Goal: Contribute content: Contribute content

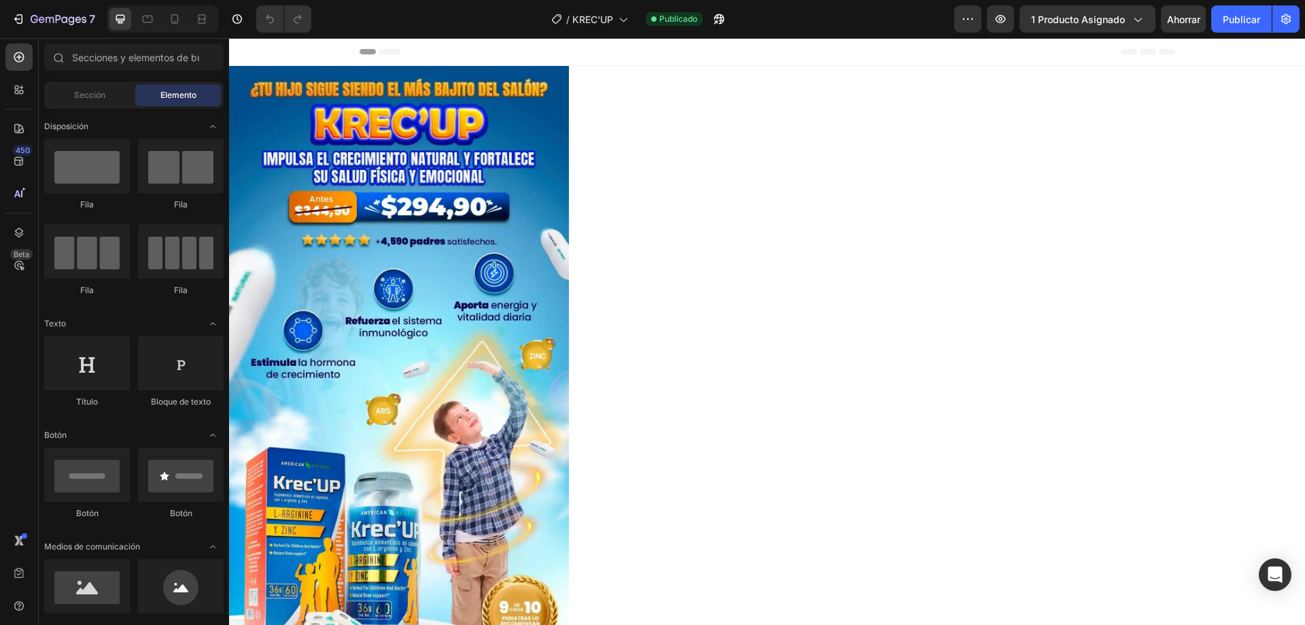
click at [385, 50] on icon at bounding box center [390, 51] width 22 height 5
click at [360, 51] on icon at bounding box center [368, 51] width 16 height 5
click at [180, 24] on icon at bounding box center [175, 19] width 14 height 14
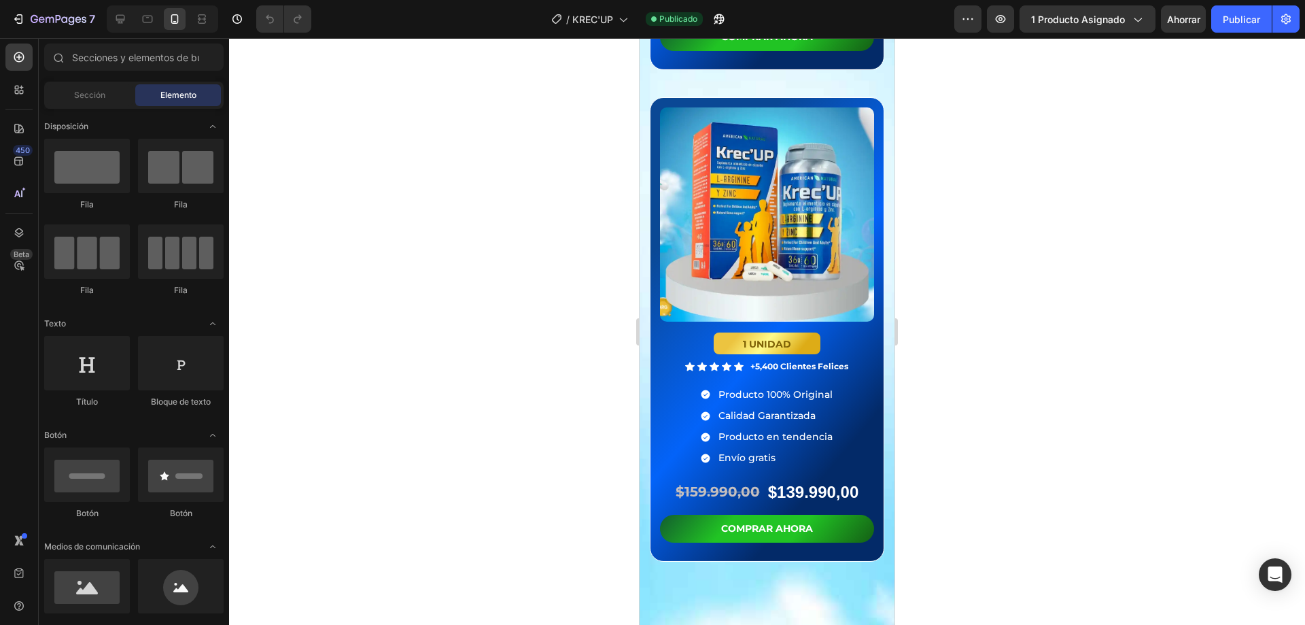
scroll to position [3263, 0]
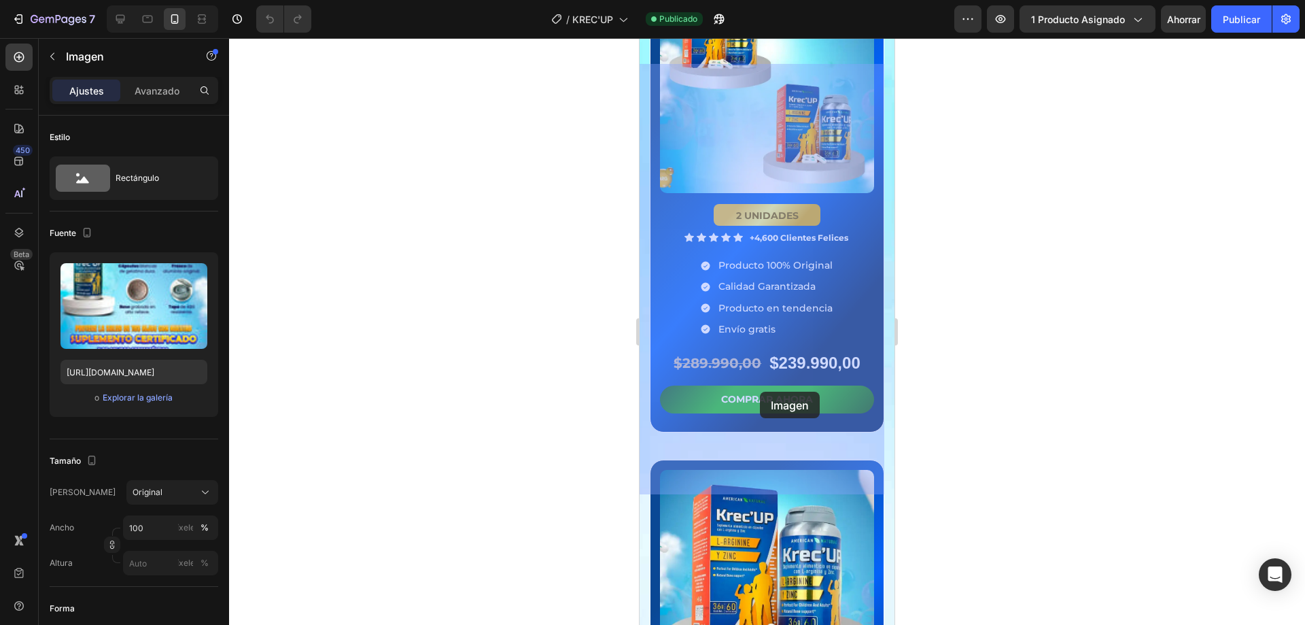
drag, startPoint x: 812, startPoint y: 395, endPoint x: 796, endPoint y: 394, distance: 16.3
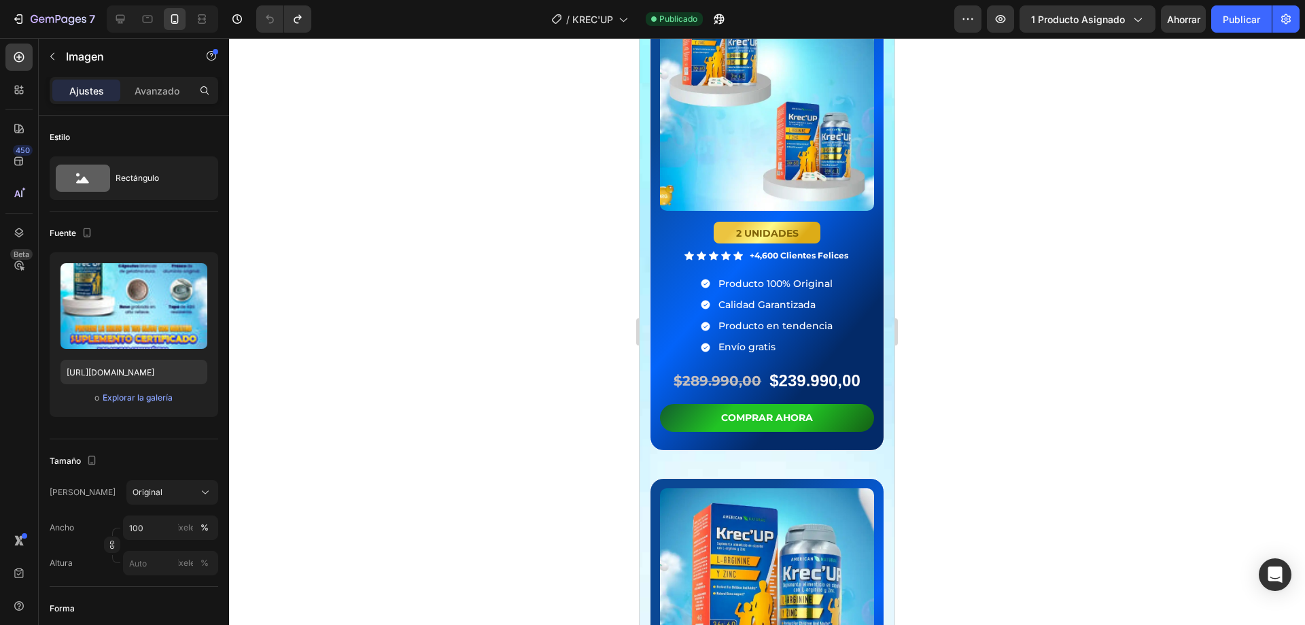
click at [121, 367] on input "[URL][DOMAIN_NAME]" at bounding box center [133, 372] width 147 height 24
click at [417, 94] on div at bounding box center [767, 331] width 1076 height 587
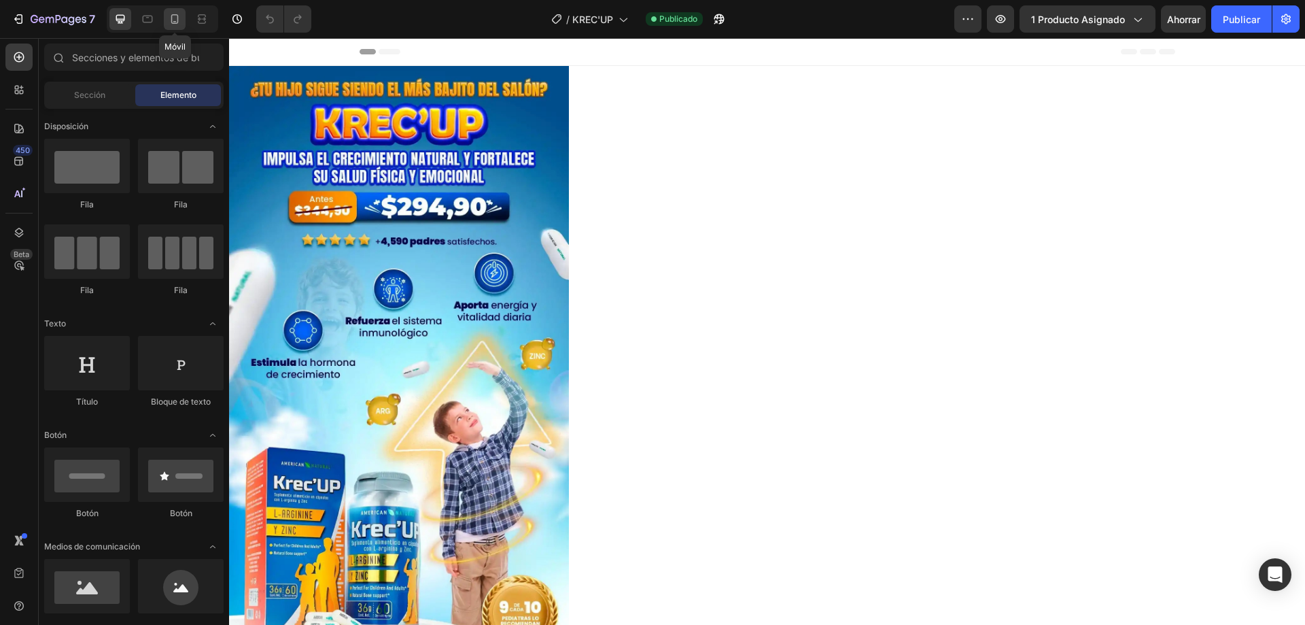
click at [168, 18] on icon at bounding box center [175, 19] width 14 height 14
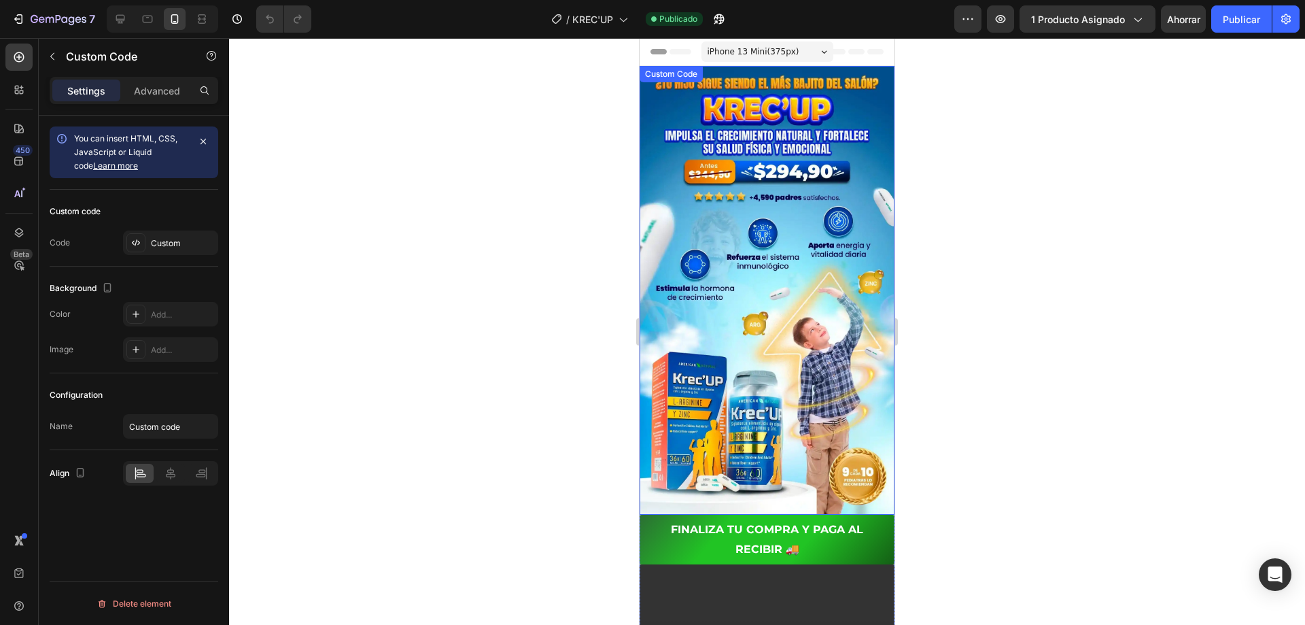
click at [783, 160] on img at bounding box center [767, 290] width 255 height 449
click at [782, 201] on img at bounding box center [767, 290] width 255 height 449
click at [663, 170] on img at bounding box center [767, 290] width 255 height 449
click at [703, 163] on img at bounding box center [767, 290] width 255 height 449
click at [693, 82] on div "Custom Code" at bounding box center [686, 79] width 58 height 12
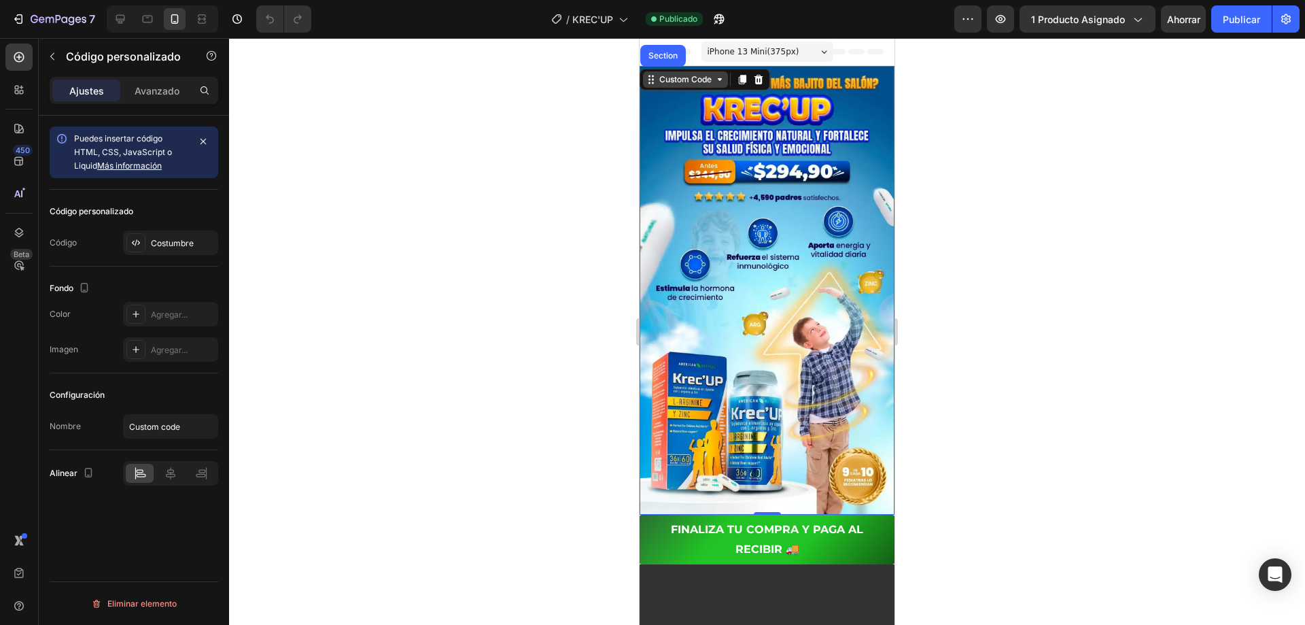
click at [693, 82] on div "Custom Code" at bounding box center [686, 79] width 58 height 12
click at [781, 126] on img at bounding box center [767, 290] width 255 height 449
click at [173, 95] on font "Avanzado" at bounding box center [157, 91] width 45 height 12
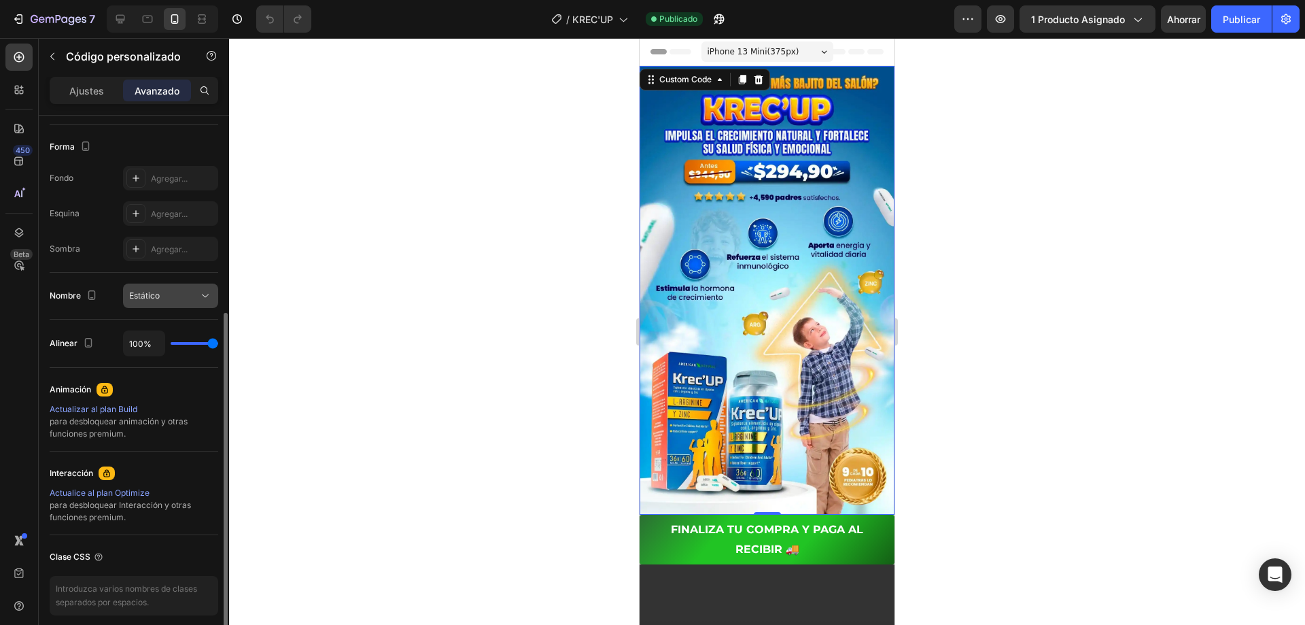
scroll to position [396, 0]
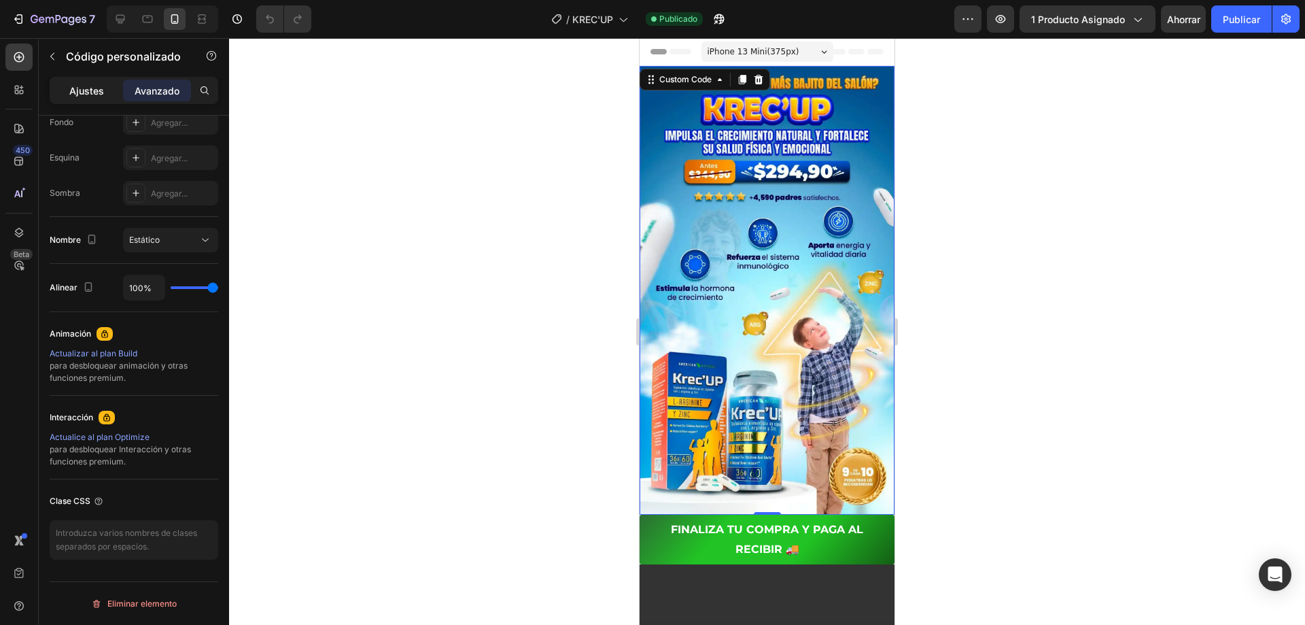
click at [89, 97] on p "Ajustes" at bounding box center [86, 91] width 35 height 14
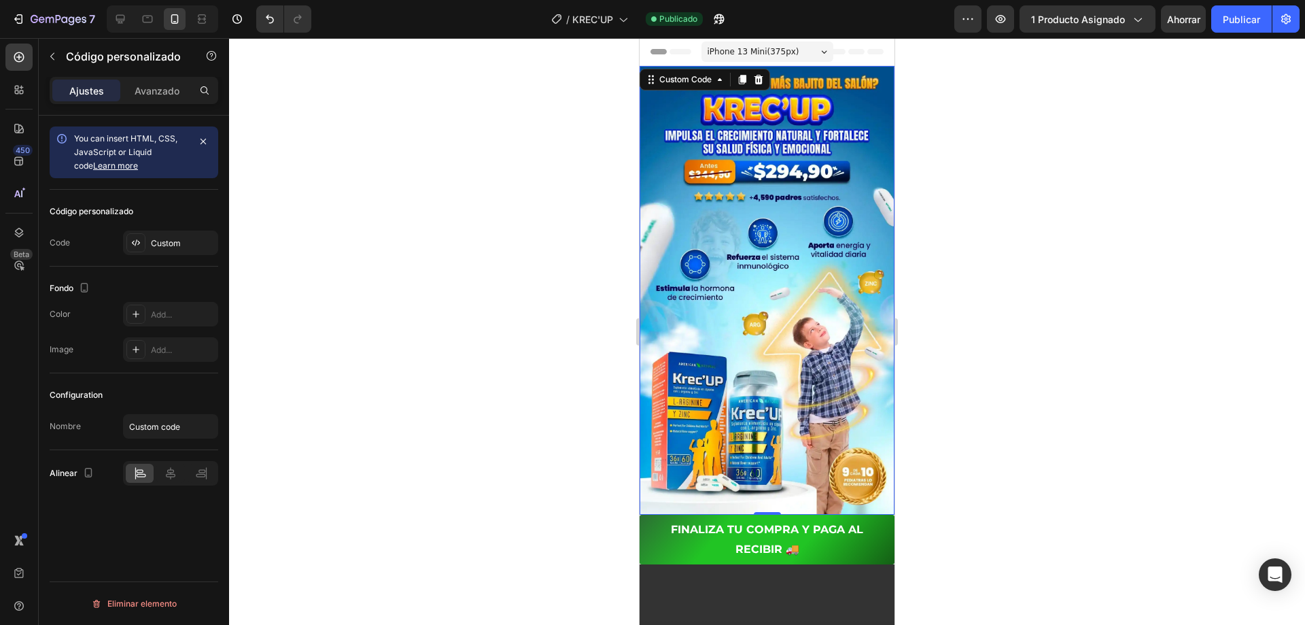
scroll to position [0, 0]
click at [54, 55] on icon "button" at bounding box center [52, 56] width 11 height 11
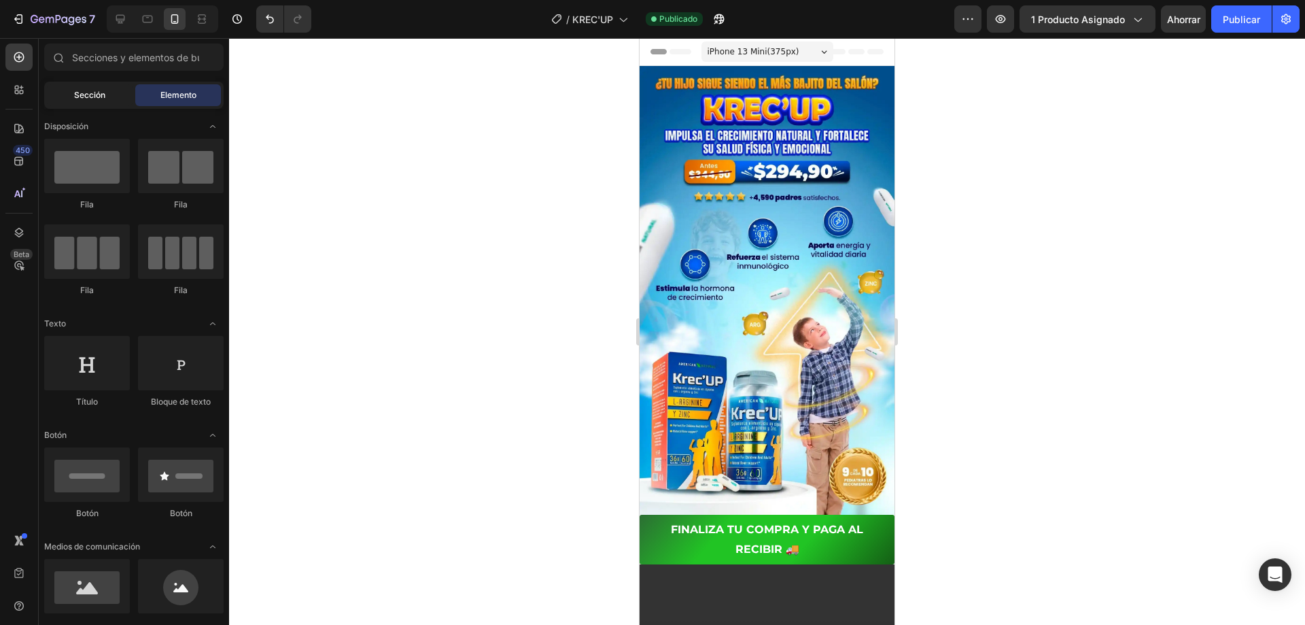
click at [83, 88] on div "Sección" at bounding box center [90, 95] width 86 height 22
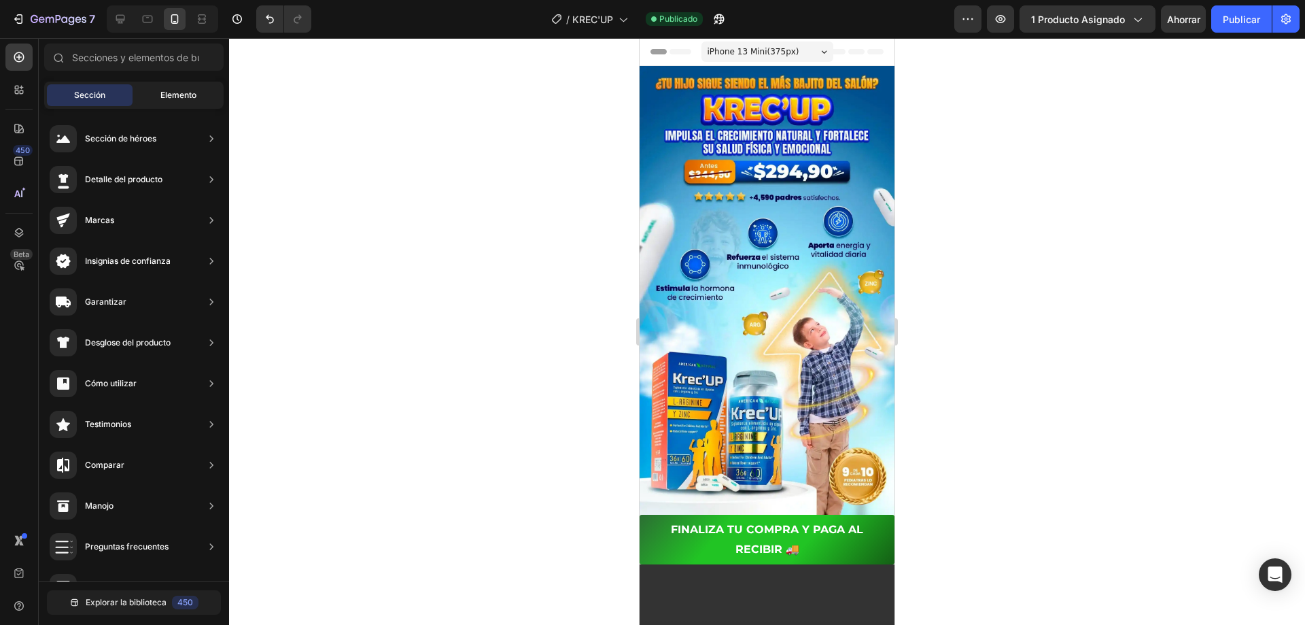
click at [175, 86] on div "Elemento" at bounding box center [178, 95] width 86 height 22
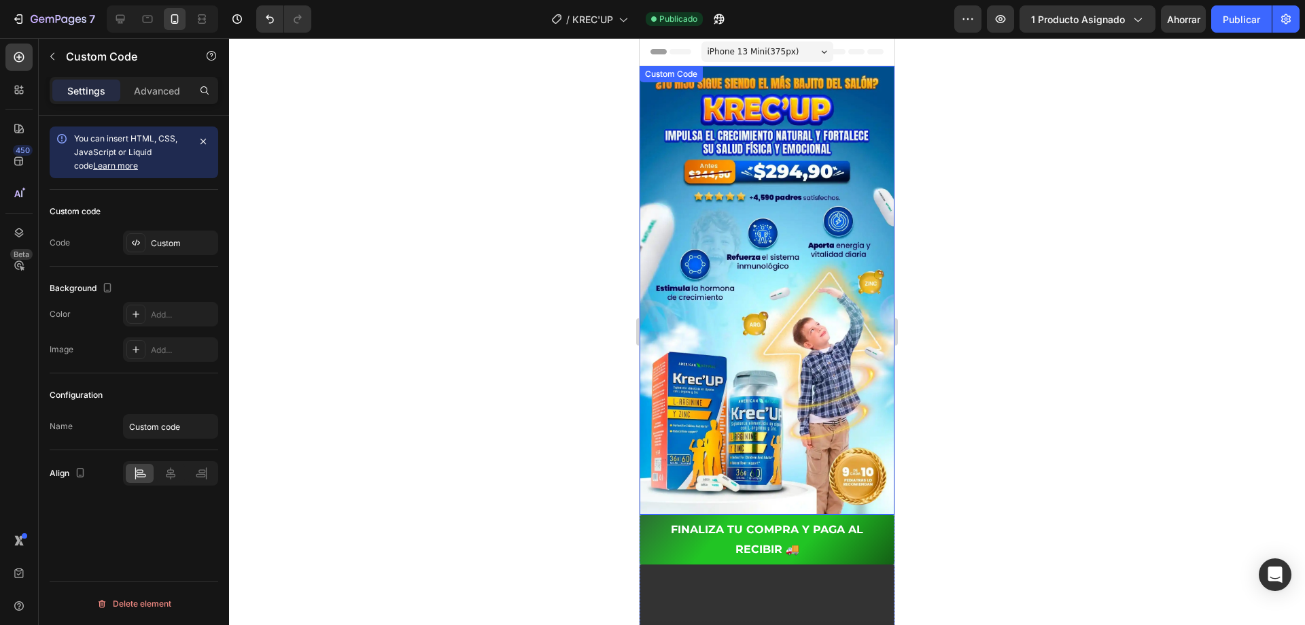
click at [689, 168] on img at bounding box center [767, 290] width 255 height 449
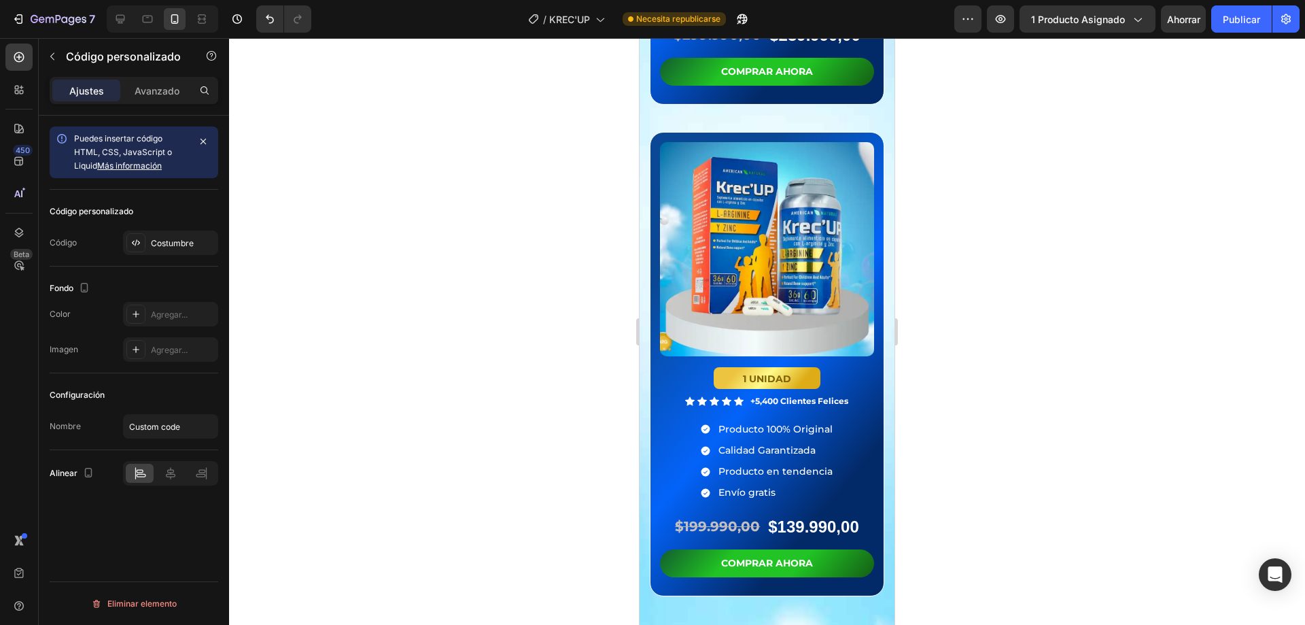
scroll to position [3263, 0]
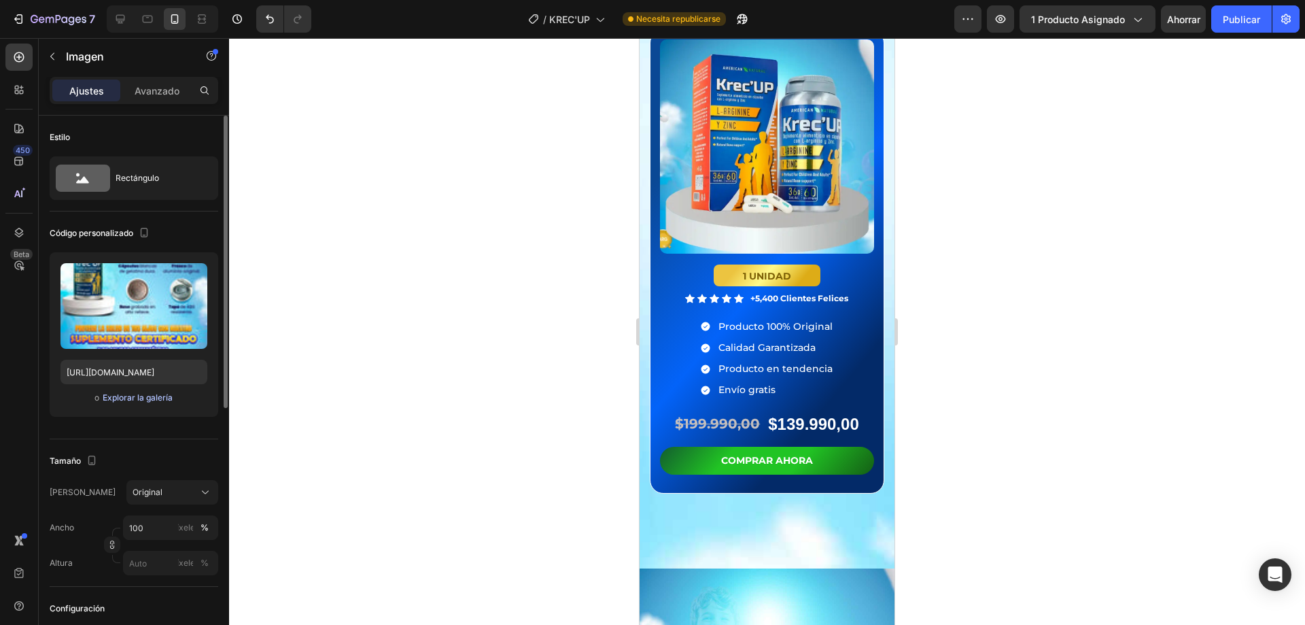
click at [125, 395] on font "Explorar la galería" at bounding box center [138, 397] width 70 height 10
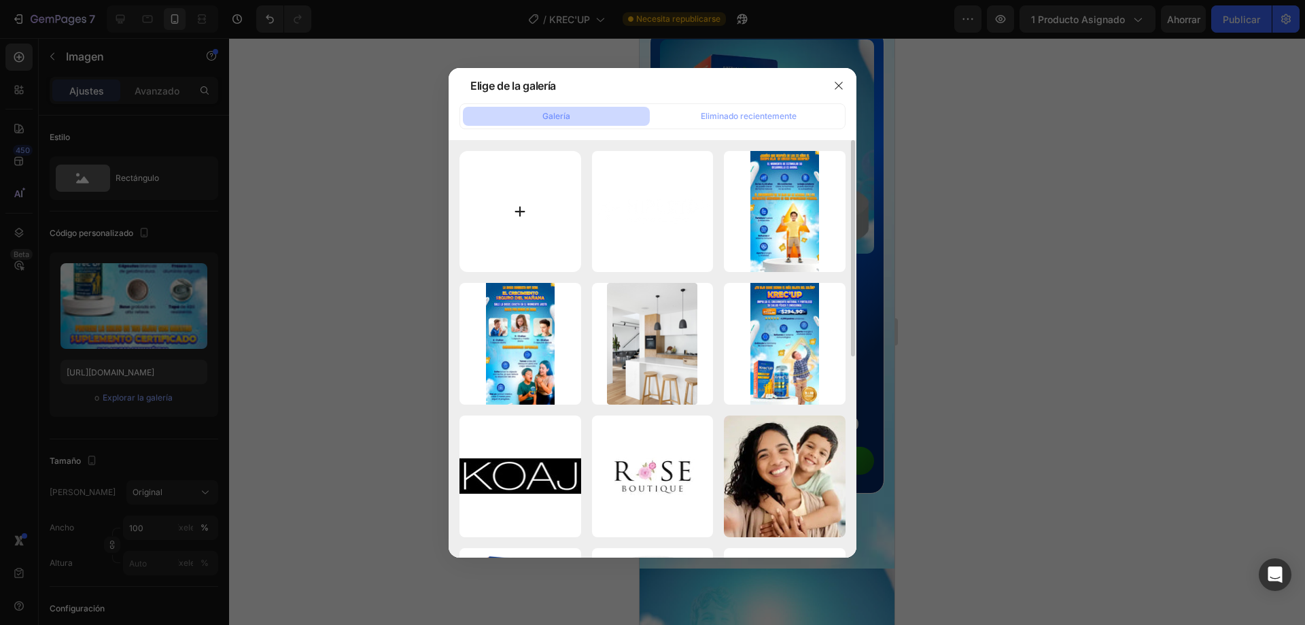
click at [512, 193] on input "file" at bounding box center [520, 212] width 122 height 122
type input "C:\fakepath\POST-KRECUP-5.webp"
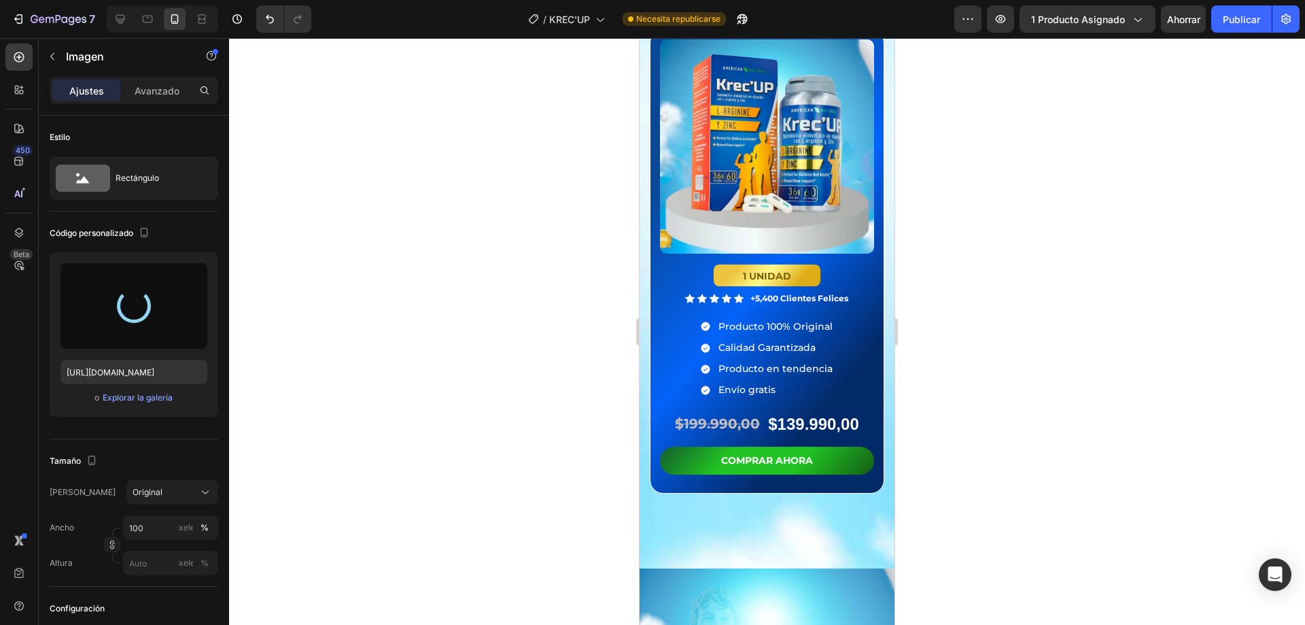
type input "[URL][DOMAIN_NAME]"
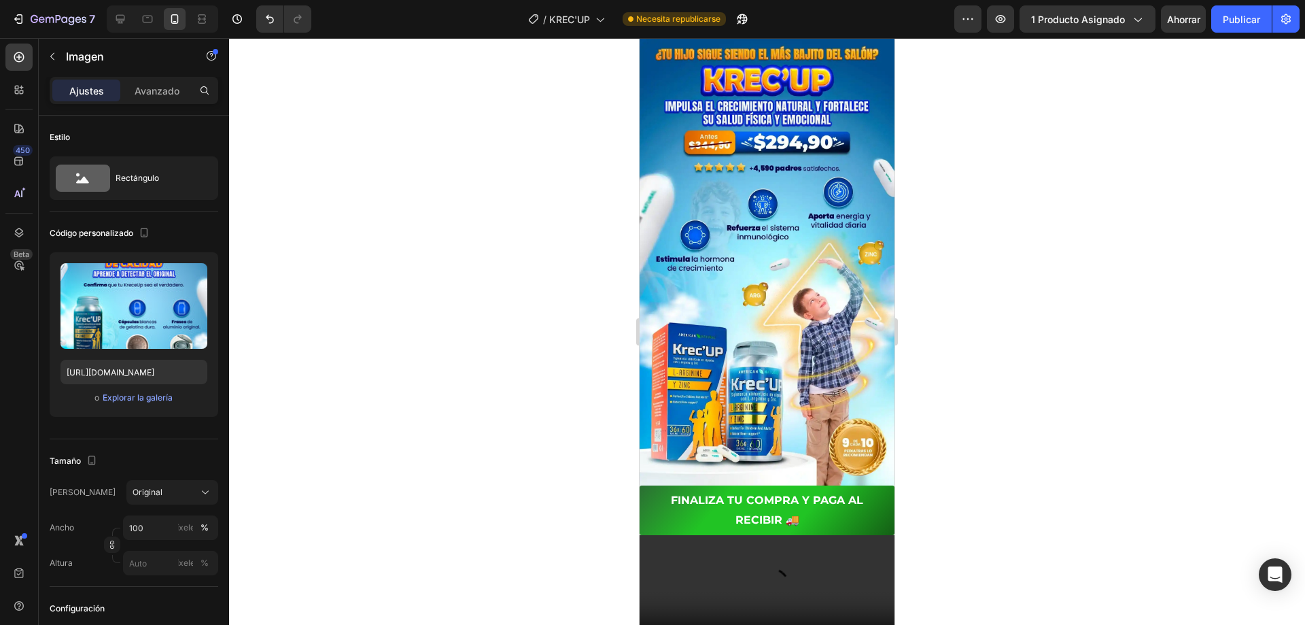
scroll to position [0, 0]
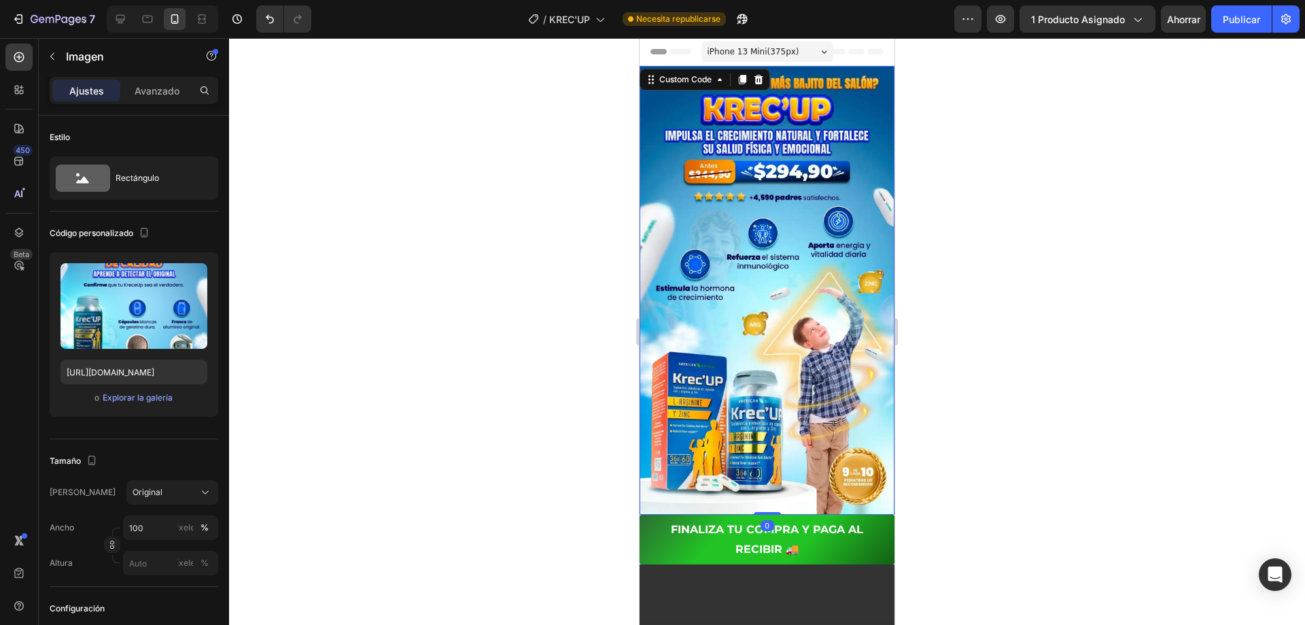
click at [788, 223] on img at bounding box center [767, 290] width 255 height 449
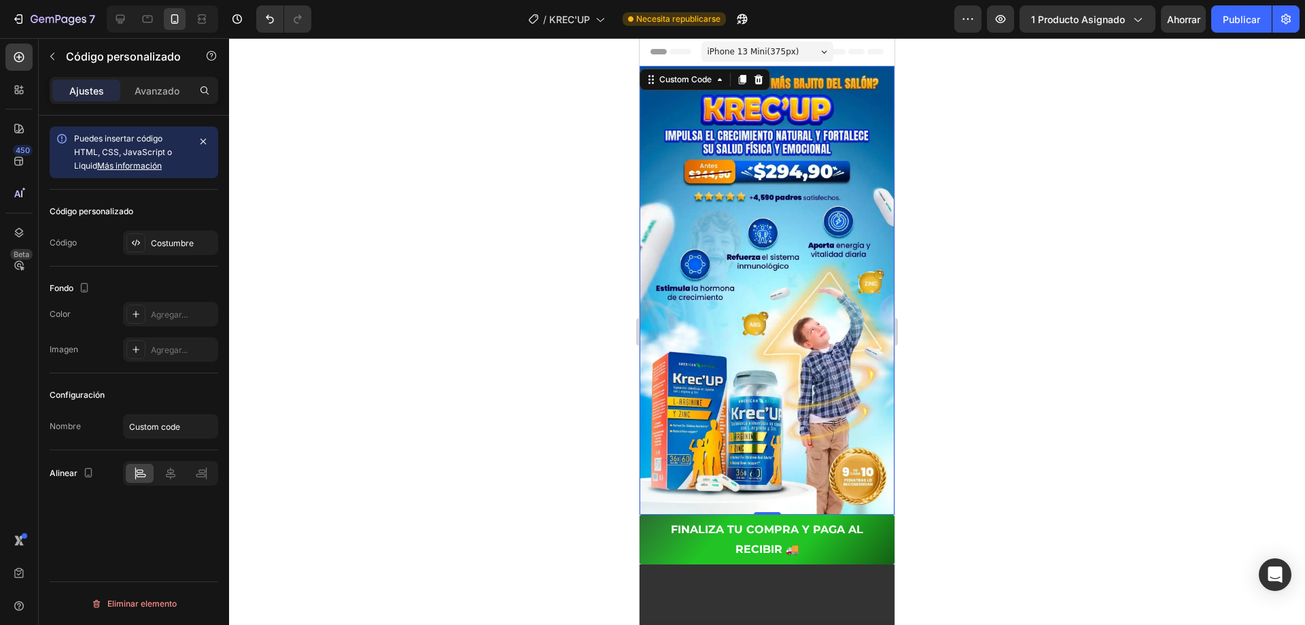
click at [763, 135] on img at bounding box center [767, 290] width 255 height 449
click at [766, 77] on div at bounding box center [758, 79] width 16 height 16
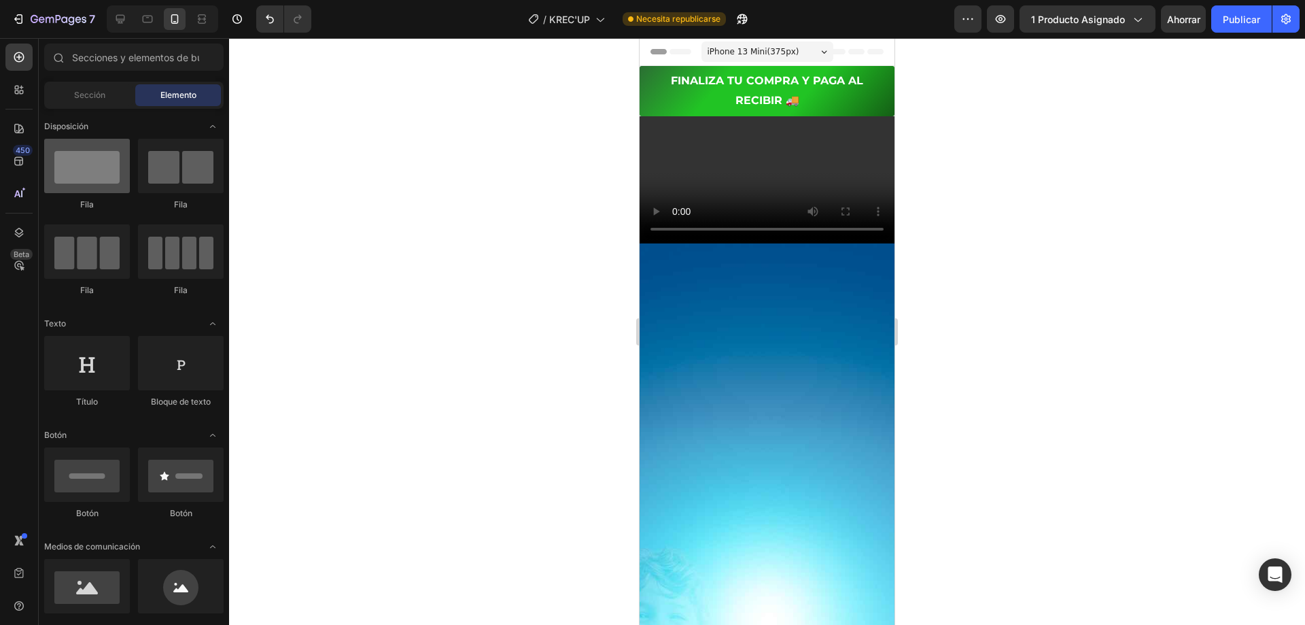
click at [77, 169] on div at bounding box center [87, 166] width 86 height 54
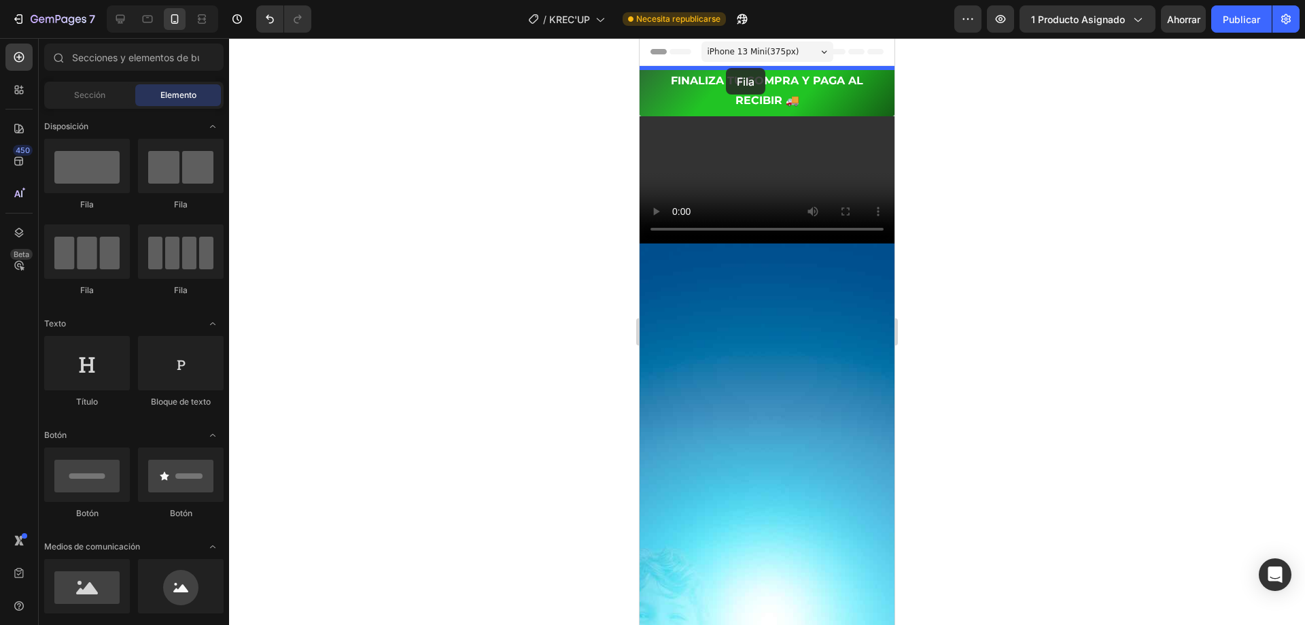
drag, startPoint x: 744, startPoint y: 211, endPoint x: 726, endPoint y: 68, distance: 143.8
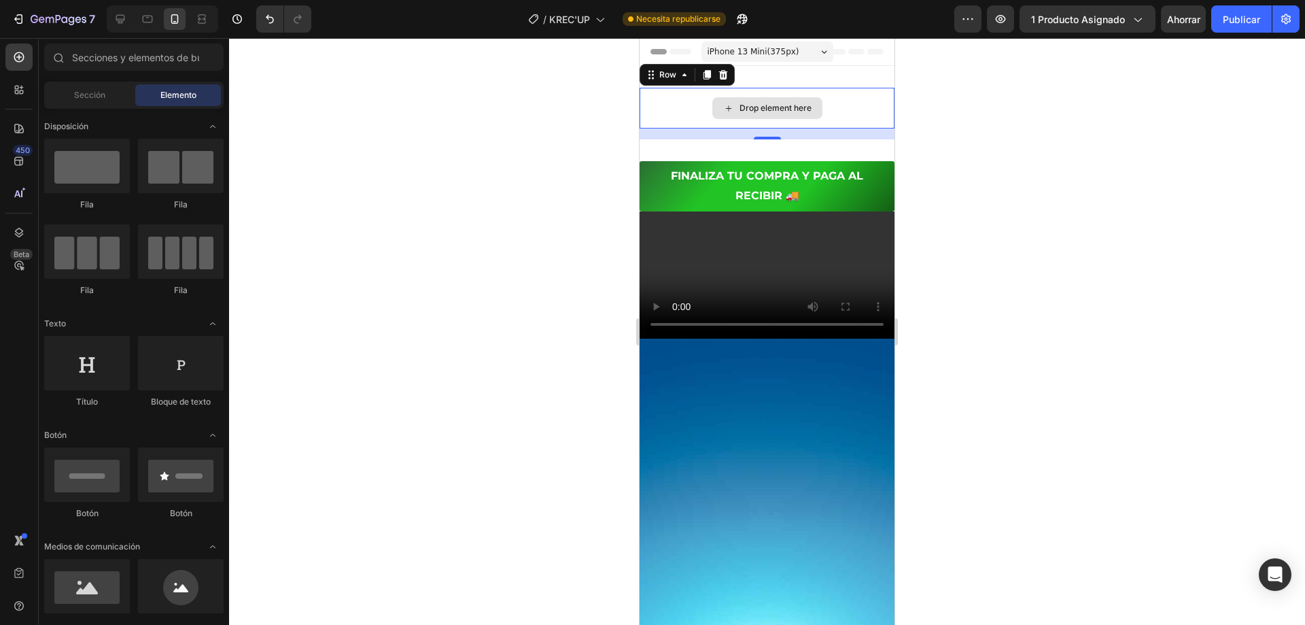
click at [723, 105] on icon at bounding box center [728, 109] width 11 height 12
click at [725, 109] on icon at bounding box center [727, 107] width 5 height 5
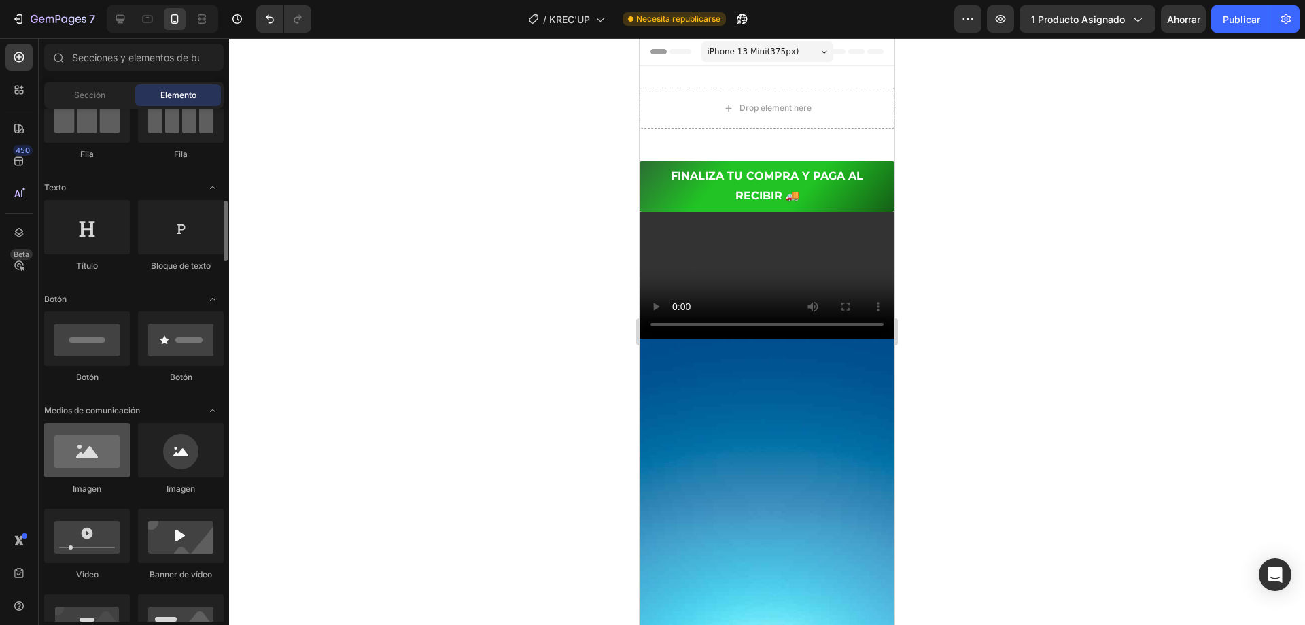
scroll to position [204, 0]
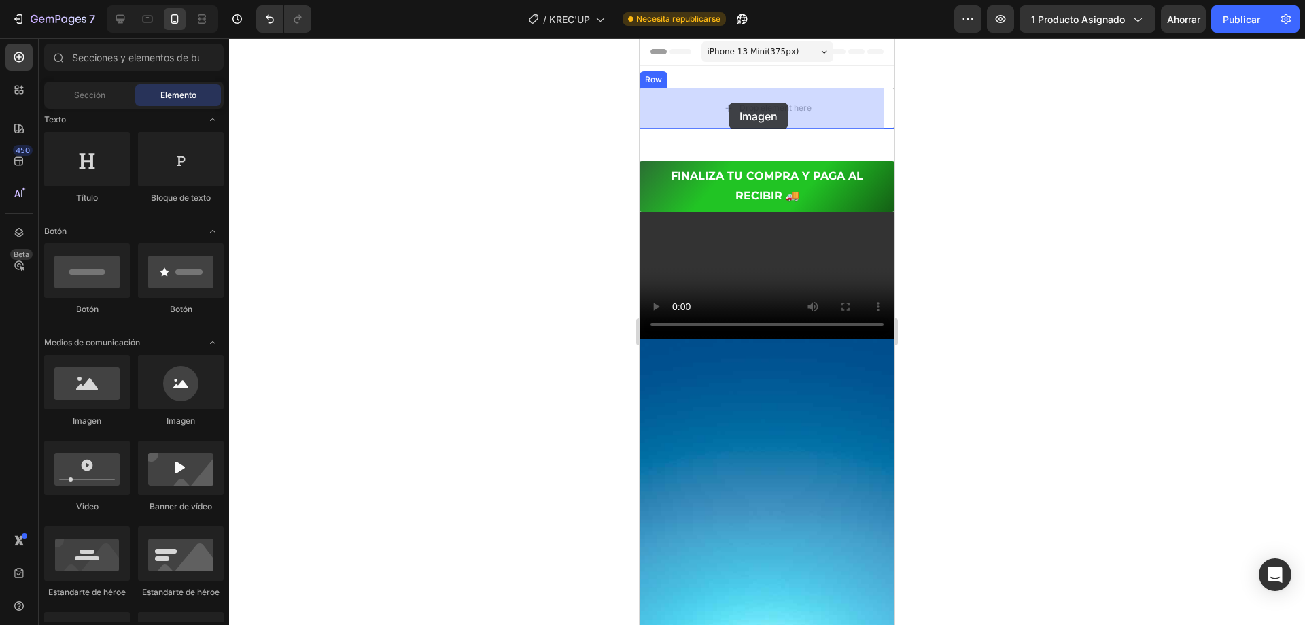
drag, startPoint x: 728, startPoint y: 440, endPoint x: 712, endPoint y: 101, distance: 340.2
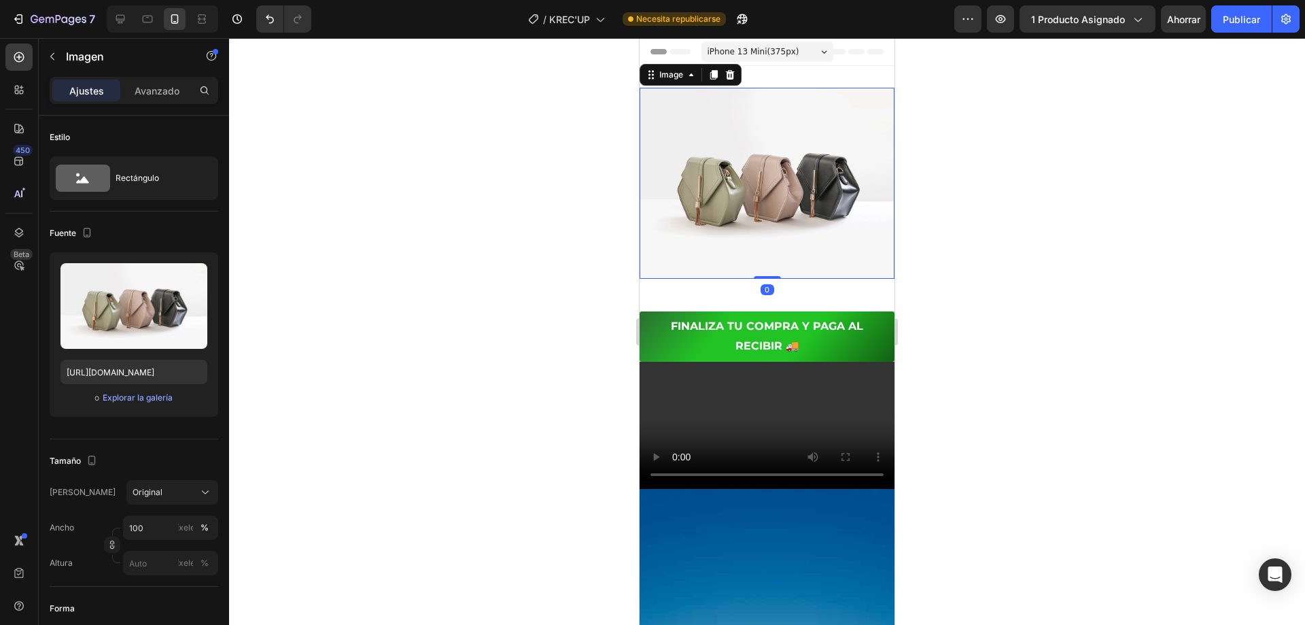
click at [763, 196] on img at bounding box center [767, 183] width 255 height 191
click at [124, 405] on div "o Explorar la galería" at bounding box center [133, 397] width 147 height 16
click at [128, 398] on font "Explorar la galería" at bounding box center [138, 397] width 70 height 10
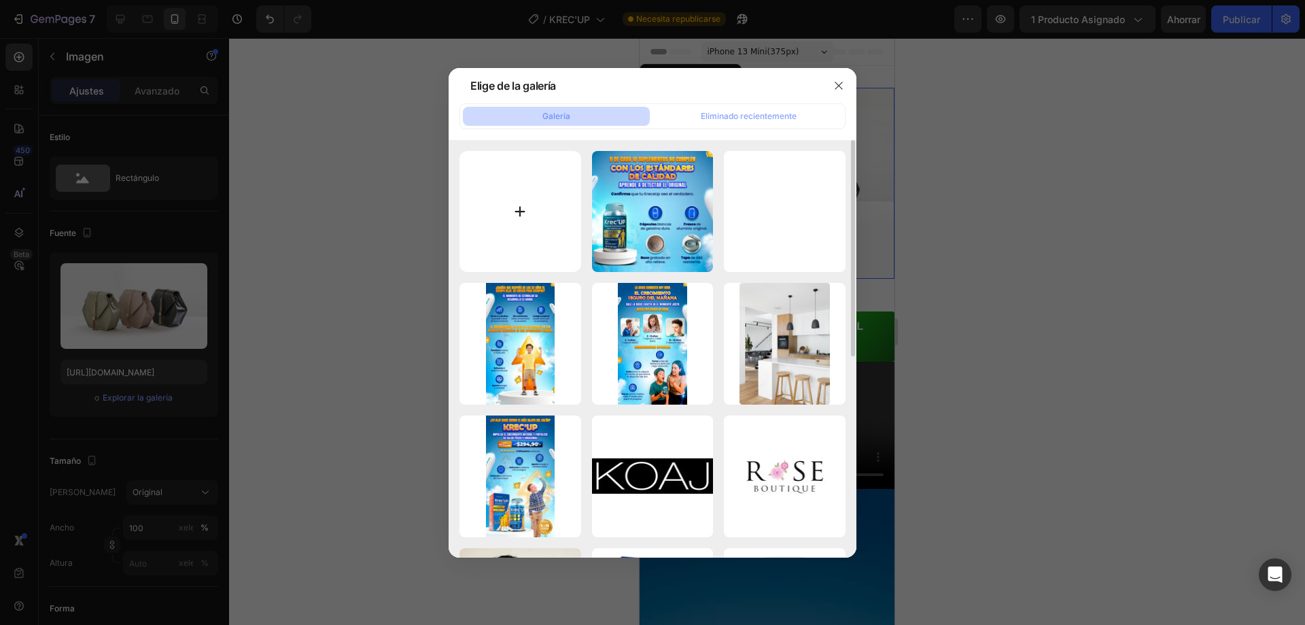
click at [527, 214] on input "file" at bounding box center [520, 212] width 122 height 122
type input "C:\fakepath\POST-KRECUP-1.webp"
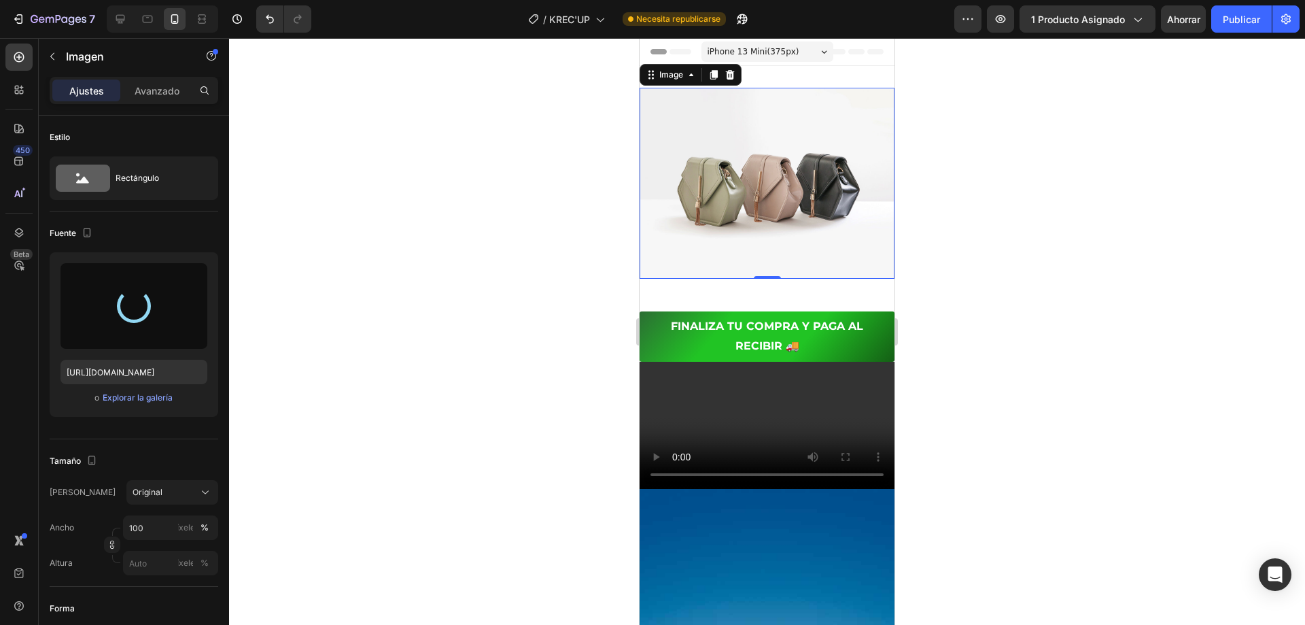
type input "[URL][DOMAIN_NAME]"
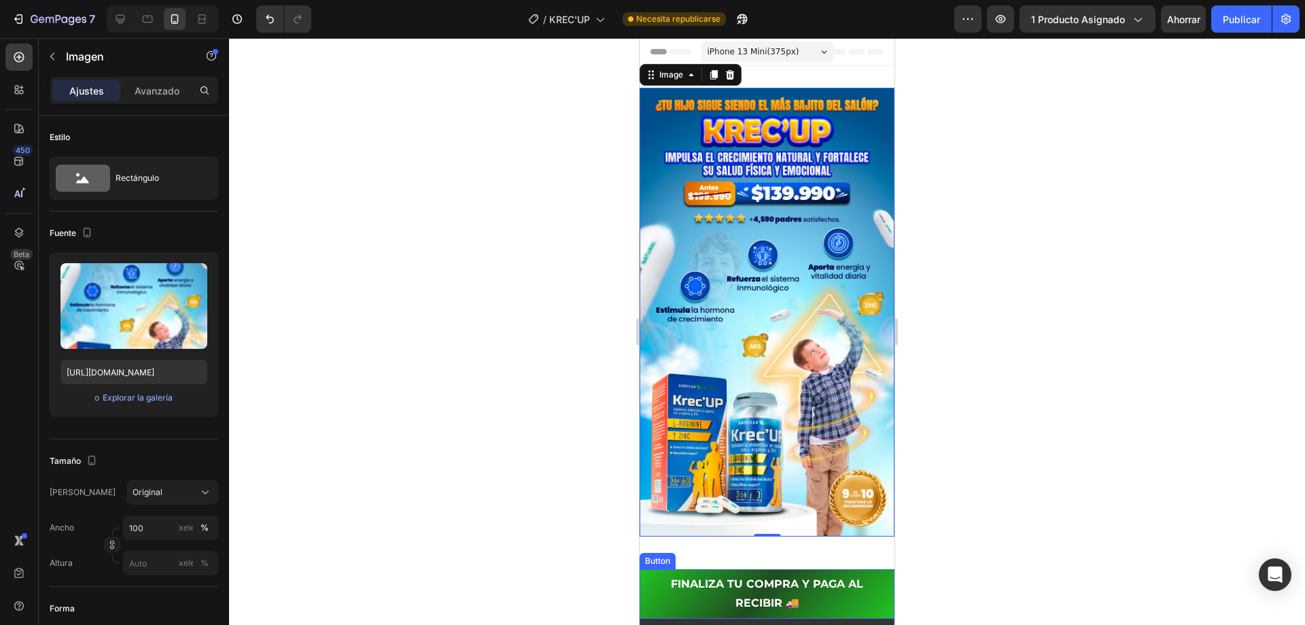
click at [780, 569] on button "FINALIZA TU COMPRA Y PAGA AL RECIBIR 🚚" at bounding box center [767, 594] width 255 height 50
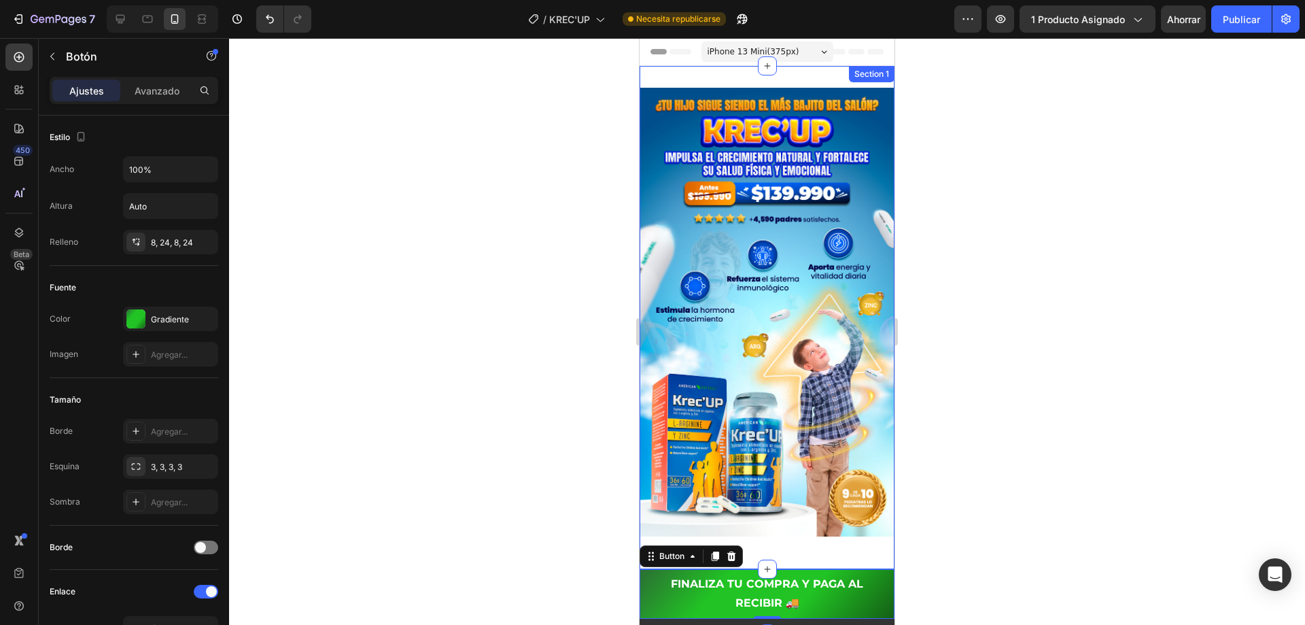
click at [786, 532] on div "Image Row Section 1" at bounding box center [767, 317] width 255 height 503
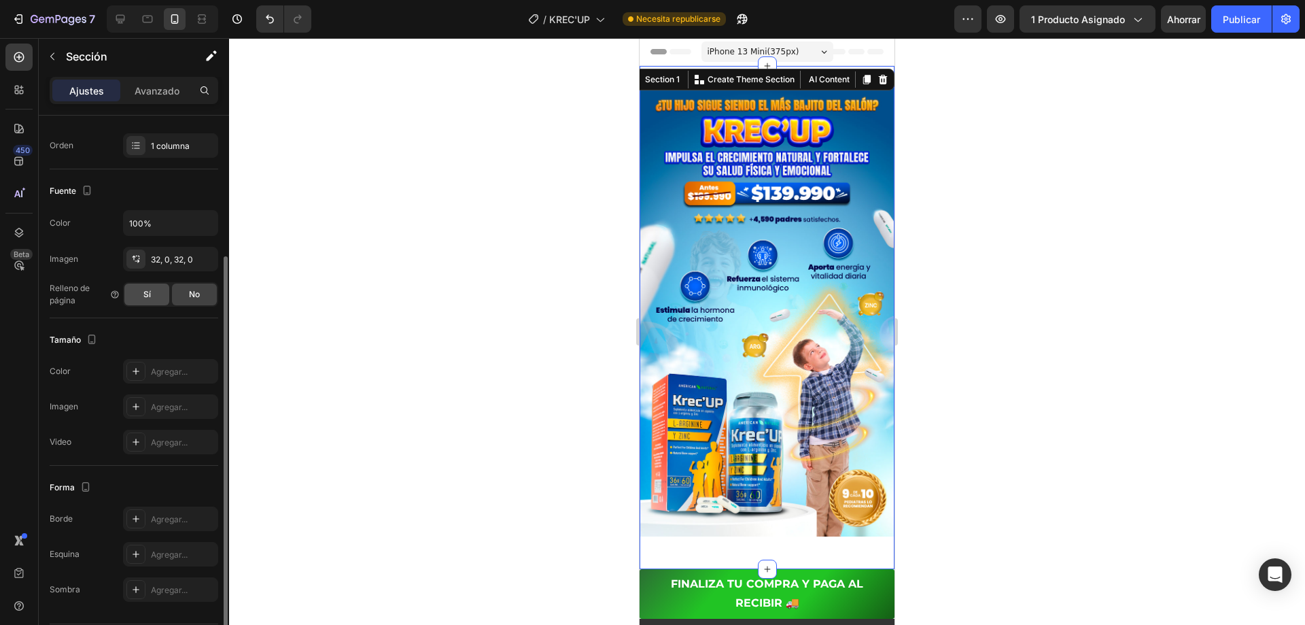
click at [148, 303] on div "Sí" at bounding box center [146, 294] width 45 height 22
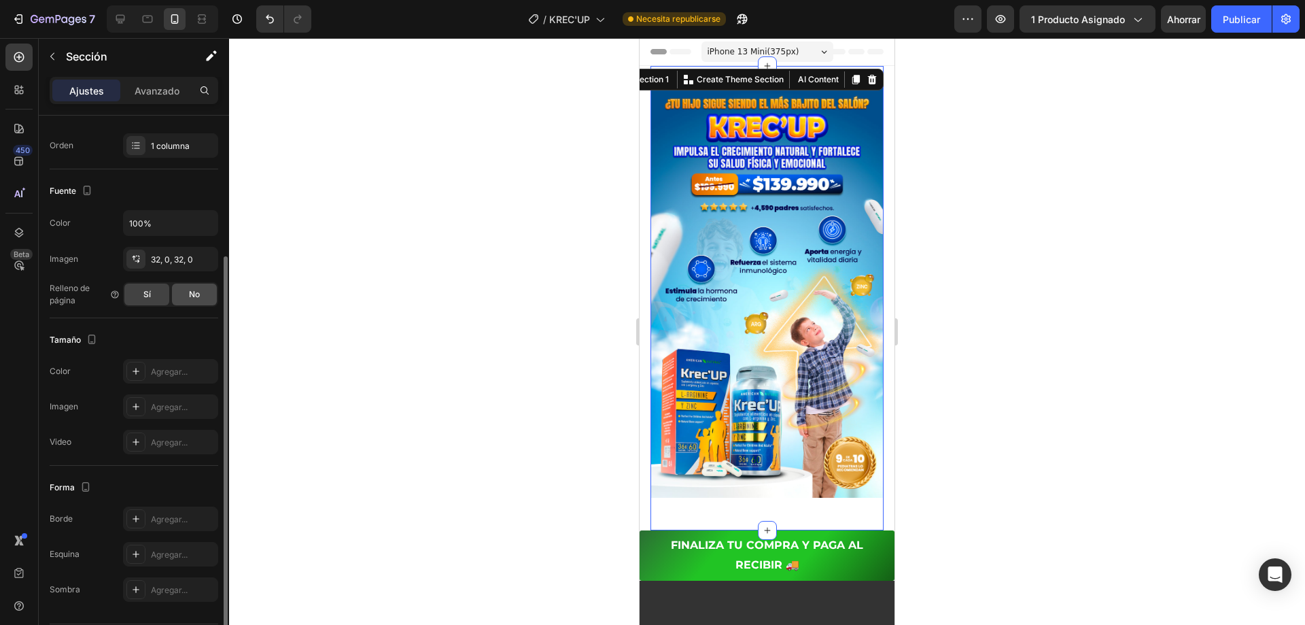
click at [185, 300] on div "No" at bounding box center [194, 294] width 45 height 22
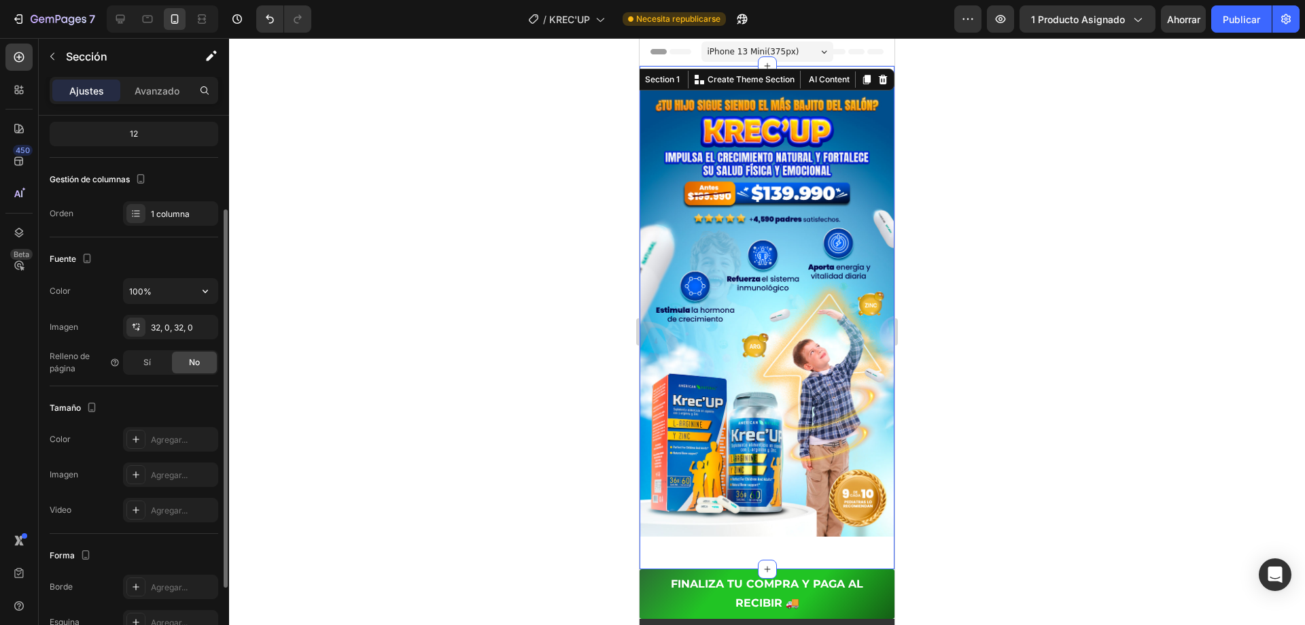
scroll to position [0, 0]
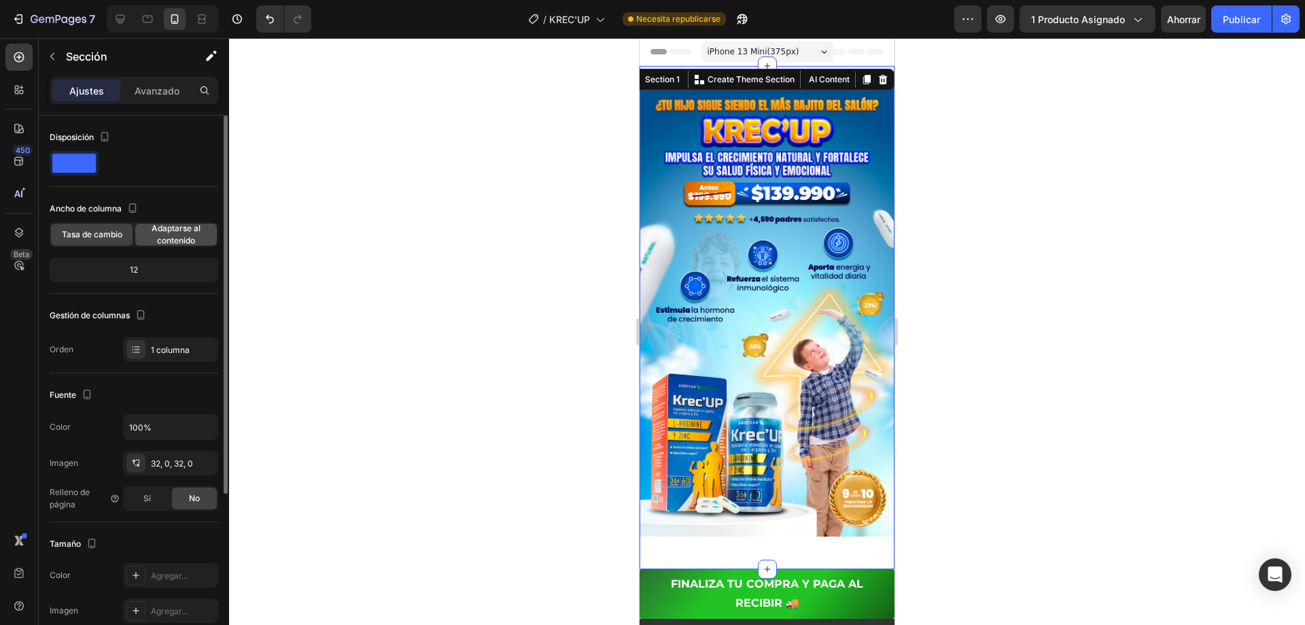
click at [188, 235] on font "Adaptarse al contenido" at bounding box center [176, 234] width 49 height 22
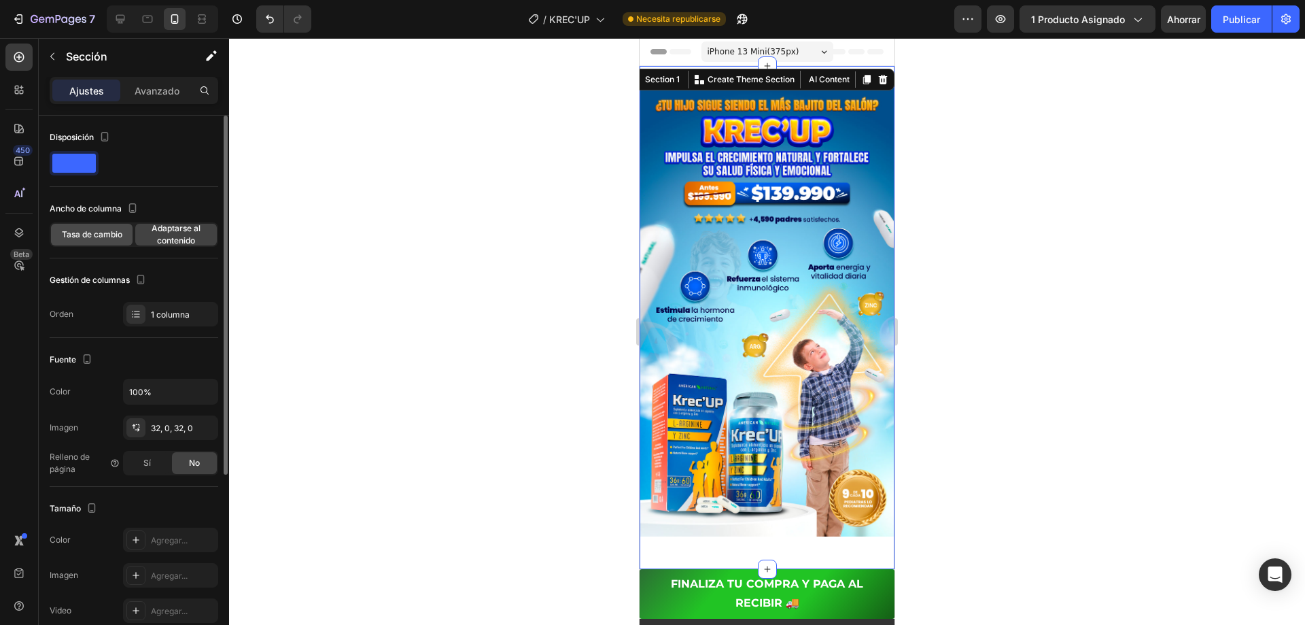
click at [103, 239] on font "Tasa de cambio" at bounding box center [92, 234] width 60 height 10
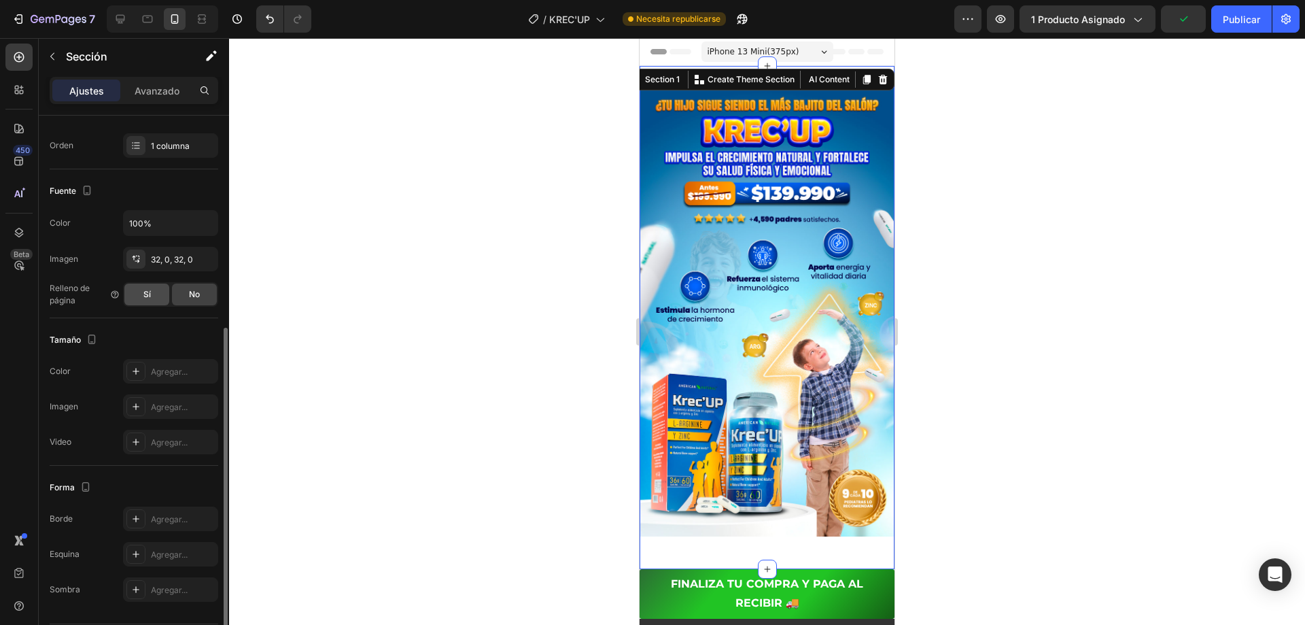
scroll to position [246, 0]
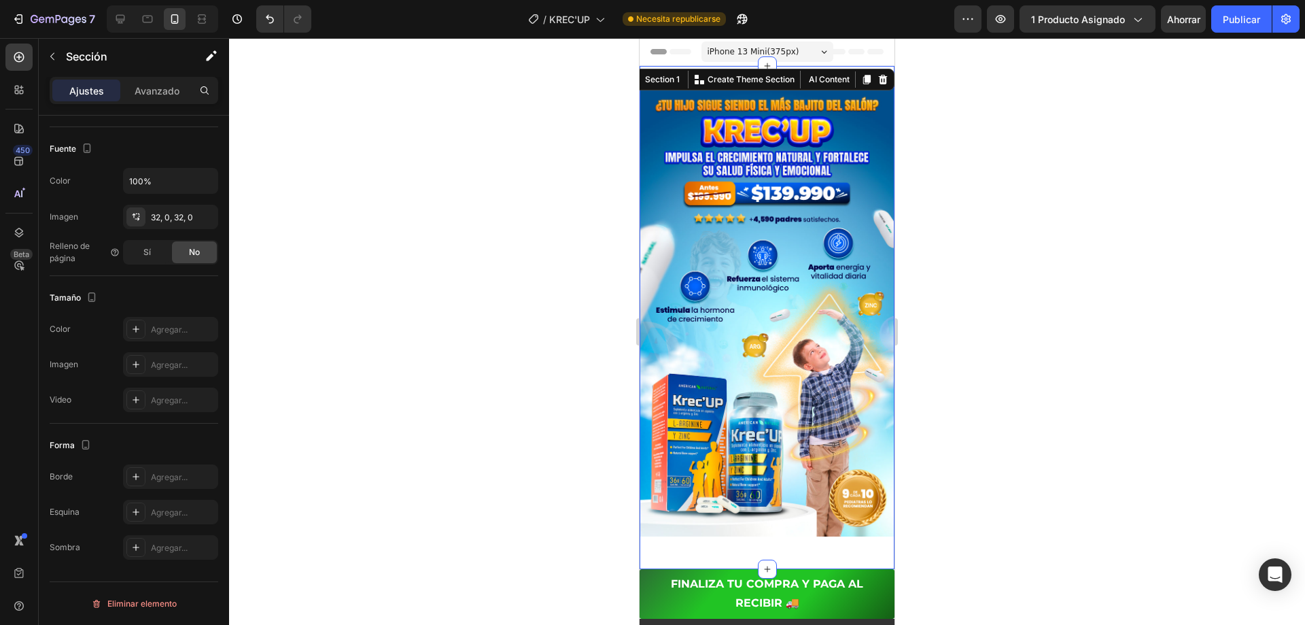
click at [873, 538] on div "Image Row Section 1 You can create reusable sections Create Theme Section AI Co…" at bounding box center [767, 317] width 255 height 503
click at [857, 510] on img at bounding box center [767, 312] width 255 height 449
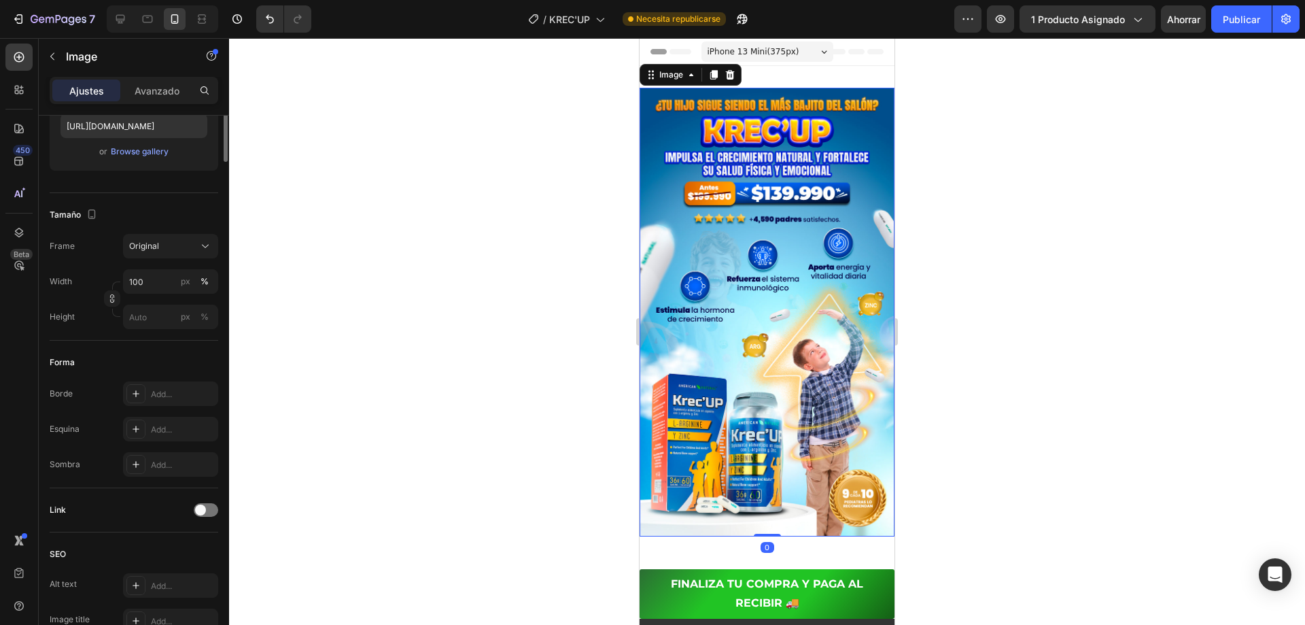
scroll to position [0, 0]
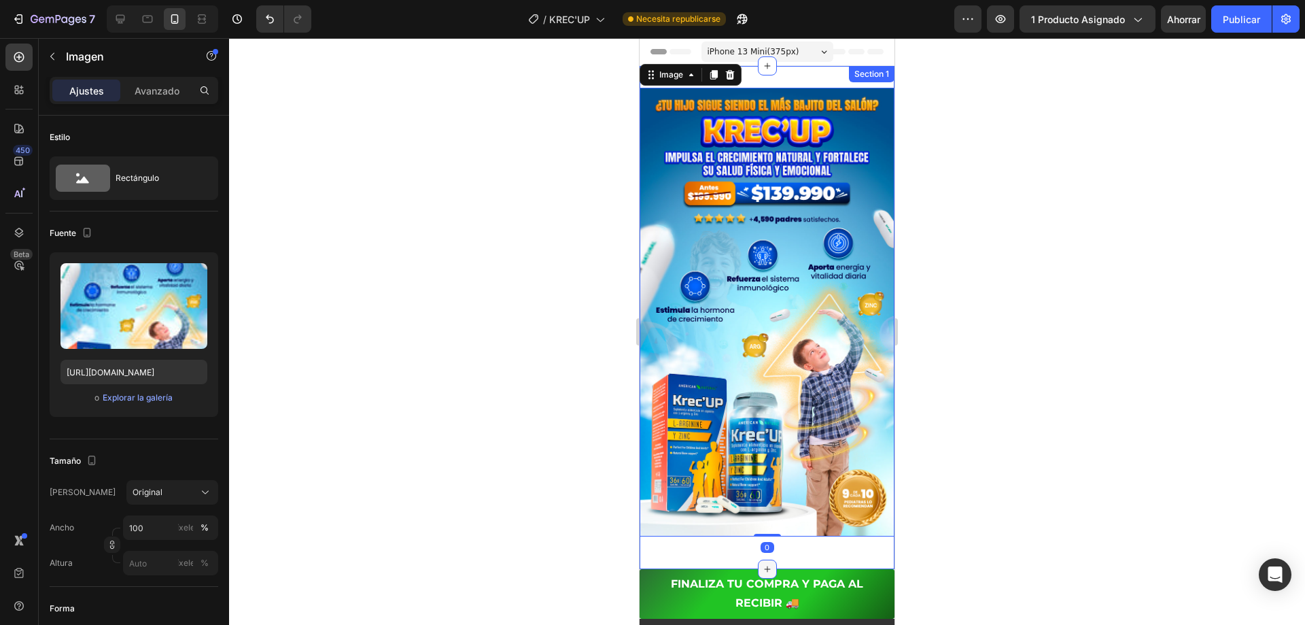
click at [769, 559] on div at bounding box center [767, 568] width 19 height 19
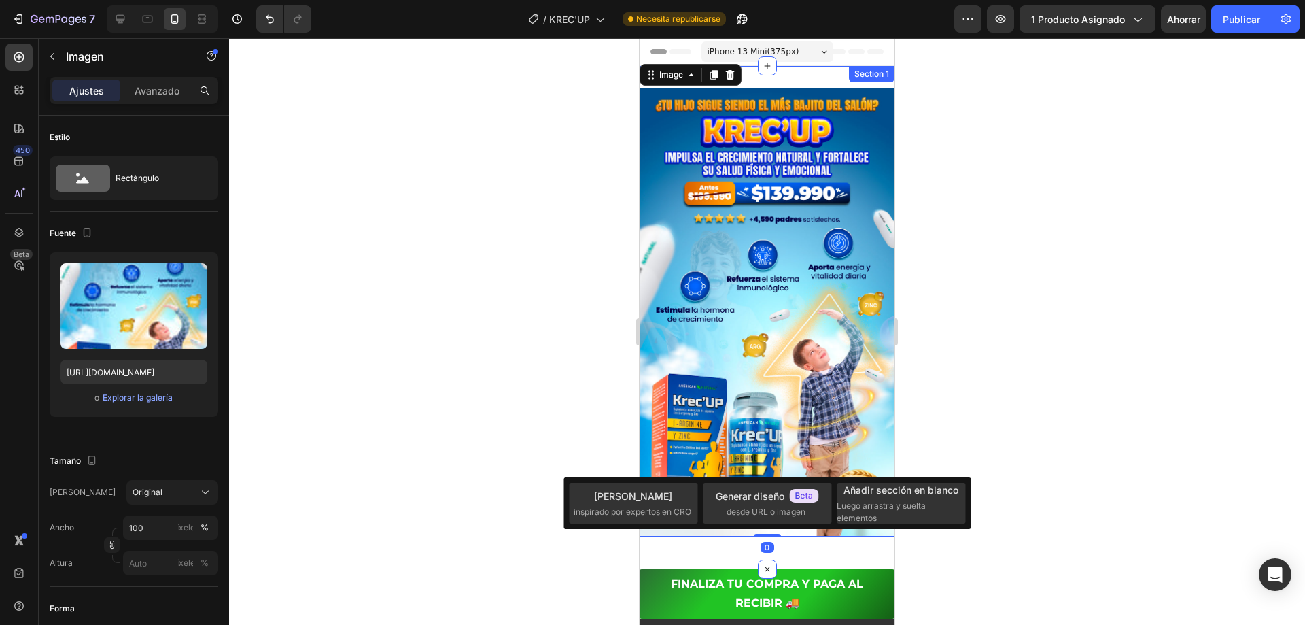
click at [794, 544] on div "Image 0 Row Section 1" at bounding box center [767, 317] width 255 height 503
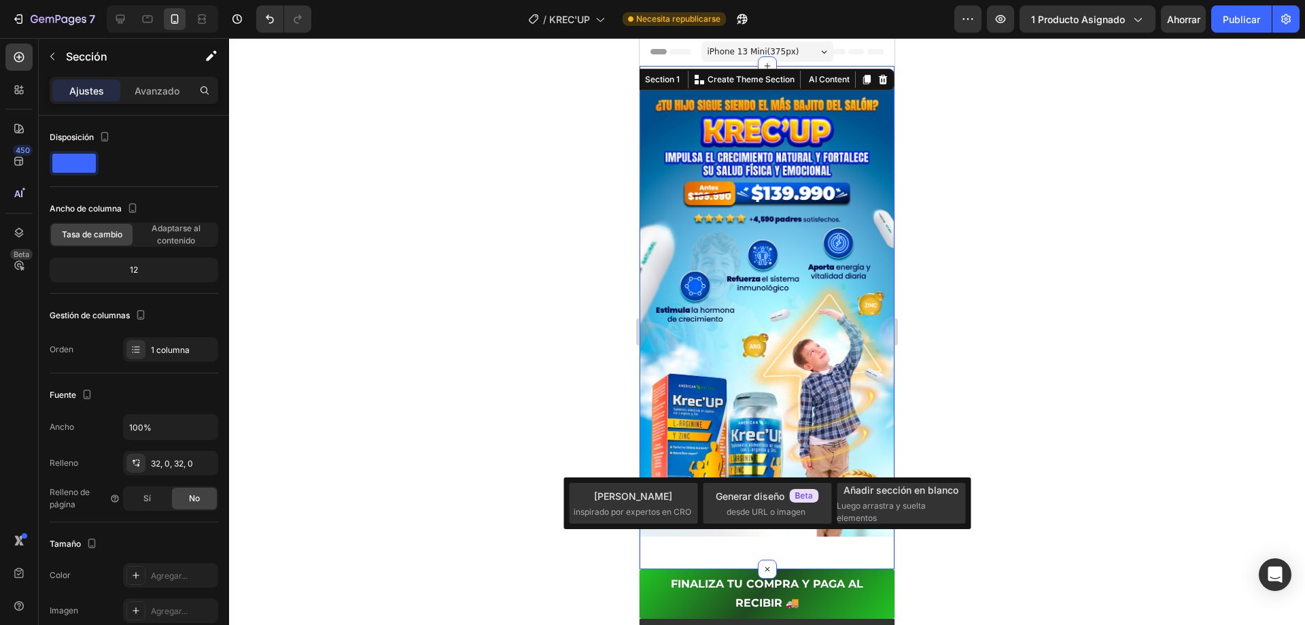
click at [801, 569] on button "FINALIZA TU COMPRA Y PAGA AL RECIBIR 🚚" at bounding box center [767, 594] width 255 height 50
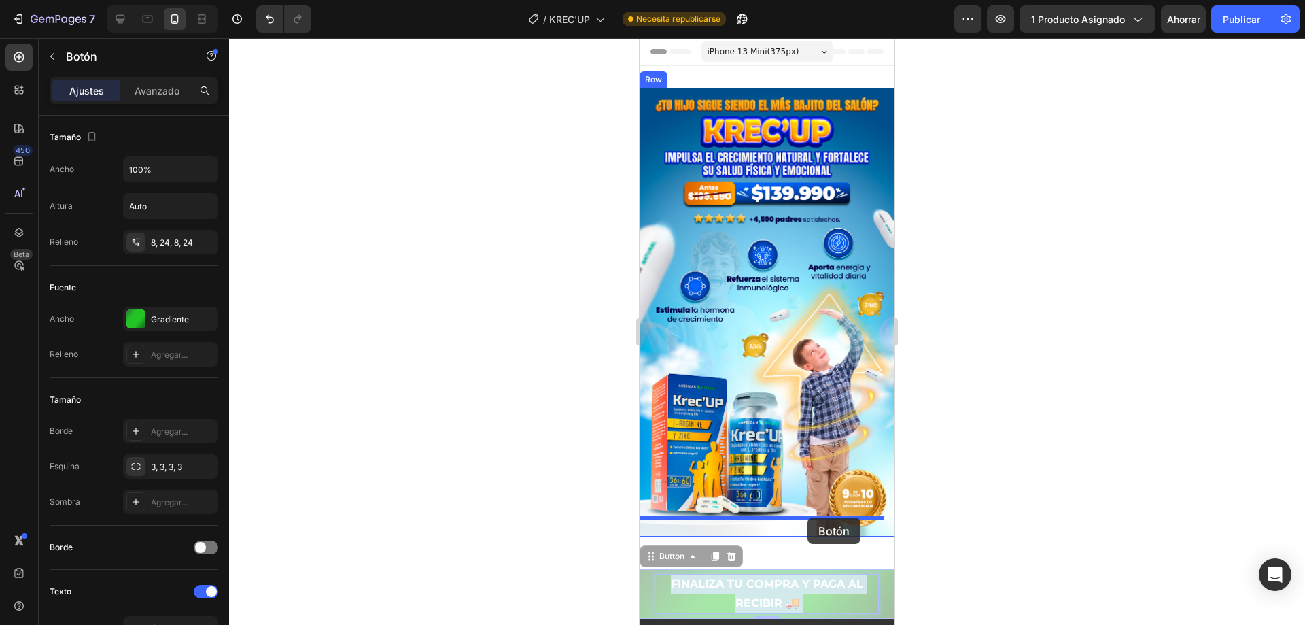
drag, startPoint x: 806, startPoint y: 559, endPoint x: 807, endPoint y: 517, distance: 42.2
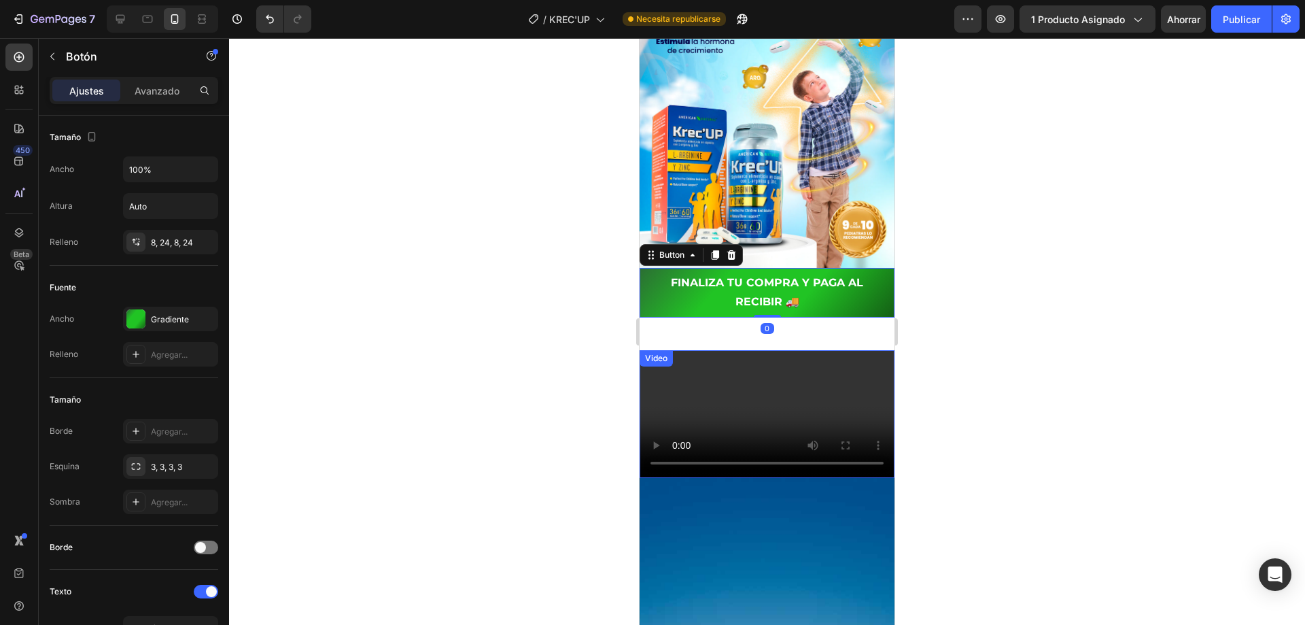
scroll to position [272, 0]
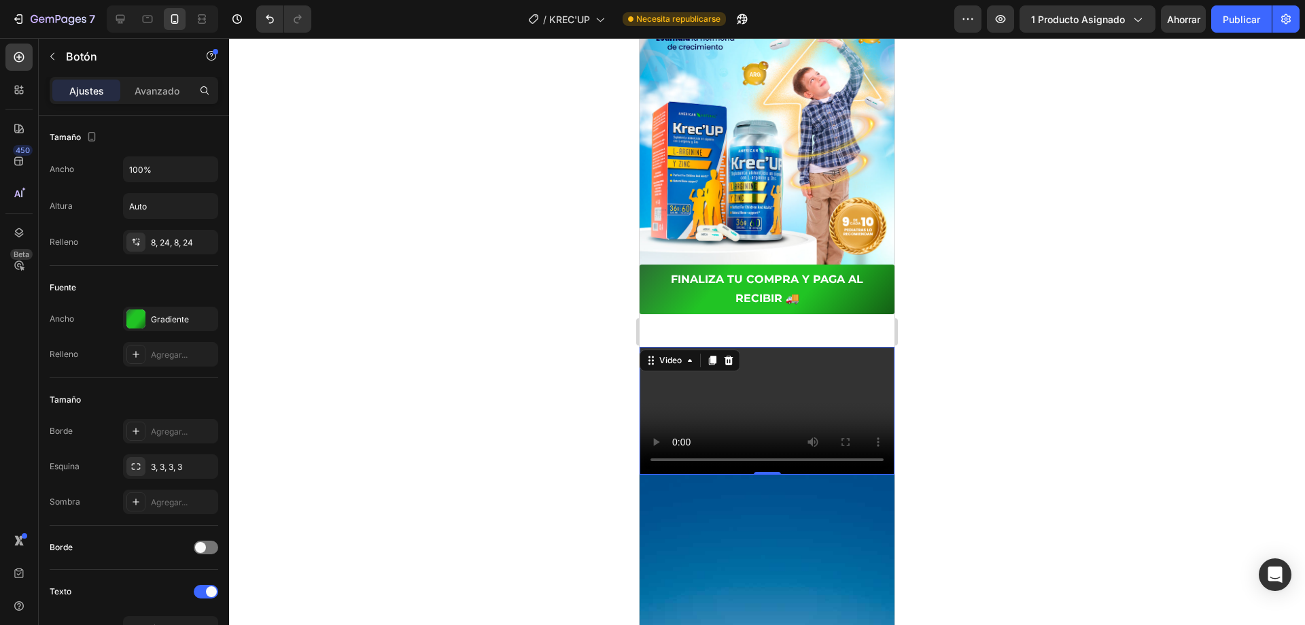
click at [788, 397] on video at bounding box center [767, 411] width 255 height 128
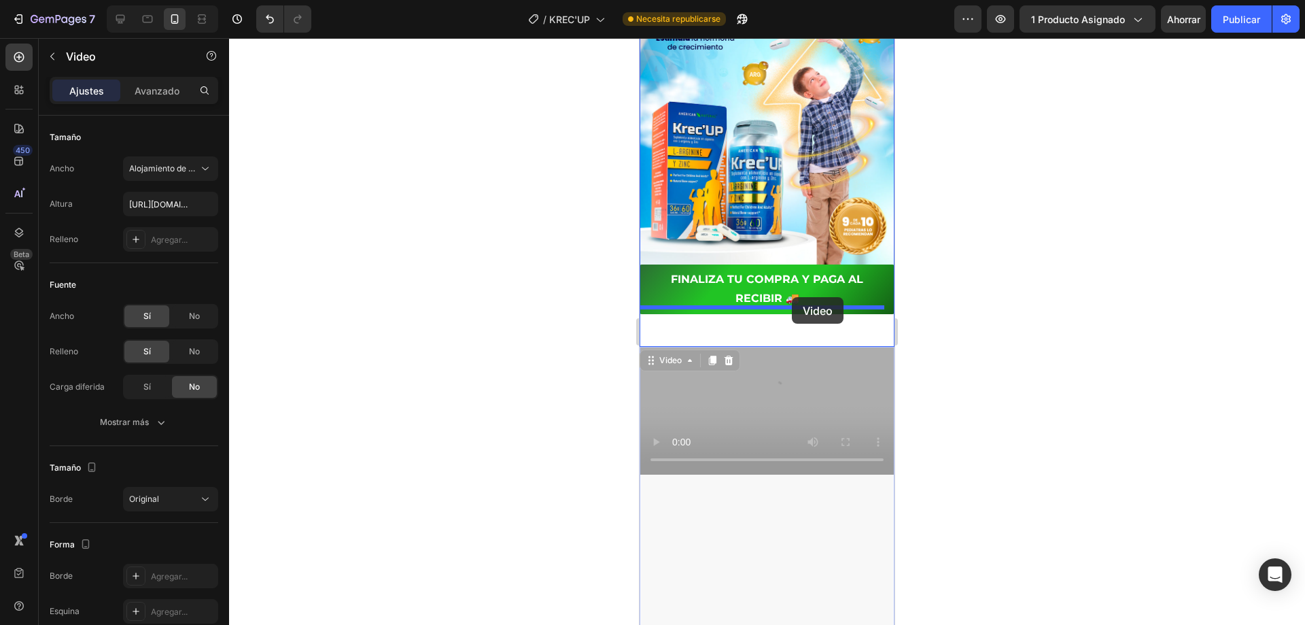
drag, startPoint x: 797, startPoint y: 438, endPoint x: 792, endPoint y: 297, distance: 141.5
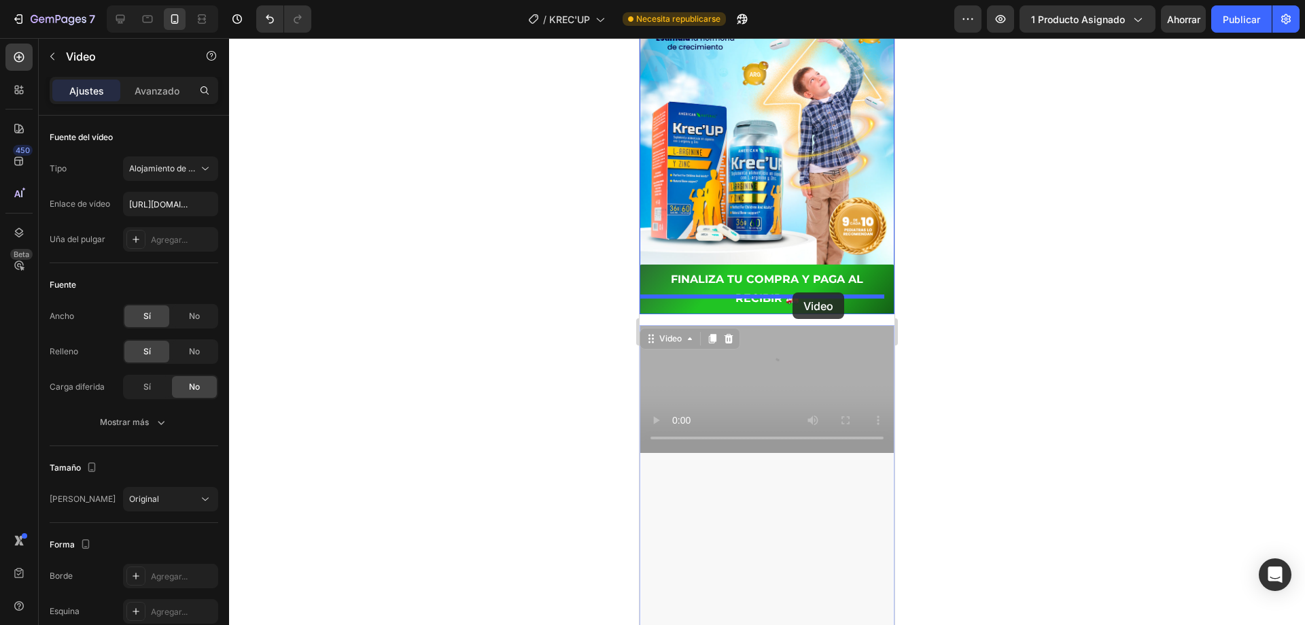
drag, startPoint x: 792, startPoint y: 308, endPoint x: 793, endPoint y: 292, distance: 15.6
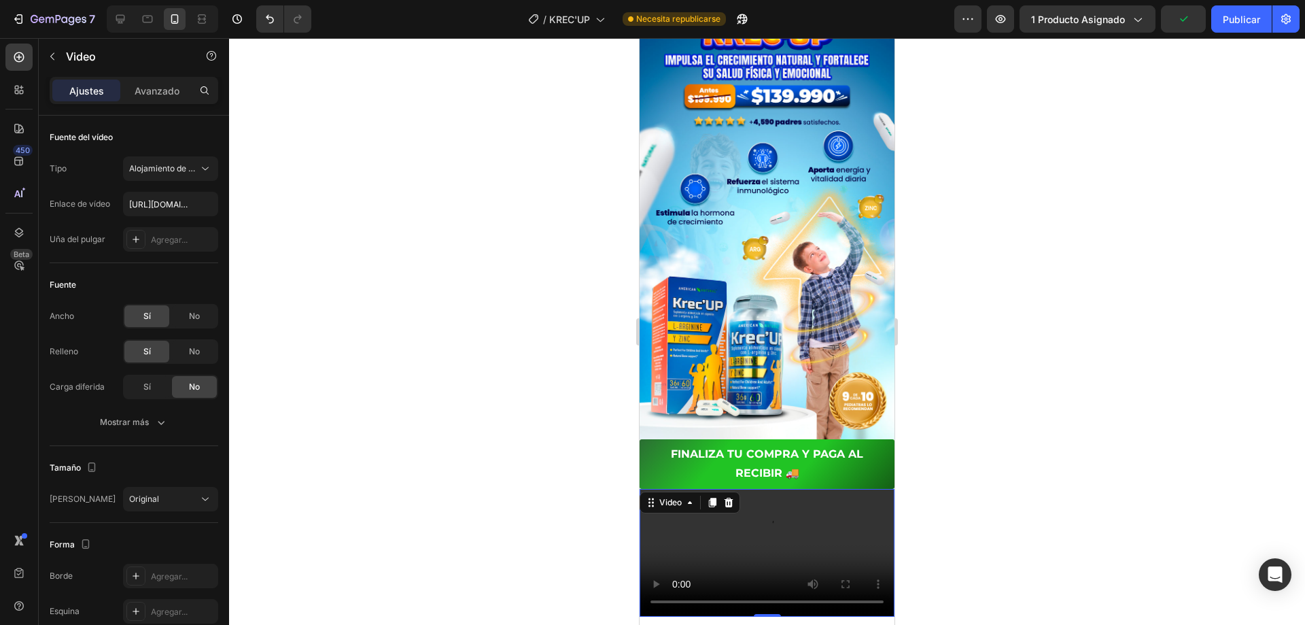
scroll to position [0, 0]
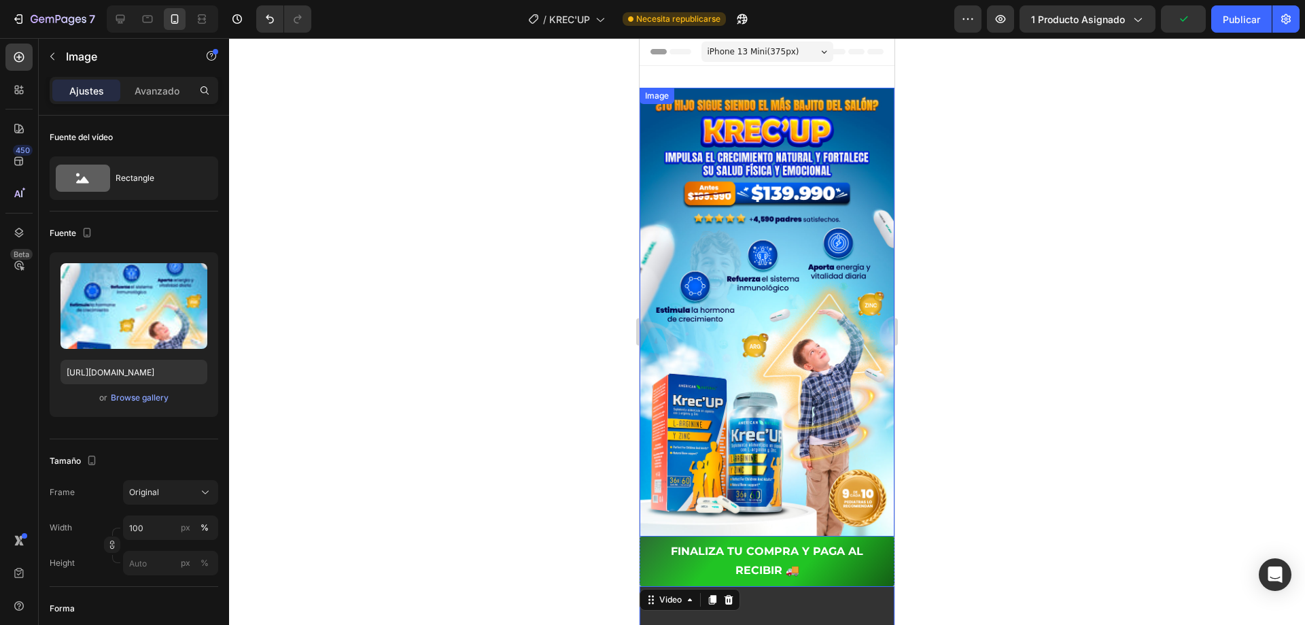
click at [747, 224] on img at bounding box center [767, 312] width 255 height 449
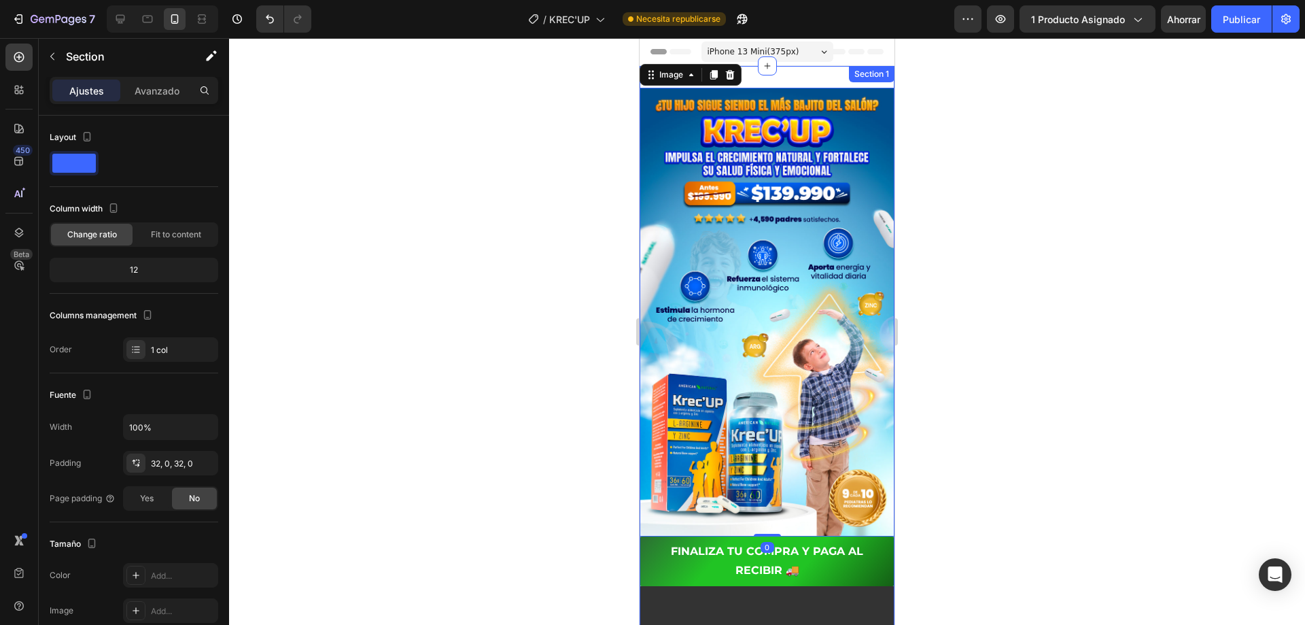
click at [798, 71] on div "Image 0 FINALIZA TU COMPRA Y PAGA AL RECIBIR 🚚 Button Video Row Section 1" at bounding box center [767, 401] width 255 height 670
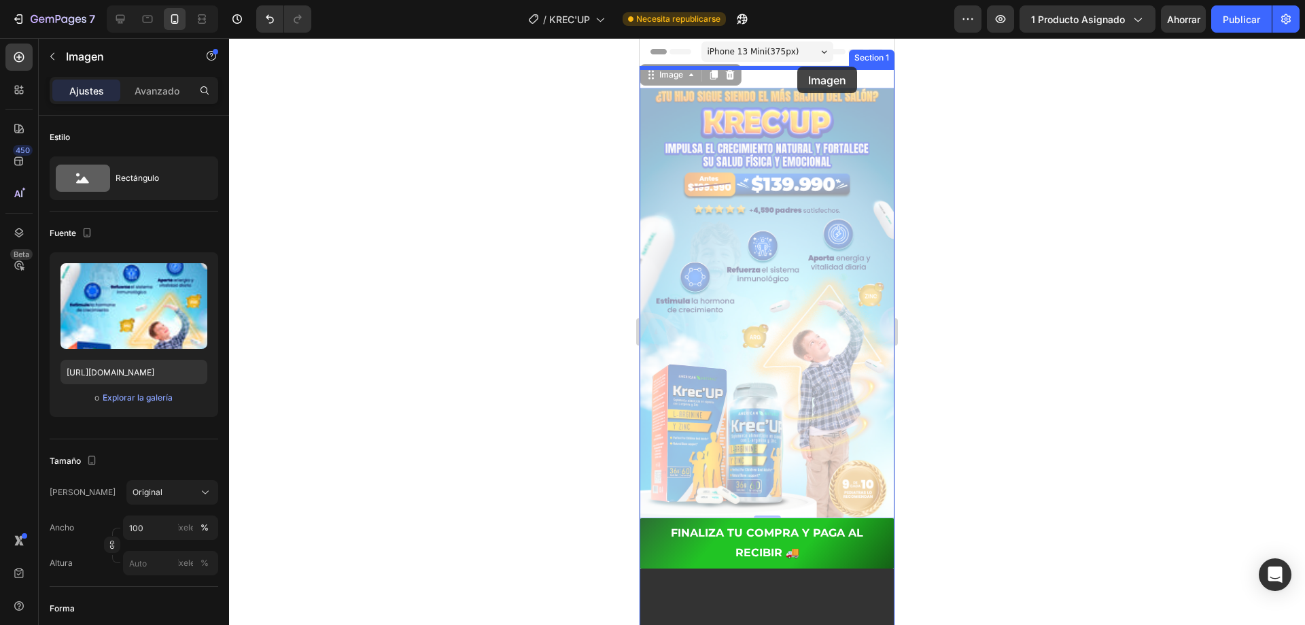
drag, startPoint x: 794, startPoint y: 103, endPoint x: 797, endPoint y: 67, distance: 36.2
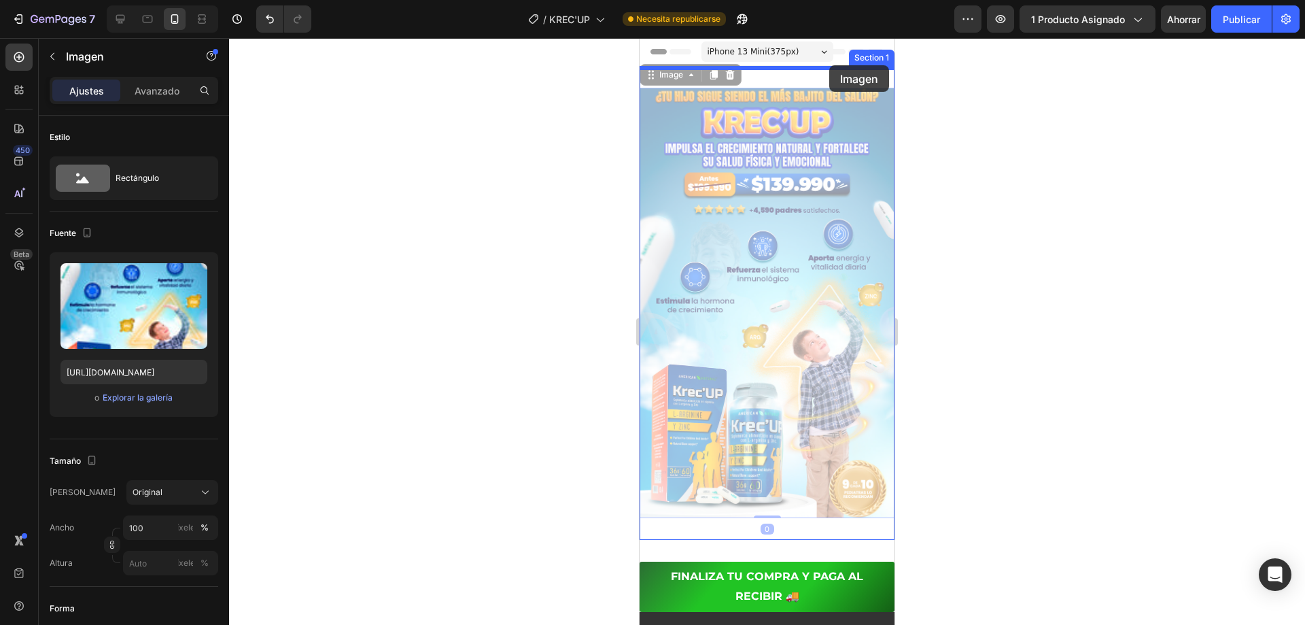
drag, startPoint x: 817, startPoint y: 109, endPoint x: 829, endPoint y: 65, distance: 45.2
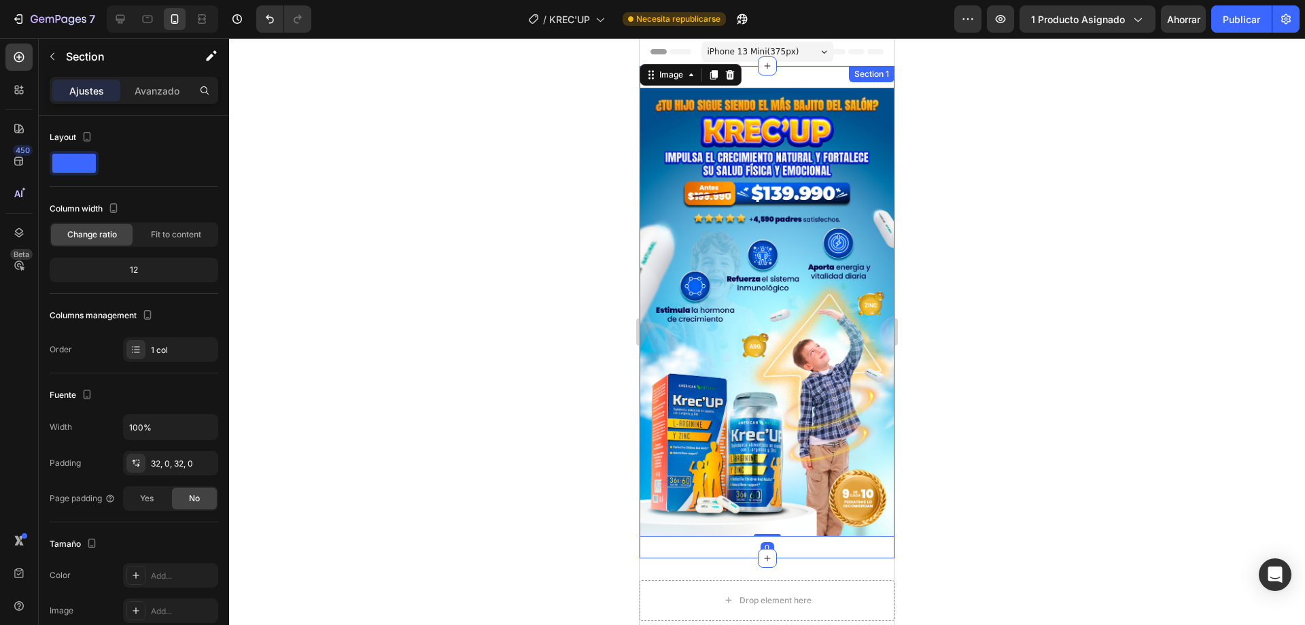
click at [821, 84] on div "Image 0 Section 1" at bounding box center [767, 312] width 255 height 492
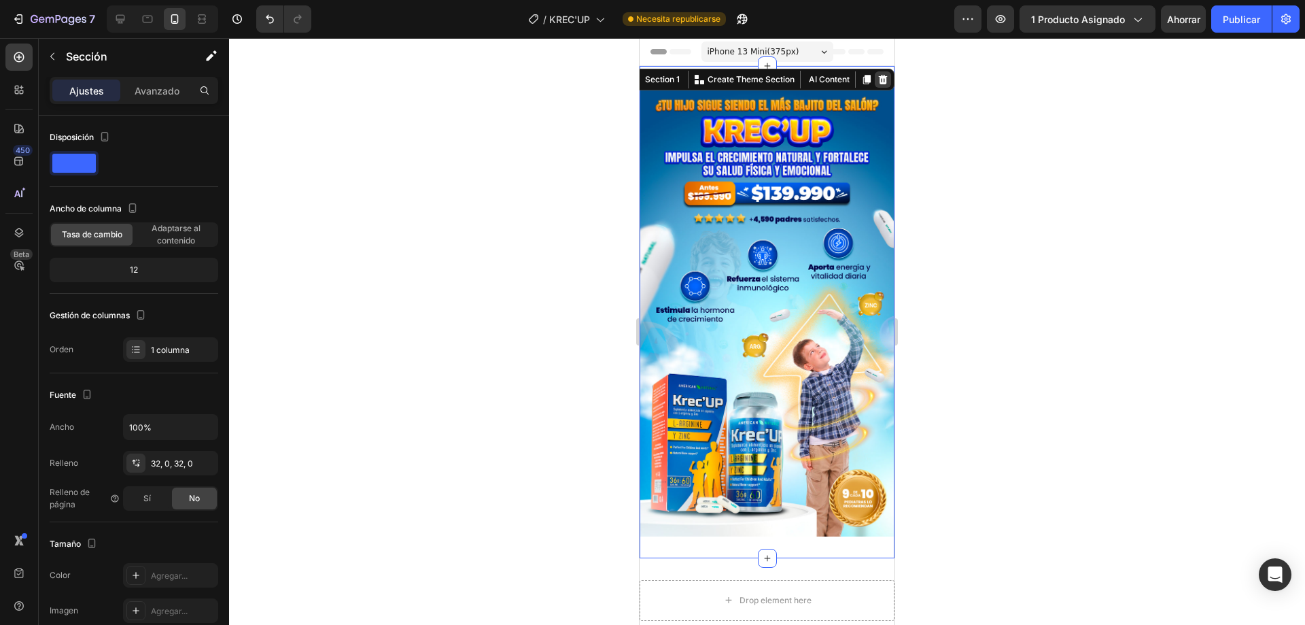
click at [879, 77] on div at bounding box center [883, 79] width 16 height 16
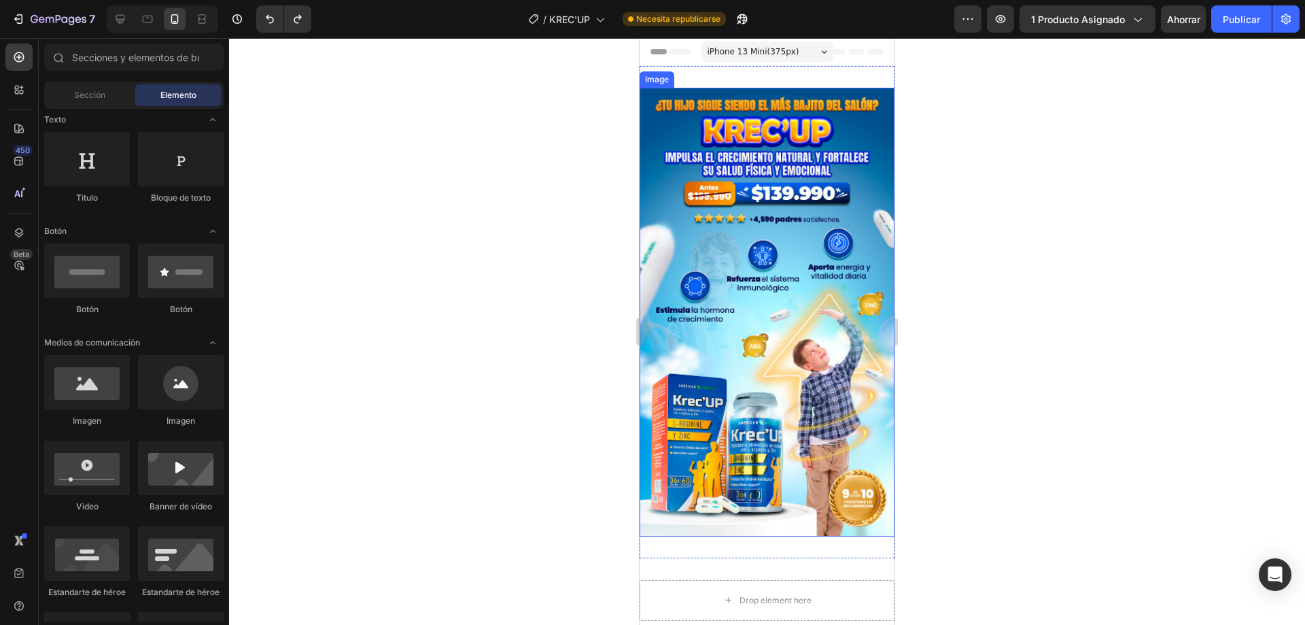
click at [832, 152] on img at bounding box center [767, 312] width 255 height 449
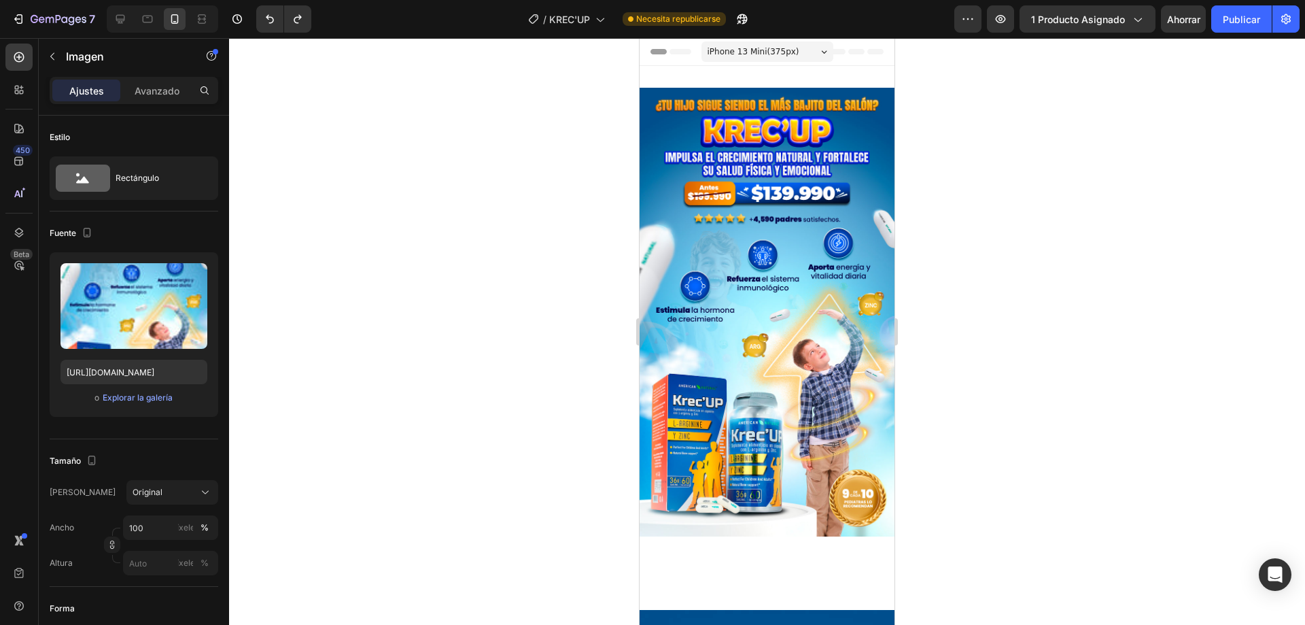
type input "[URL][DOMAIN_NAME]"
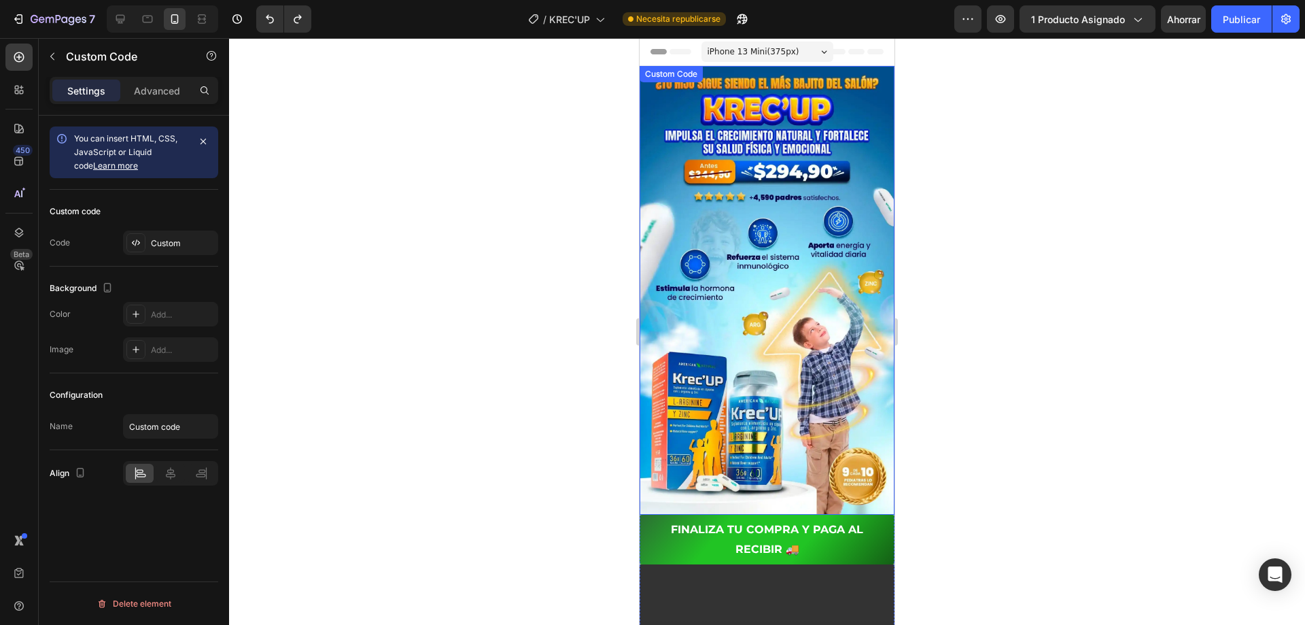
click at [802, 172] on img at bounding box center [767, 290] width 255 height 449
click at [686, 70] on div "Custom Code" at bounding box center [705, 80] width 131 height 22
click at [852, 57] on div "Header" at bounding box center [766, 51] width 233 height 27
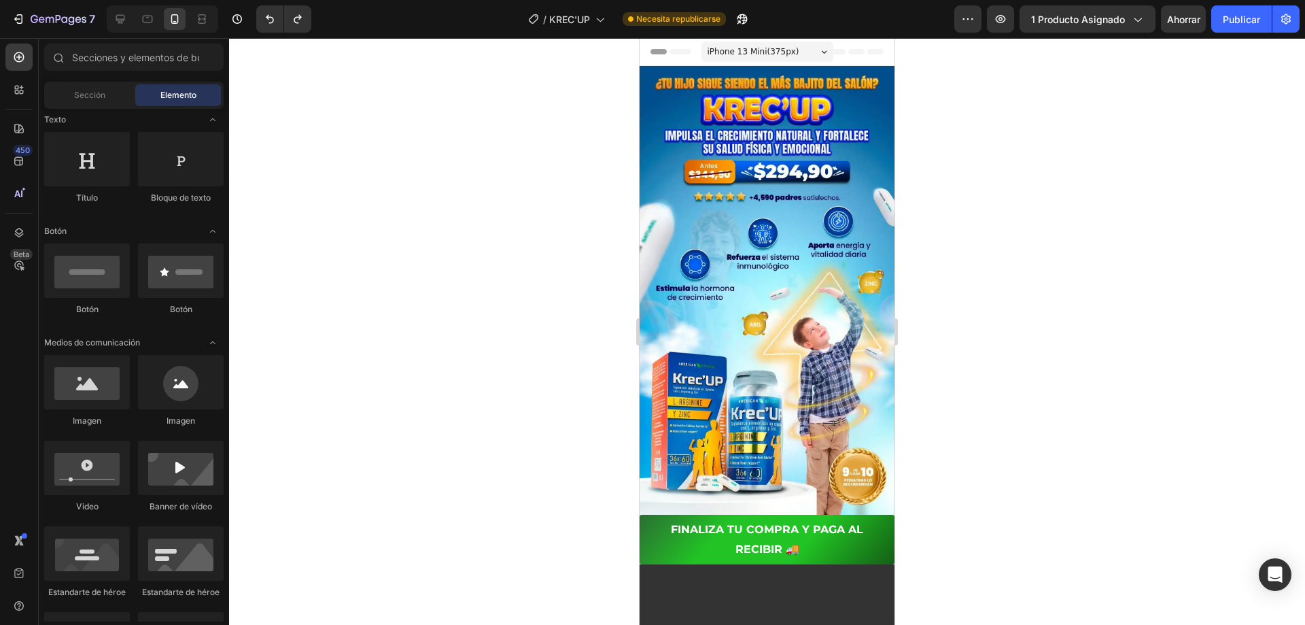
click at [863, 56] on div "Header" at bounding box center [766, 51] width 233 height 27
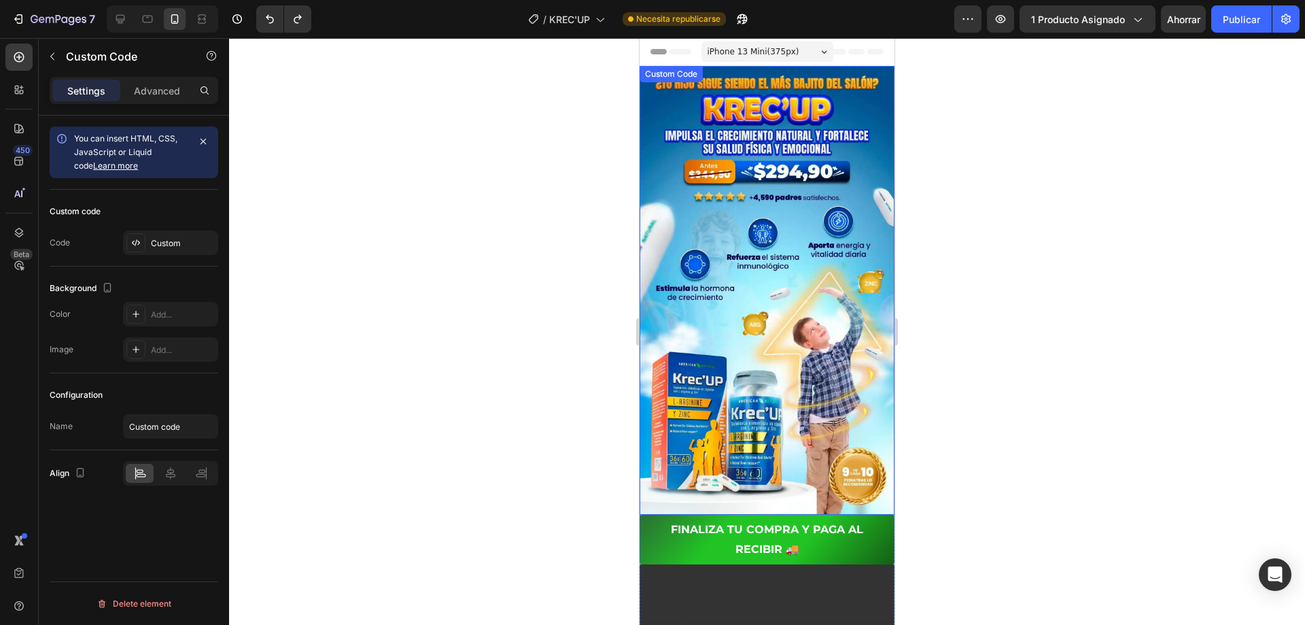
click at [862, 103] on img at bounding box center [767, 290] width 255 height 449
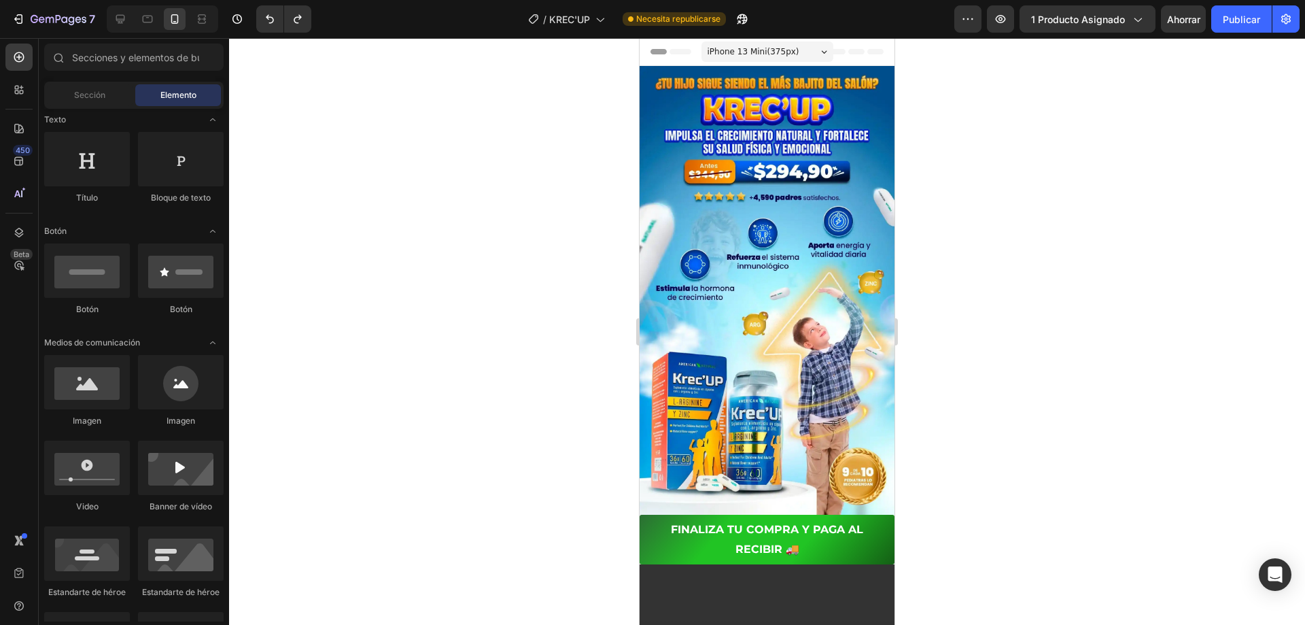
click at [851, 50] on icon at bounding box center [856, 51] width 16 height 5
click at [651, 50] on icon at bounding box center [655, 52] width 10 height 10
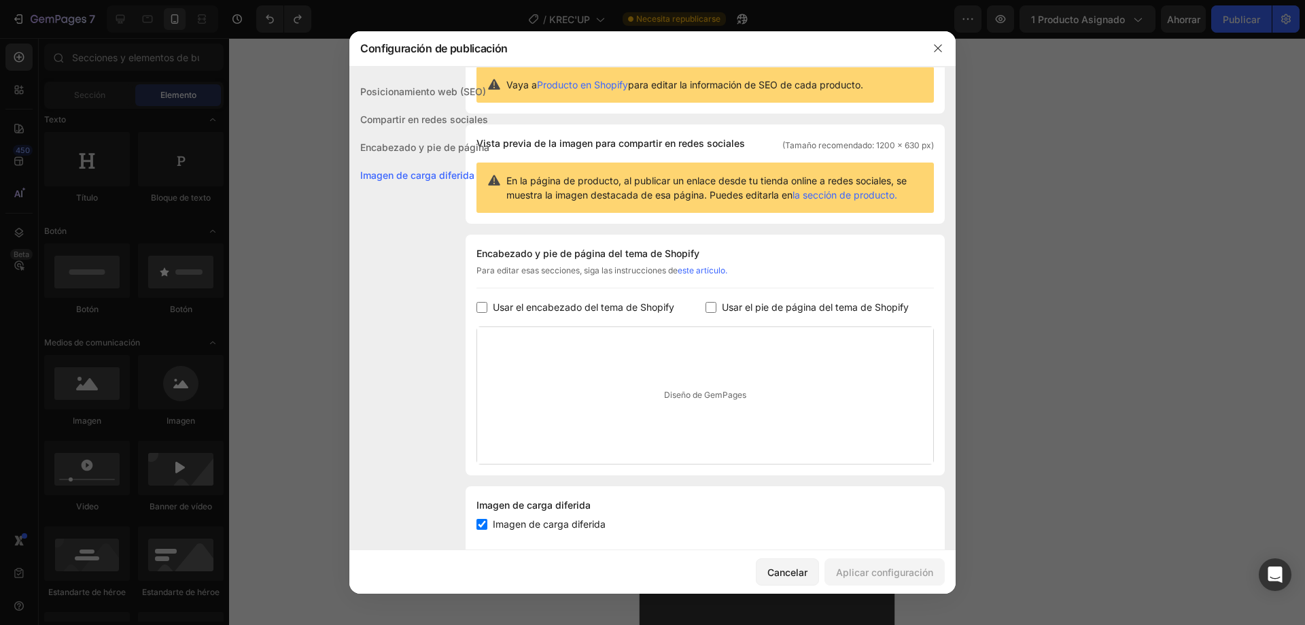
scroll to position [68, 0]
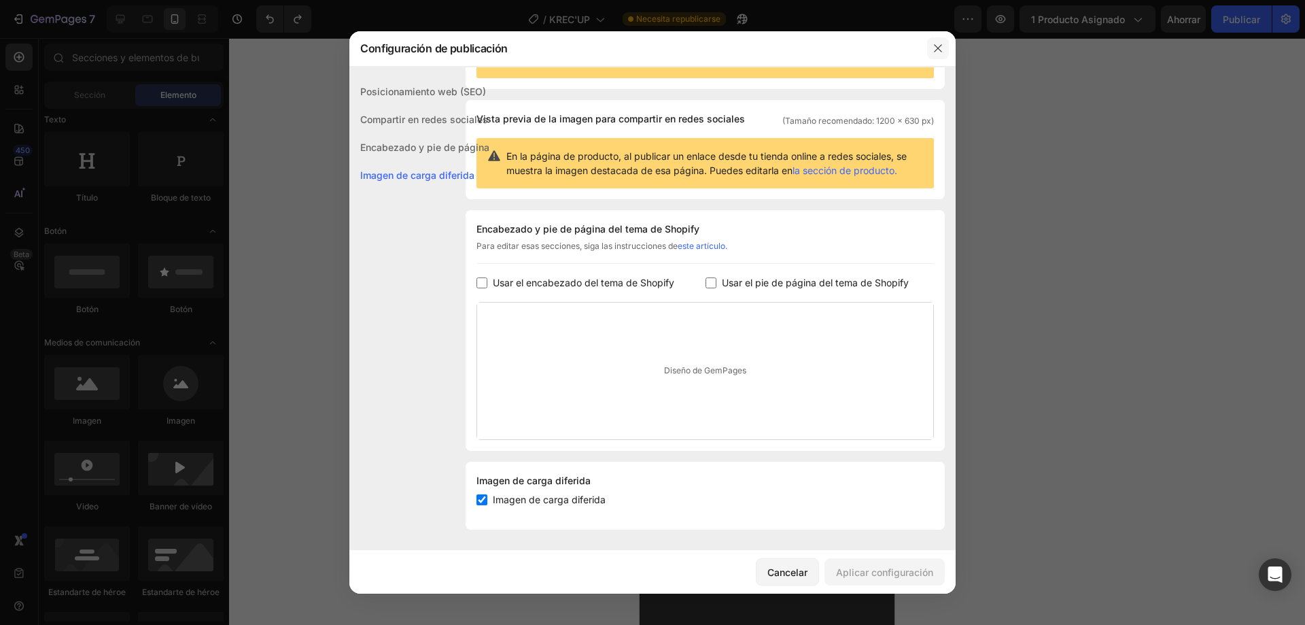
click at [932, 45] on button "button" at bounding box center [938, 48] width 22 height 22
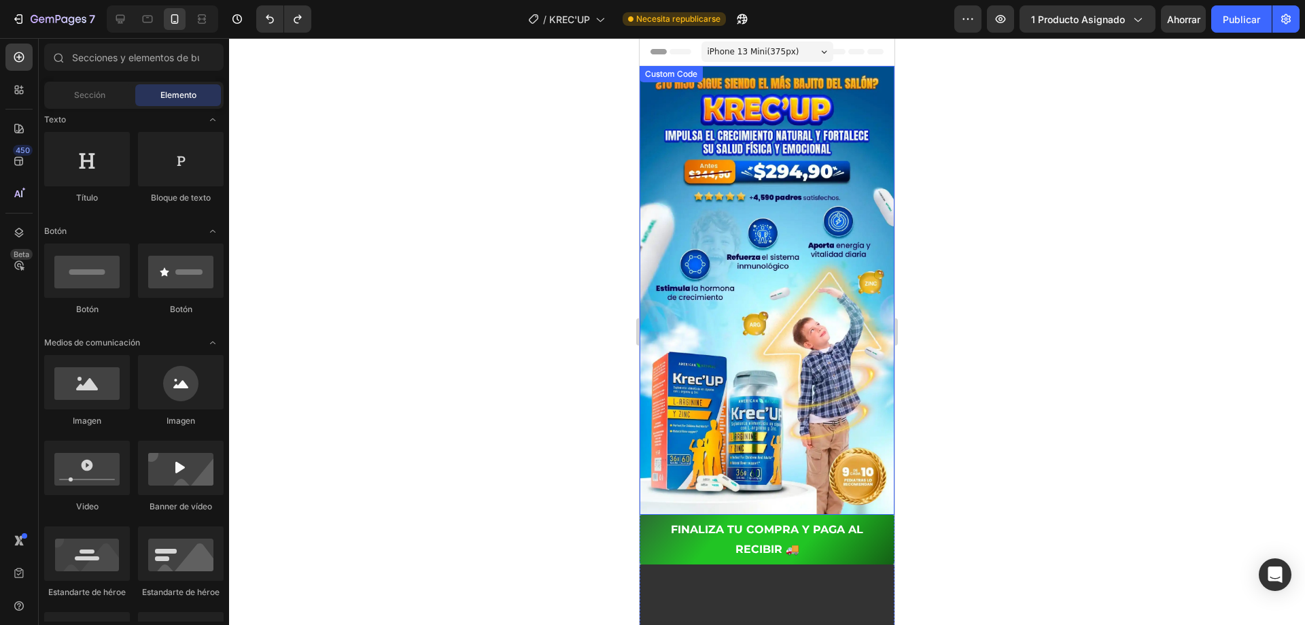
click at [863, 158] on img at bounding box center [767, 290] width 255 height 449
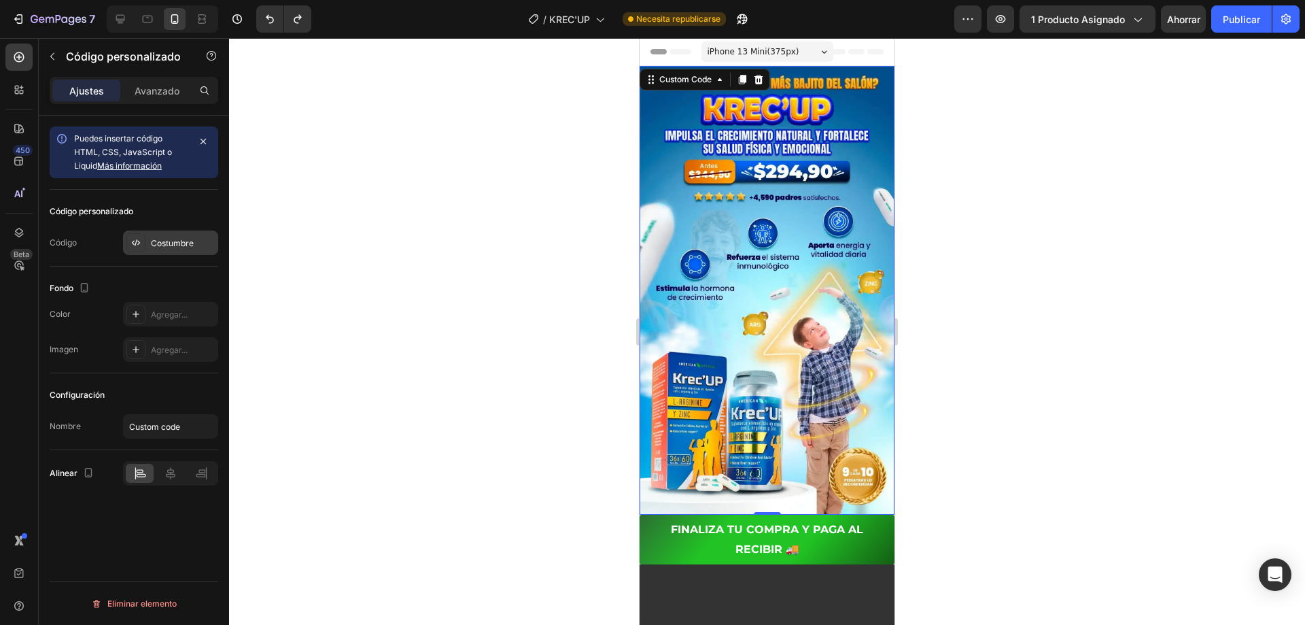
click at [137, 247] on icon at bounding box center [136, 242] width 11 height 11
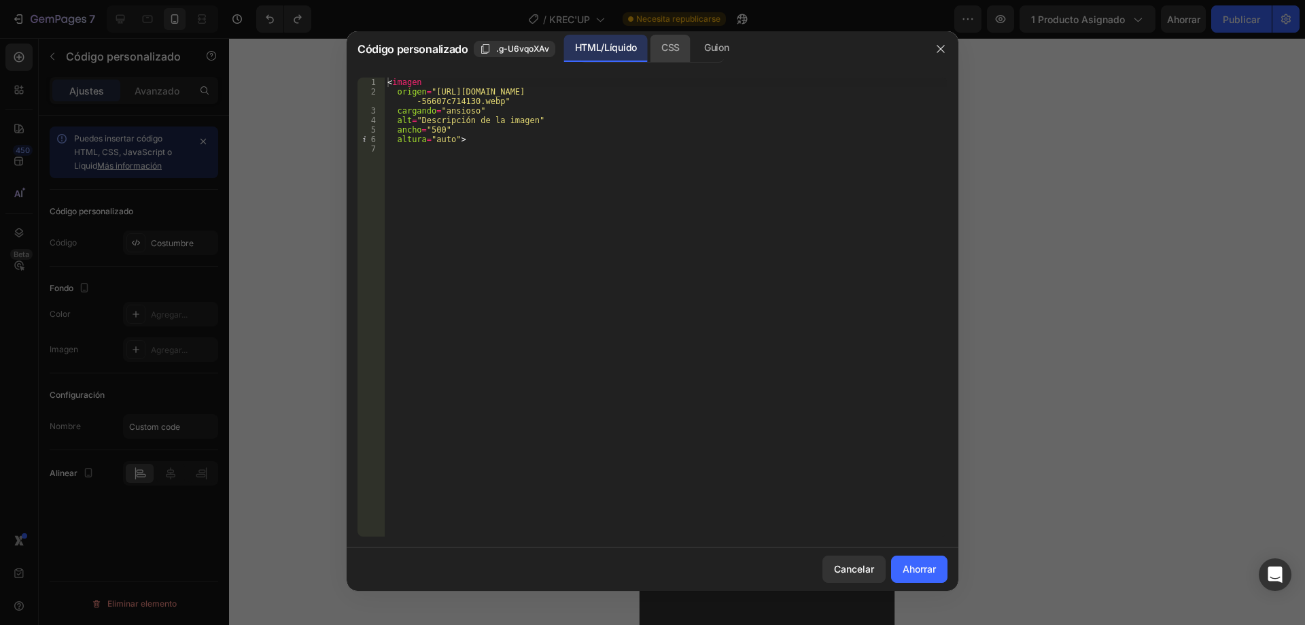
click at [693, 54] on div "CSS" at bounding box center [716, 48] width 46 height 27
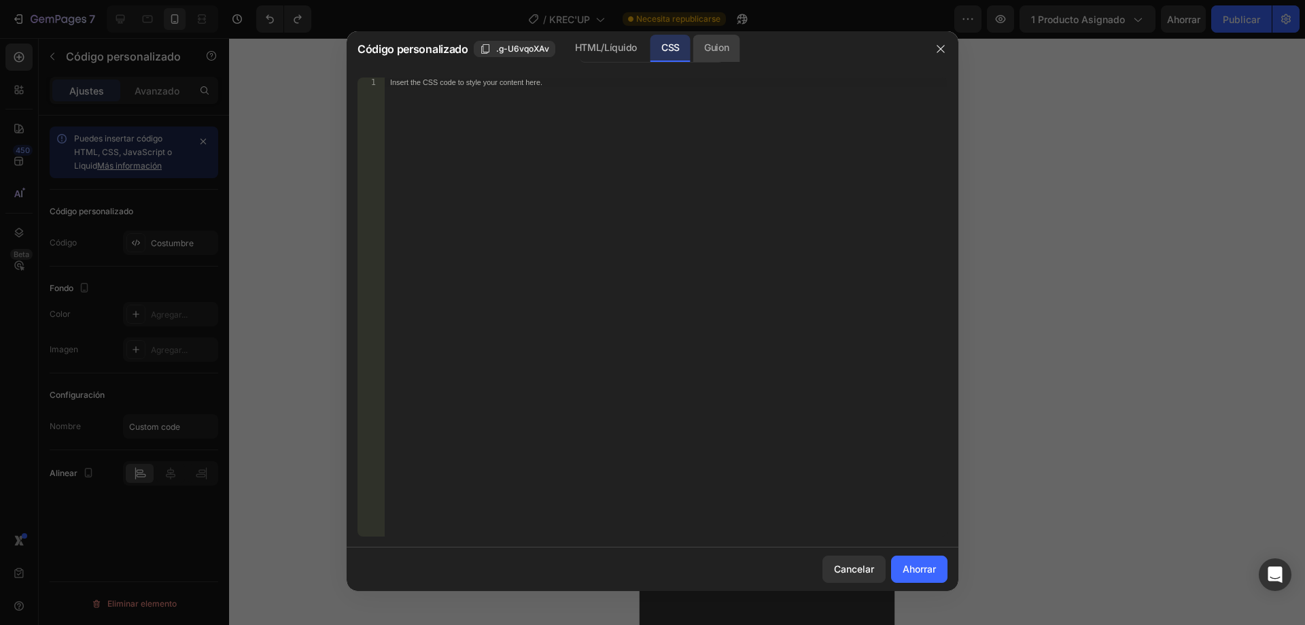
click at [714, 53] on font "Guion" at bounding box center [716, 47] width 24 height 12
click at [650, 44] on div "HTML/Líquido" at bounding box center [670, 48] width 40 height 27
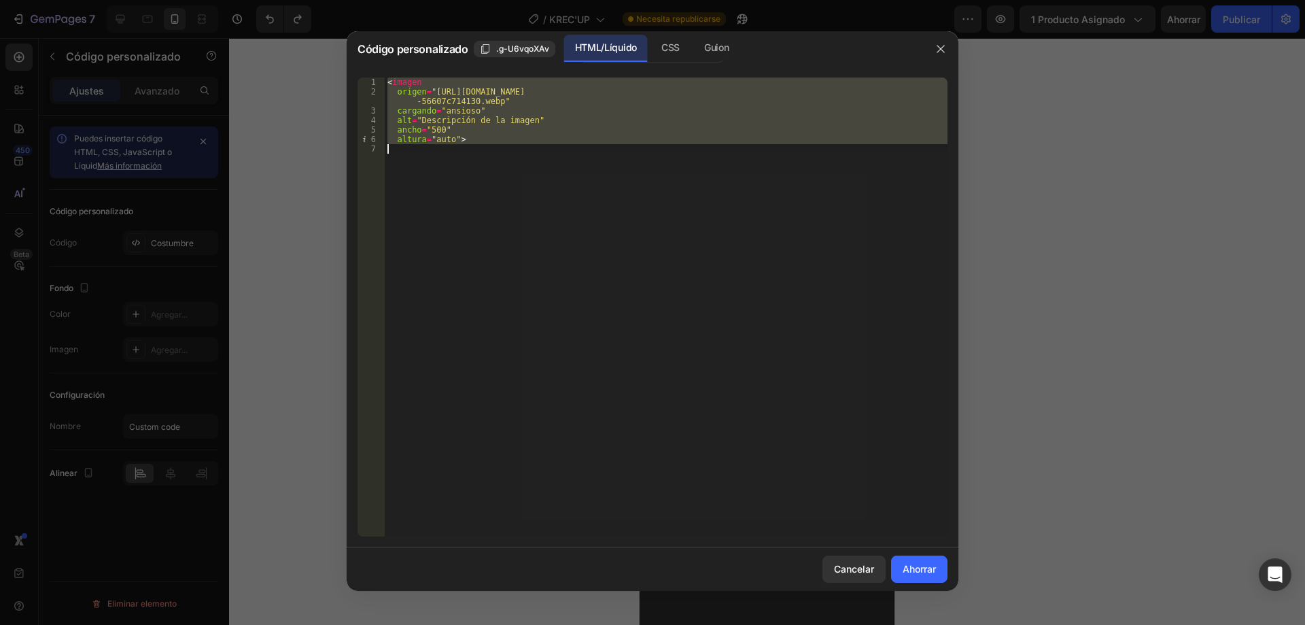
click at [470, 91] on div "< imagen origen = "[URL][DOMAIN_NAME] -56607c714130.webp" cargando = "ansioso" …" at bounding box center [666, 306] width 563 height 459
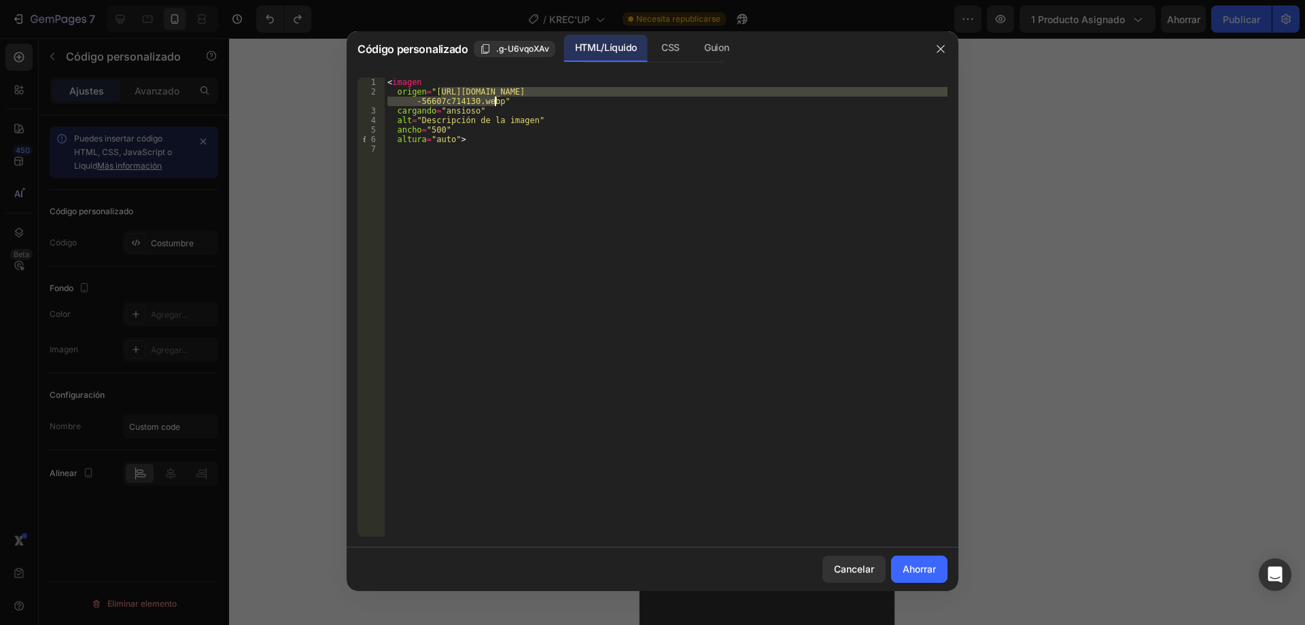
drag, startPoint x: 441, startPoint y: 91, endPoint x: 496, endPoint y: 97, distance: 55.4
click at [496, 97] on div "< imagen origen = "[URL][DOMAIN_NAME] -56607c714130.webp" cargando = "ansioso" …" at bounding box center [666, 316] width 563 height 478
paste textarea "[URL][DOMAIN_NAME]"
type textarea "src="httpshttps://[DOMAIN_NAME][URL]""
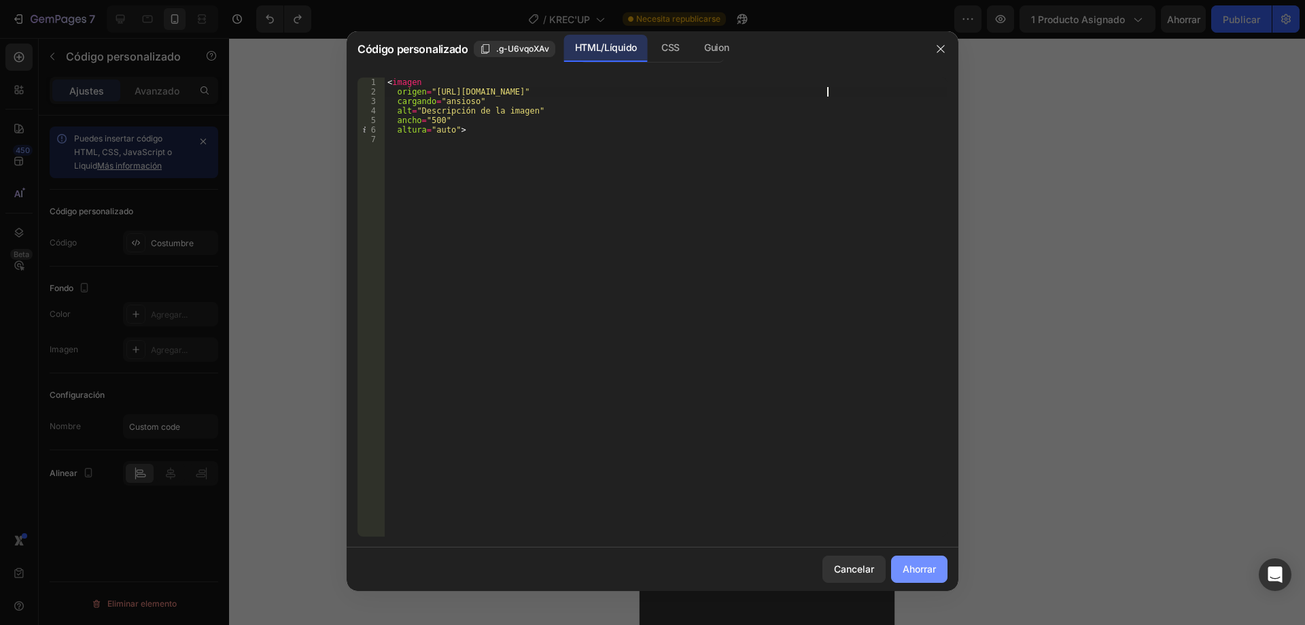
click at [933, 580] on button "Ahorrar" at bounding box center [919, 568] width 56 height 27
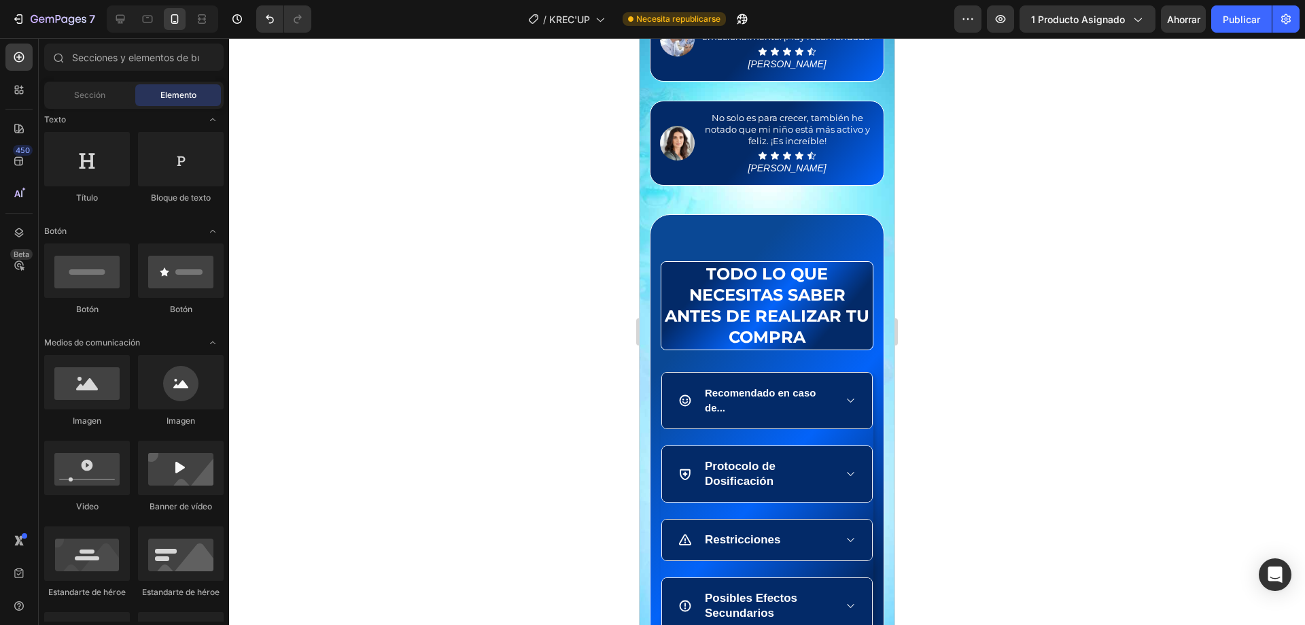
scroll to position [0, 0]
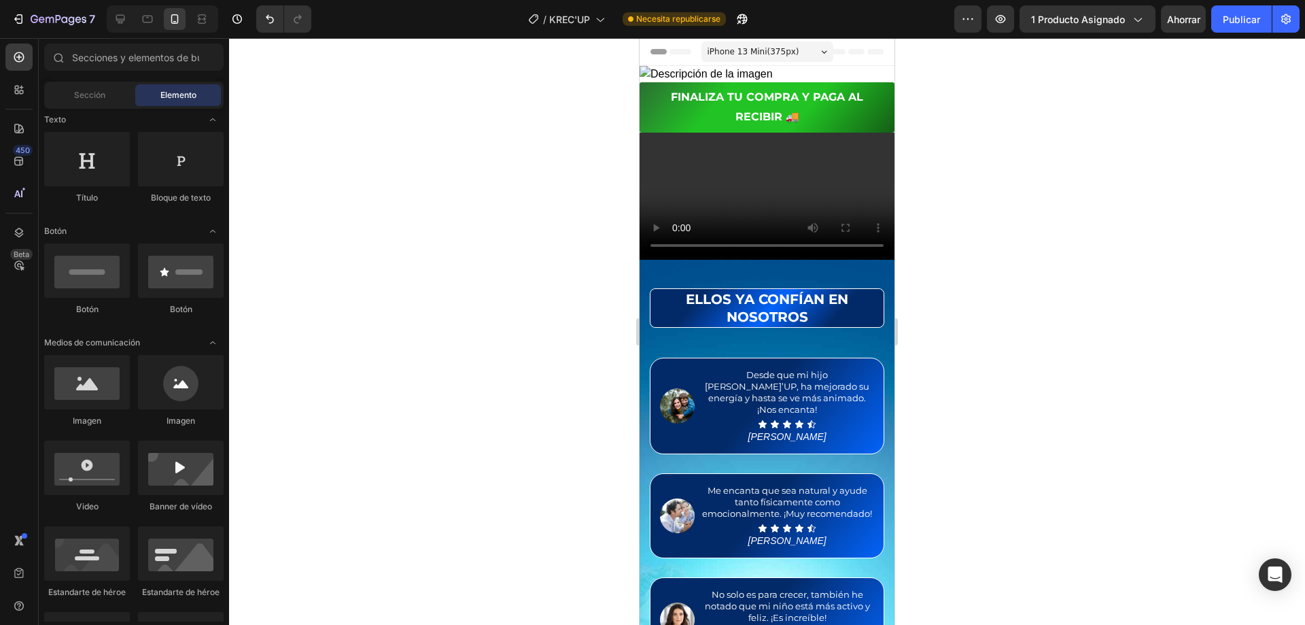
drag, startPoint x: 892, startPoint y: 72, endPoint x: 1531, endPoint y: 65, distance: 639.6
click at [739, 72] on img at bounding box center [767, 74] width 255 height 16
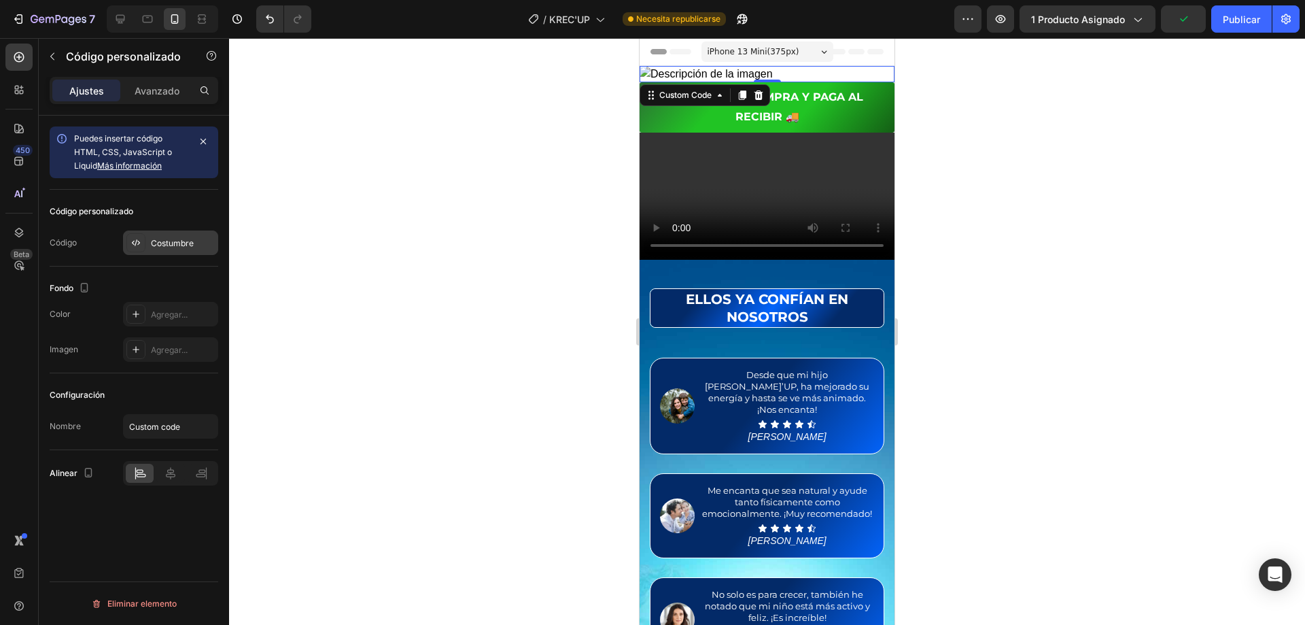
click at [158, 239] on font "Costumbre" at bounding box center [172, 243] width 43 height 10
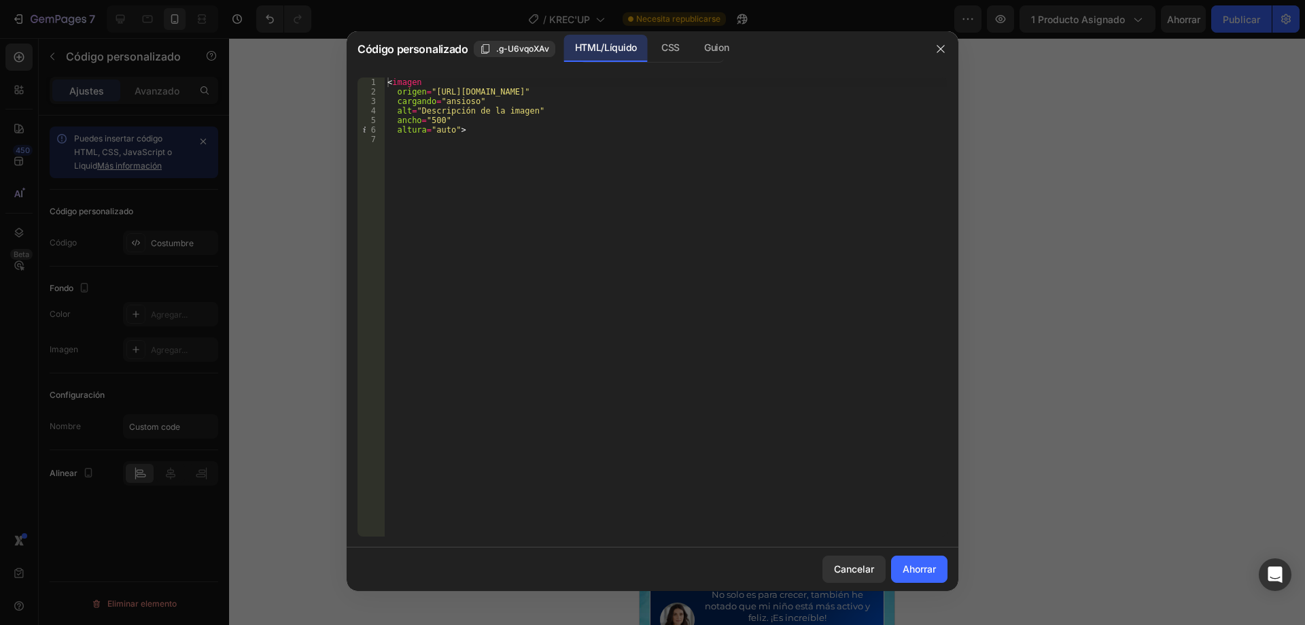
type textarea "src="httpshttps://[DOMAIN_NAME][URL]""
drag, startPoint x: 440, startPoint y: 90, endPoint x: 826, endPoint y: 90, distance: 385.4
click at [826, 90] on div "< imagen origen = "[URL][DOMAIN_NAME]" cargando = "ansioso" alt = "Descripción …" at bounding box center [666, 316] width 563 height 478
click at [940, 50] on icon "button" at bounding box center [940, 48] width 7 height 7
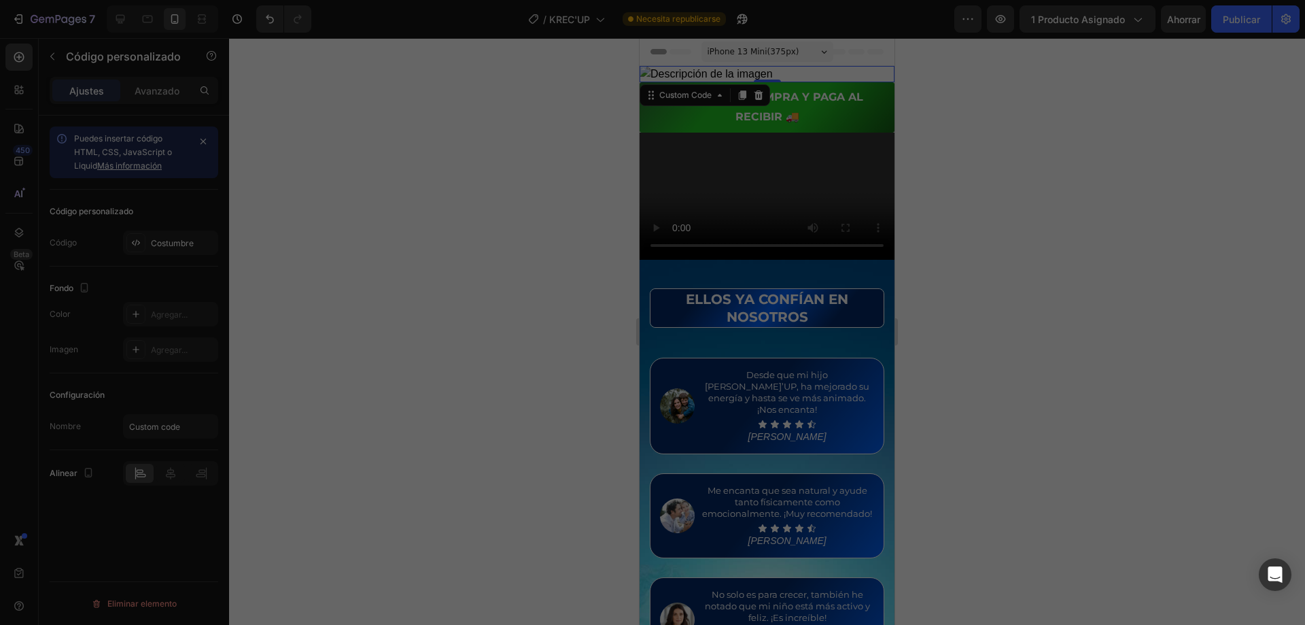
click at [1010, 116] on div at bounding box center [767, 331] width 1076 height 587
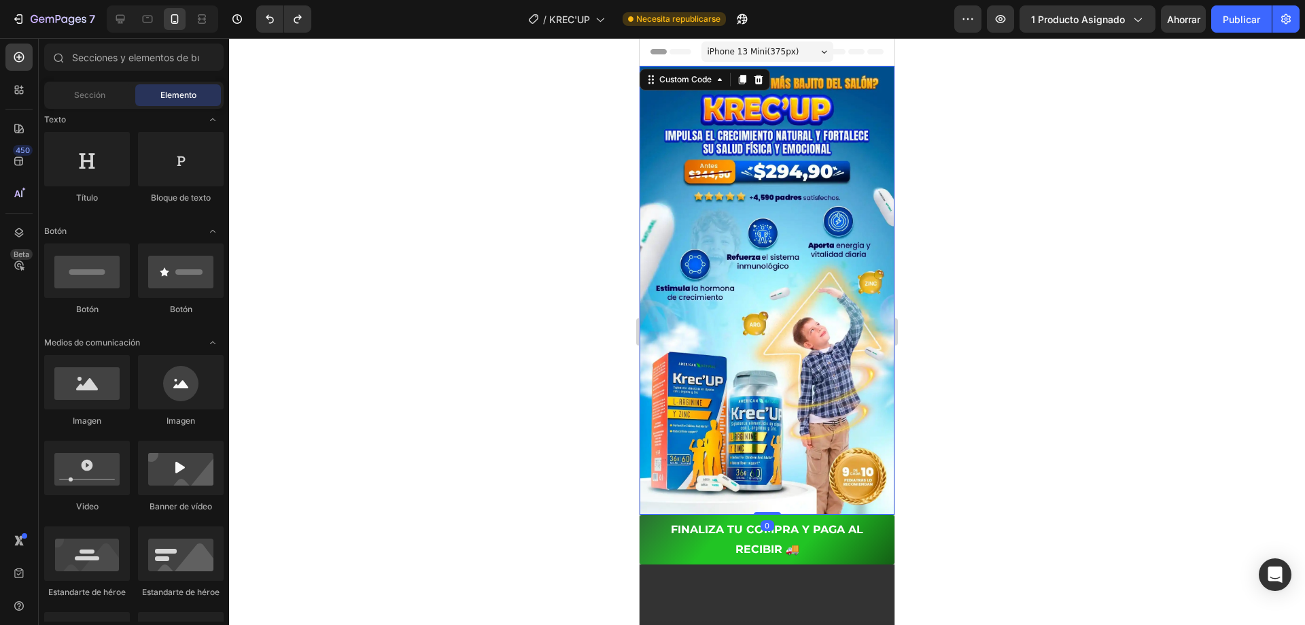
click at [831, 186] on img at bounding box center [767, 290] width 255 height 449
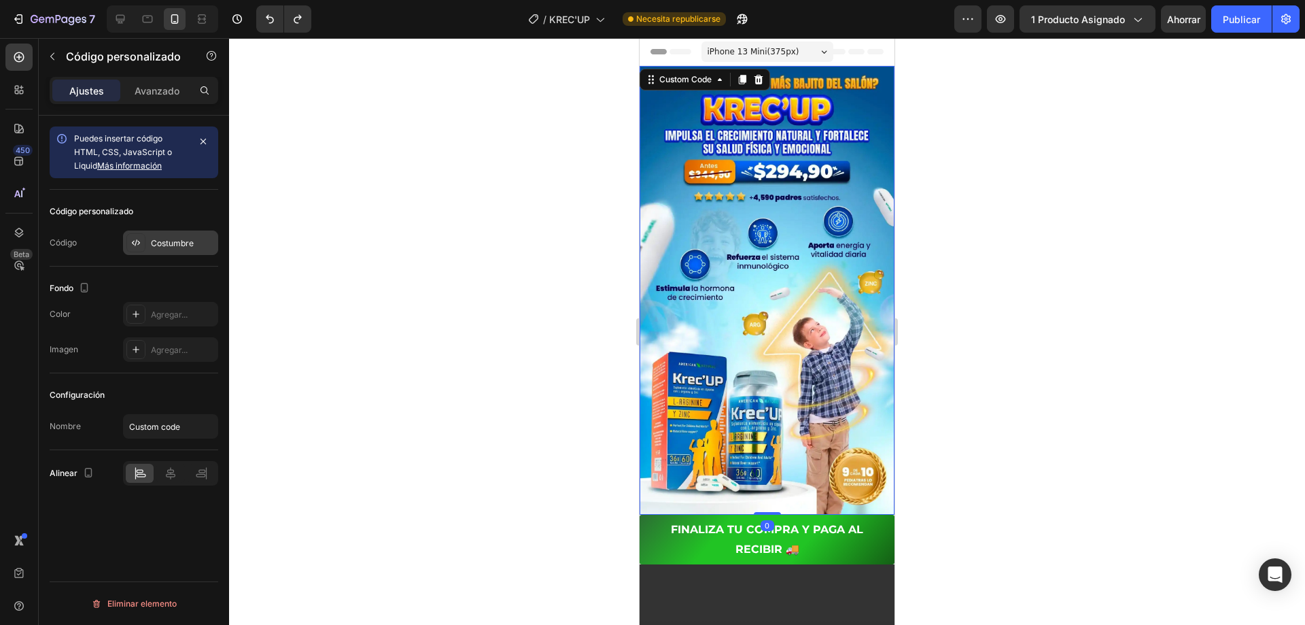
click at [156, 249] on div "Costumbre" at bounding box center [170, 242] width 95 height 24
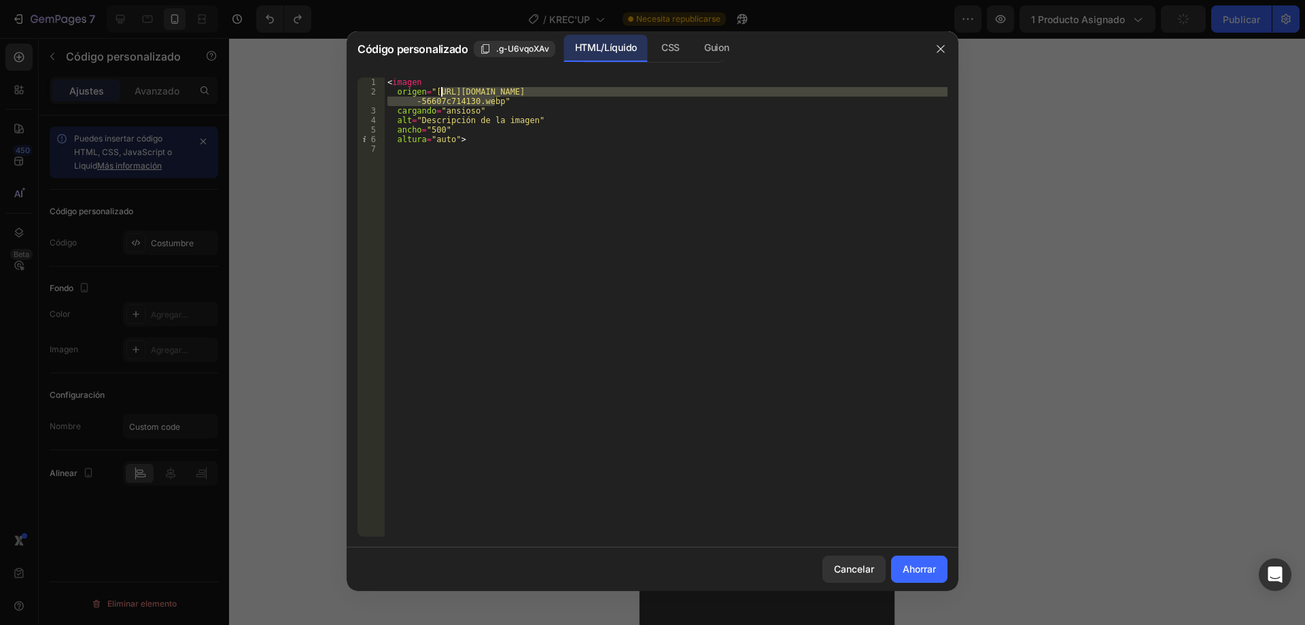
drag, startPoint x: 496, startPoint y: 100, endPoint x: 440, endPoint y: 91, distance: 55.8
click at [440, 91] on div "< imagen origen = "[URL][DOMAIN_NAME] -56607c714130.webp" cargando = "ansioso" …" at bounding box center [666, 316] width 563 height 478
paste textarea "[URL][DOMAIN_NAME]"
drag, startPoint x: 768, startPoint y: 89, endPoint x: 824, endPoint y: 92, distance: 56.5
click at [824, 92] on div "< imagen origen = "[URL][DOMAIN_NAME]" cargando = "ansioso" alt = "Descripción …" at bounding box center [666, 316] width 563 height 478
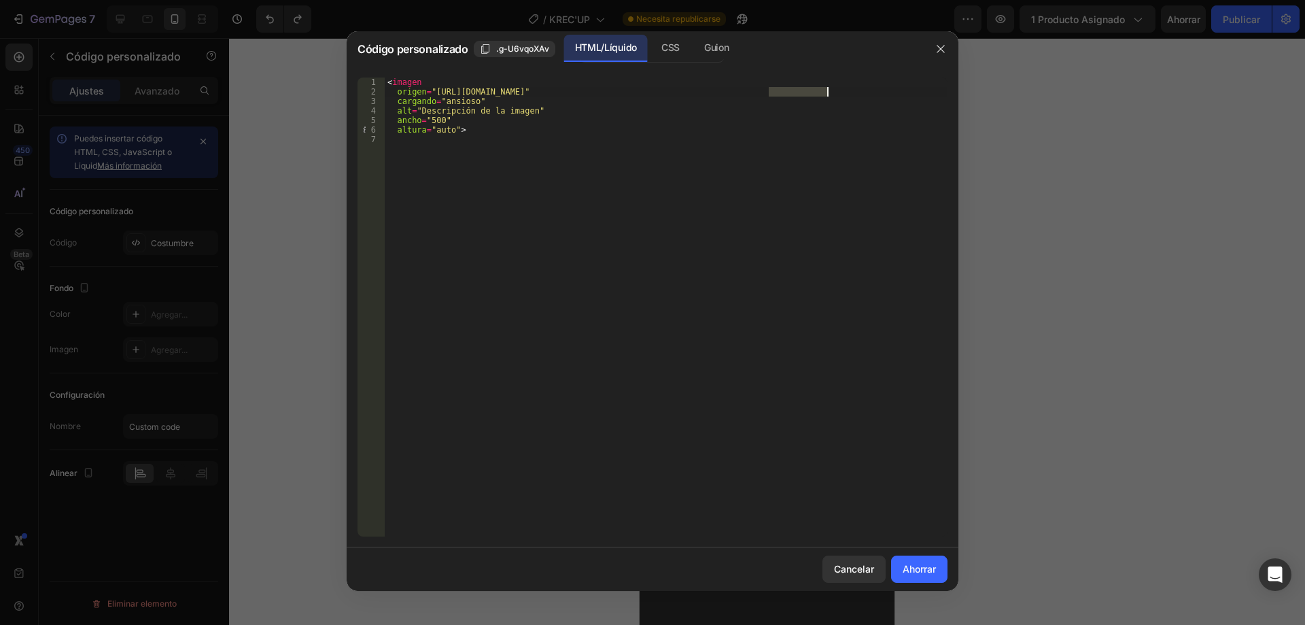
type textarea "src="httpshttps://[DOMAIN_NAME][URL]""
click at [924, 572] on font "Ahorrar" at bounding box center [919, 569] width 33 height 12
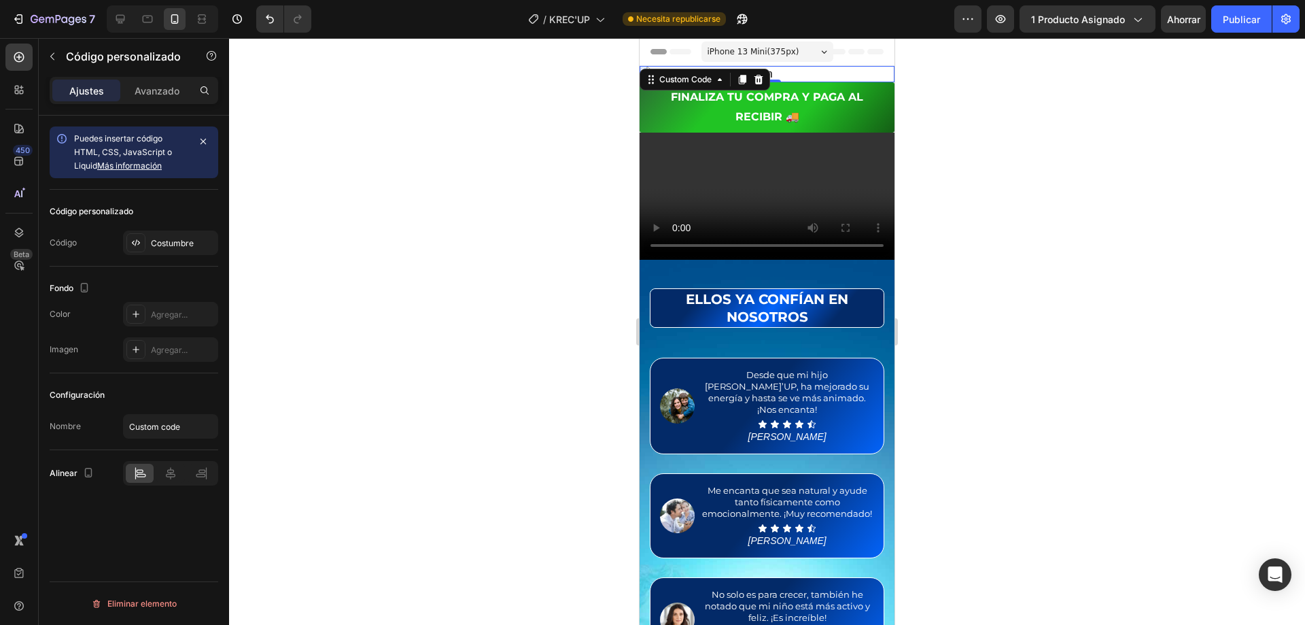
click at [821, 76] on img at bounding box center [767, 74] width 255 height 16
drag, startPoint x: 678, startPoint y: 81, endPoint x: 566, endPoint y: 149, distance: 131.1
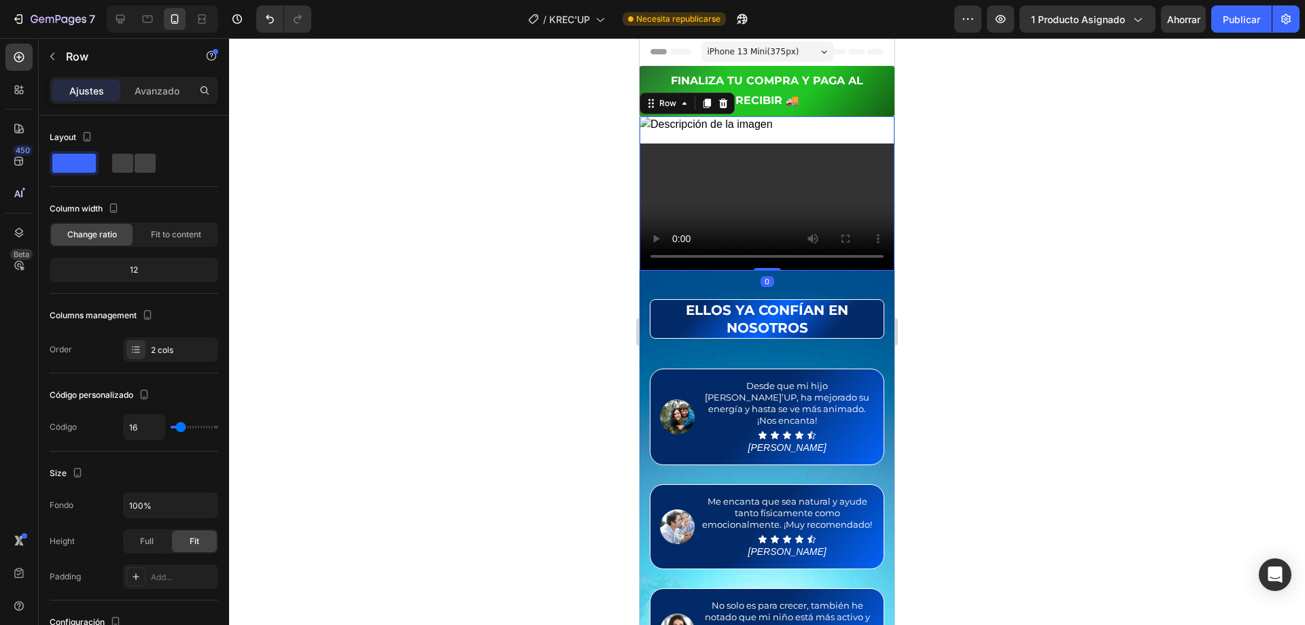
click at [782, 140] on div "Custom Code Video Row 0" at bounding box center [767, 193] width 255 height 155
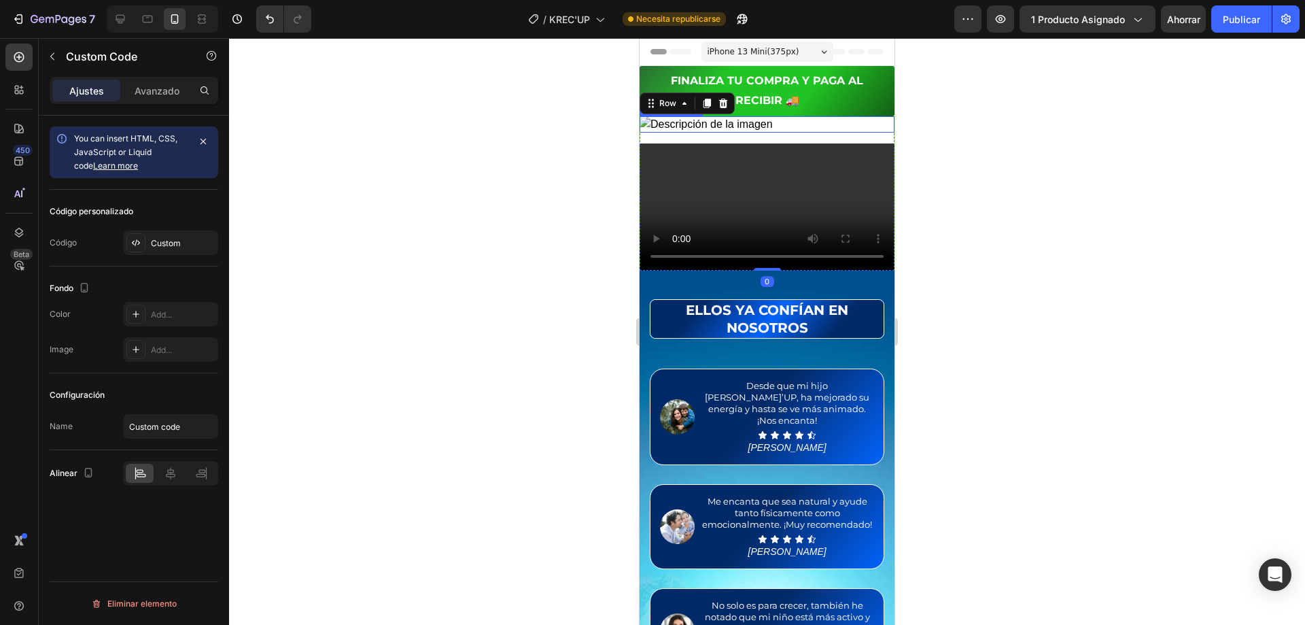
click at [782, 128] on img at bounding box center [767, 124] width 255 height 16
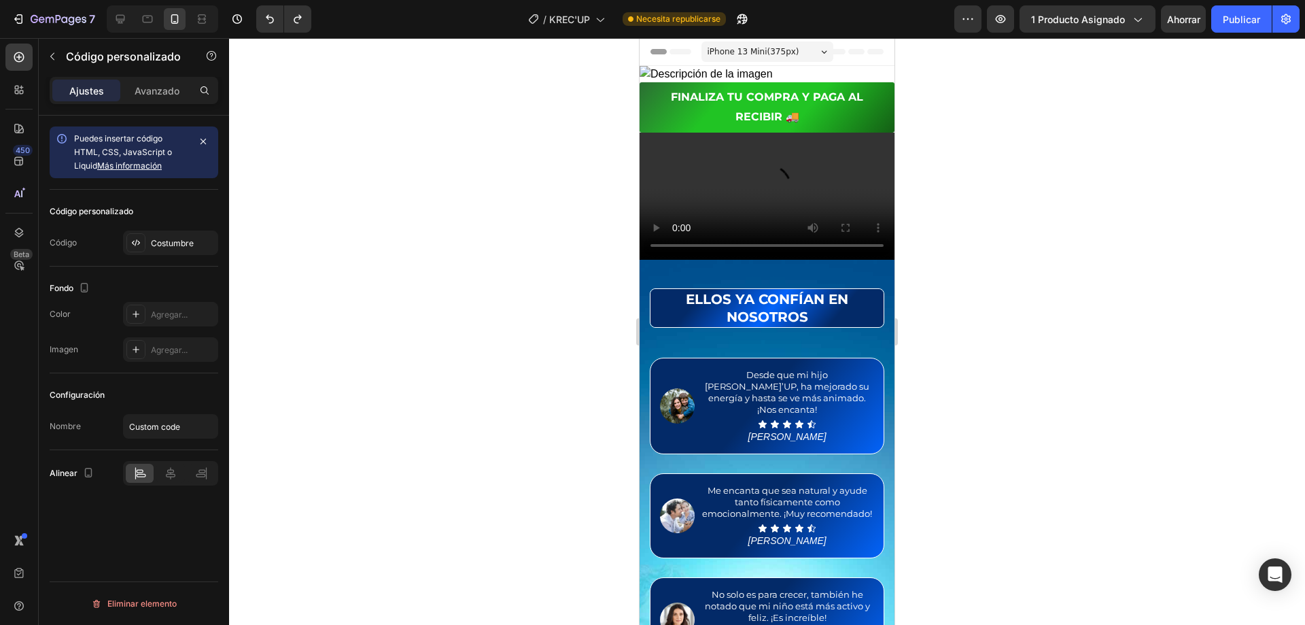
click at [782, 77] on img at bounding box center [767, 74] width 255 height 16
click at [777, 71] on img at bounding box center [767, 74] width 255 height 16
click at [699, 71] on img at bounding box center [767, 74] width 255 height 16
click at [642, 69] on img at bounding box center [767, 74] width 255 height 16
drag, startPoint x: 642, startPoint y: 69, endPoint x: 663, endPoint y: 73, distance: 21.3
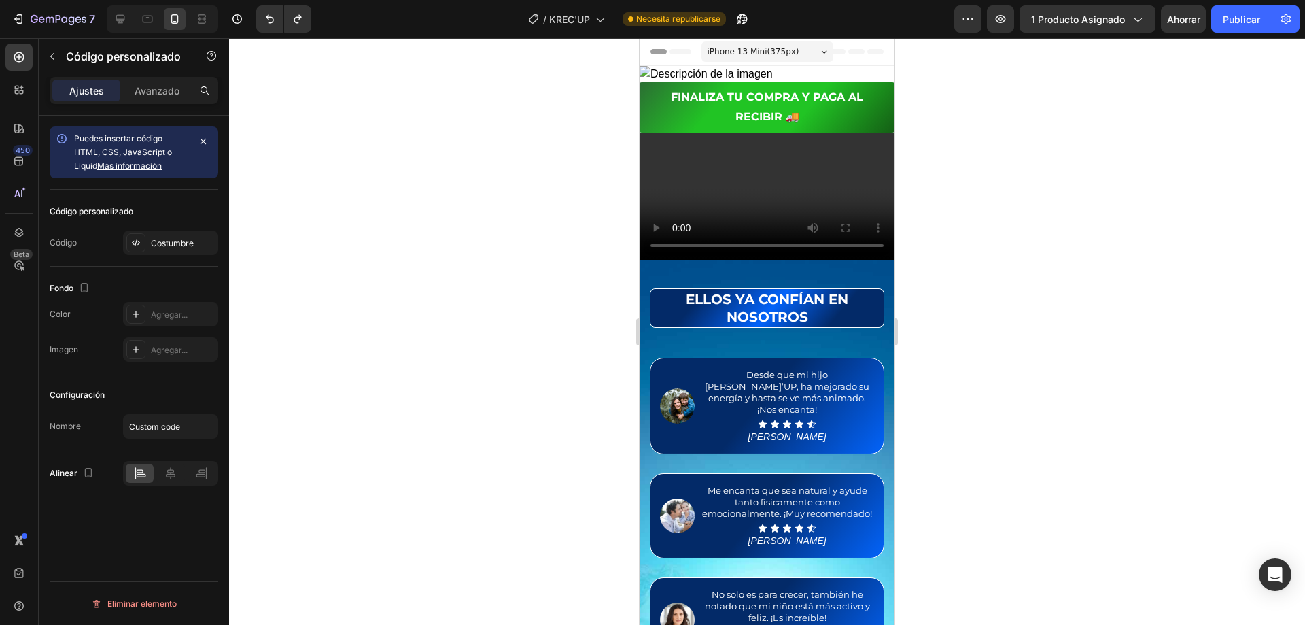
click at [642, 70] on img at bounding box center [767, 74] width 255 height 16
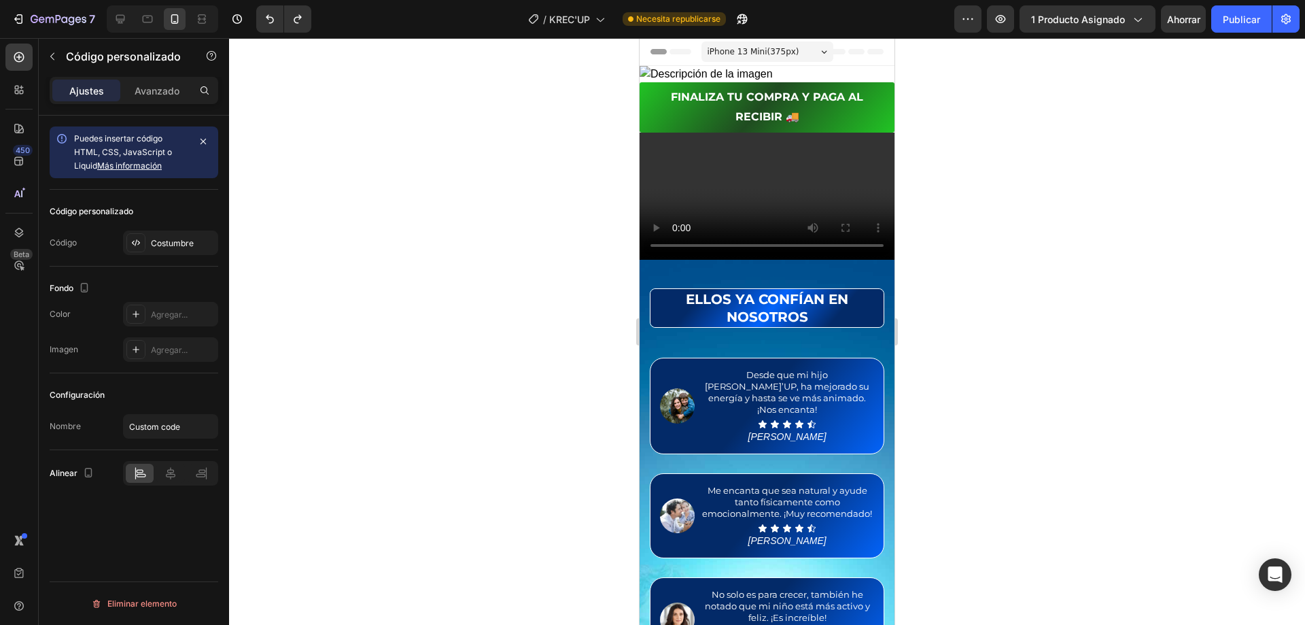
click at [718, 86] on button "FINALIZA TU COMPRA Y PAGA AL RECIBIR 🚚" at bounding box center [767, 107] width 255 height 50
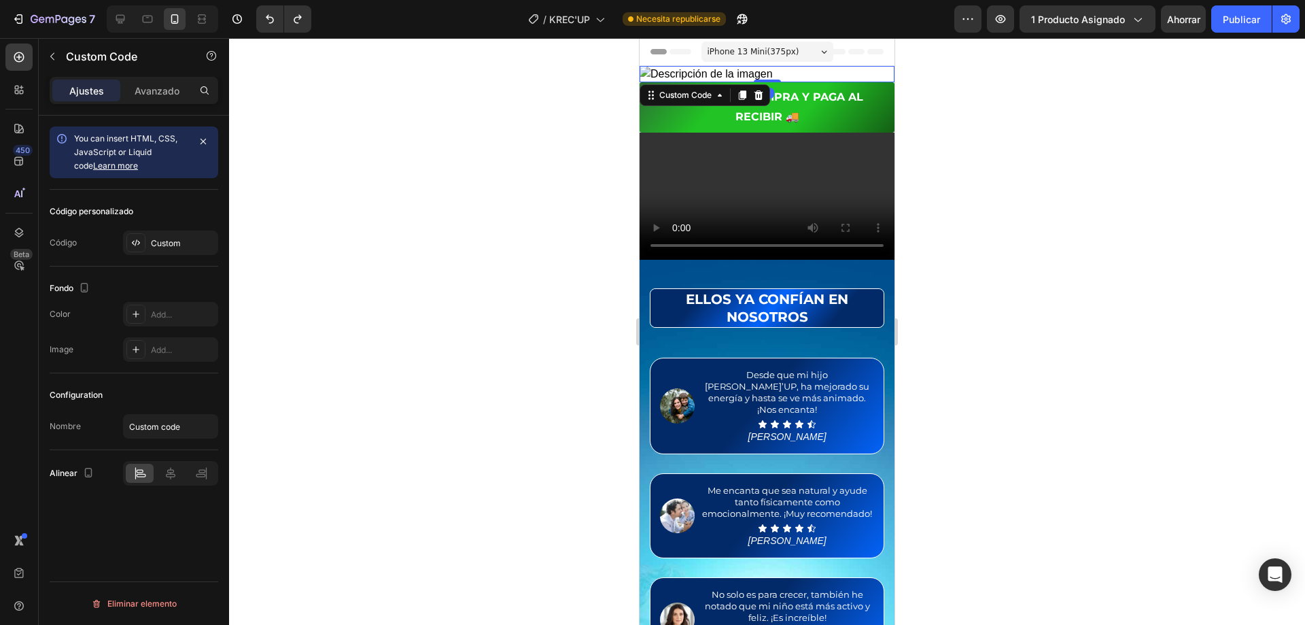
click at [794, 78] on img at bounding box center [767, 74] width 255 height 16
click at [757, 97] on icon at bounding box center [758, 95] width 9 height 10
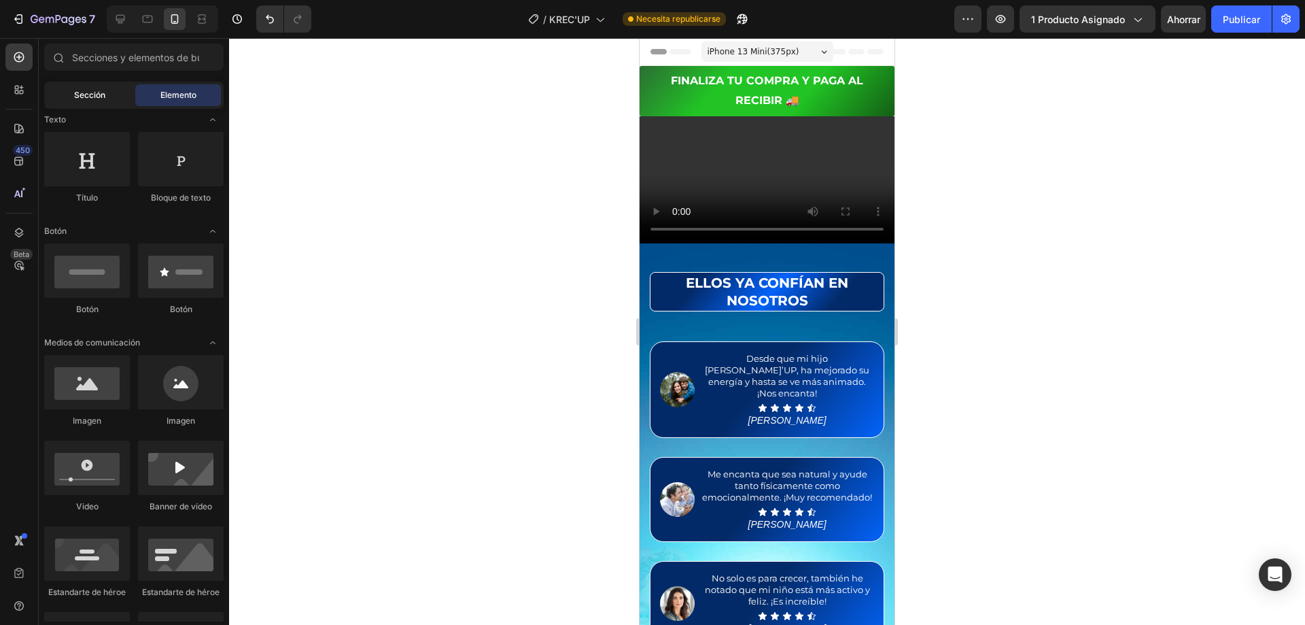
click at [67, 92] on div "Sección" at bounding box center [90, 95] width 86 height 22
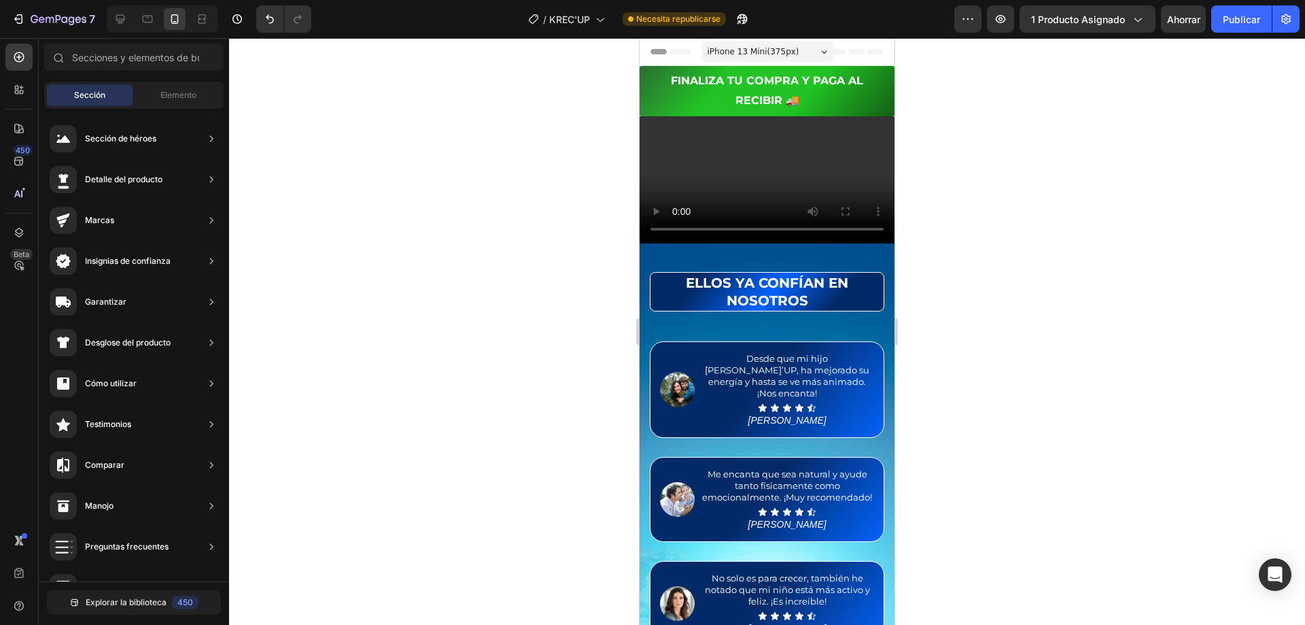
click at [485, 178] on div at bounding box center [767, 331] width 1076 height 587
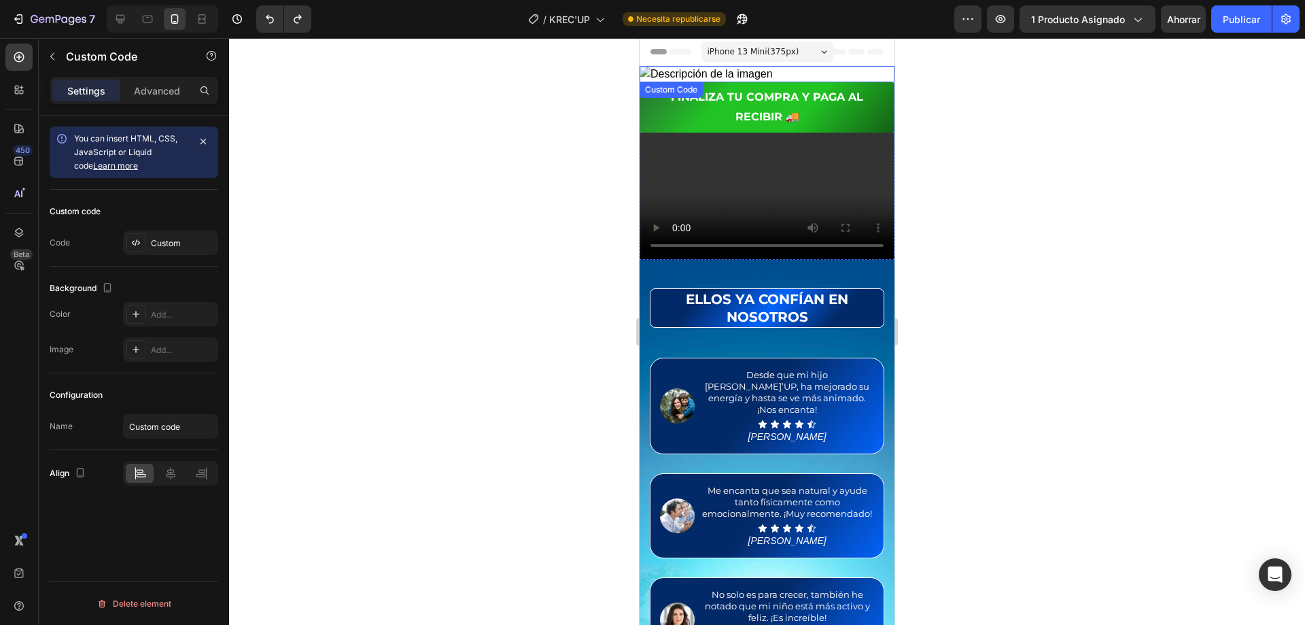
click at [774, 69] on img at bounding box center [767, 74] width 255 height 16
click at [152, 81] on div "Avanzado" at bounding box center [157, 91] width 68 height 22
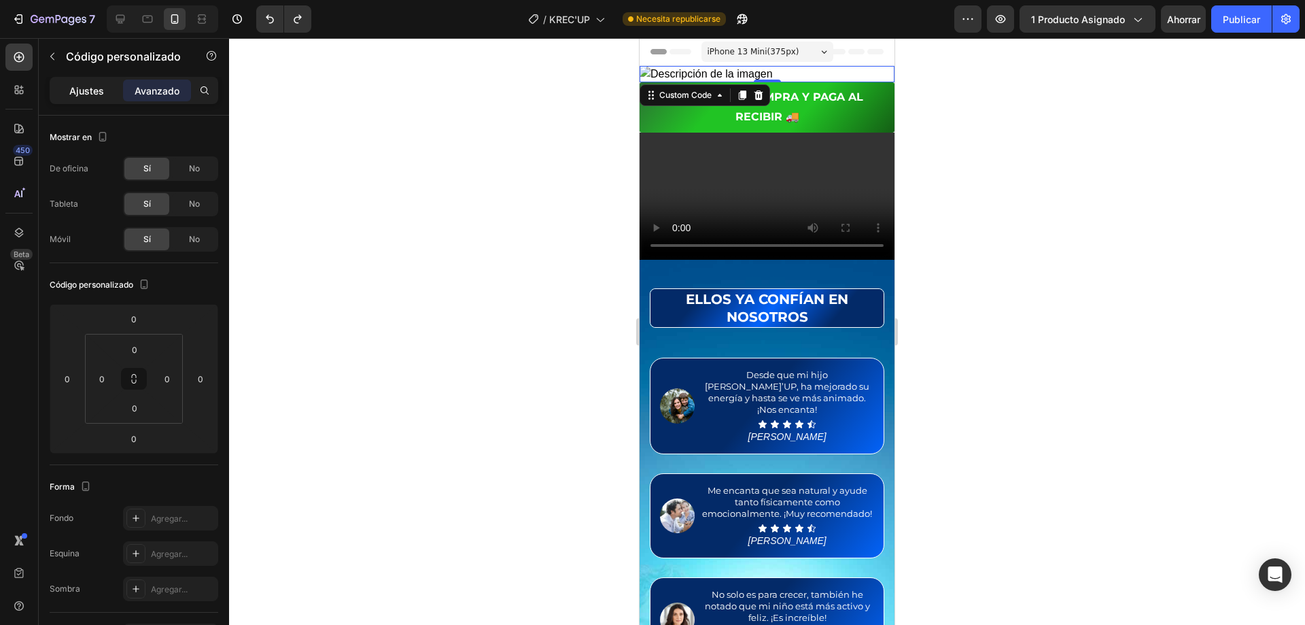
click at [72, 89] on font "Ajustes" at bounding box center [86, 91] width 35 height 12
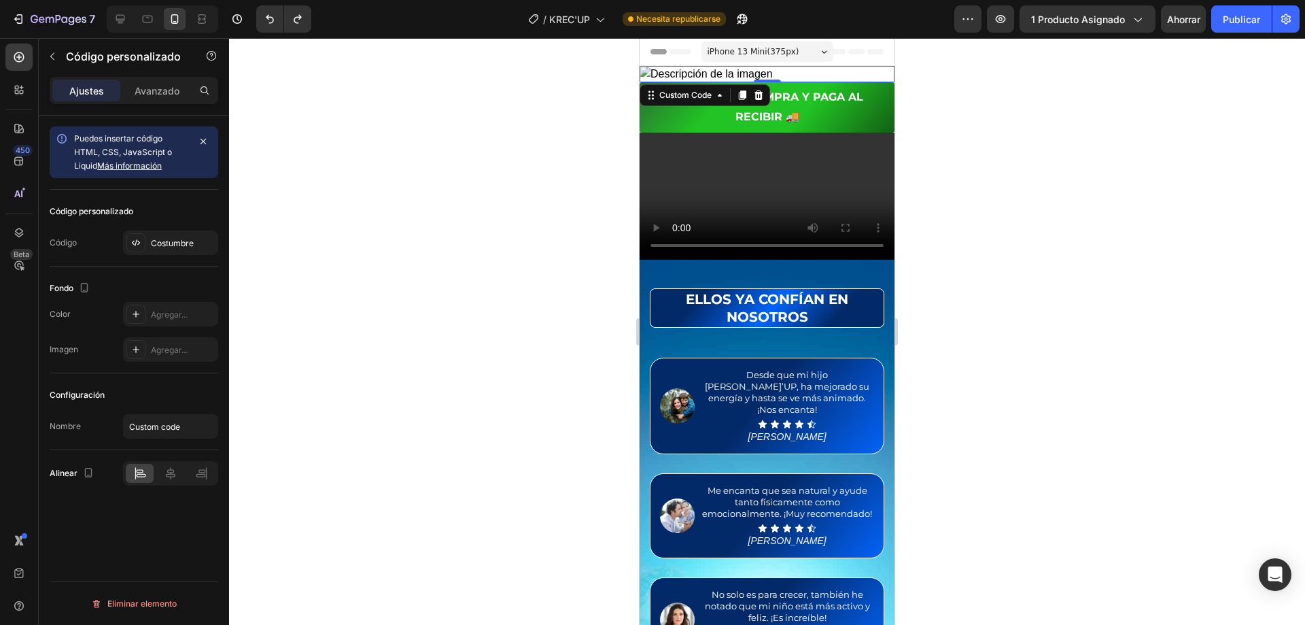
click at [168, 256] on div "Código personalizado Código Costumbre" at bounding box center [134, 228] width 169 height 77
click at [177, 244] on font "Costumbre" at bounding box center [172, 243] width 43 height 10
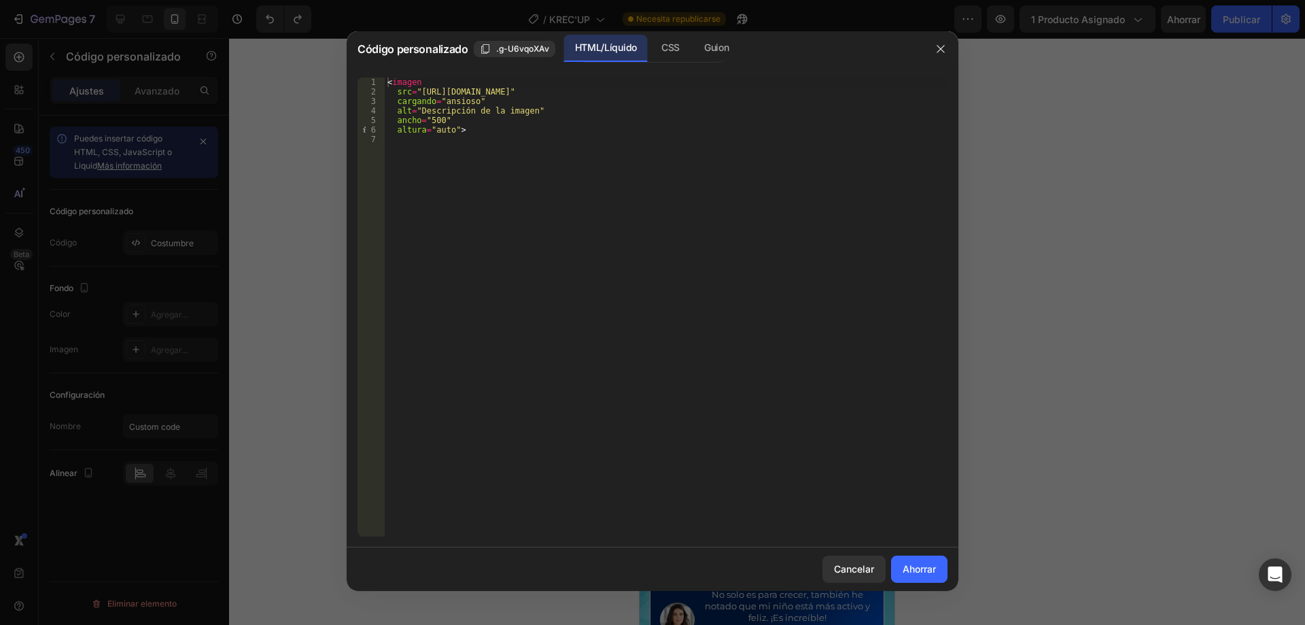
click at [498, 79] on div "< imagen src = "[URL][DOMAIN_NAME]" cargando = "ansioso" alt = "Descripción de …" at bounding box center [666, 316] width 563 height 478
click at [423, 88] on div "< imagen src = "[URL][DOMAIN_NAME]" cargando = "ansioso" alt = "Descripción de …" at bounding box center [666, 316] width 563 height 478
click at [427, 88] on div "< imagen src = "[URL][DOMAIN_NAME]" cargando = "ansioso" alt = "Descripción de …" at bounding box center [666, 316] width 563 height 478
drag, startPoint x: 436, startPoint y: 94, endPoint x: 757, endPoint y: 94, distance: 320.8
click at [757, 94] on div "< imagen src = "[URL][DOMAIN_NAME]" cargando = "ansioso" alt = "Descripción de …" at bounding box center [666, 316] width 563 height 478
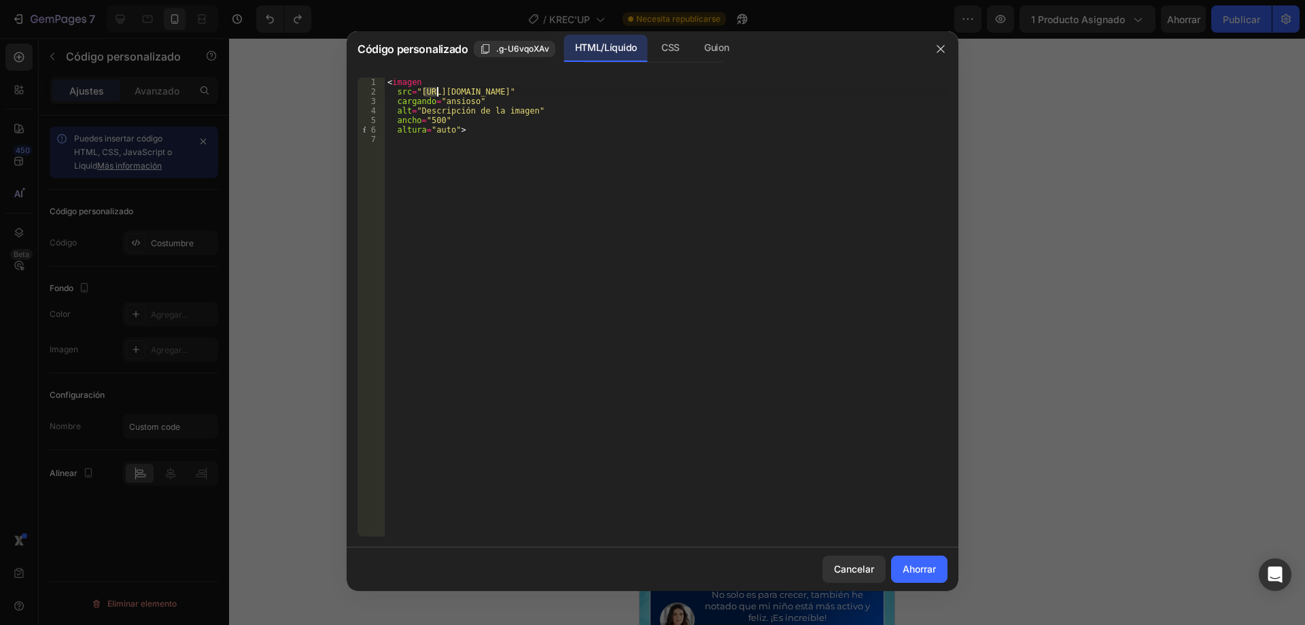
drag, startPoint x: 425, startPoint y: 89, endPoint x: 438, endPoint y: 89, distance: 12.9
click at [438, 89] on div "< imagen src = "[URL][DOMAIN_NAME]" cargando = "ansioso" alt = "Descripción de …" at bounding box center [666, 316] width 563 height 478
click at [432, 89] on div "< imagen src = "[URL][DOMAIN_NAME]" cargando = "ansioso" alt = "Descripción de …" at bounding box center [666, 306] width 563 height 459
drag, startPoint x: 430, startPoint y: 89, endPoint x: 753, endPoint y: 88, distance: 323.5
click at [753, 88] on div "< imagen src = "[URL][DOMAIN_NAME]" cargando = "ansioso" alt = "Descripción de …" at bounding box center [666, 316] width 563 height 478
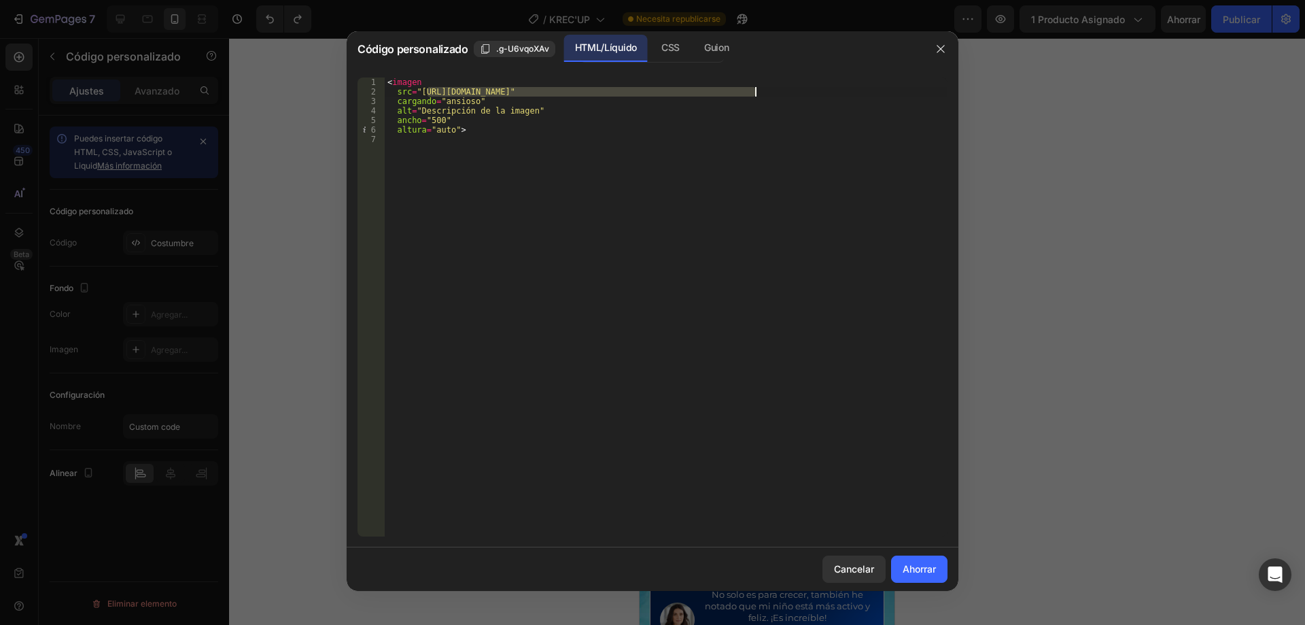
paste textarea "[URL][DOMAIN_NAME]"
type textarea "src="hthttps://[DOMAIN_NAME][URL]""
click at [949, 49] on button "button" at bounding box center [941, 49] width 22 height 22
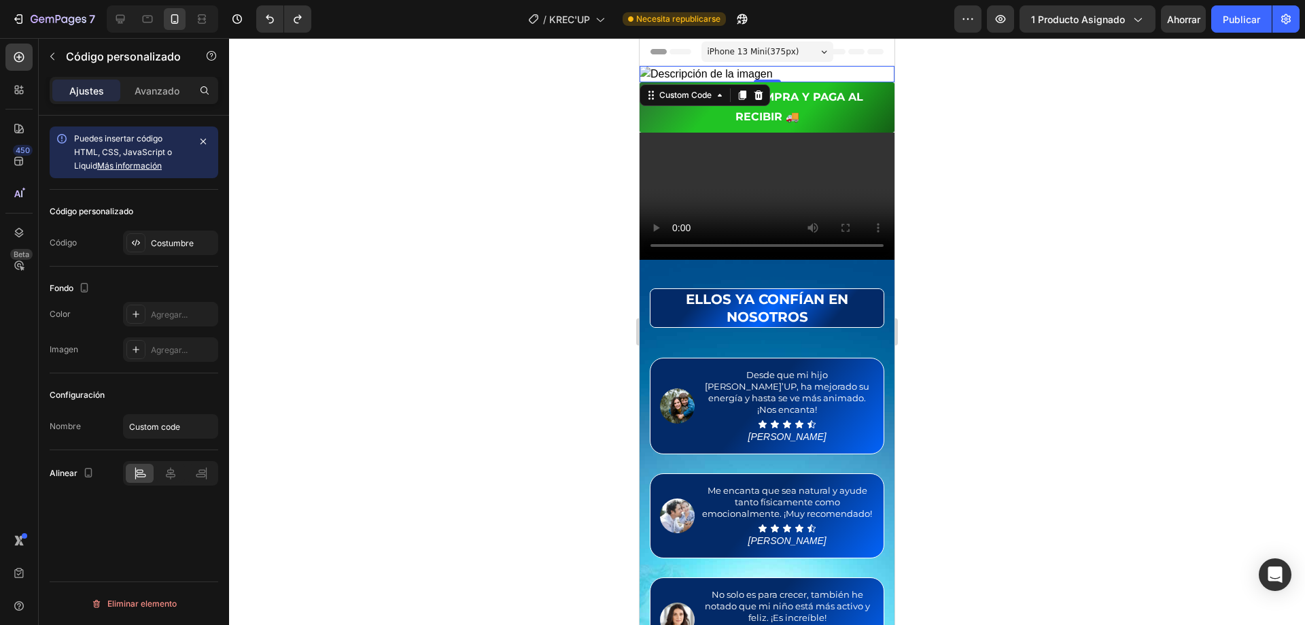
click at [846, 72] on img at bounding box center [767, 74] width 255 height 16
click at [764, 98] on icon at bounding box center [758, 95] width 11 height 11
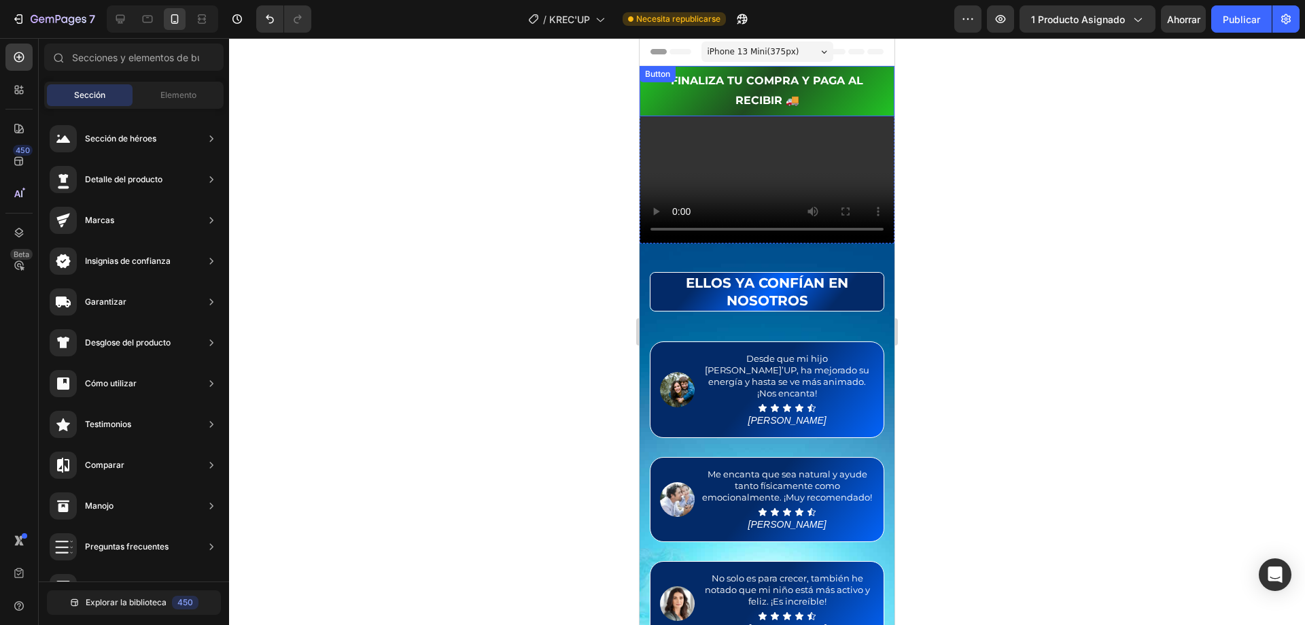
click at [712, 69] on button "FINALIZA TU COMPRA Y PAGA AL RECIBIR 🚚" at bounding box center [767, 91] width 255 height 50
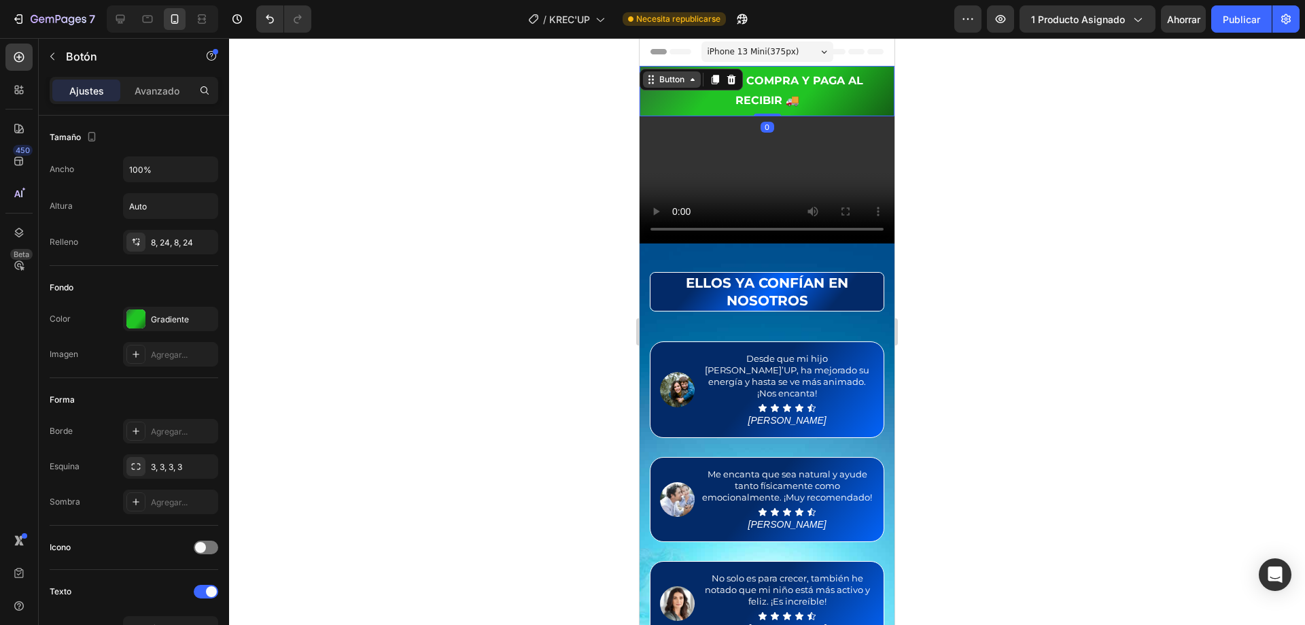
click at [695, 77] on icon at bounding box center [692, 79] width 11 height 11
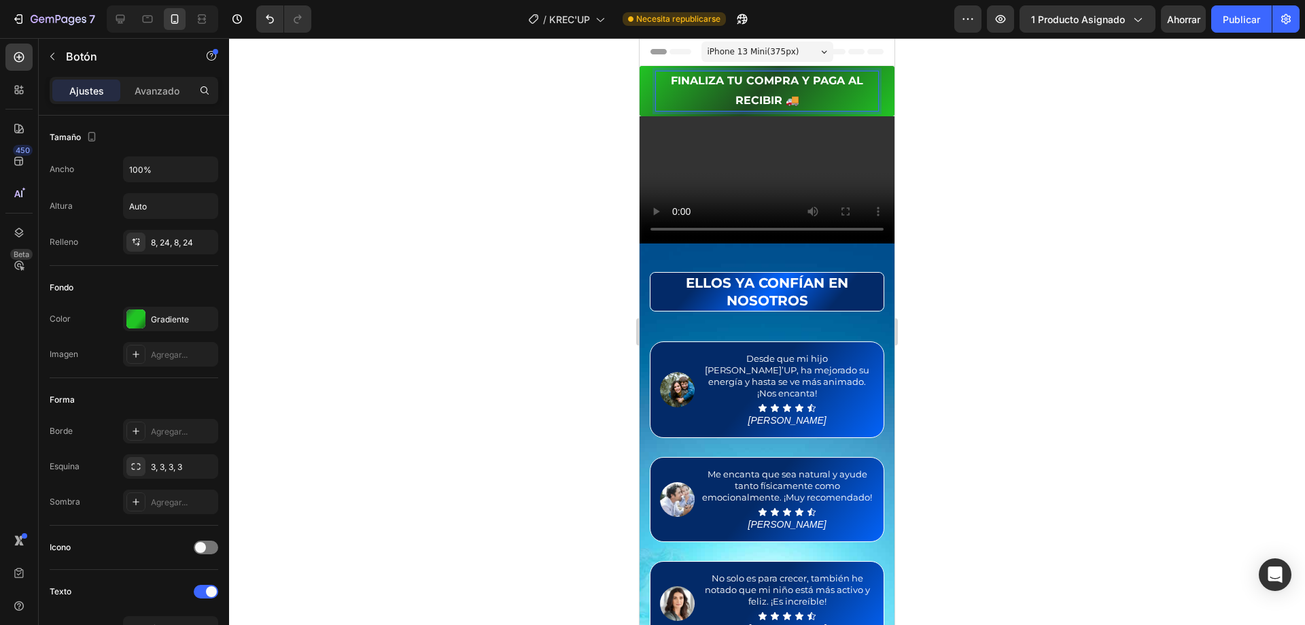
click at [847, 76] on p "FINALIZA TU COMPRA Y PAGA AL RECIBIR 🚚" at bounding box center [767, 90] width 222 height 39
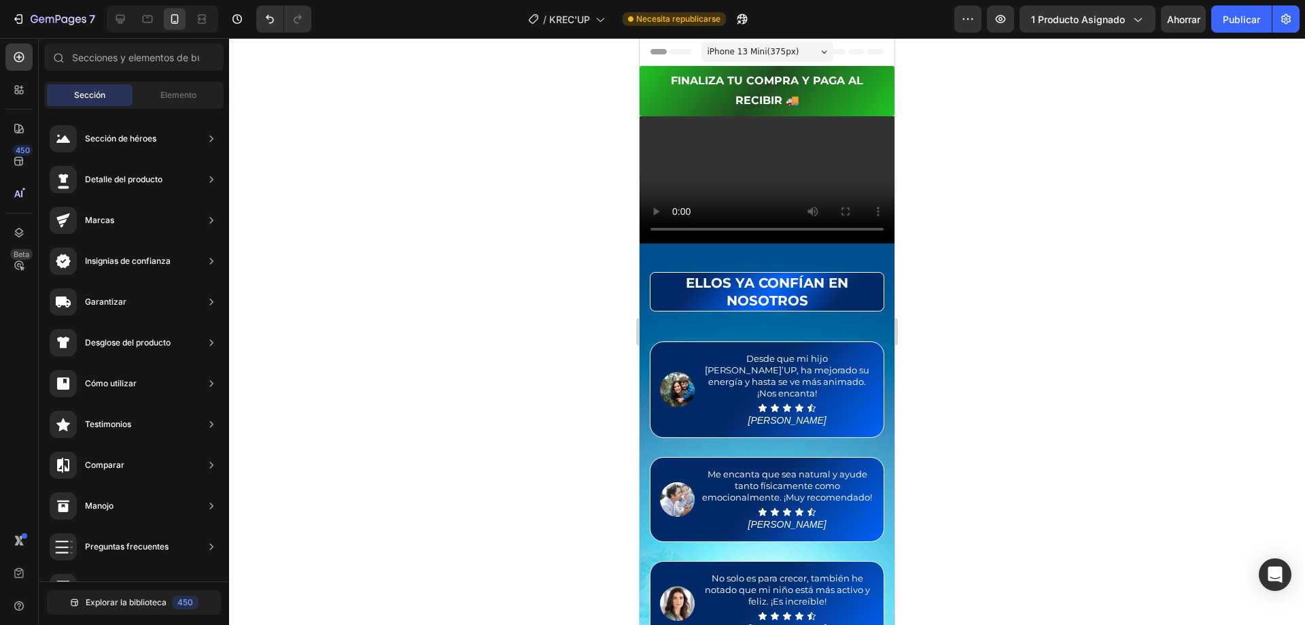
click at [879, 73] on button "FINALIZA TU COMPRA Y PAGA AL RECIBIR 🚚" at bounding box center [767, 91] width 255 height 50
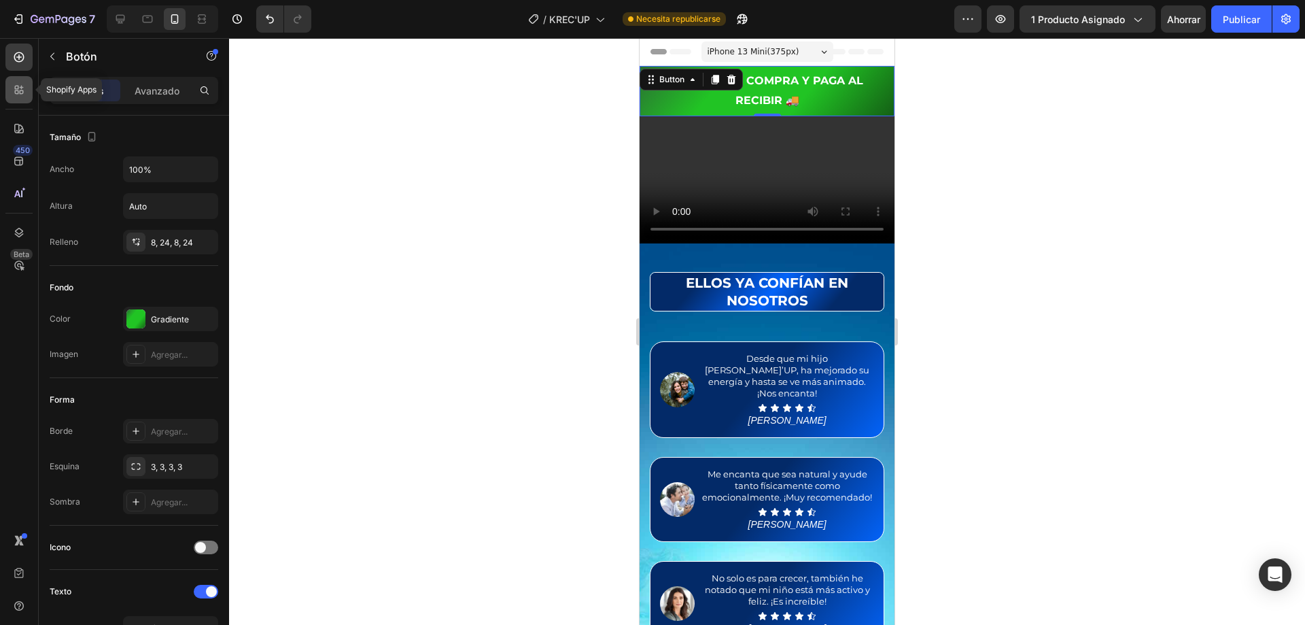
click at [24, 90] on icon at bounding box center [19, 90] width 14 height 14
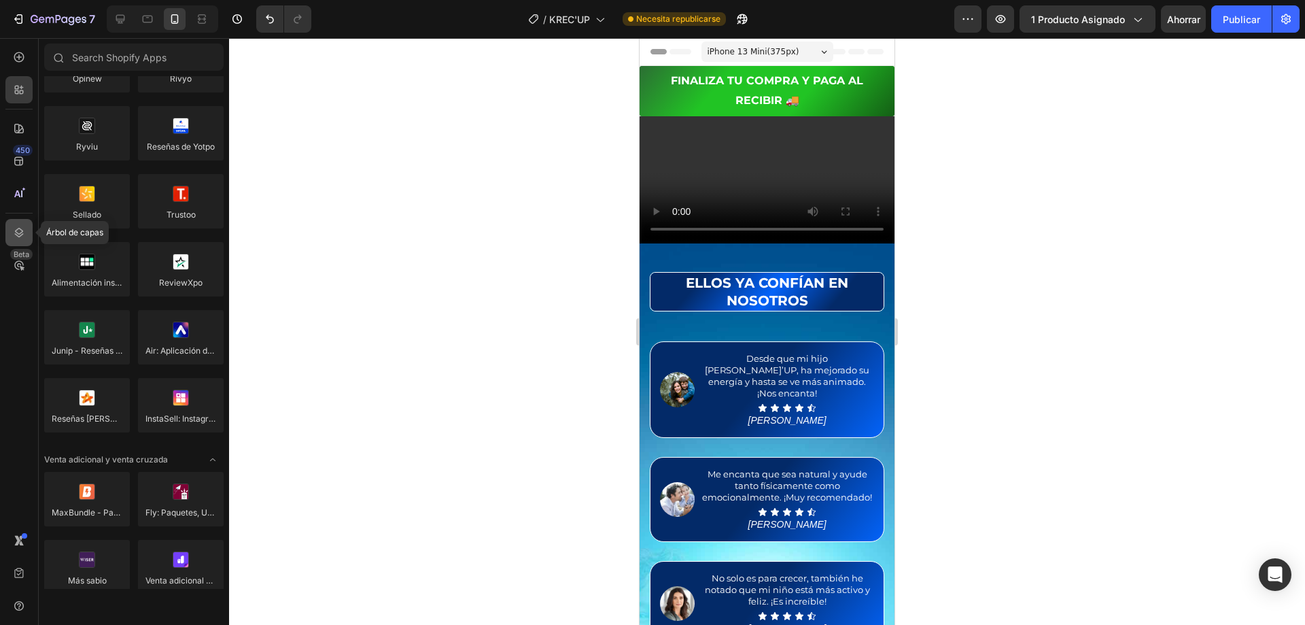
click at [21, 228] on icon at bounding box center [19, 233] width 14 height 14
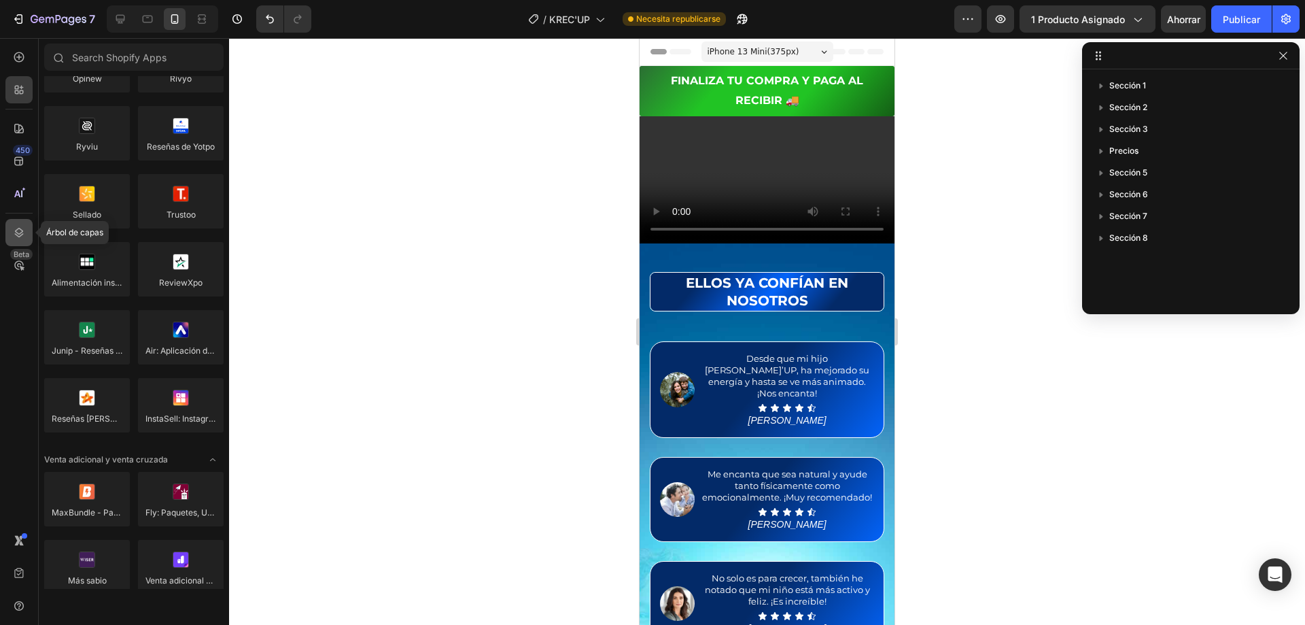
click at [21, 228] on icon at bounding box center [19, 233] width 14 height 14
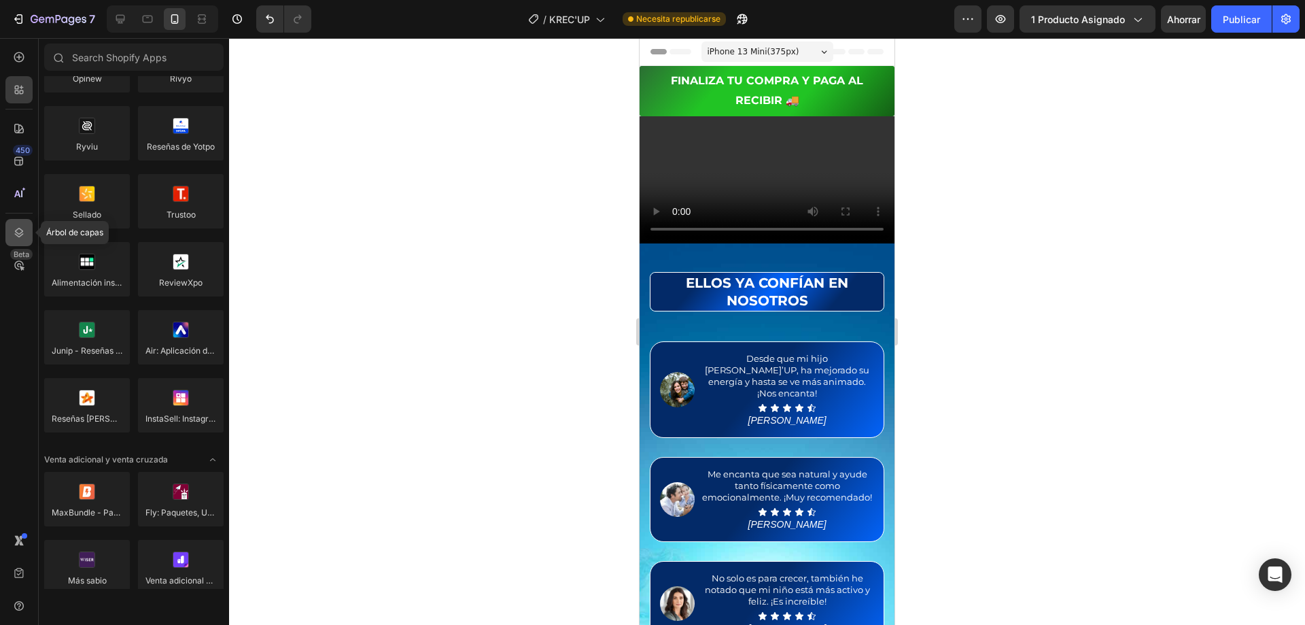
click at [21, 228] on icon at bounding box center [19, 233] width 14 height 14
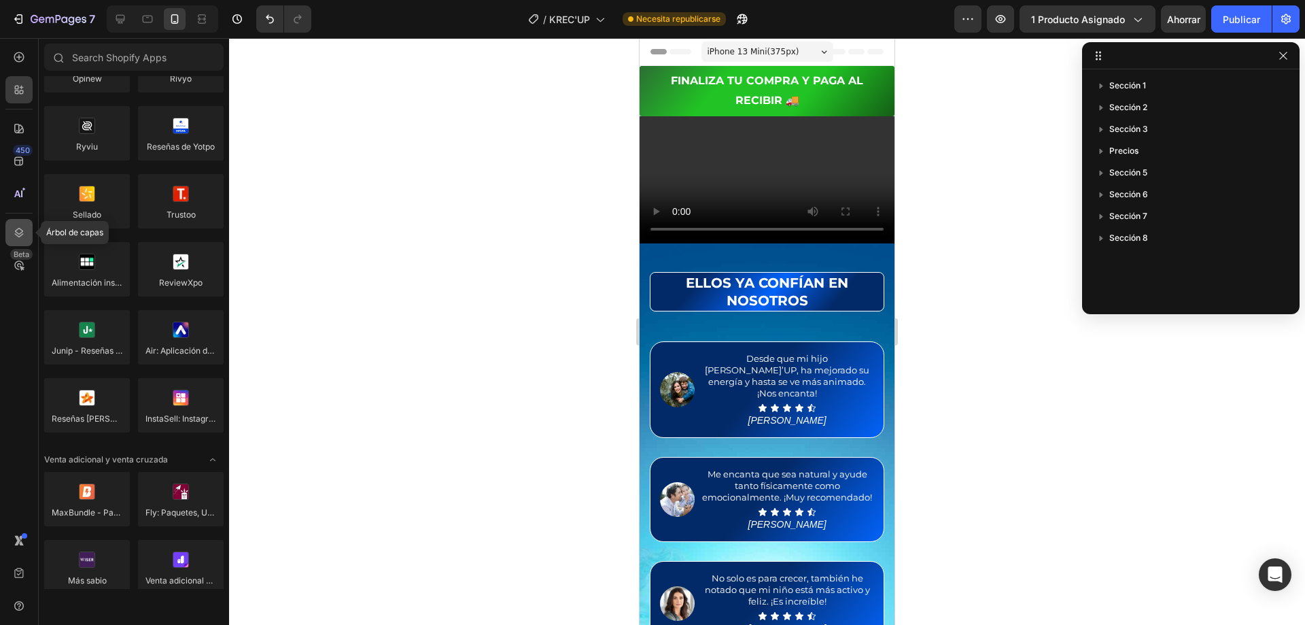
click at [21, 228] on icon at bounding box center [19, 233] width 14 height 14
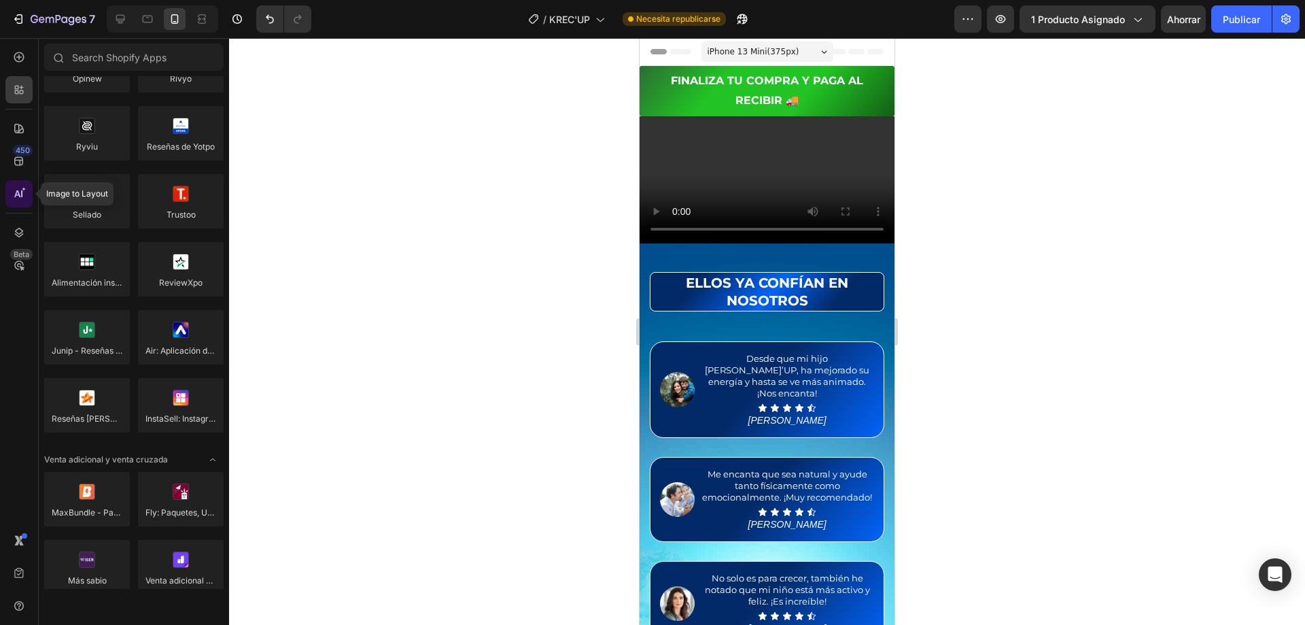
click at [20, 198] on icon at bounding box center [19, 194] width 14 height 14
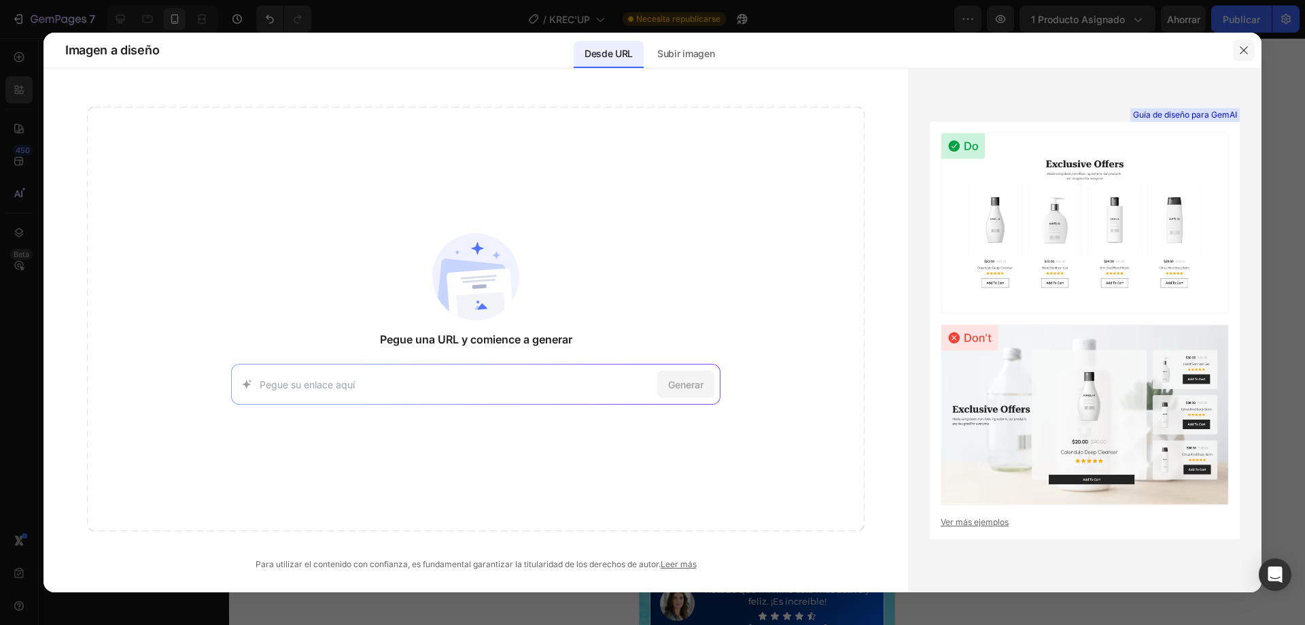
click at [1237, 49] on button "button" at bounding box center [1244, 50] width 22 height 22
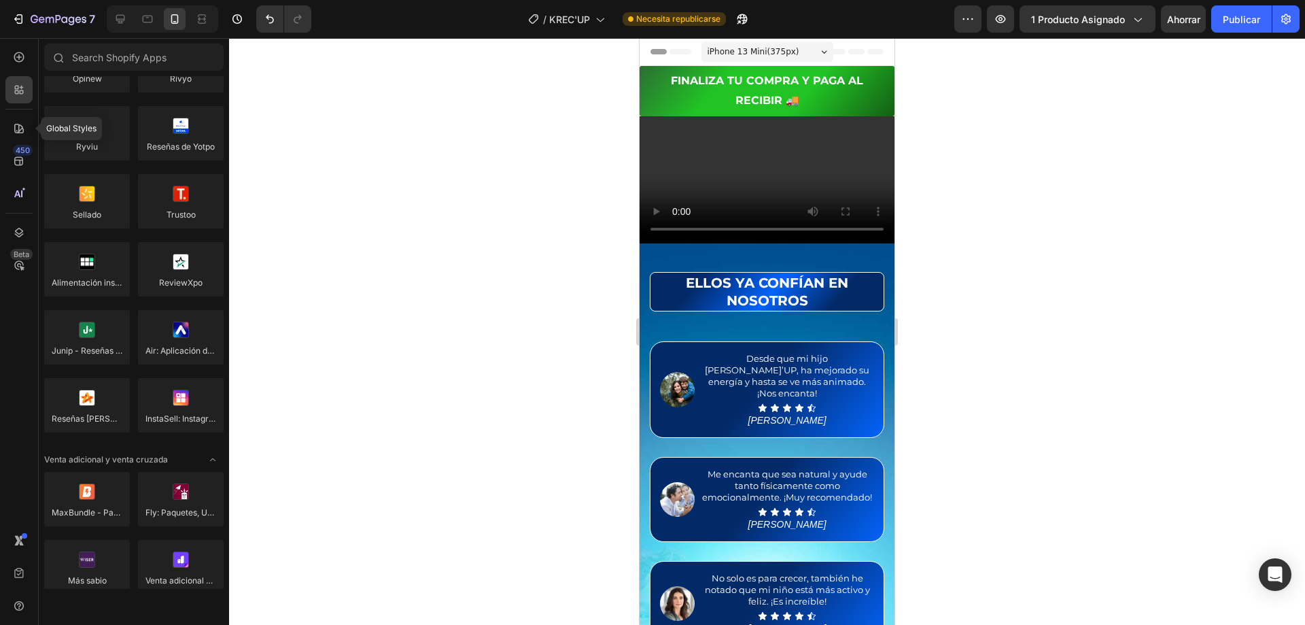
click at [33, 133] on div "Global Styles 450 Beta" at bounding box center [19, 331] width 39 height 587
click at [20, 132] on icon at bounding box center [19, 129] width 14 height 14
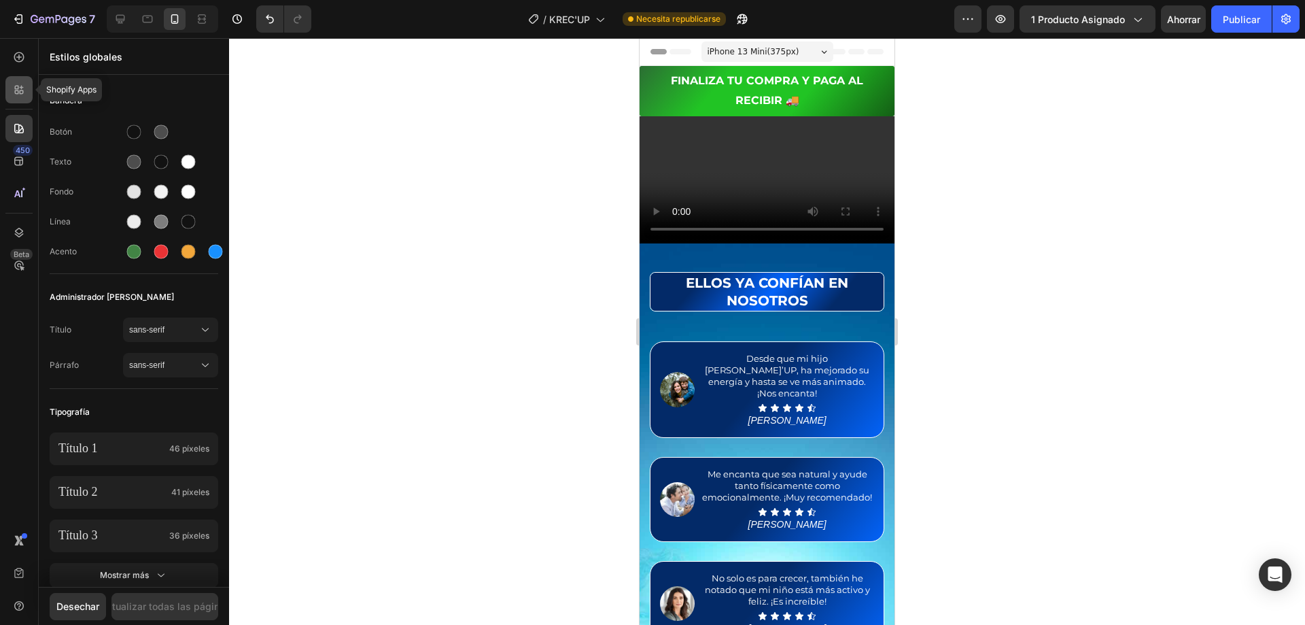
click at [18, 82] on div at bounding box center [18, 89] width 27 height 27
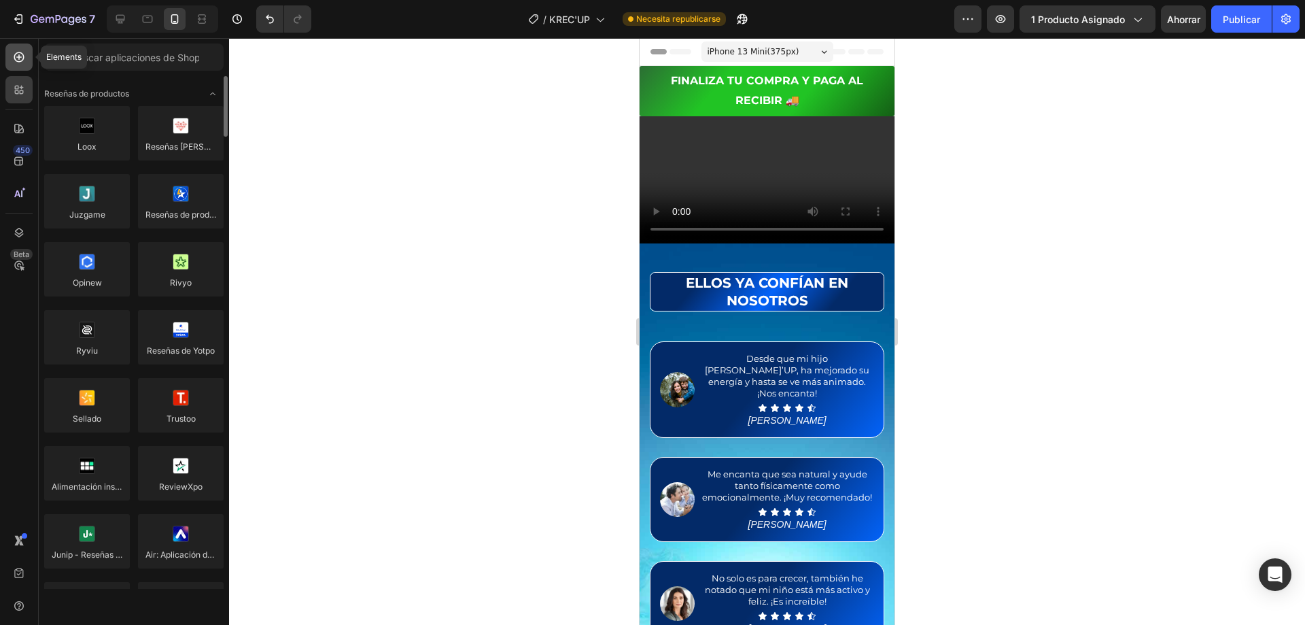
click at [19, 62] on icon at bounding box center [19, 57] width 10 height 10
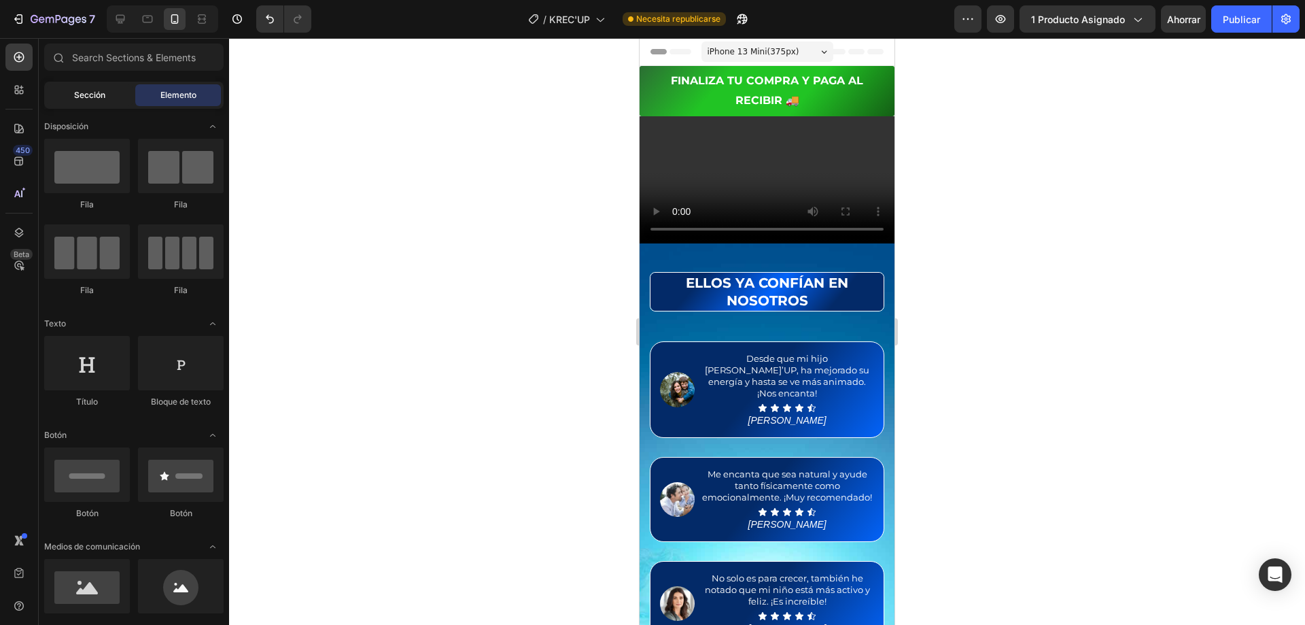
click at [104, 105] on div "Sección" at bounding box center [90, 95] width 86 height 22
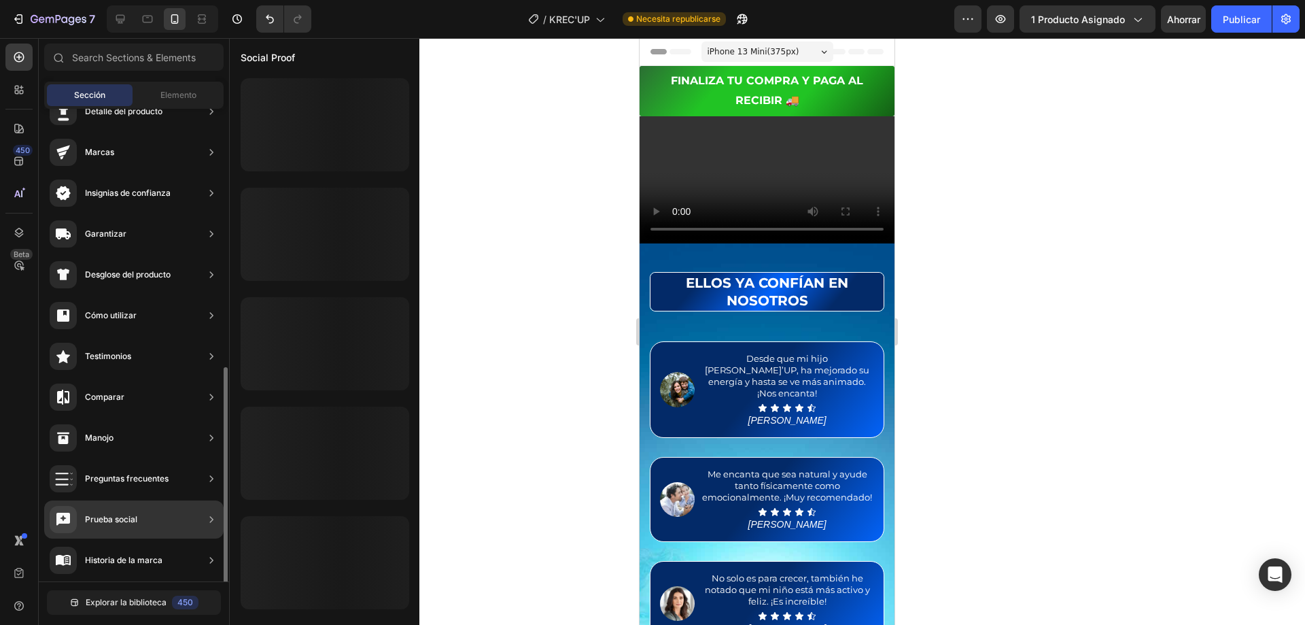
scroll to position [204, 0]
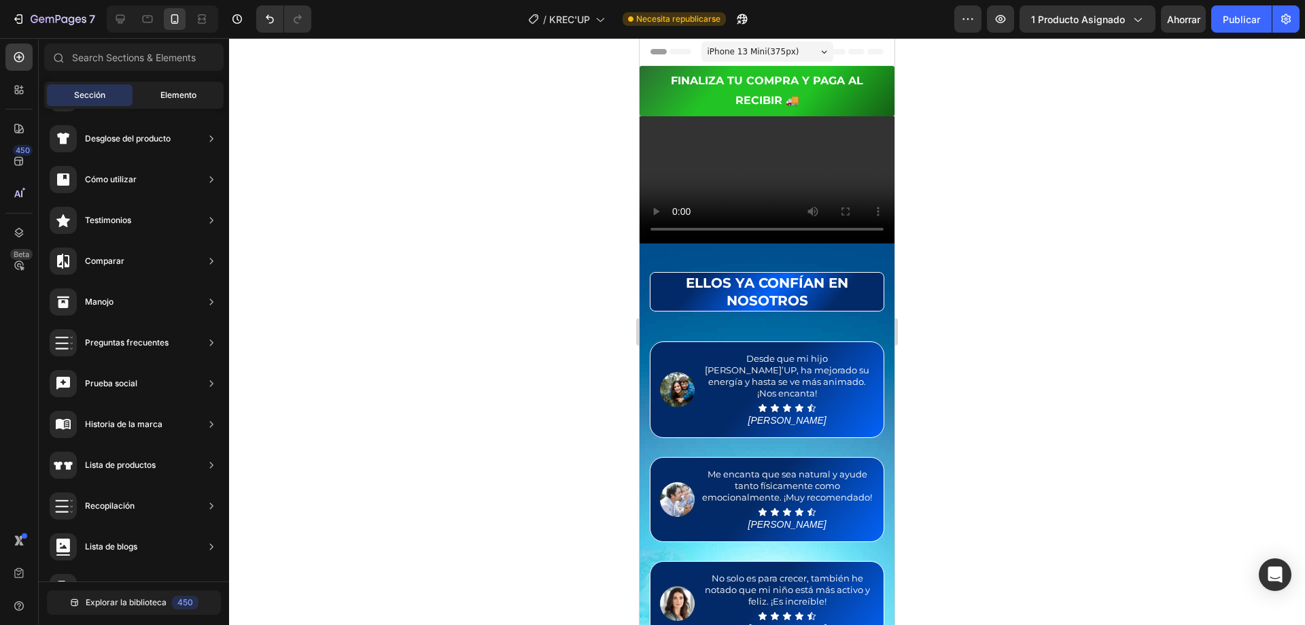
click at [160, 93] on font "Elemento" at bounding box center [178, 95] width 36 height 10
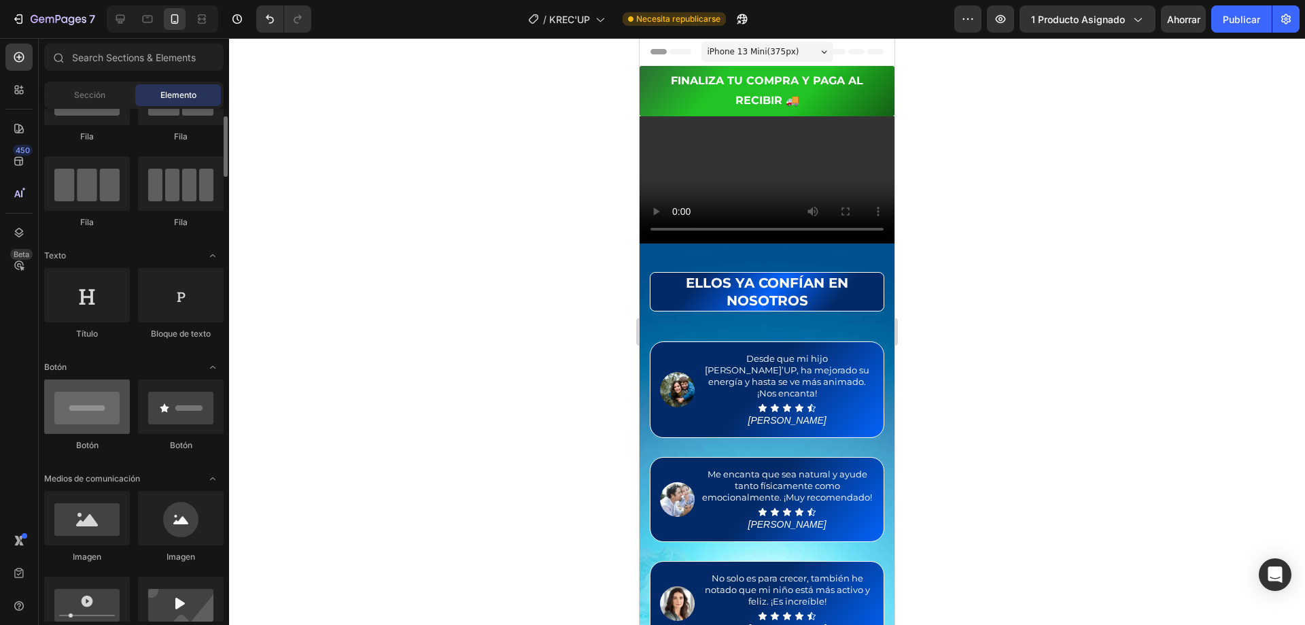
scroll to position [272, 0]
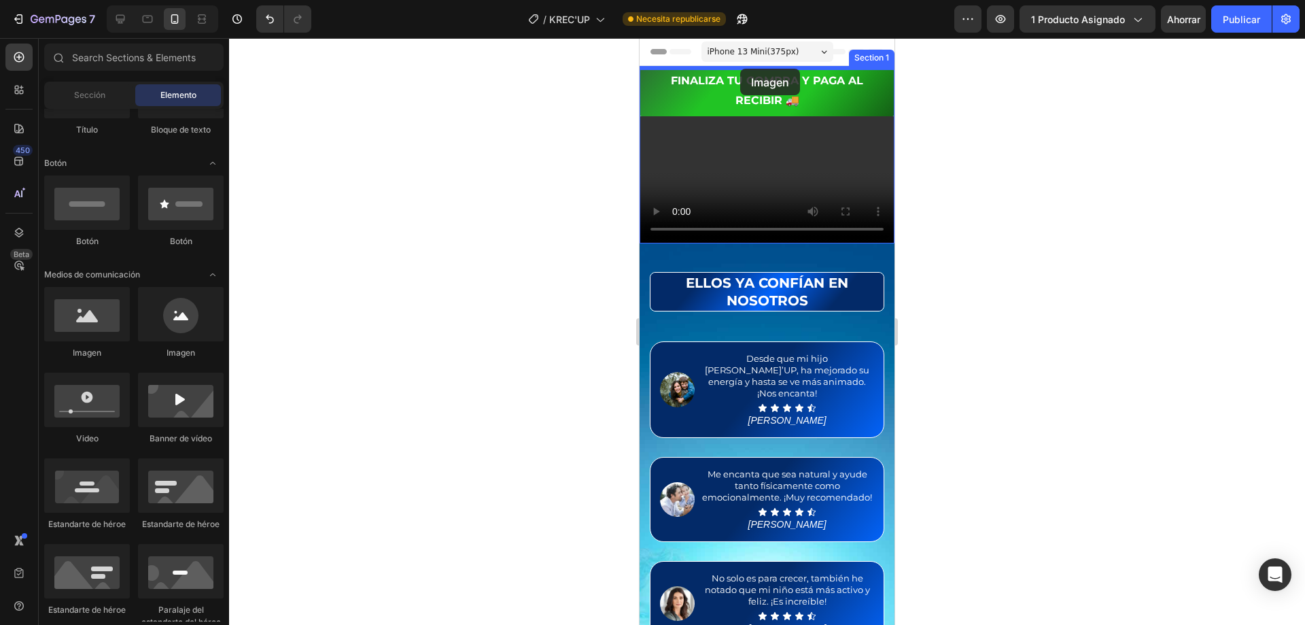
drag, startPoint x: 732, startPoint y: 364, endPoint x: 740, endPoint y: 69, distance: 295.8
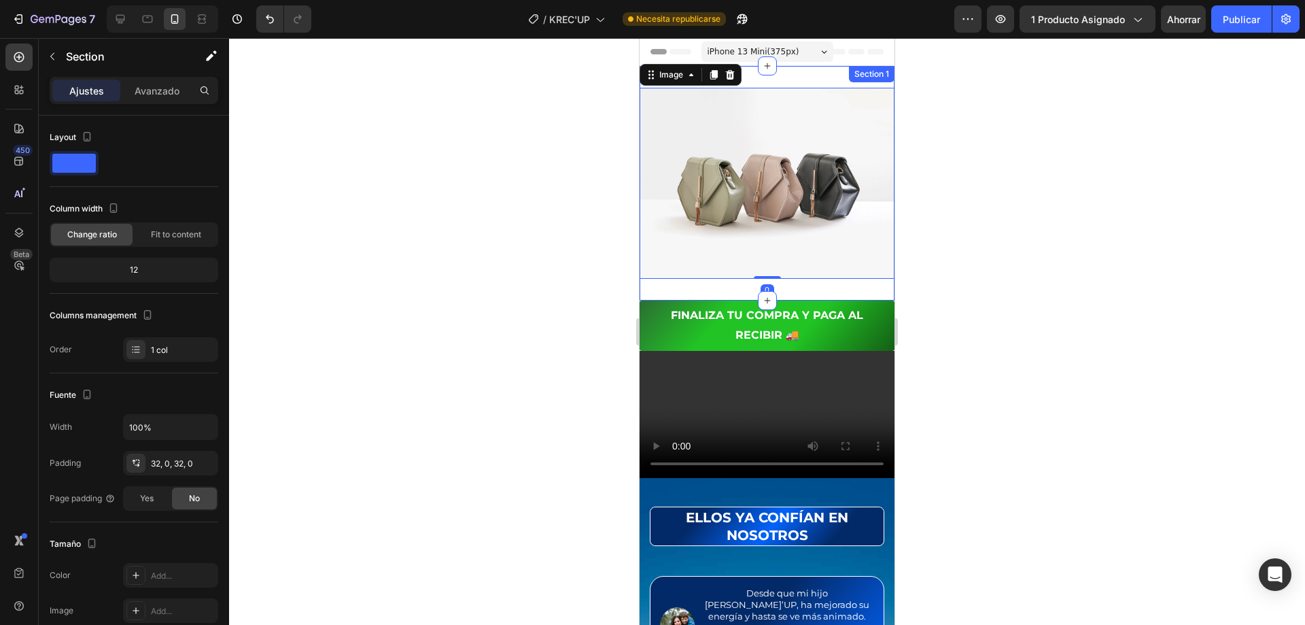
click at [850, 272] on div "Image 0 Section 1" at bounding box center [767, 183] width 255 height 234
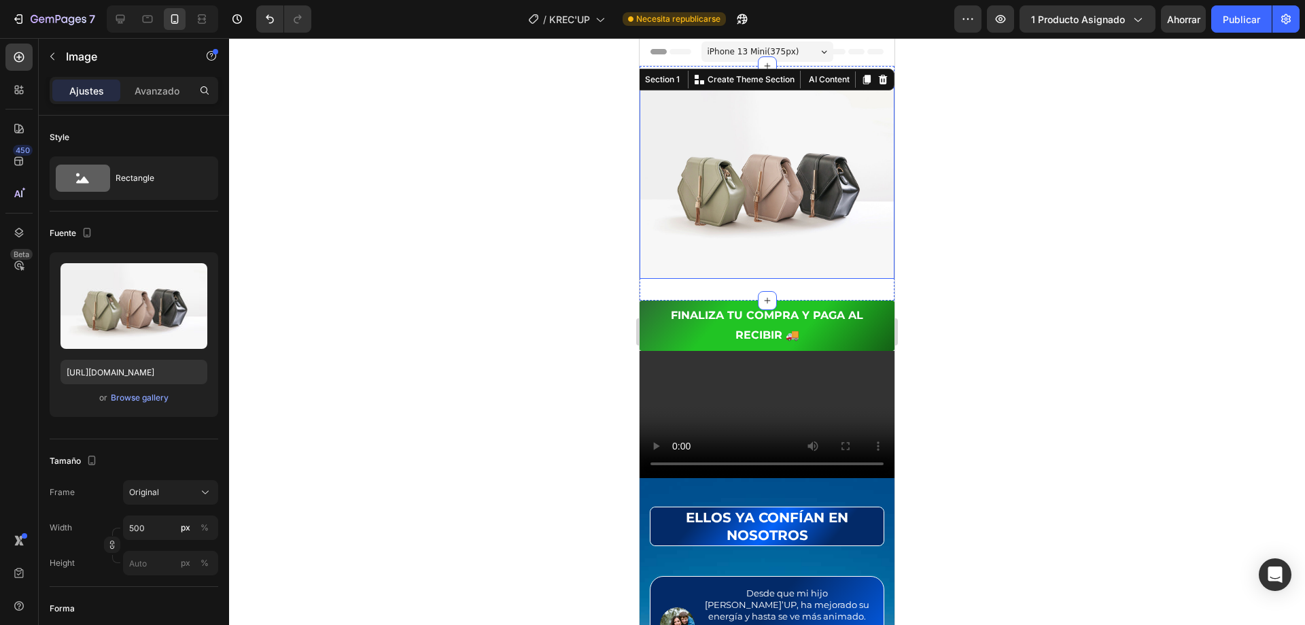
click at [798, 149] on img at bounding box center [767, 183] width 255 height 191
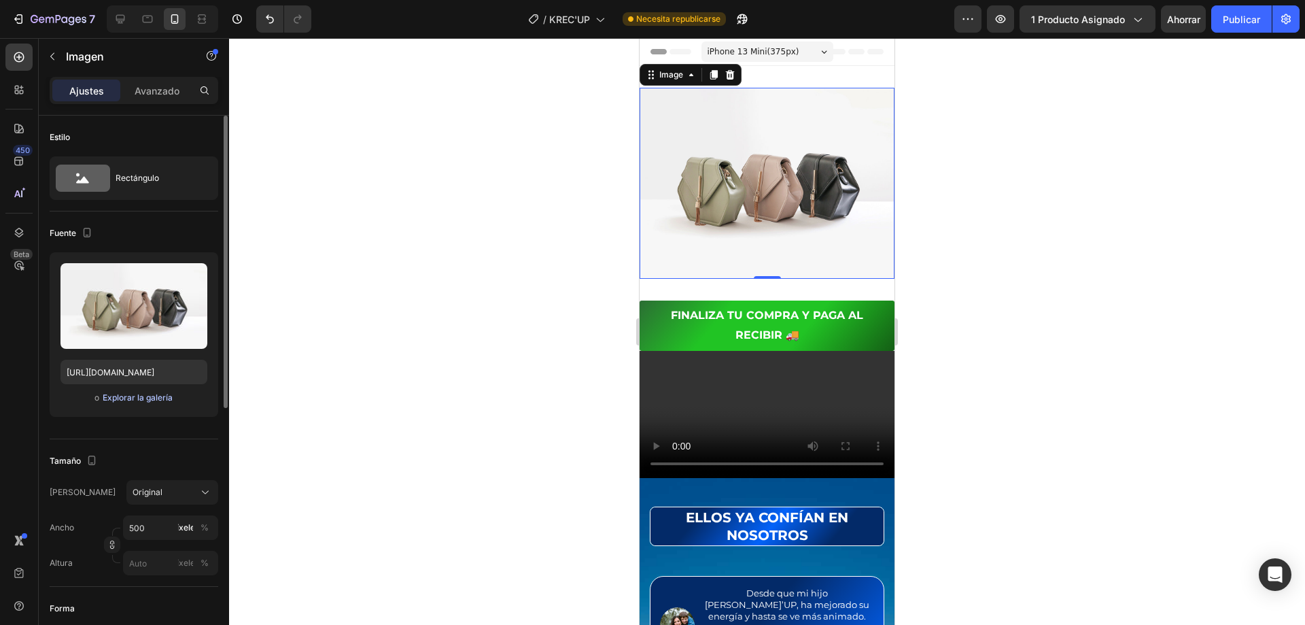
click at [119, 396] on font "Explorar la galería" at bounding box center [138, 397] width 70 height 10
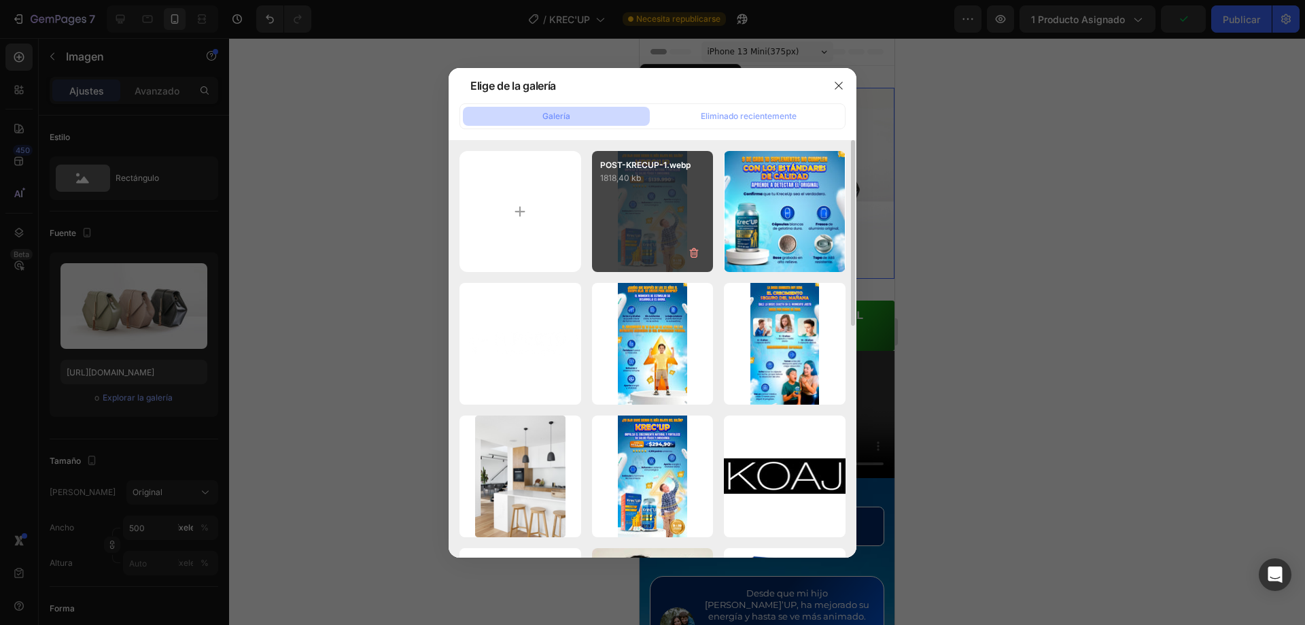
click at [672, 211] on div "POST-KRECUP-1.webp 1818,40 kb" at bounding box center [653, 212] width 122 height 122
type input "[URL][DOMAIN_NAME]"
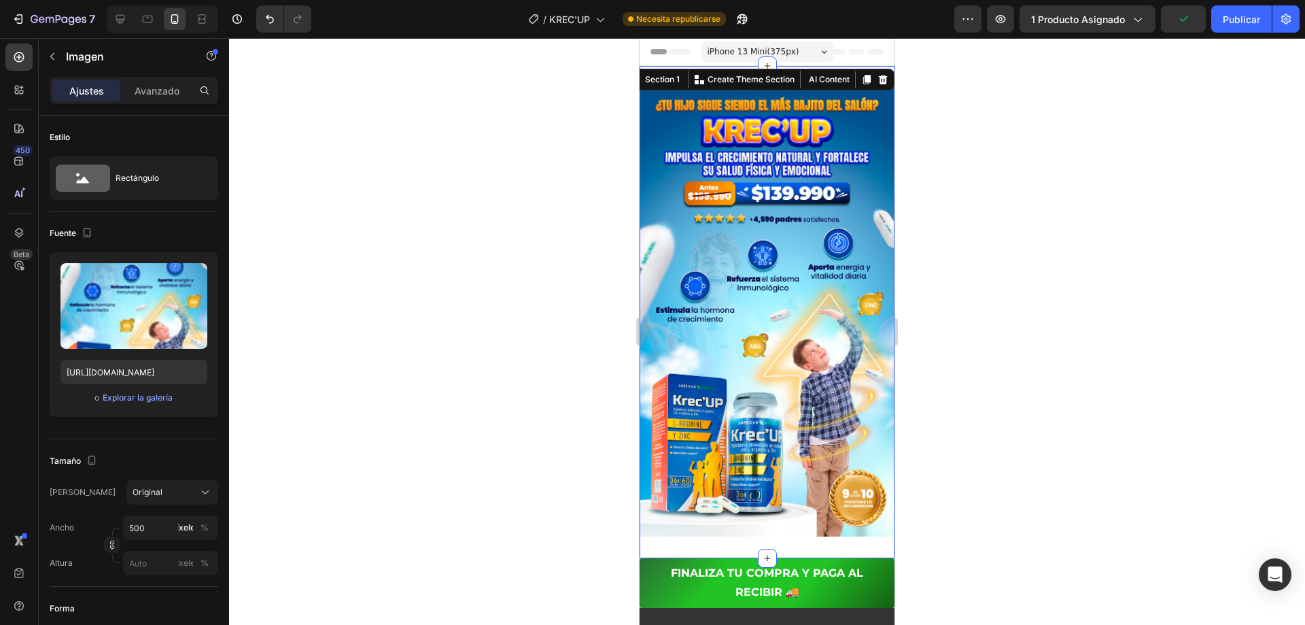
click at [802, 80] on div "Image Section 1 You can create reusable sections Create Theme Section AI Conten…" at bounding box center [767, 312] width 255 height 492
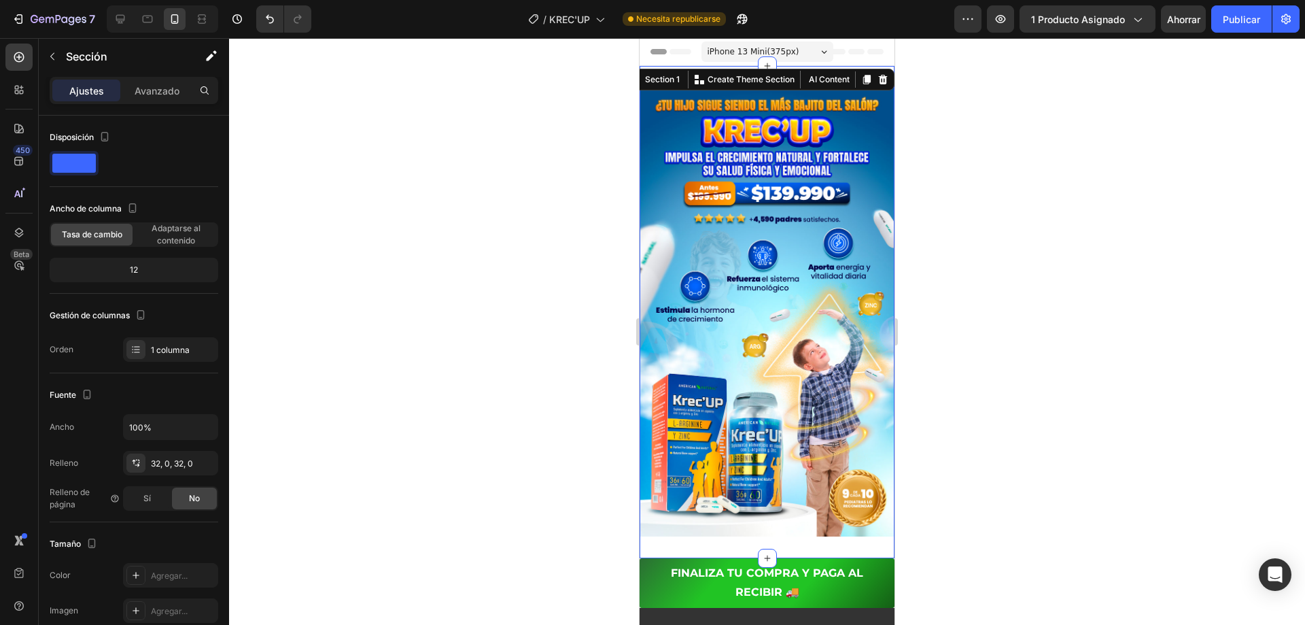
click at [948, 91] on div at bounding box center [767, 331] width 1076 height 587
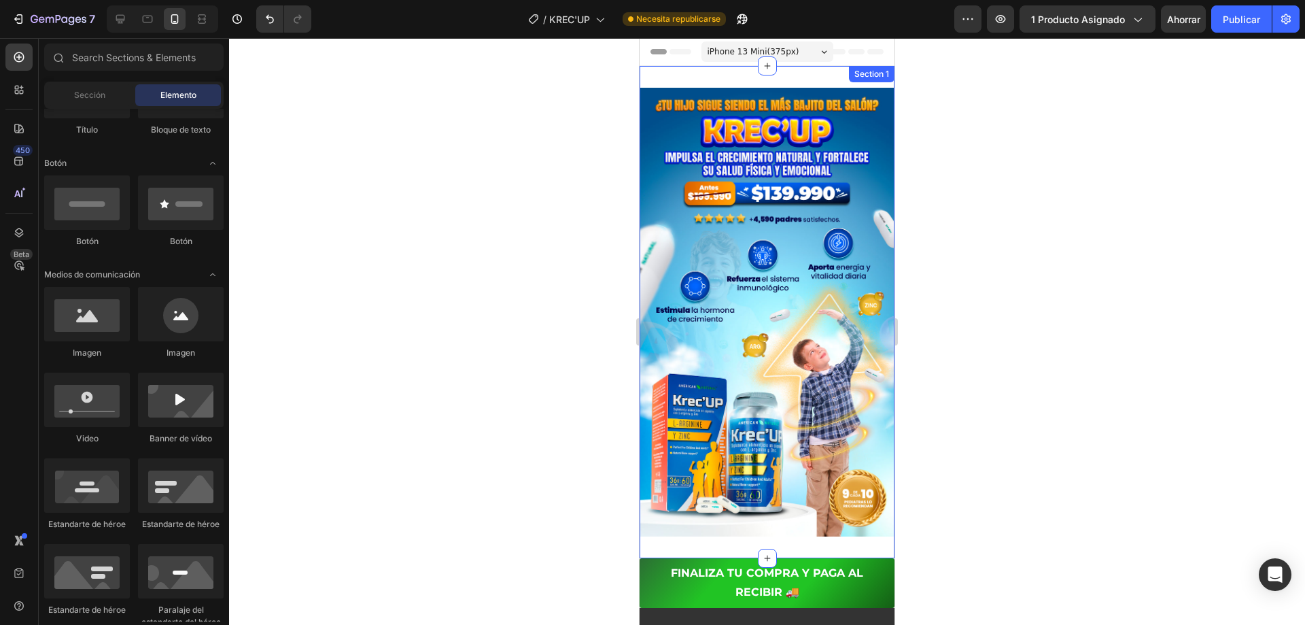
click at [863, 76] on div "Section 1" at bounding box center [872, 74] width 46 height 16
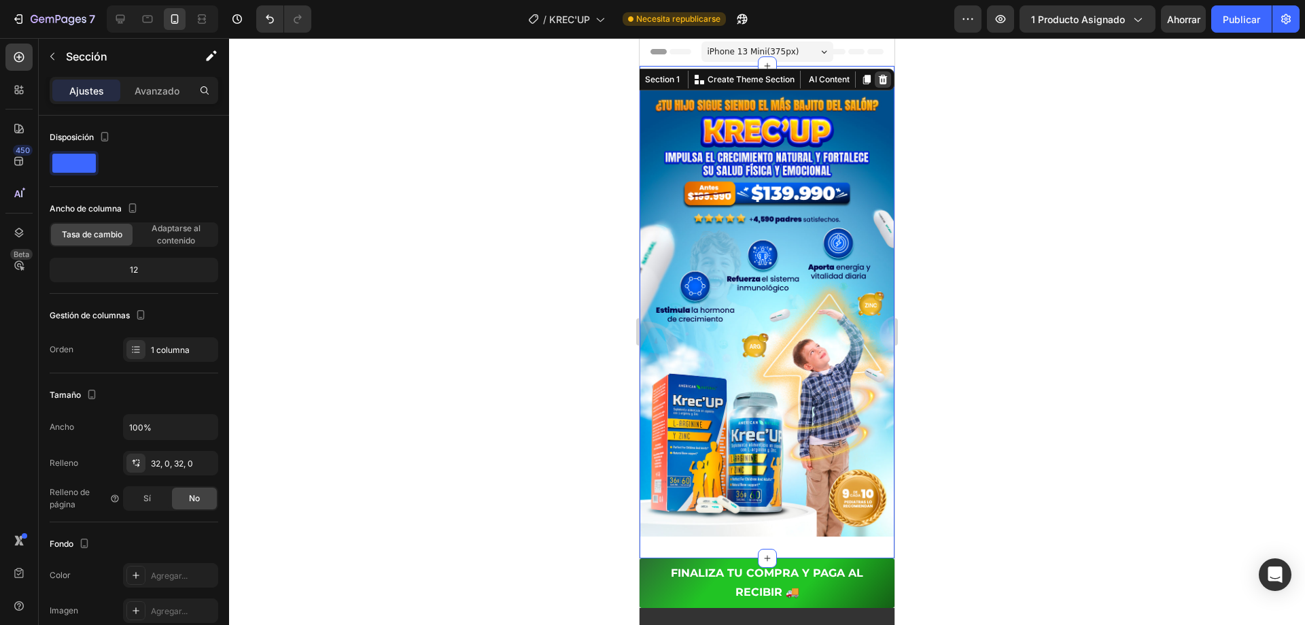
click at [877, 82] on icon at bounding box center [882, 79] width 11 height 11
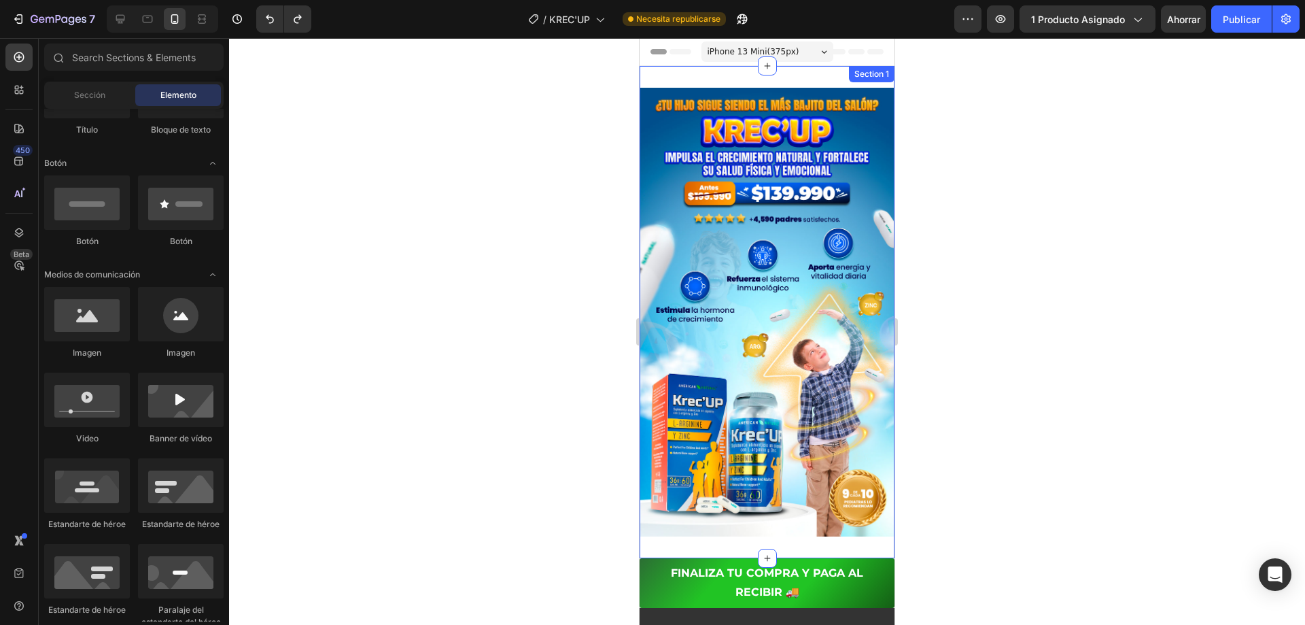
click at [852, 75] on div "Section 1" at bounding box center [872, 74] width 46 height 16
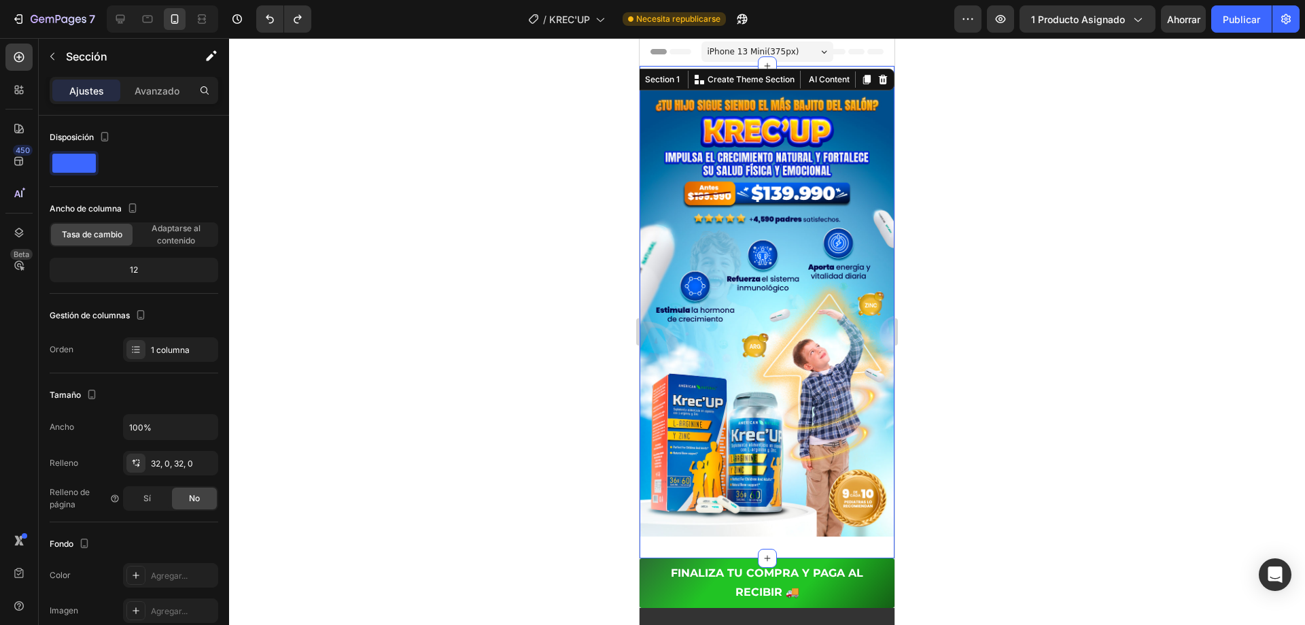
click at [797, 63] on div "iPhone 13 Mini ( 375 px) iPhone 13 Mini iPhone 13 Pro iPhone 11 Pro Max iPhone …" at bounding box center [767, 52] width 132 height 27
click at [928, 77] on div at bounding box center [767, 331] width 1076 height 587
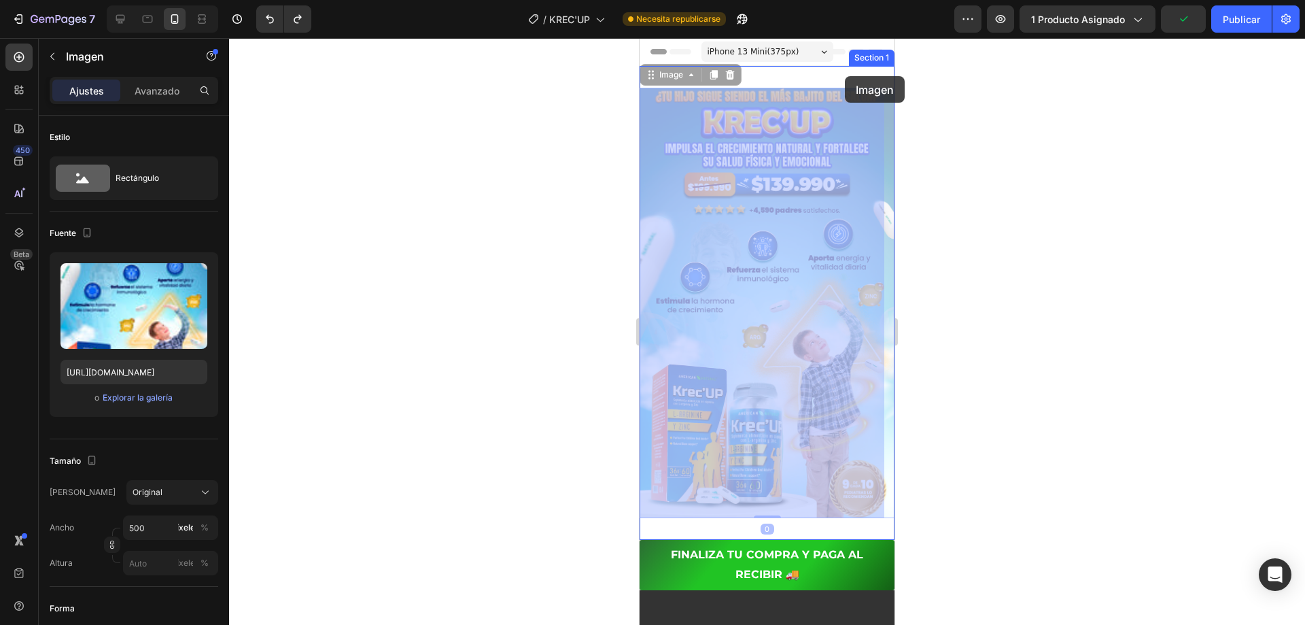
drag, startPoint x: 846, startPoint y: 99, endPoint x: 845, endPoint y: 76, distance: 22.4
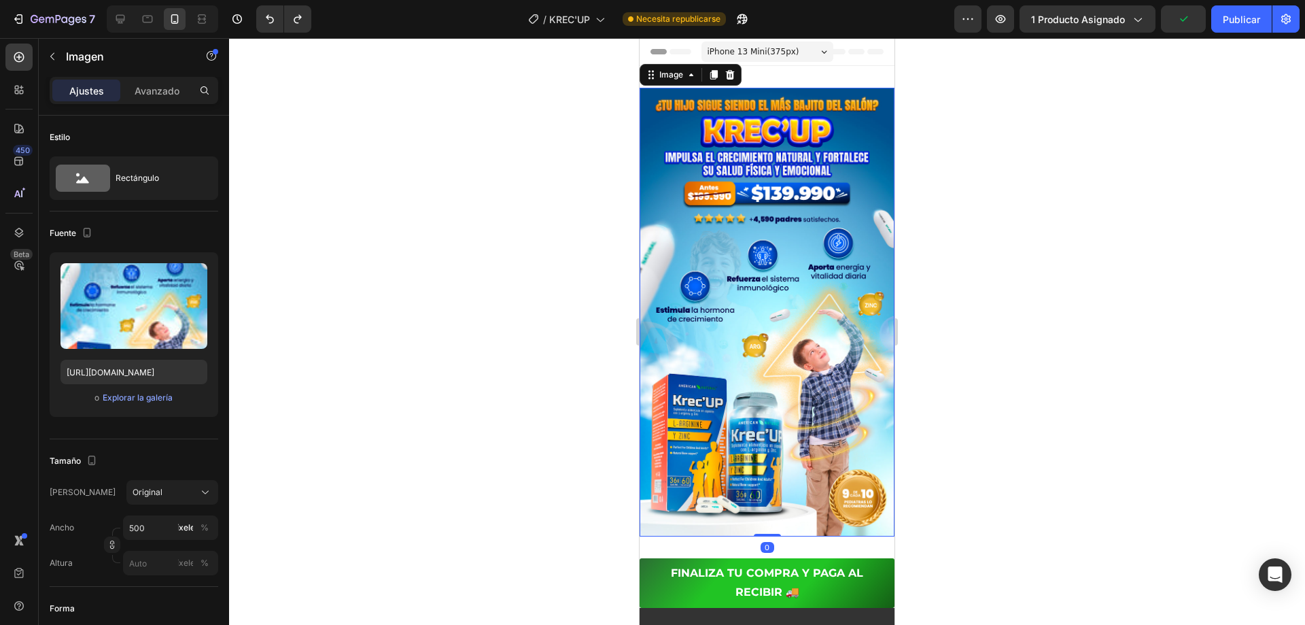
click at [821, 93] on img at bounding box center [767, 312] width 255 height 449
click at [817, 90] on img at bounding box center [767, 312] width 255 height 449
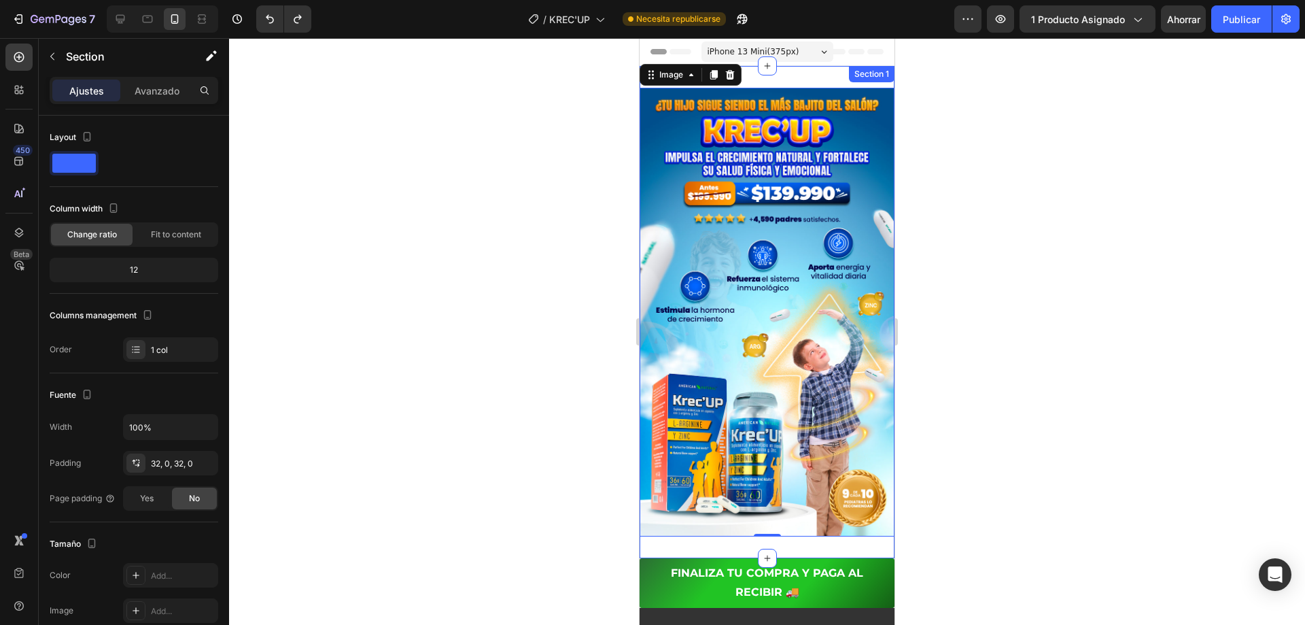
click at [790, 77] on div "Image 0 Section 1" at bounding box center [767, 312] width 255 height 492
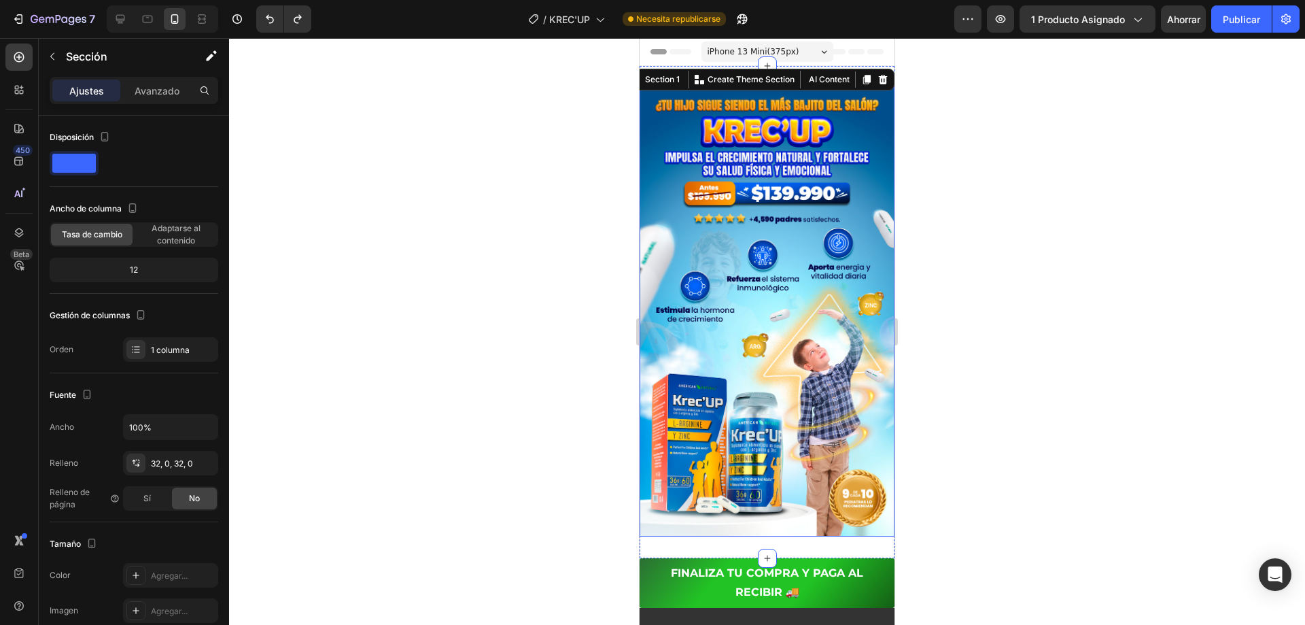
click at [934, 139] on div at bounding box center [767, 331] width 1076 height 587
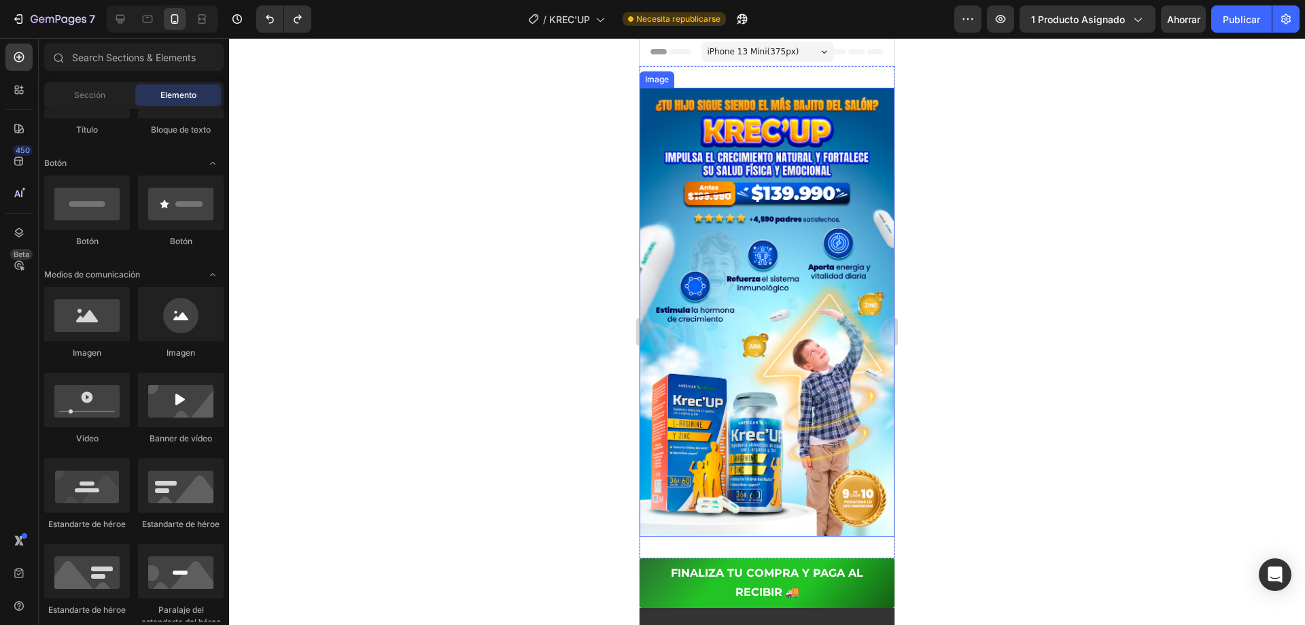
click at [684, 516] on img at bounding box center [767, 312] width 255 height 449
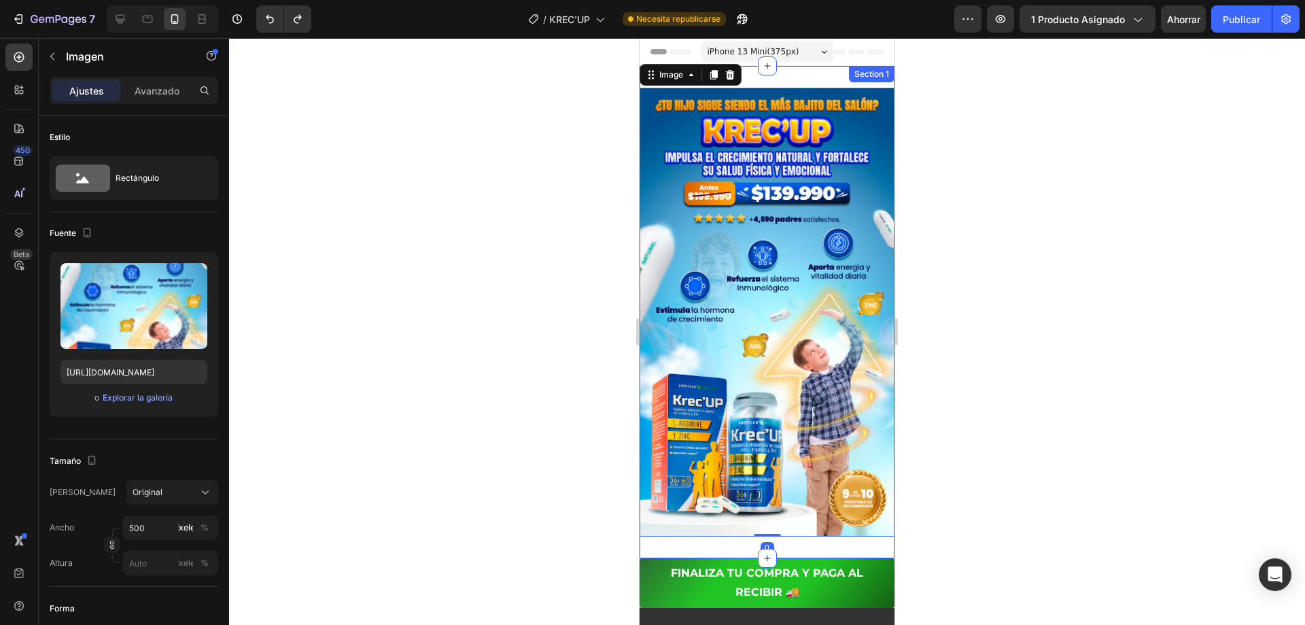
click at [680, 527] on div "Image 0 Section 1" at bounding box center [767, 312] width 255 height 492
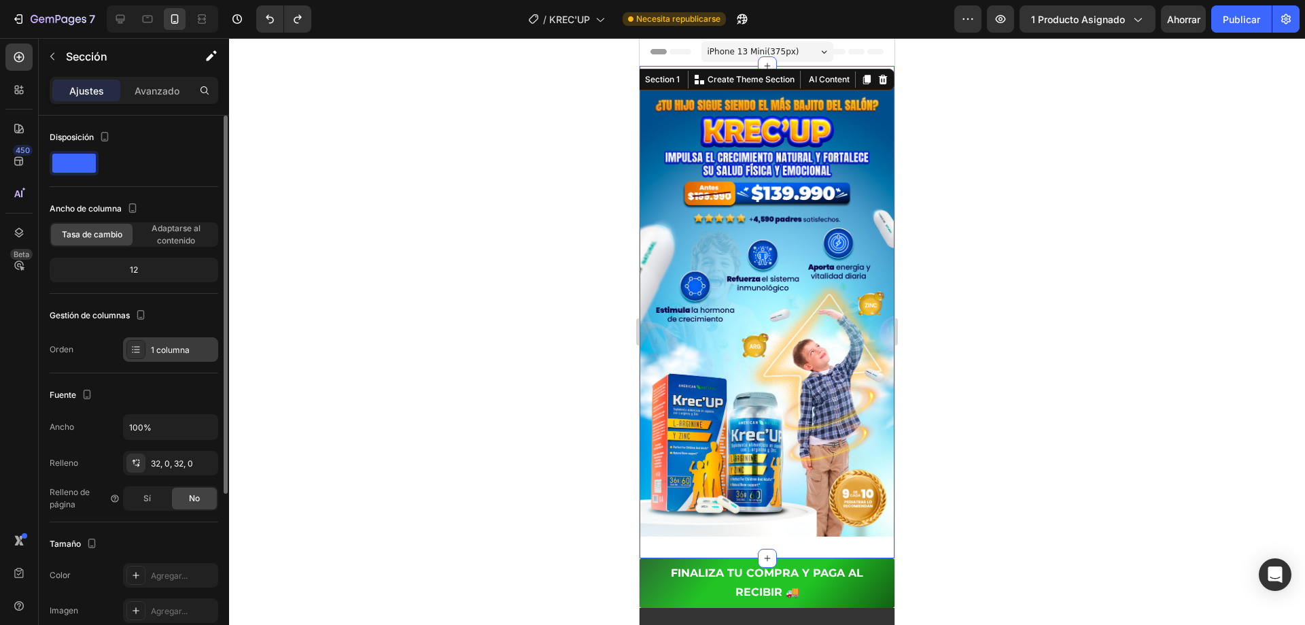
click at [131, 351] on icon at bounding box center [136, 349] width 11 height 11
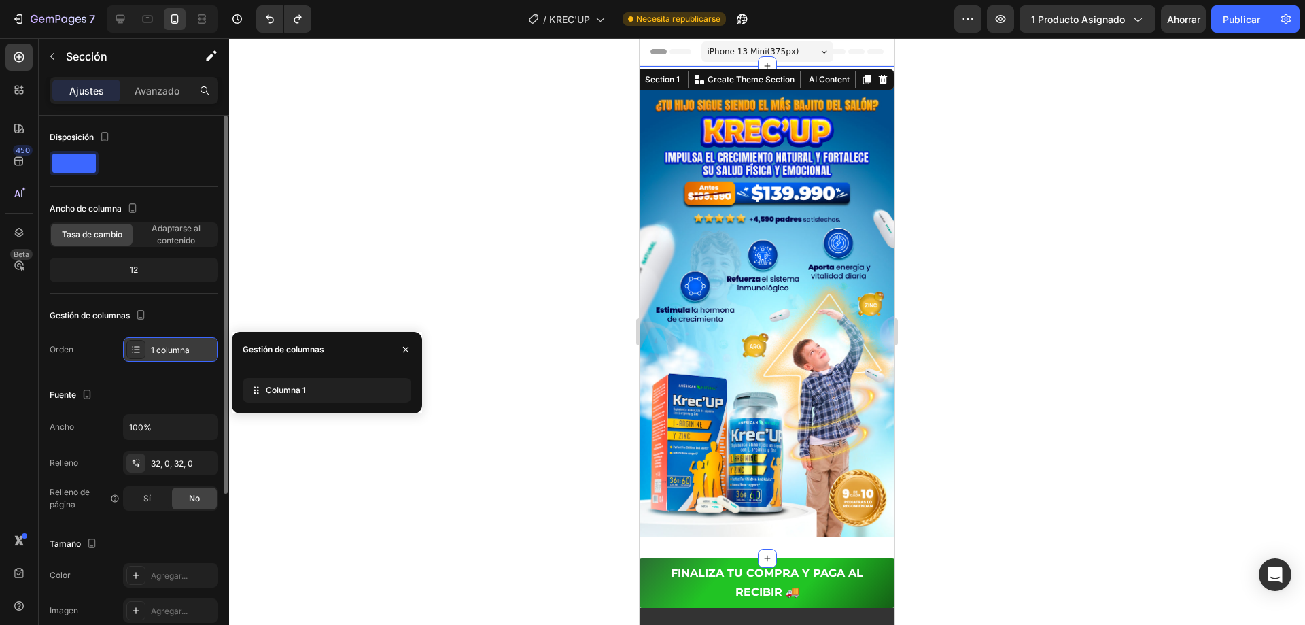
click at [131, 351] on icon at bounding box center [136, 349] width 11 height 11
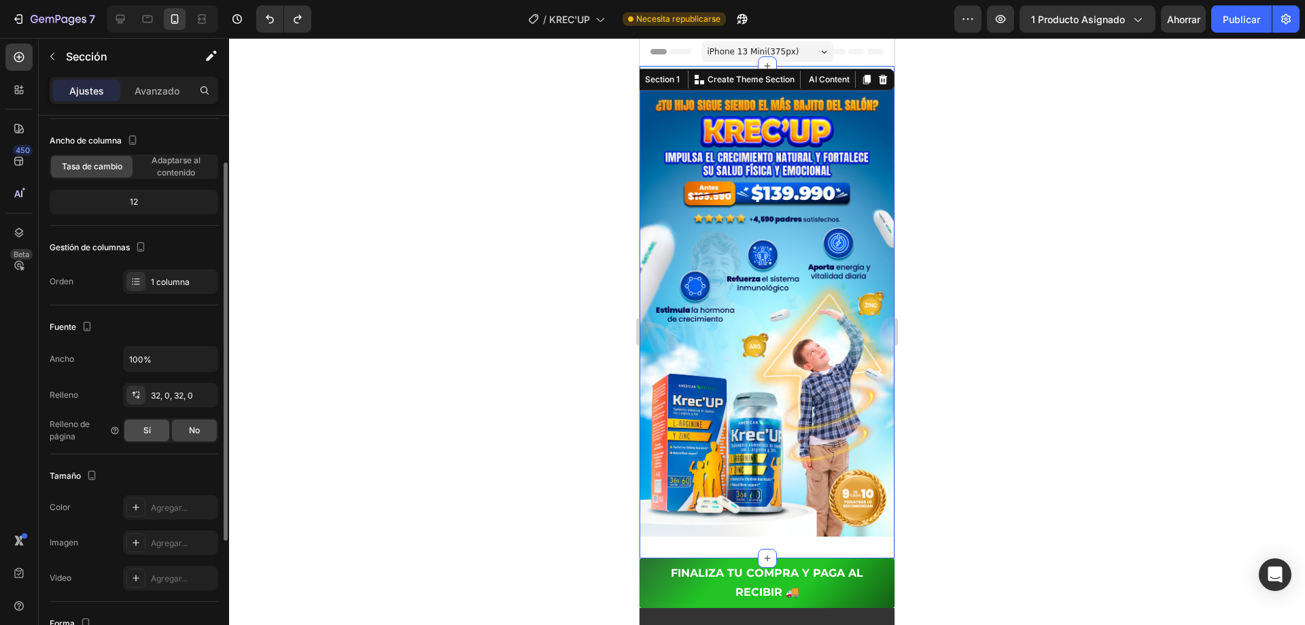
scroll to position [136, 0]
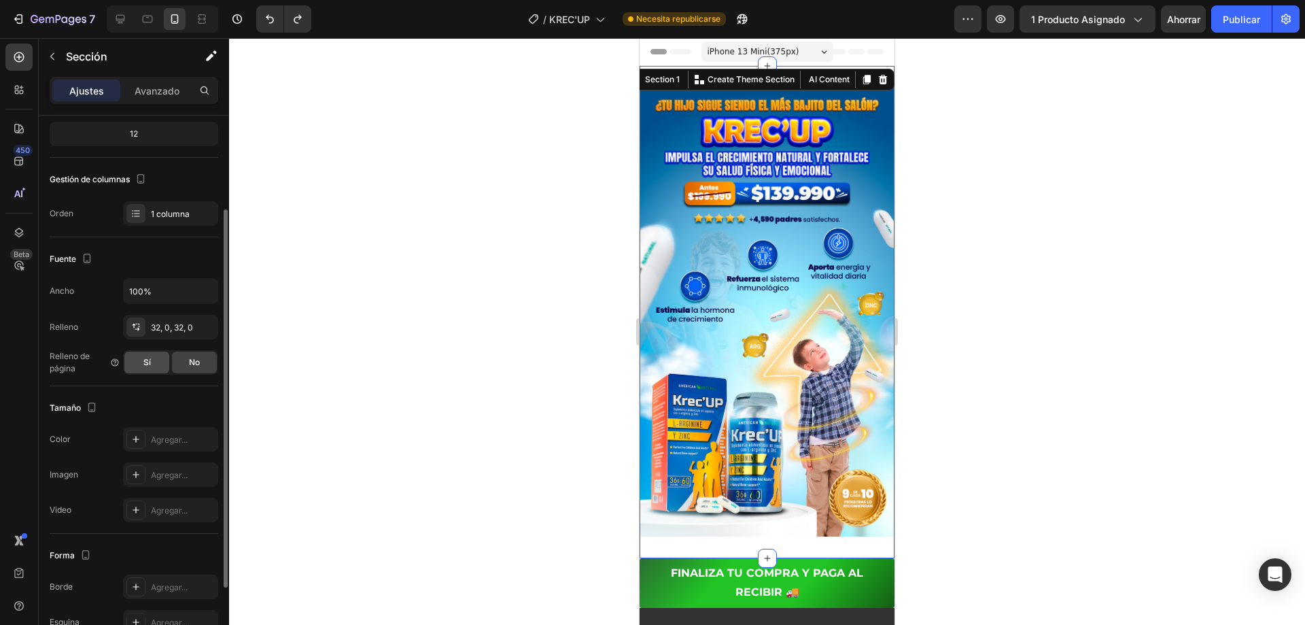
click at [149, 360] on font "Sí" at bounding box center [146, 362] width 7 height 10
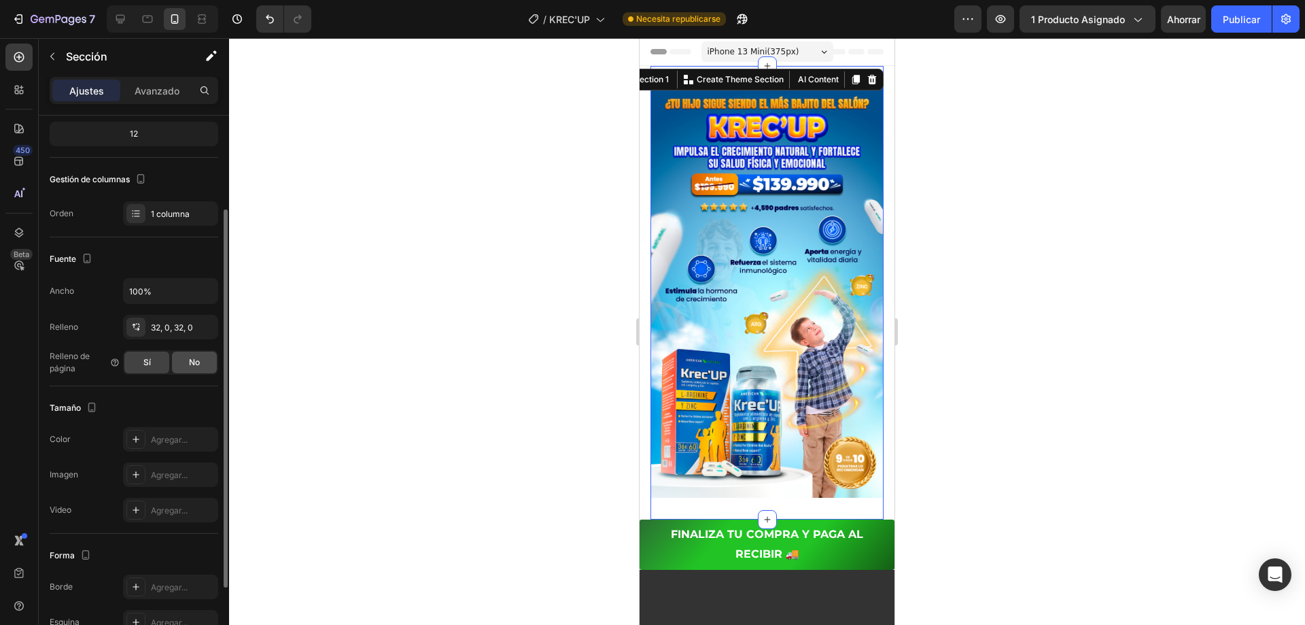
click at [187, 362] on div "No" at bounding box center [194, 362] width 45 height 22
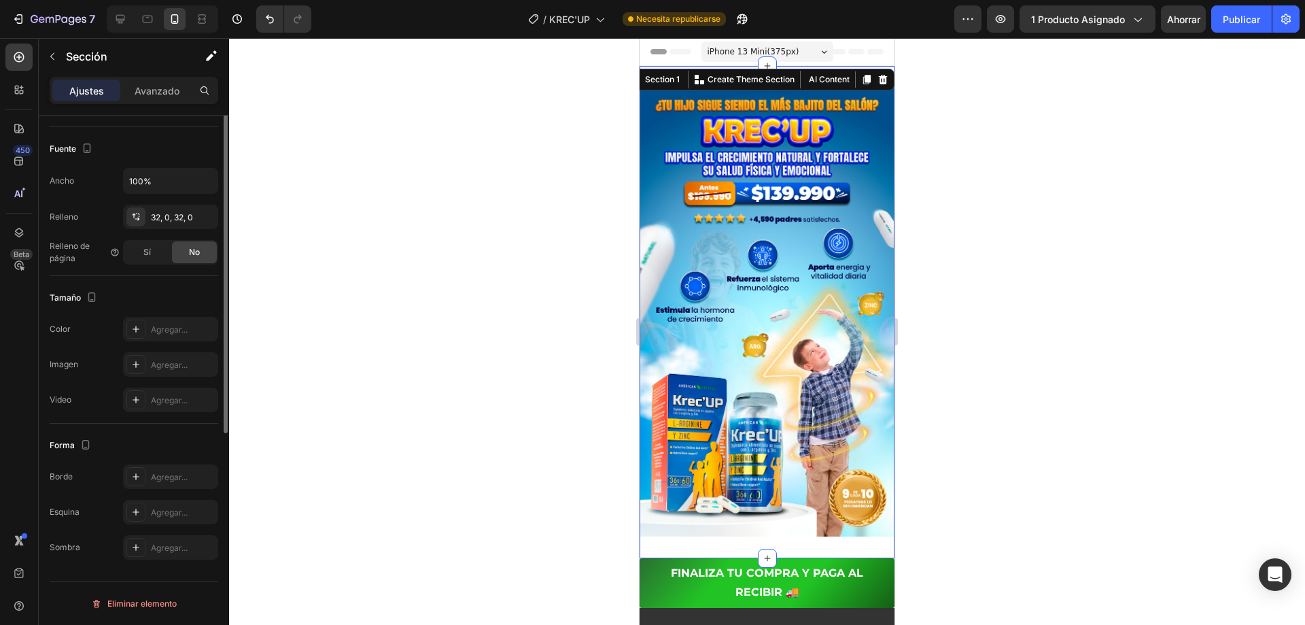
scroll to position [0, 0]
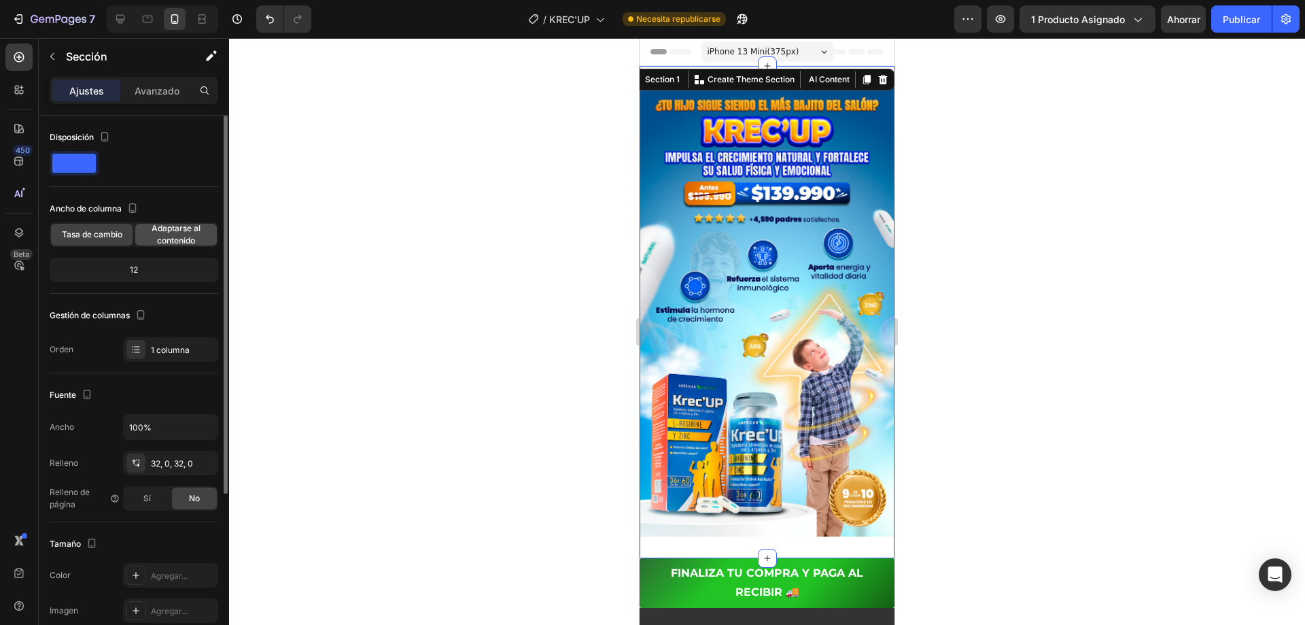
click at [184, 230] on font "Adaptarse al contenido" at bounding box center [176, 234] width 49 height 22
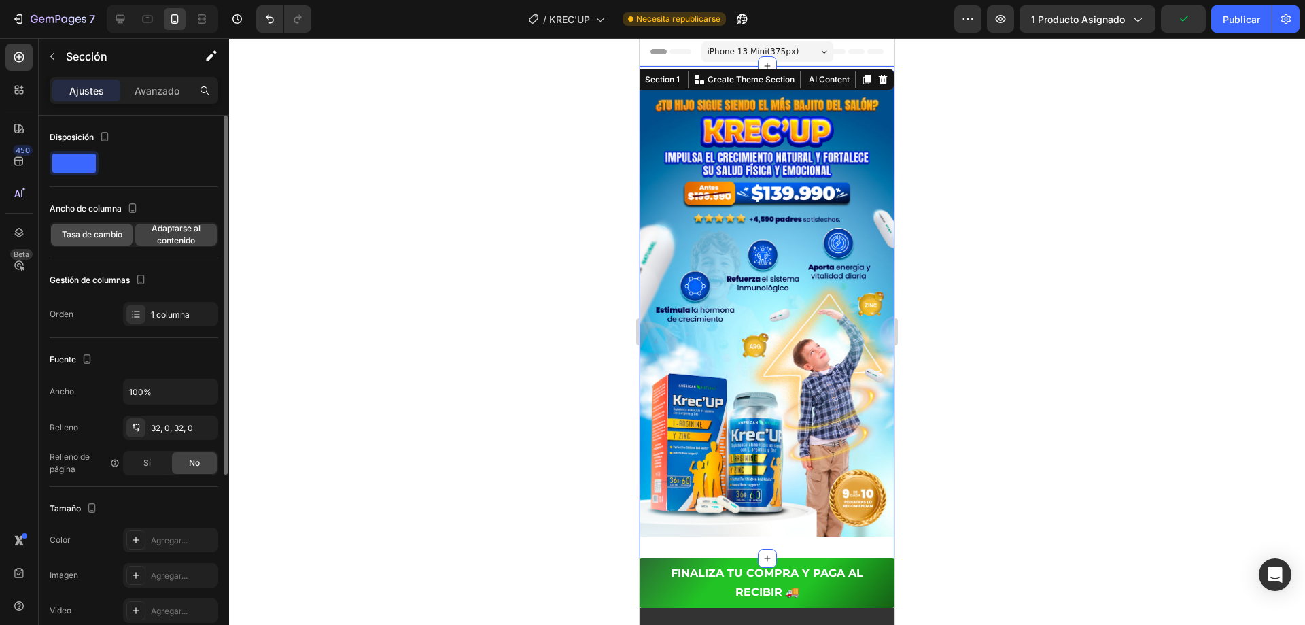
click at [99, 234] on font "Tasa de cambio" at bounding box center [92, 234] width 60 height 10
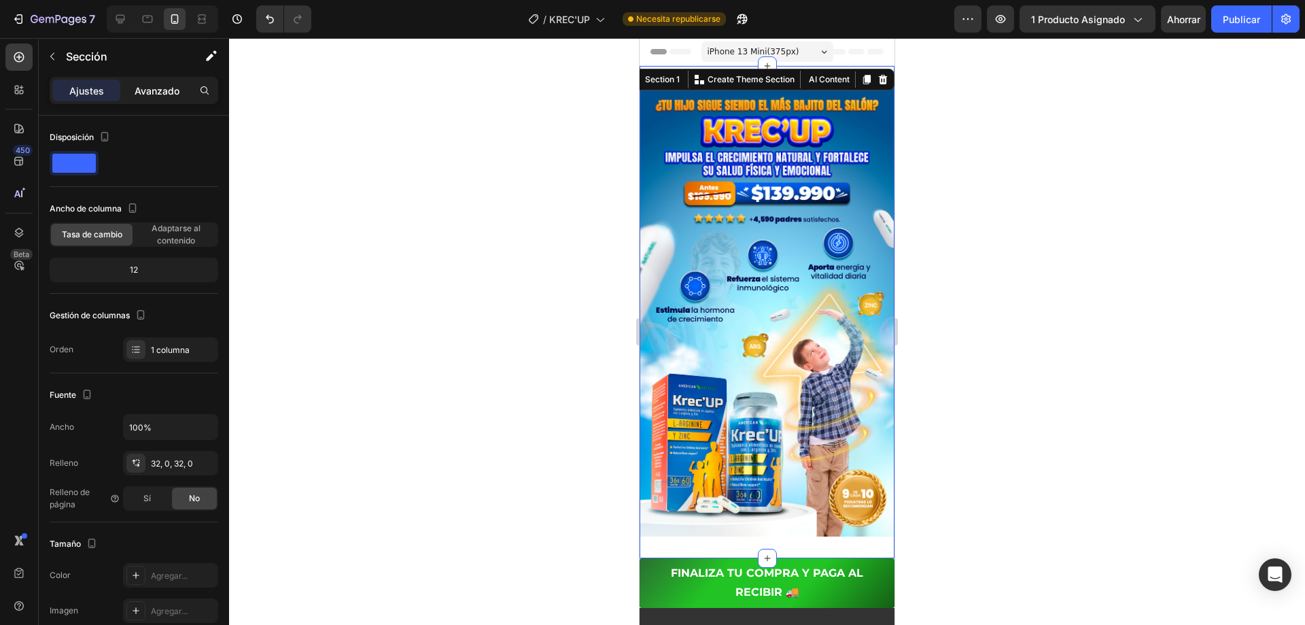
click at [149, 94] on font "Avanzado" at bounding box center [157, 91] width 45 height 12
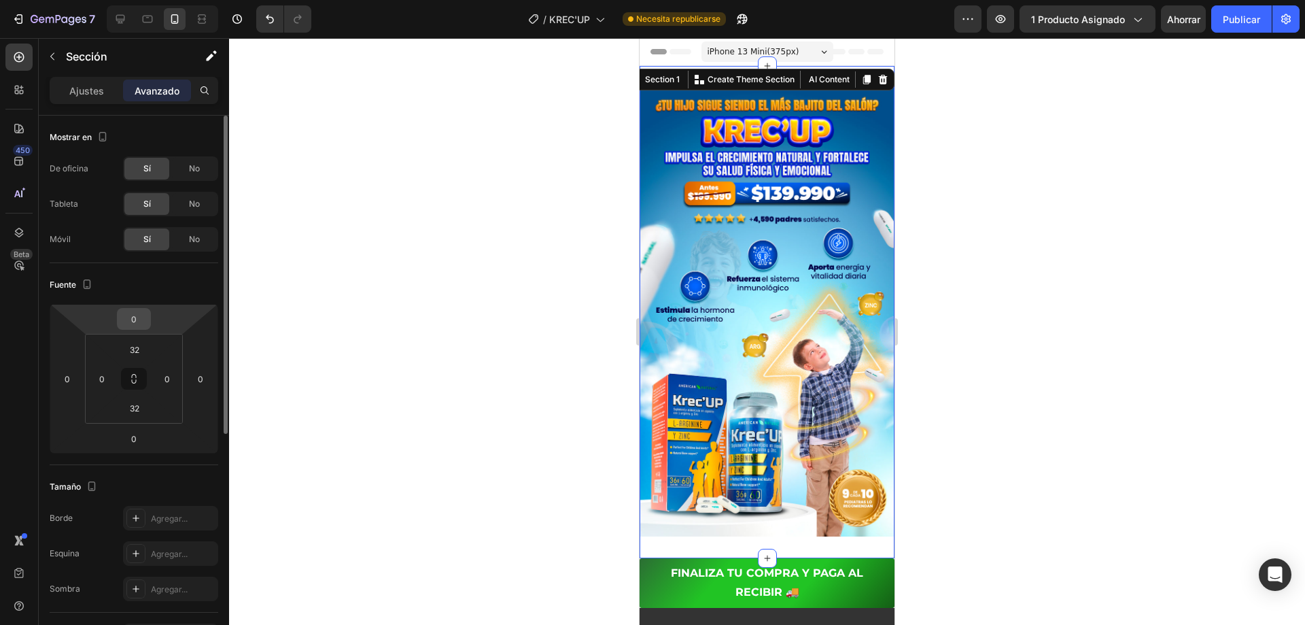
click at [135, 321] on input "0" at bounding box center [133, 319] width 27 height 20
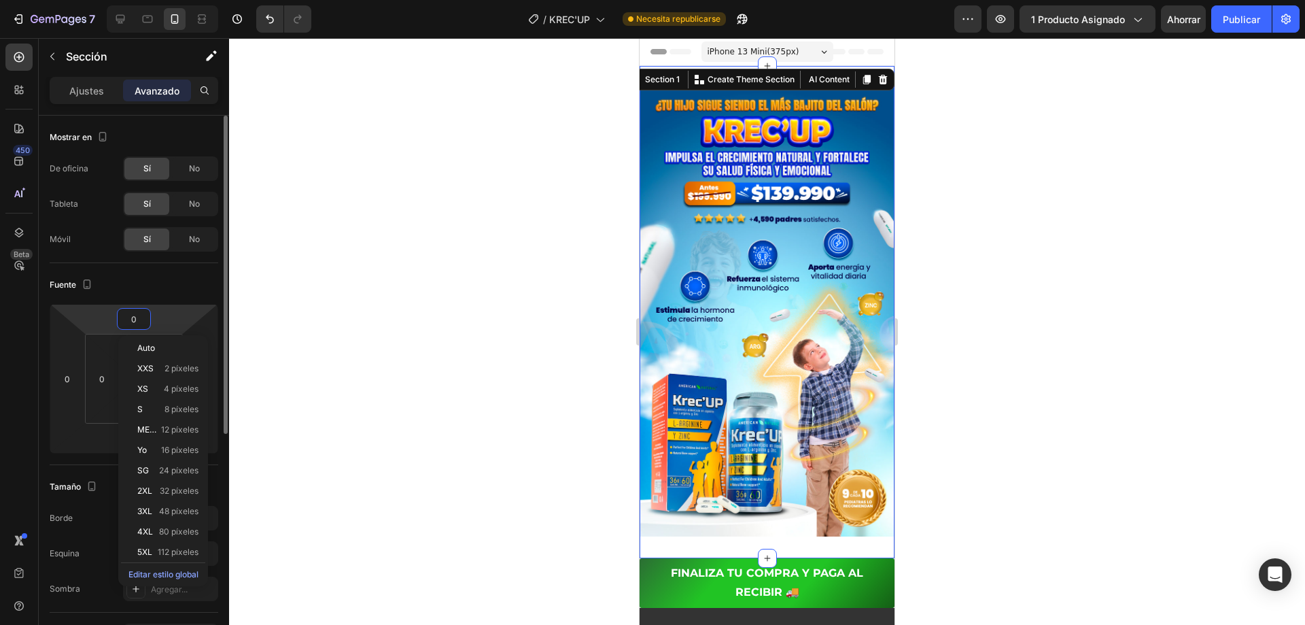
click at [135, 319] on input "0" at bounding box center [133, 319] width 27 height 20
click at [154, 283] on div "Fuente" at bounding box center [134, 285] width 169 height 22
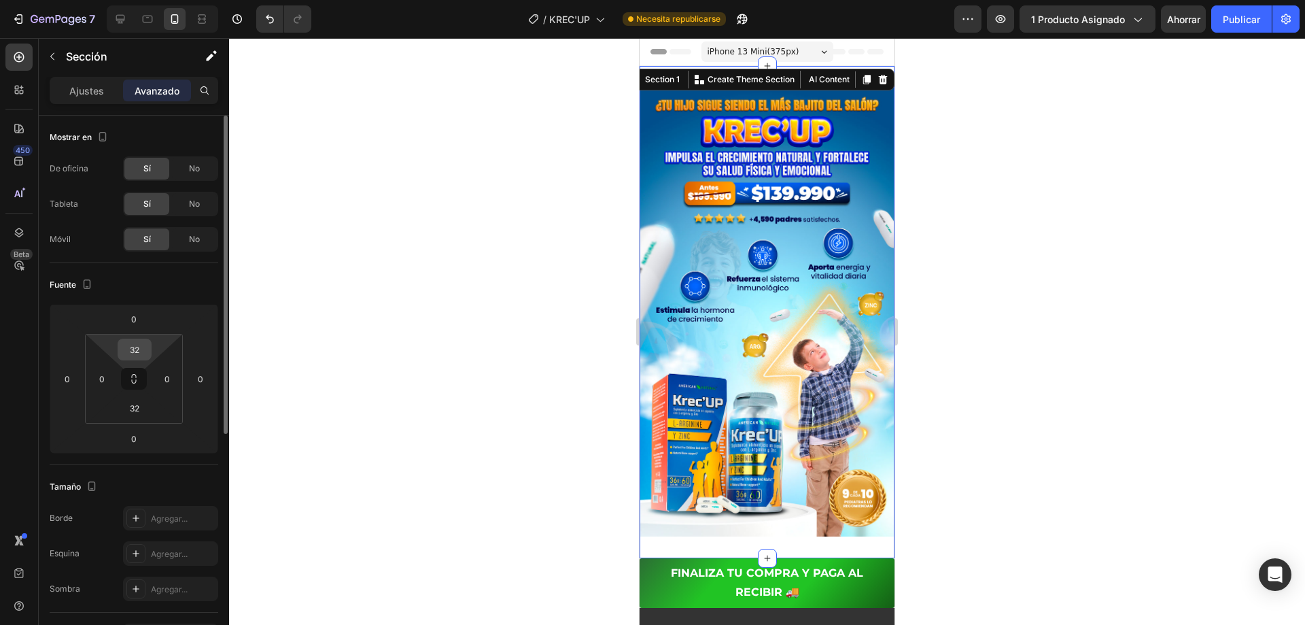
click at [135, 344] on input "32" at bounding box center [134, 349] width 27 height 20
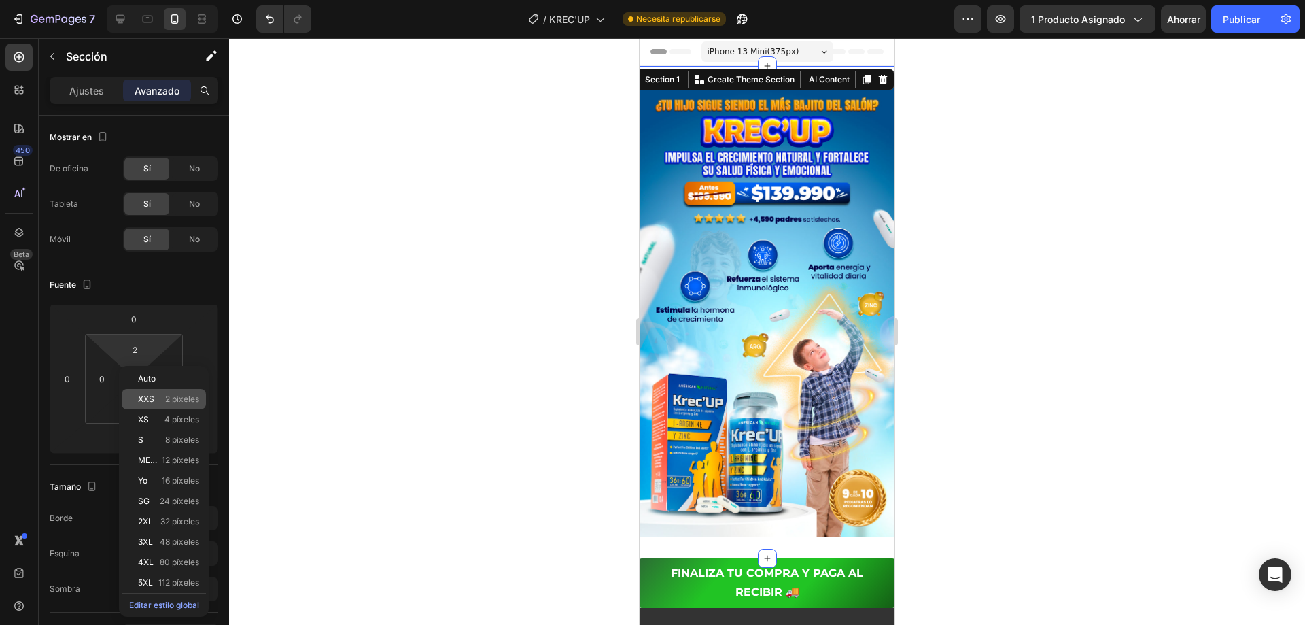
click at [186, 402] on font "2 píxeles" at bounding box center [182, 399] width 34 height 10
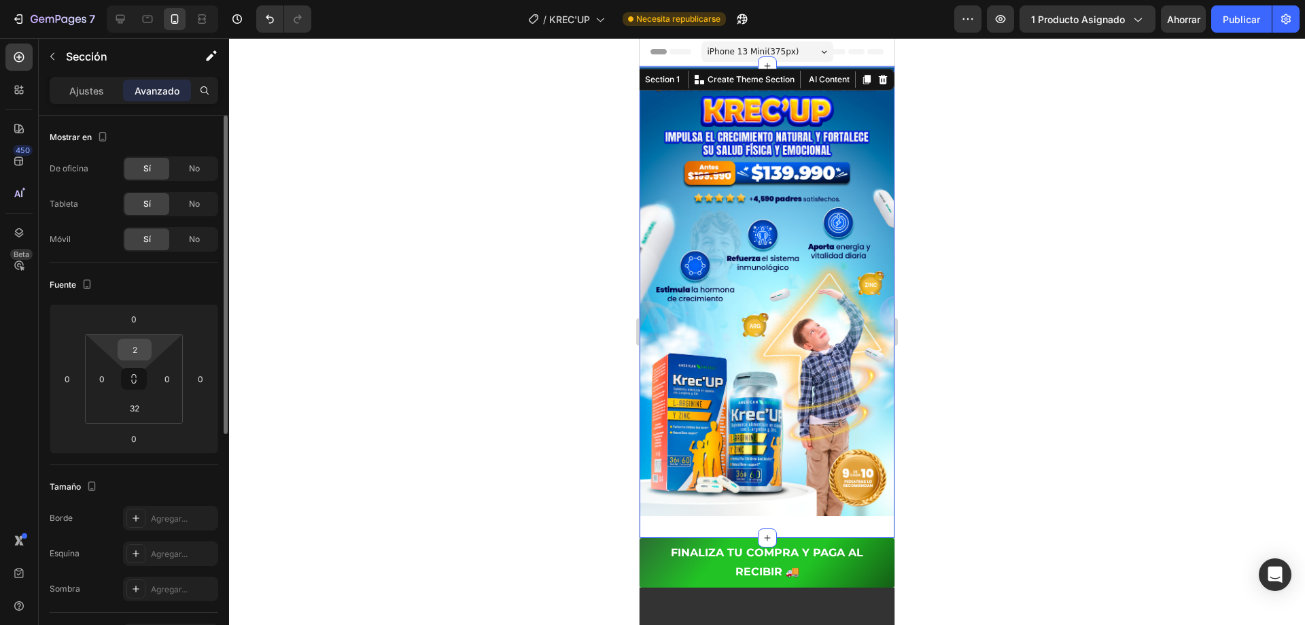
click at [133, 347] on input "2" at bounding box center [134, 349] width 27 height 20
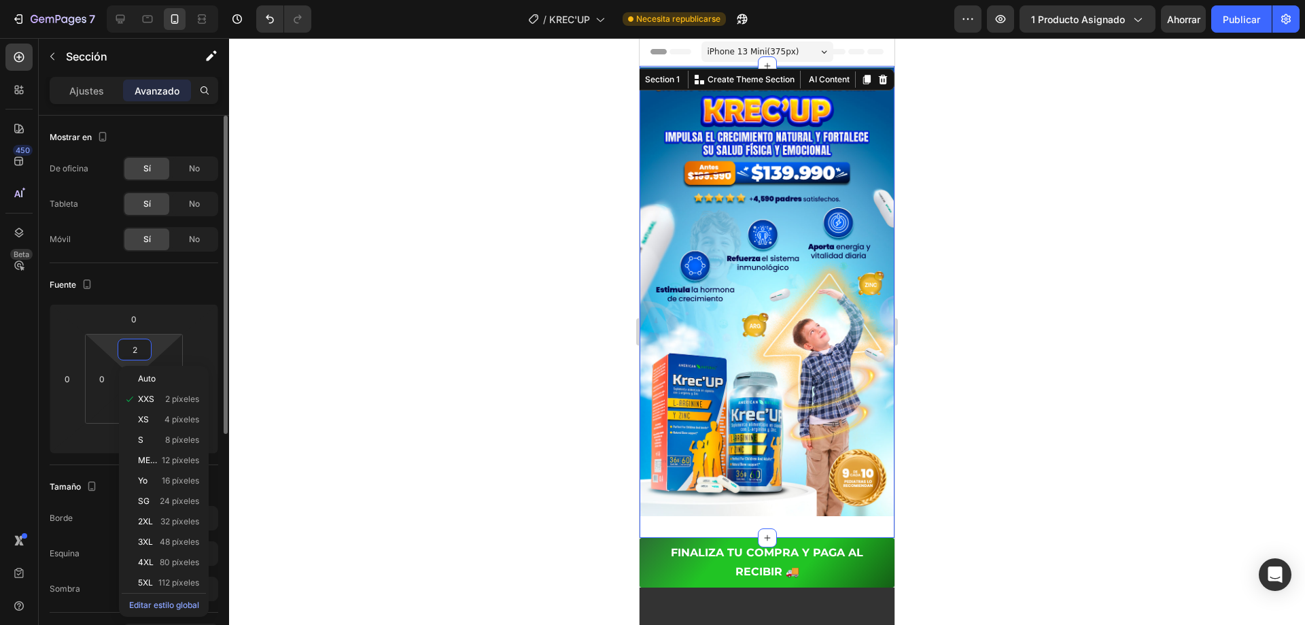
click at [133, 347] on input "2" at bounding box center [134, 349] width 27 height 20
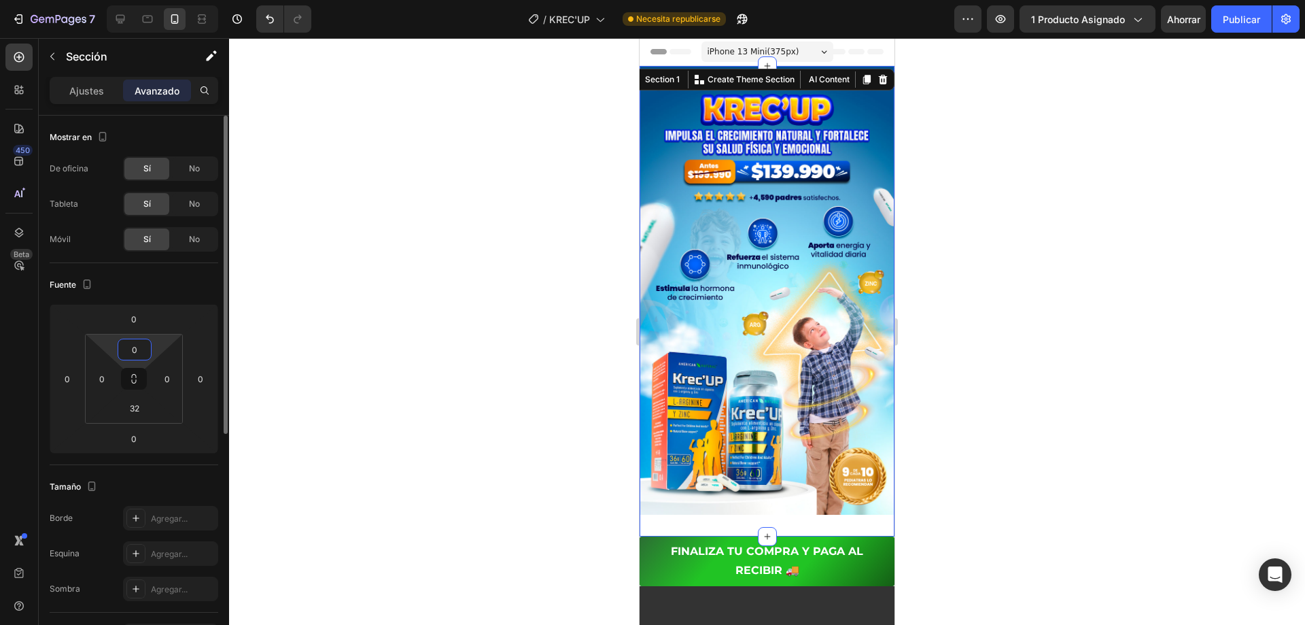
type input "0"
click at [724, 506] on div "Image Section 1 You can create reusable sections Create Theme Section AI Conten…" at bounding box center [767, 301] width 255 height 470
click at [137, 413] on input "32" at bounding box center [134, 408] width 27 height 20
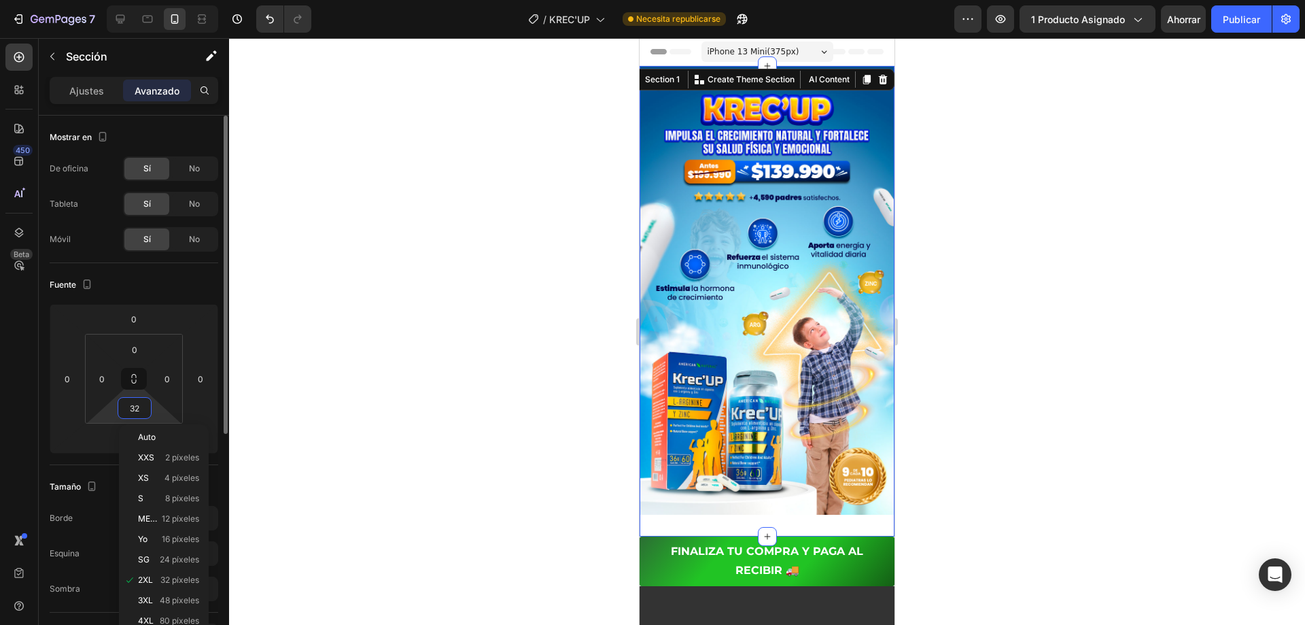
click at [137, 413] on input "32" at bounding box center [134, 408] width 27 height 20
type input "0"
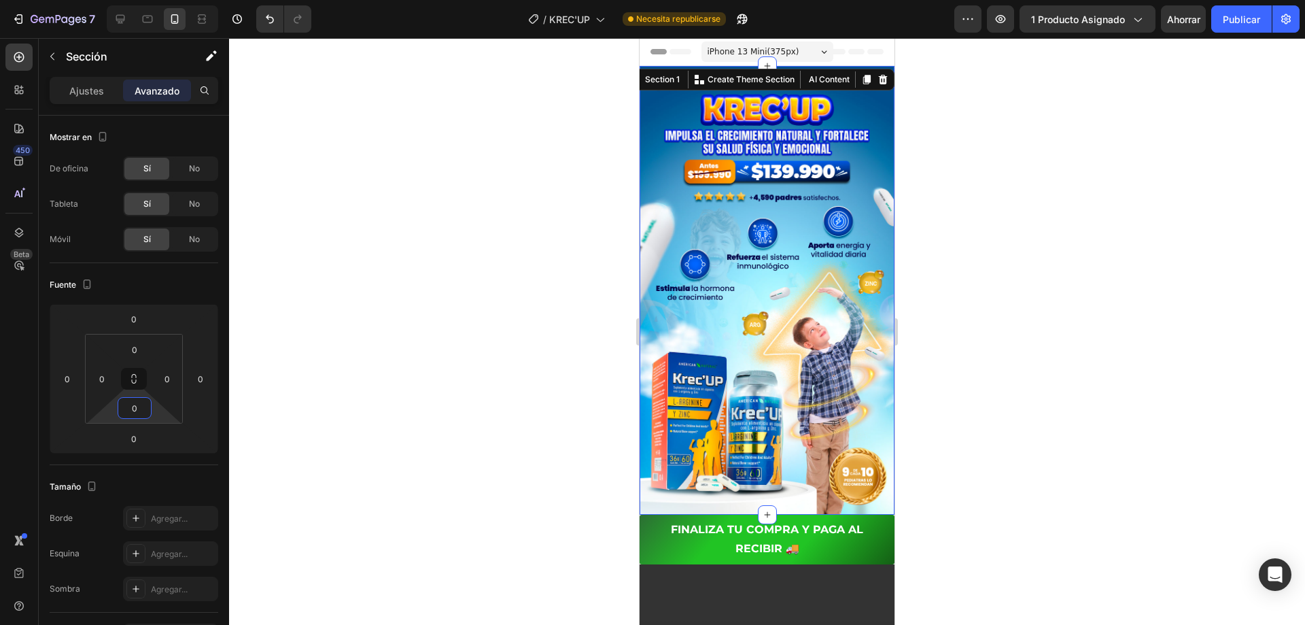
click at [323, 388] on div at bounding box center [767, 331] width 1076 height 587
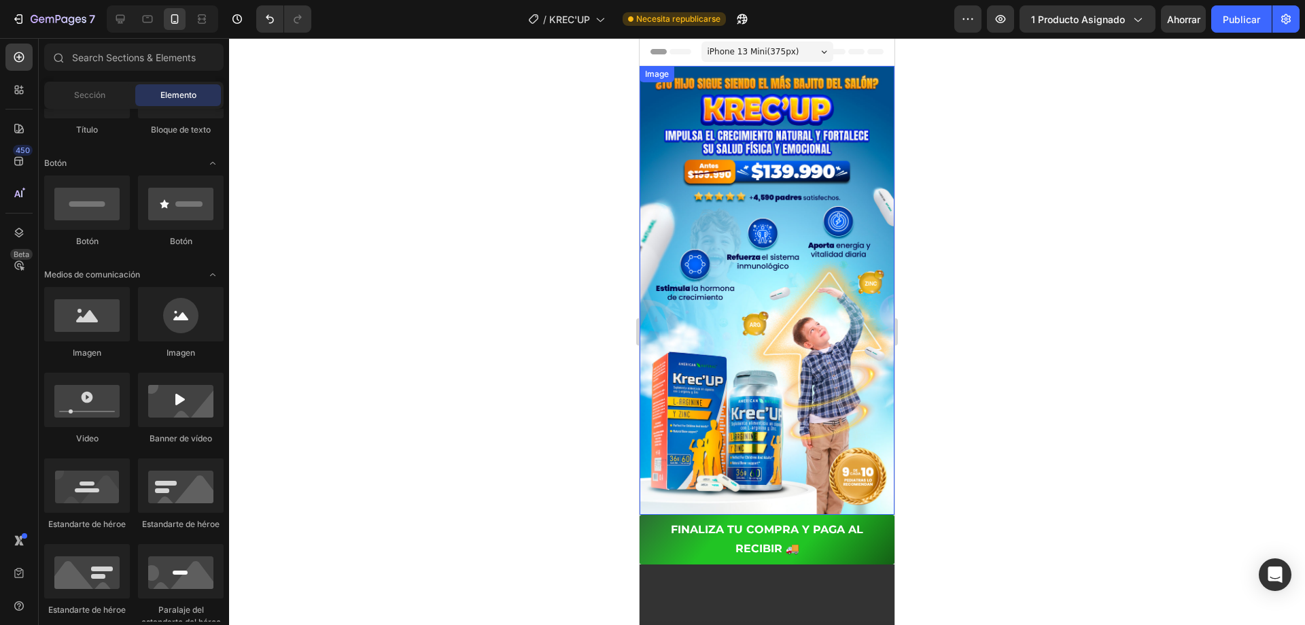
click at [805, 266] on img at bounding box center [767, 290] width 255 height 449
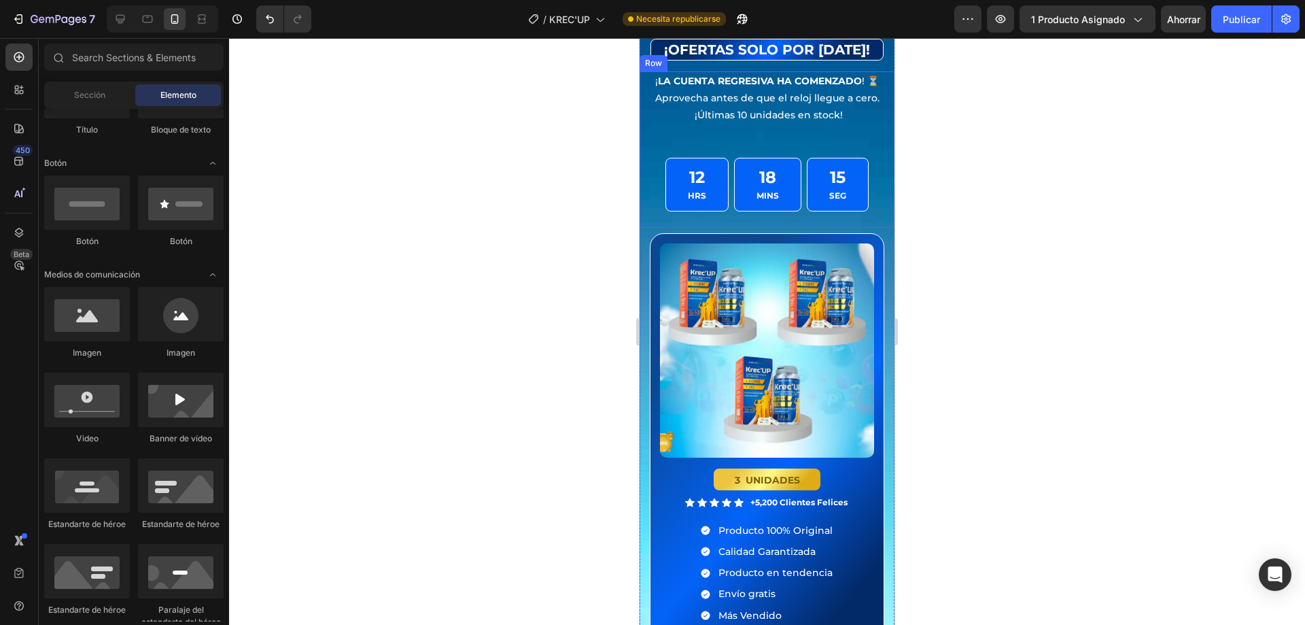
scroll to position [3399, 0]
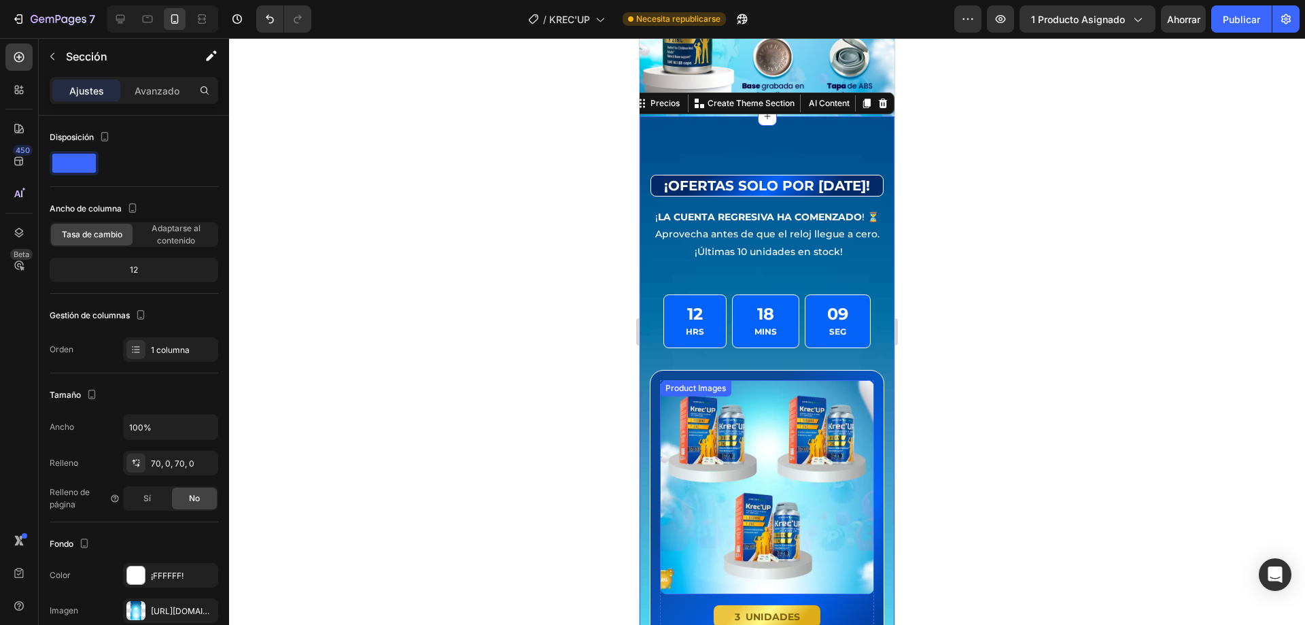
scroll to position [3466, 0]
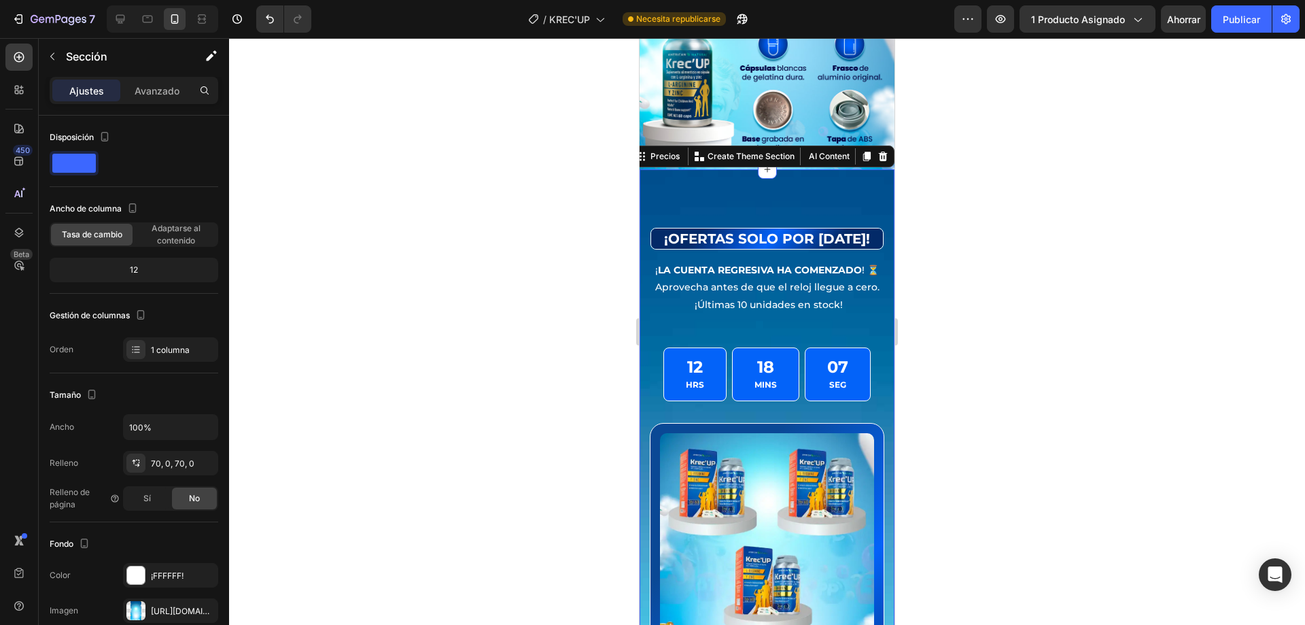
click at [140, 88] on font "Avanzado" at bounding box center [157, 91] width 45 height 12
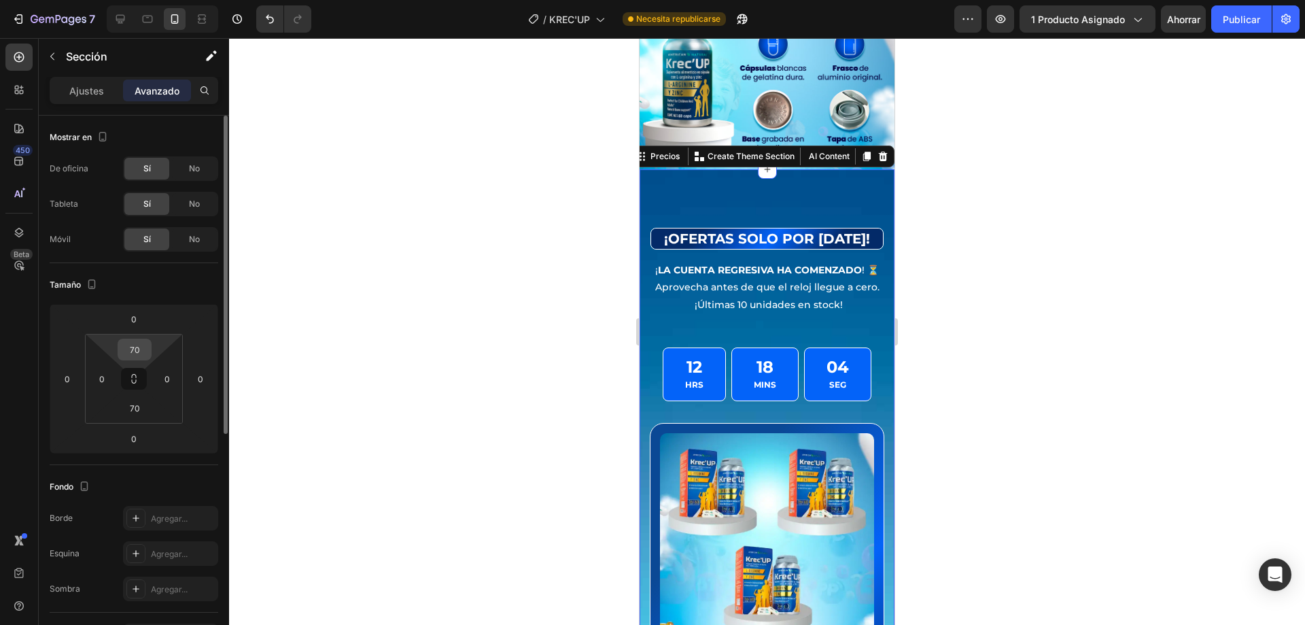
click at [143, 353] on input "70" at bounding box center [134, 349] width 27 height 20
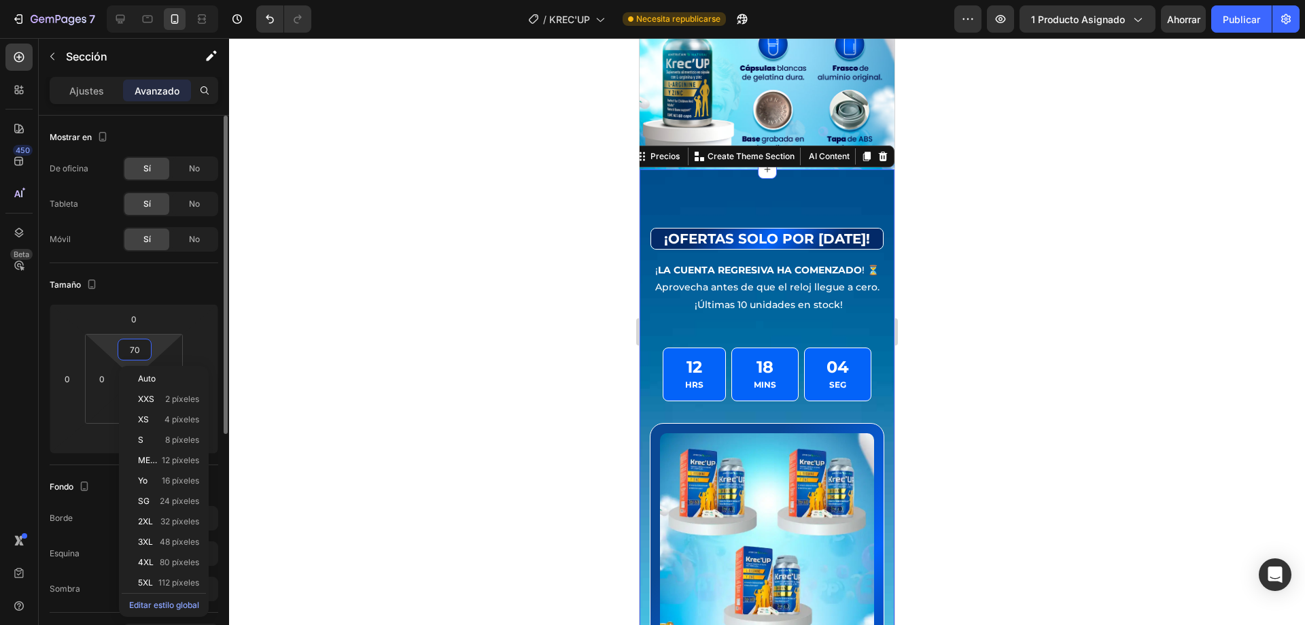
click at [143, 353] on input "70" at bounding box center [134, 349] width 27 height 20
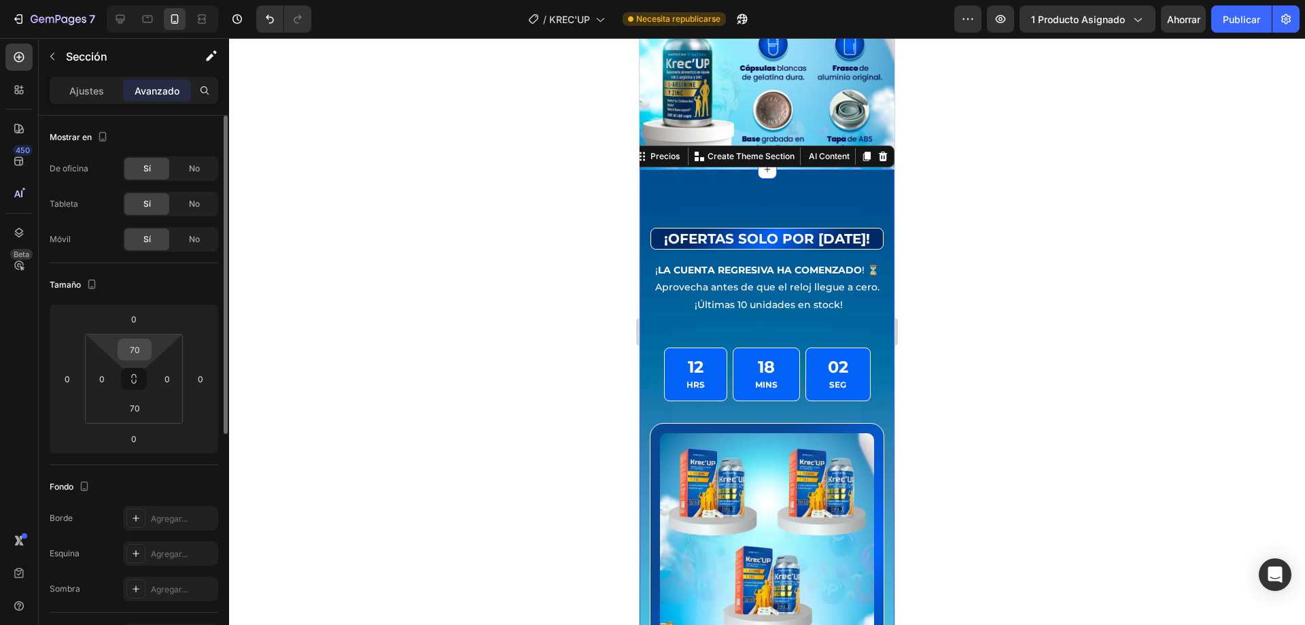
drag, startPoint x: 152, startPoint y: 349, endPoint x: 121, endPoint y: 354, distance: 31.0
click at [109, 0] on html "7 / KREC'UP Necesita republicarse Avance 1 producto asignado Ahorrar Publicar 4…" at bounding box center [652, 0] width 1305 height 0
click at [141, 357] on input "70" at bounding box center [134, 349] width 27 height 20
type input "30"
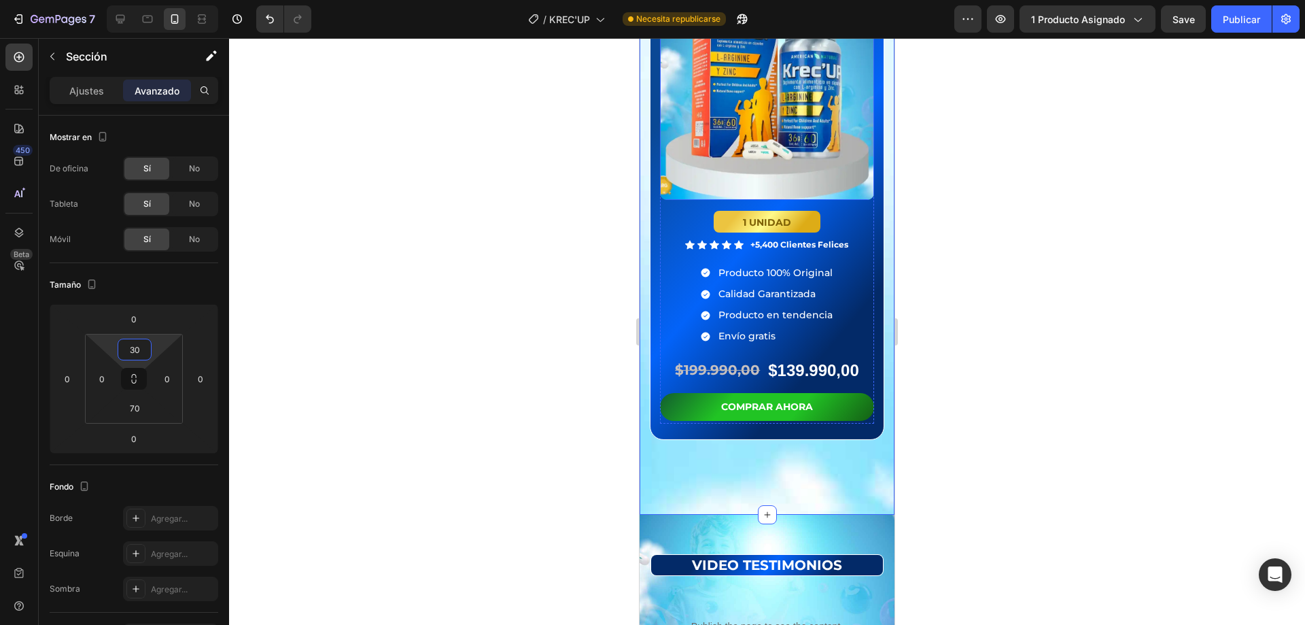
scroll to position [4962, 0]
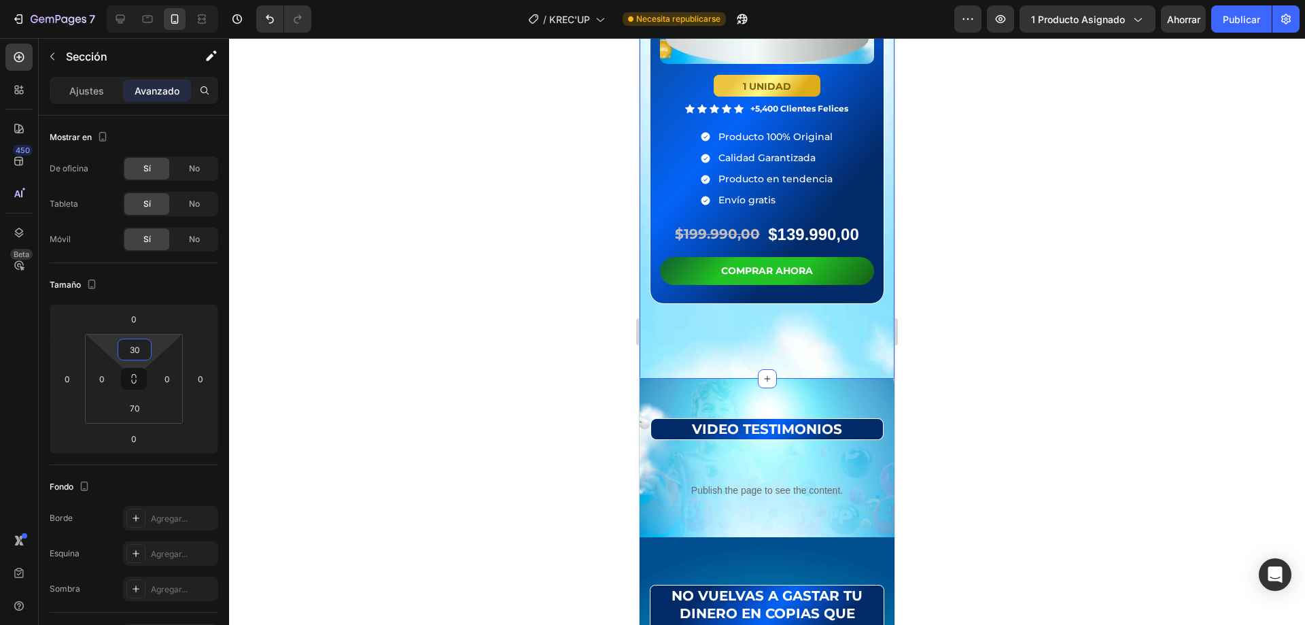
click at [814, 297] on div "Product Images 1 UNIDAD Heading Icon Icon Icon Icon Icon Icon List +5,400 Clien…" at bounding box center [767, 85] width 234 height 491
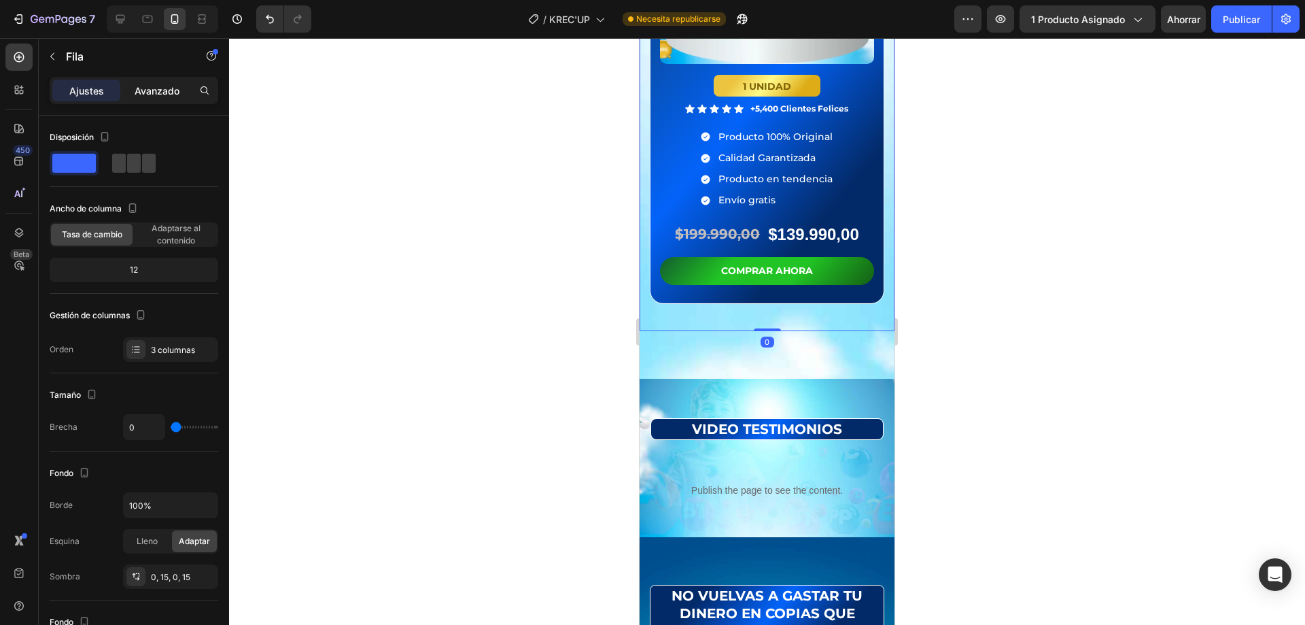
click at [168, 97] on p "Avanzado" at bounding box center [157, 91] width 45 height 14
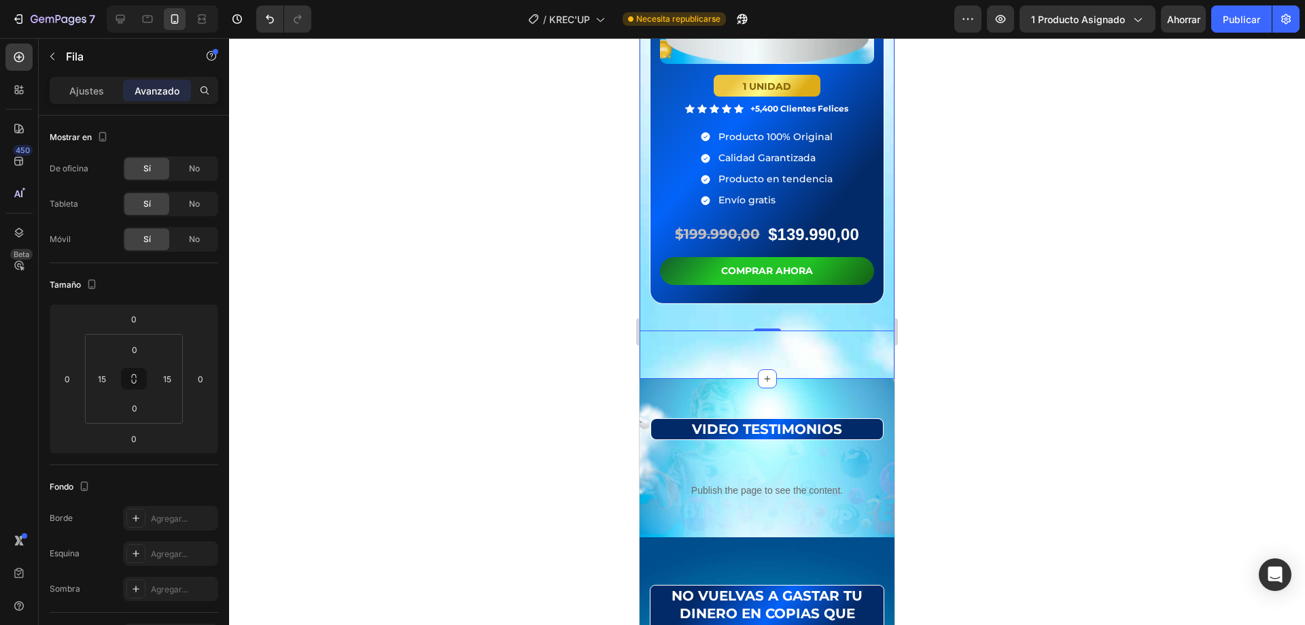
click at [133, 413] on input "70" at bounding box center [134, 408] width 27 height 20
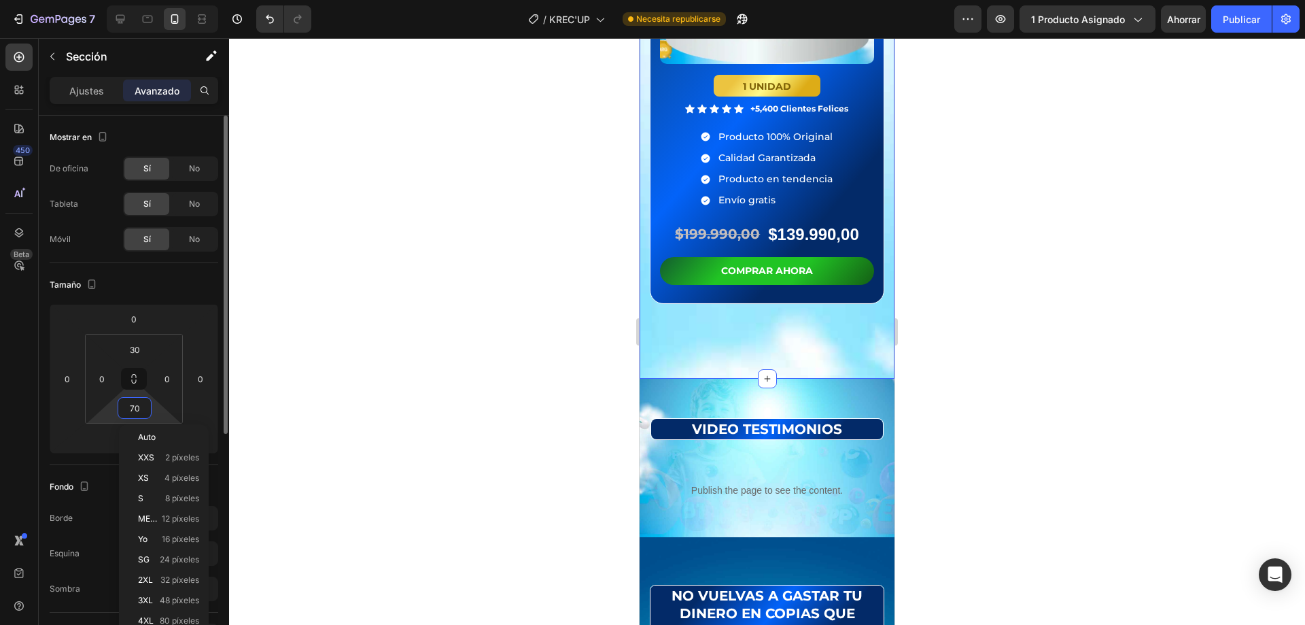
click at [133, 413] on input "70" at bounding box center [134, 408] width 27 height 20
type input "30"
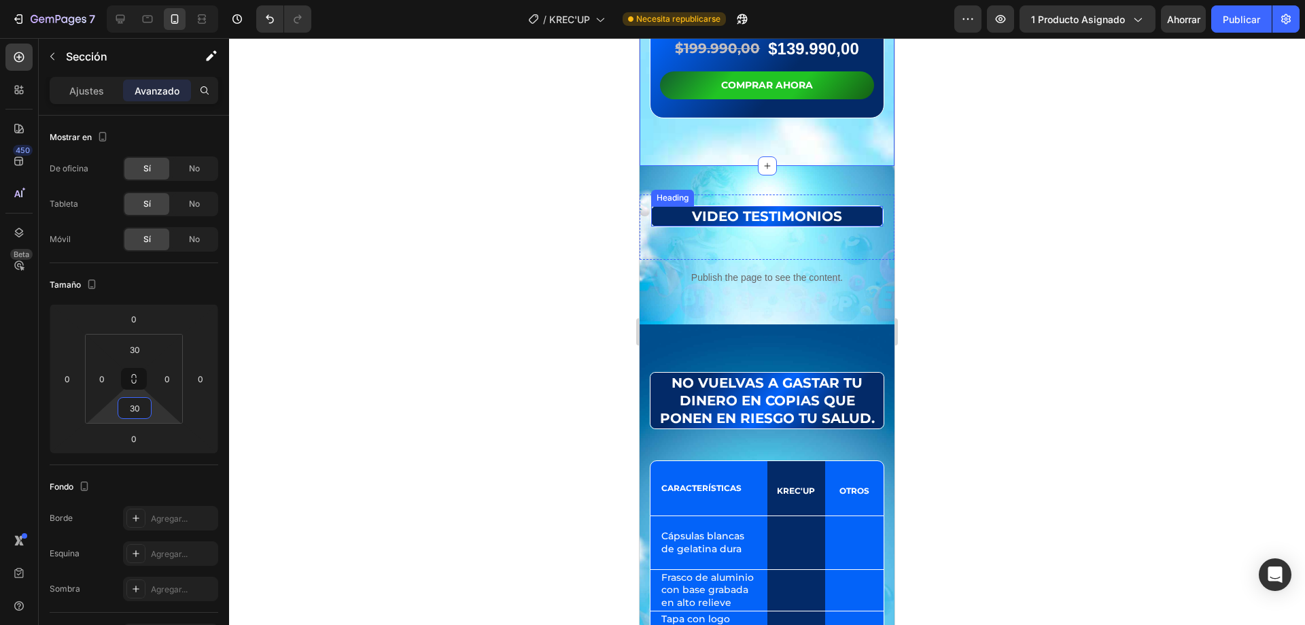
scroll to position [5166, 0]
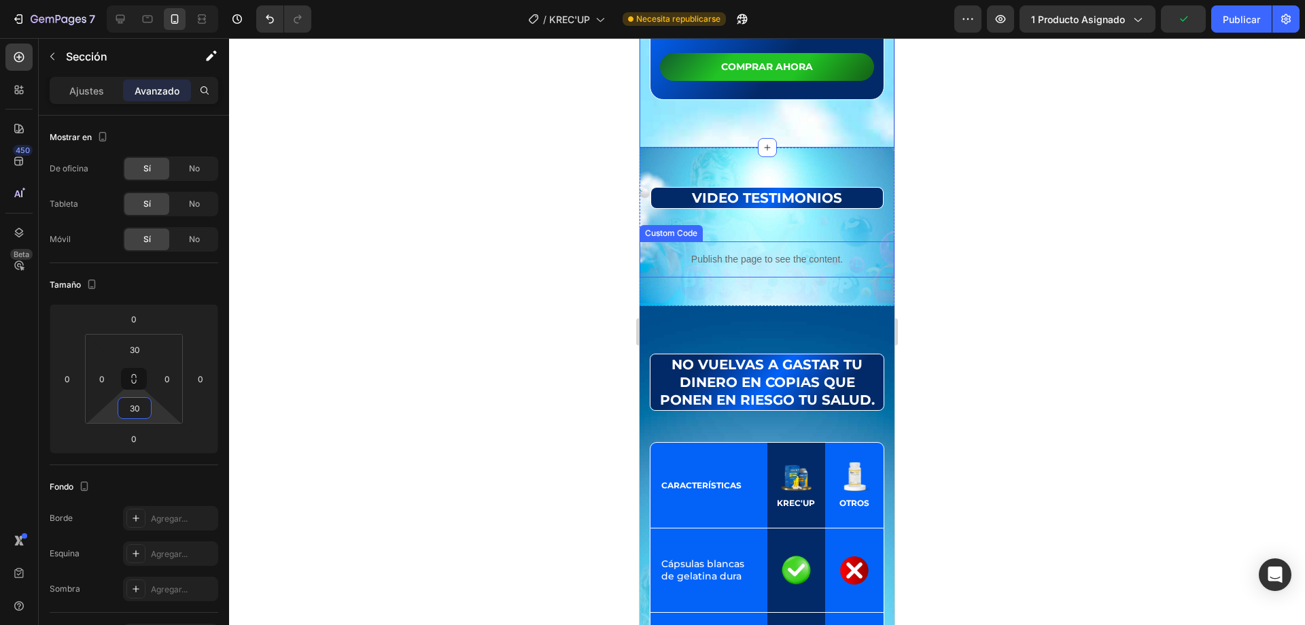
click at [757, 252] on p "Publish the page to see the content." at bounding box center [767, 259] width 255 height 14
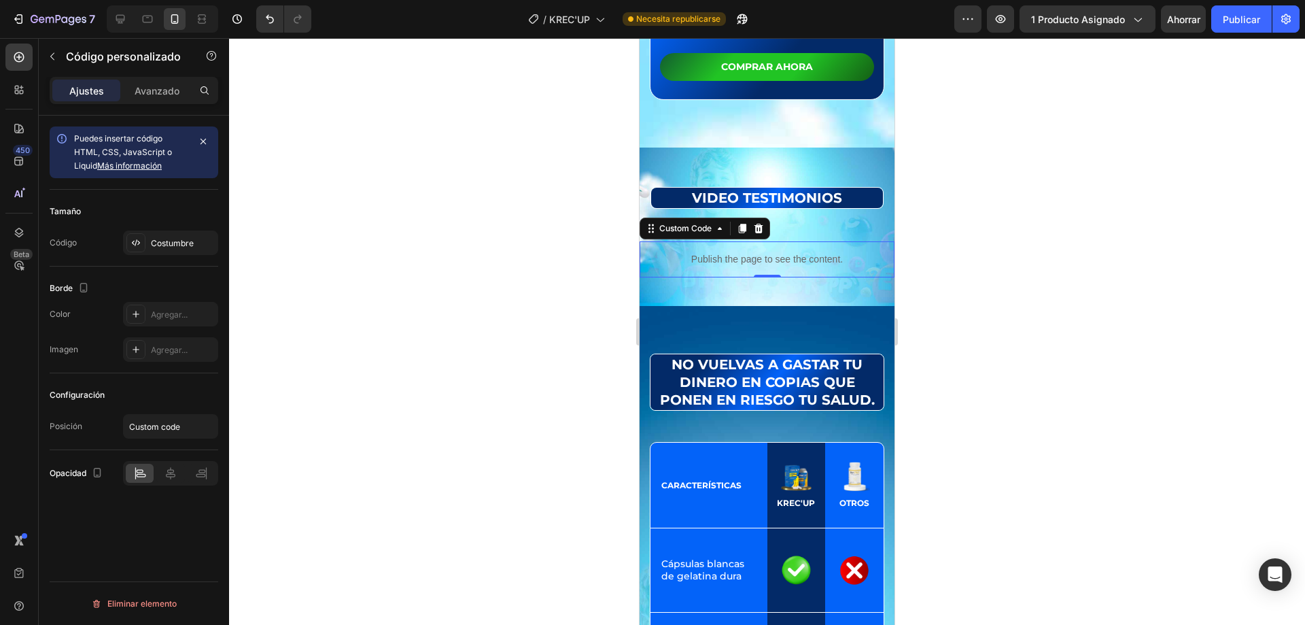
click at [741, 252] on p "Publish the page to see the content." at bounding box center [767, 259] width 255 height 14
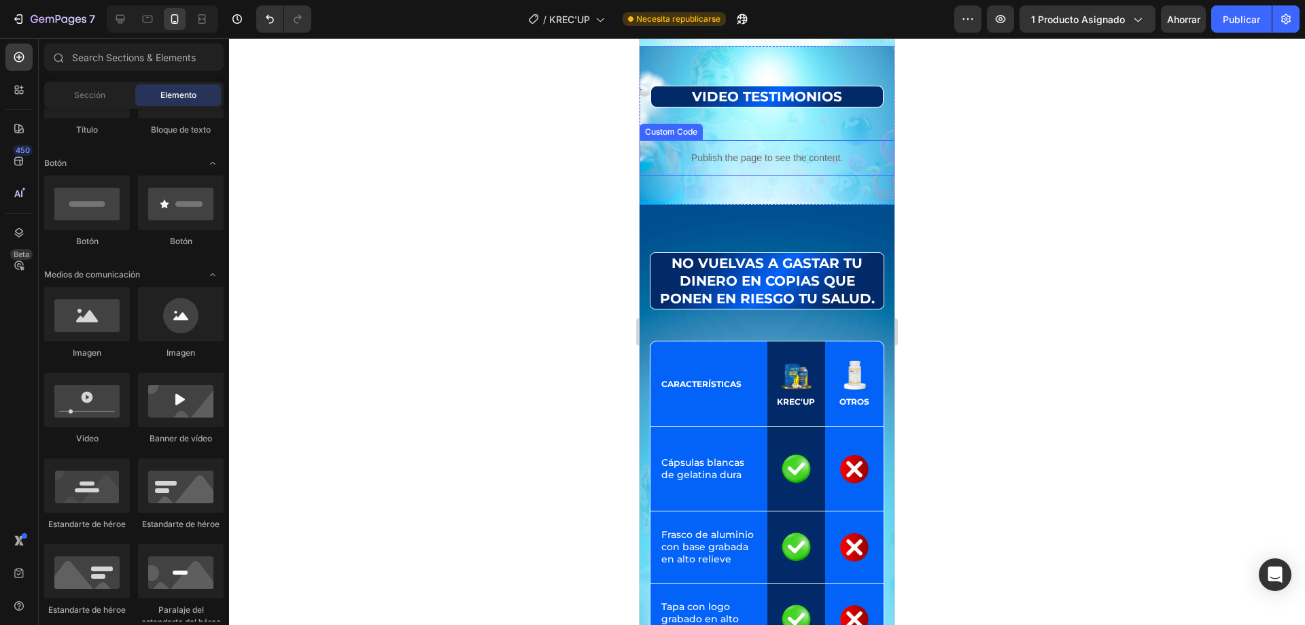
scroll to position [5234, 0]
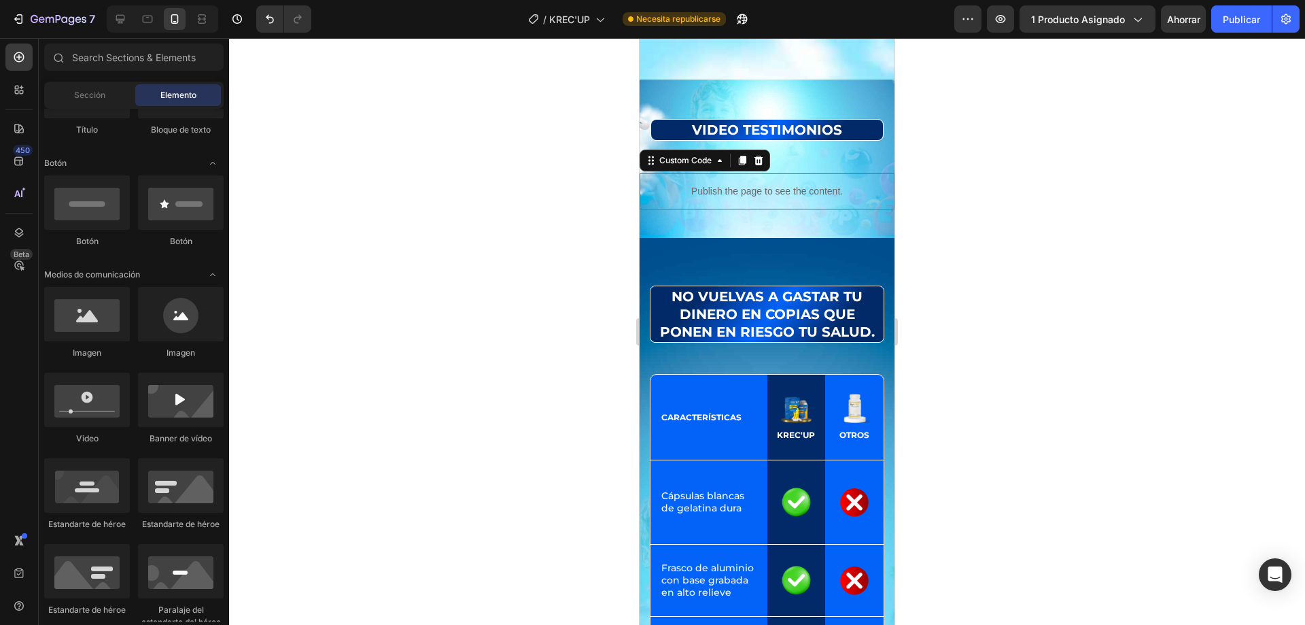
click at [763, 184] on p "Publish the page to see the content." at bounding box center [767, 191] width 255 height 14
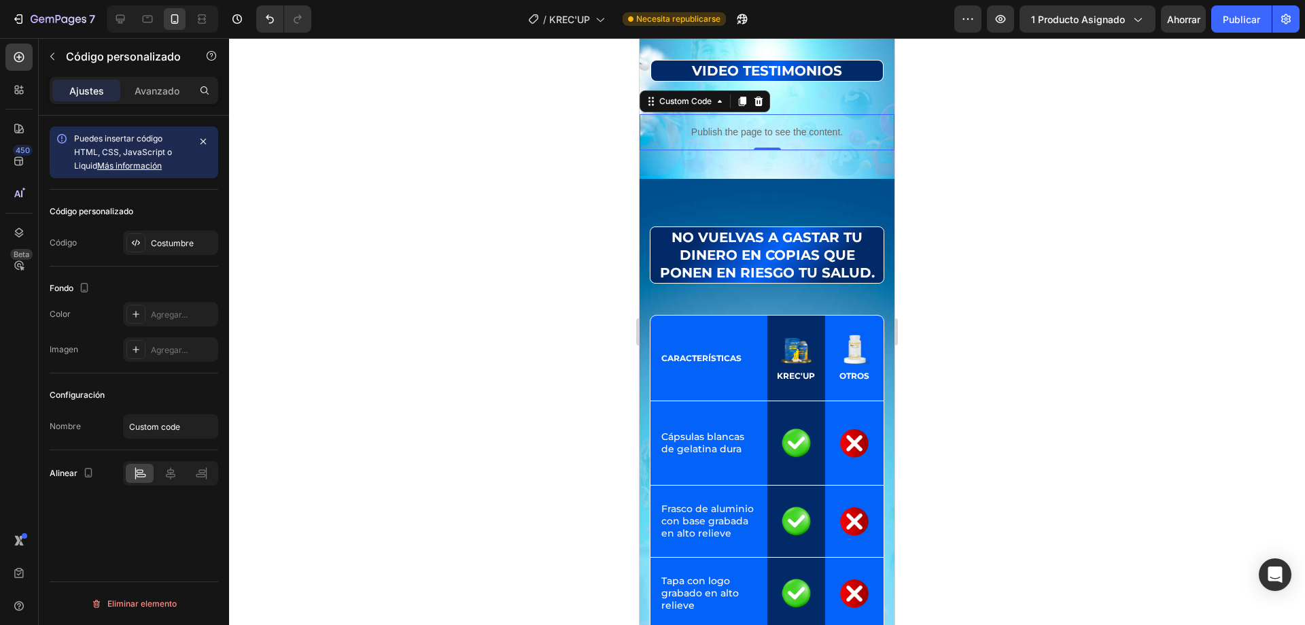
scroll to position [5302, 0]
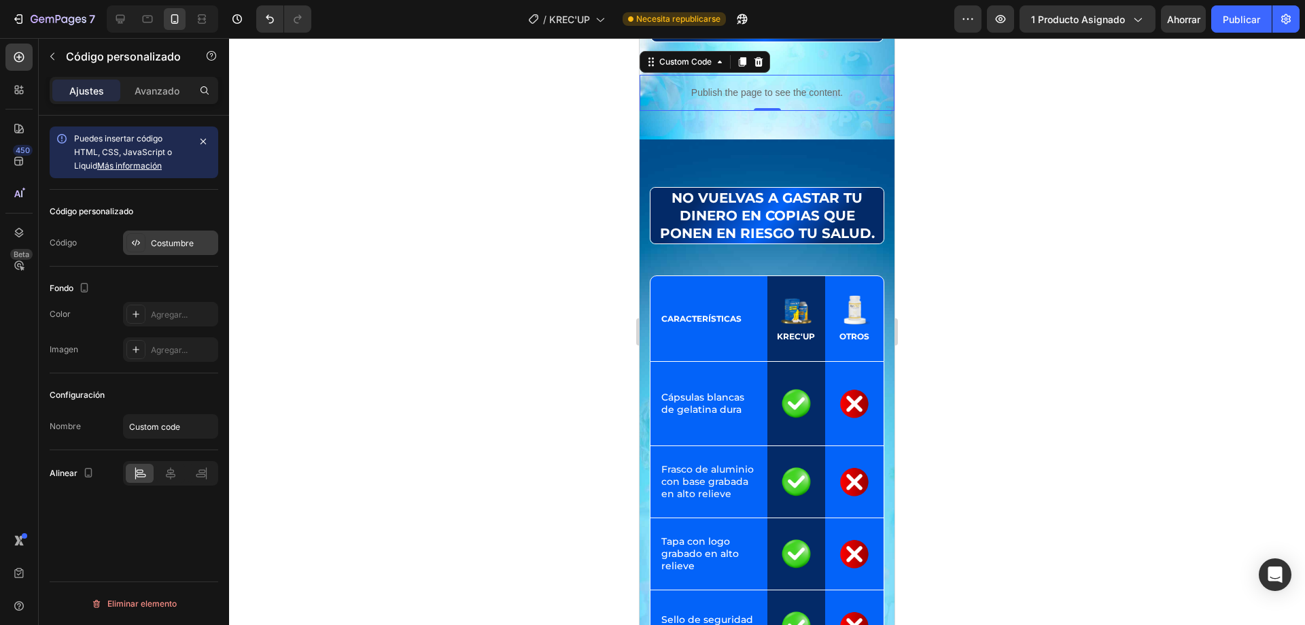
click at [181, 233] on div "Costumbre" at bounding box center [170, 242] width 95 height 24
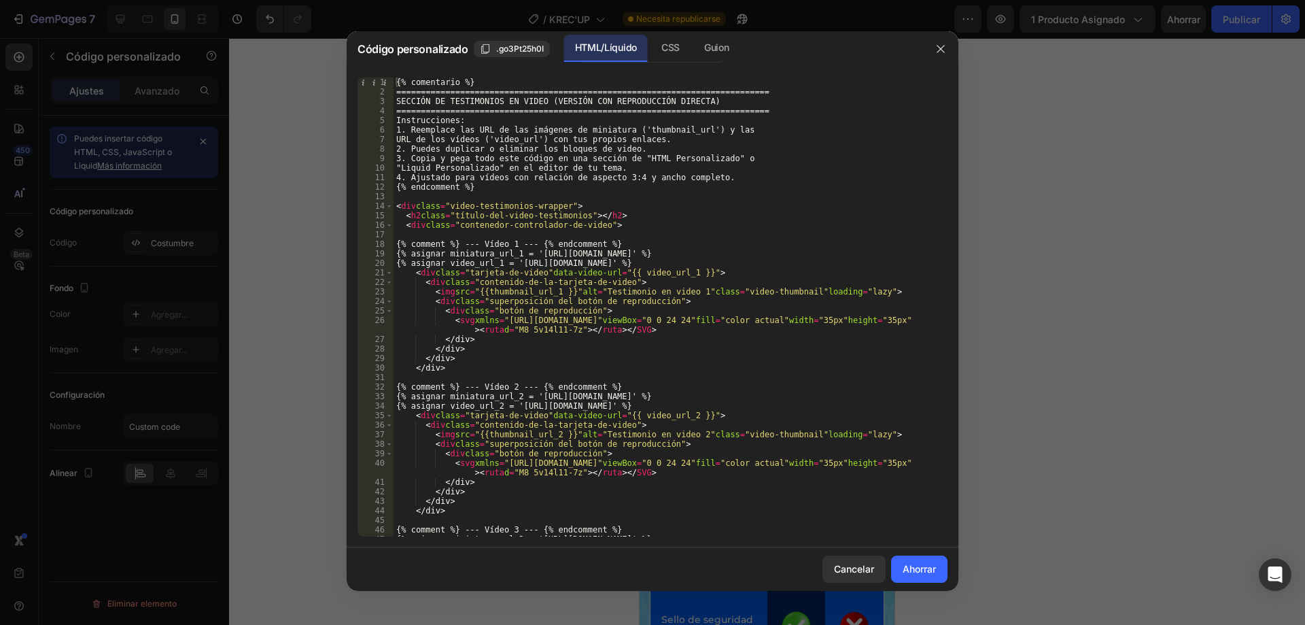
click at [1061, 225] on div at bounding box center [652, 312] width 1305 height 625
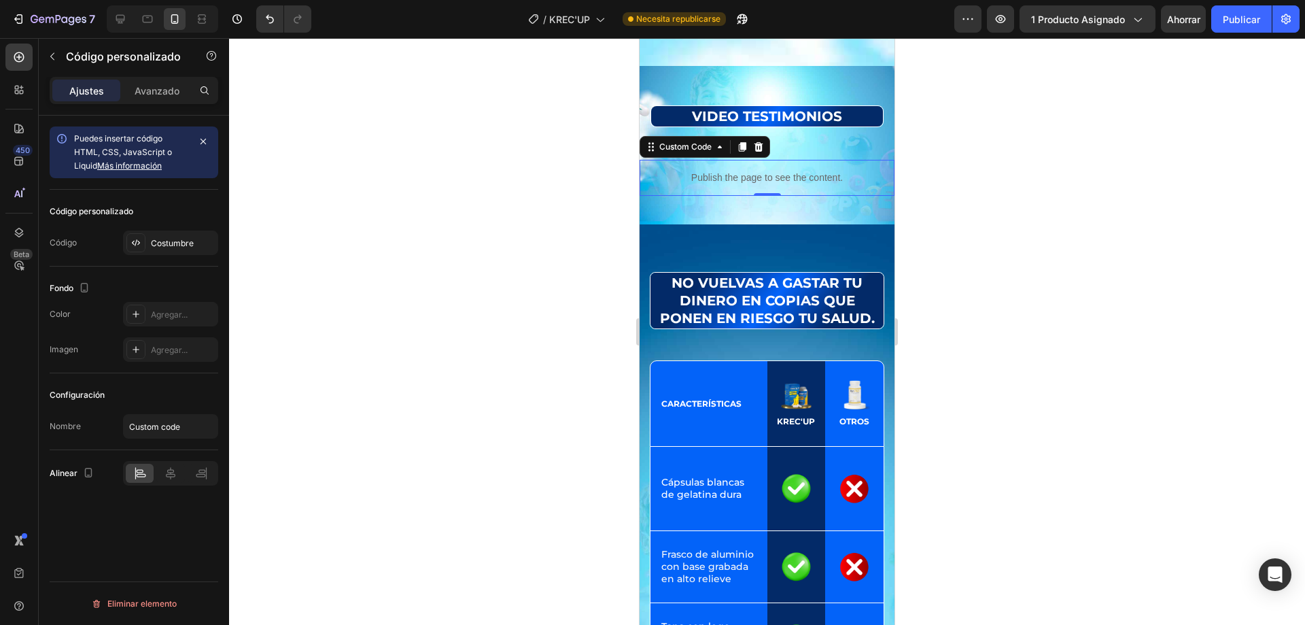
scroll to position [5166, 0]
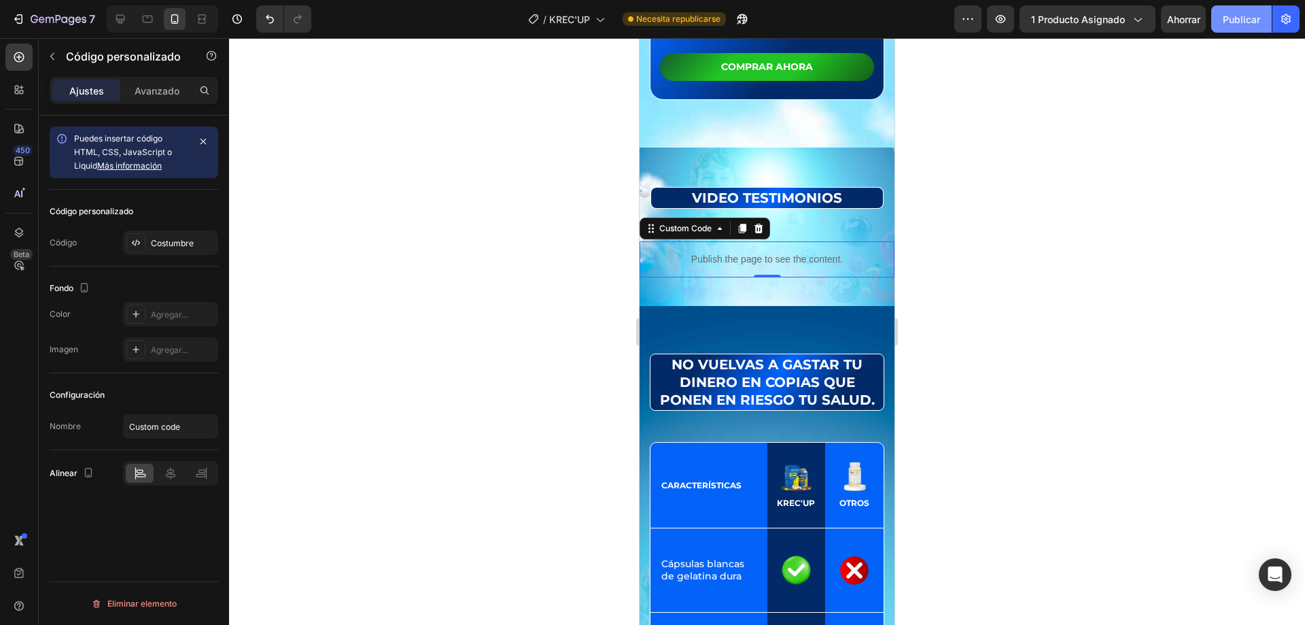
click at [1238, 12] on font "Publicar" at bounding box center [1241, 19] width 37 height 14
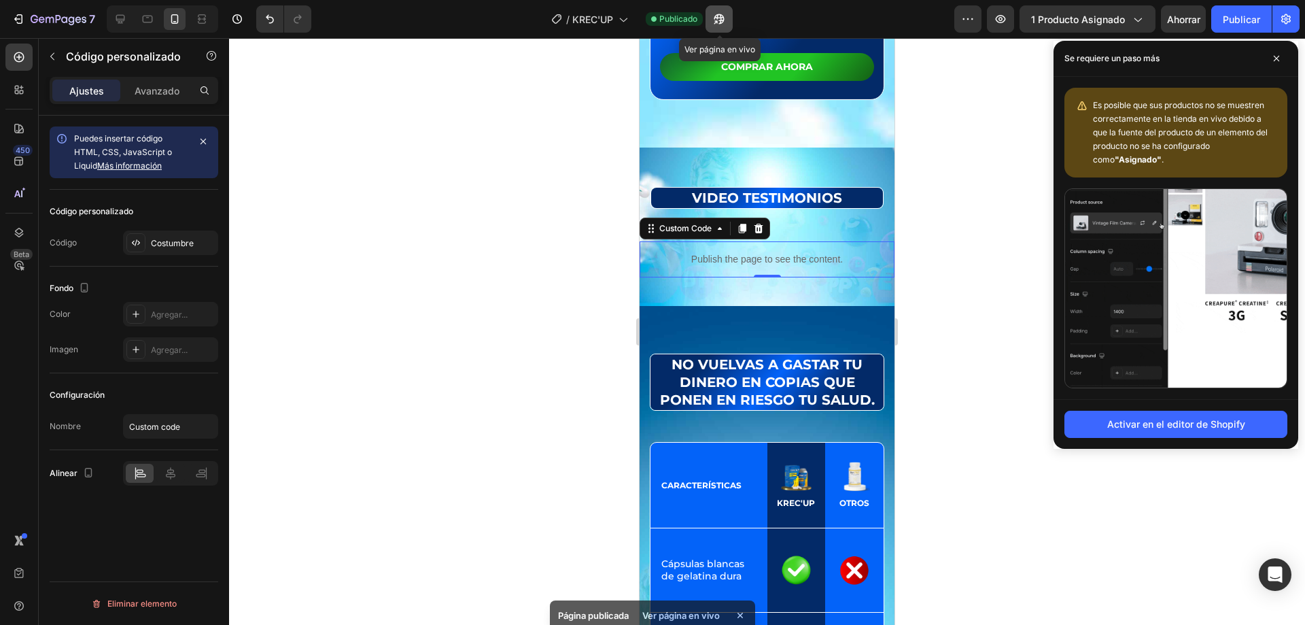
click at [717, 20] on icon "button" at bounding box center [715, 21] width 3 height 3
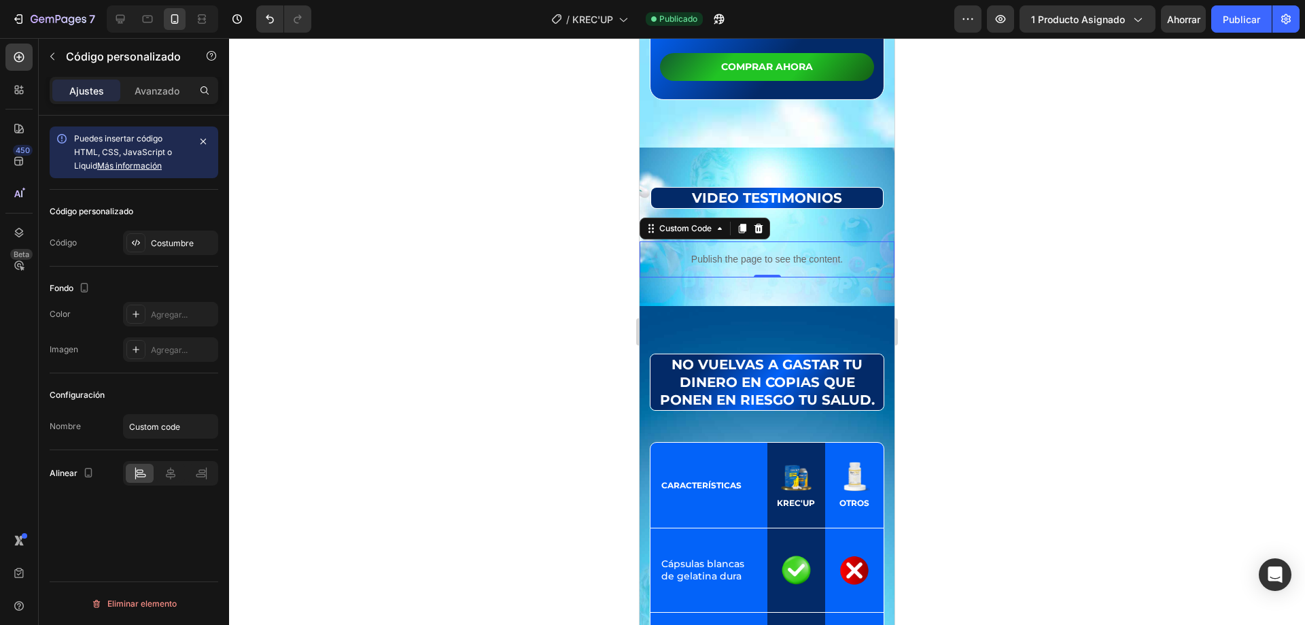
click at [106, 24] on div at bounding box center [159, 18] width 117 height 27
click at [121, 25] on icon at bounding box center [121, 19] width 14 height 14
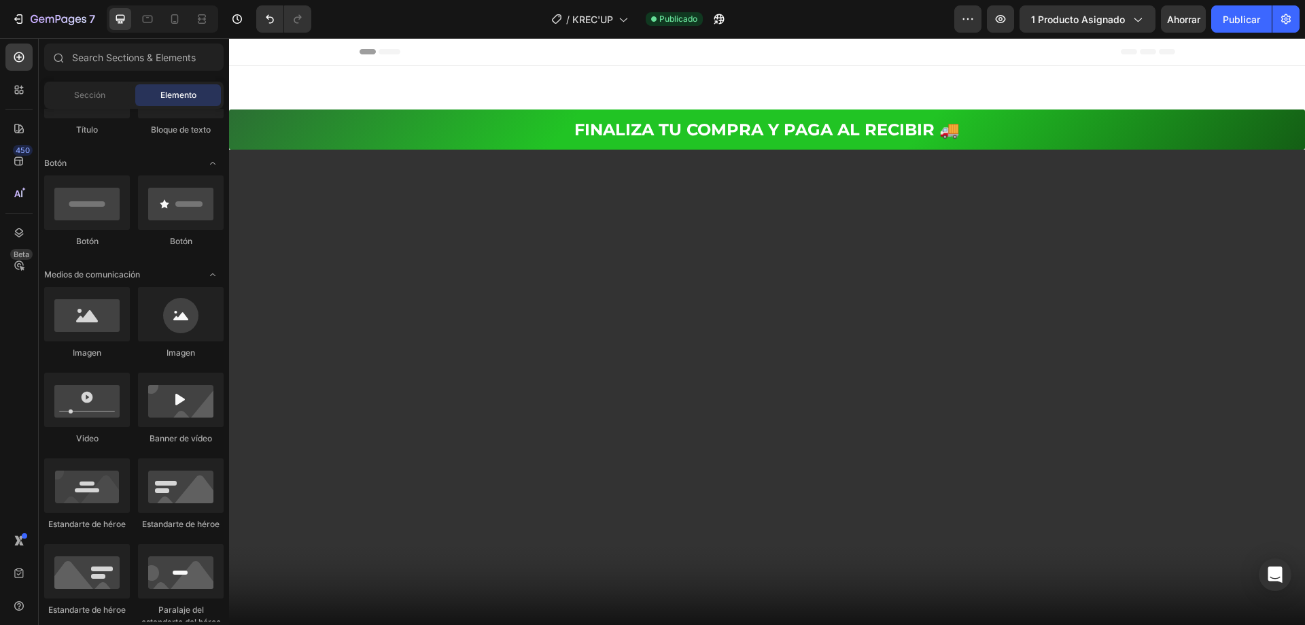
drag, startPoint x: 1300, startPoint y: 439, endPoint x: 1448, endPoint y: 73, distance: 394.6
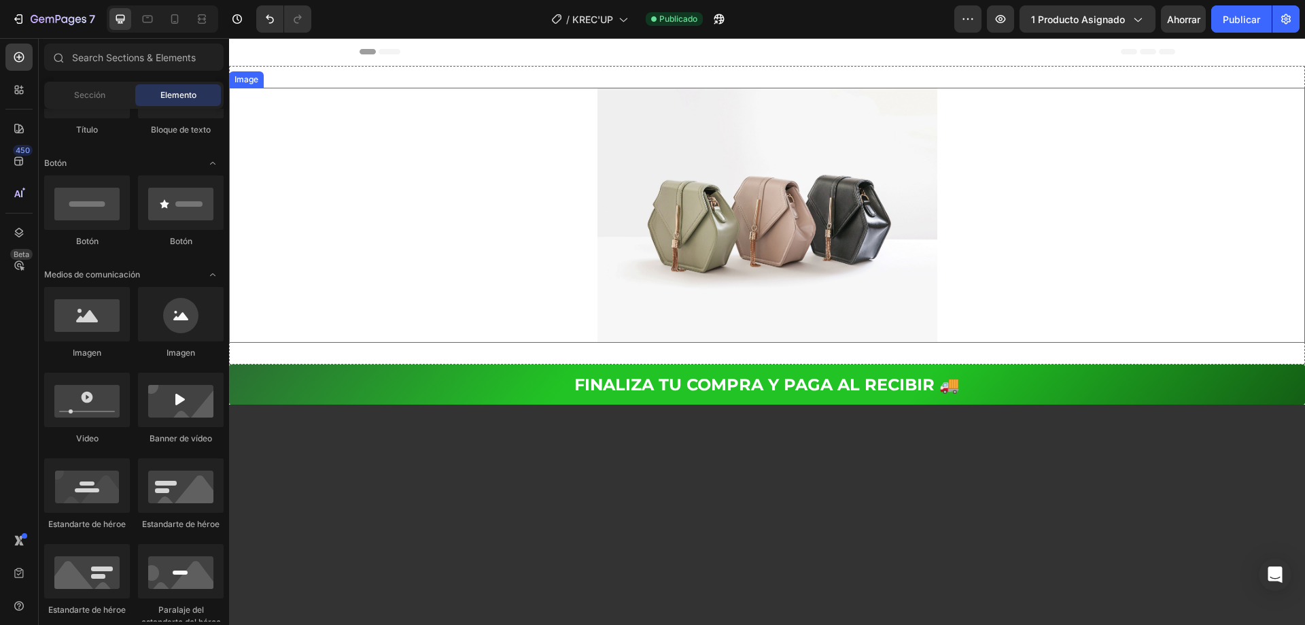
click at [695, 139] on img at bounding box center [767, 215] width 340 height 255
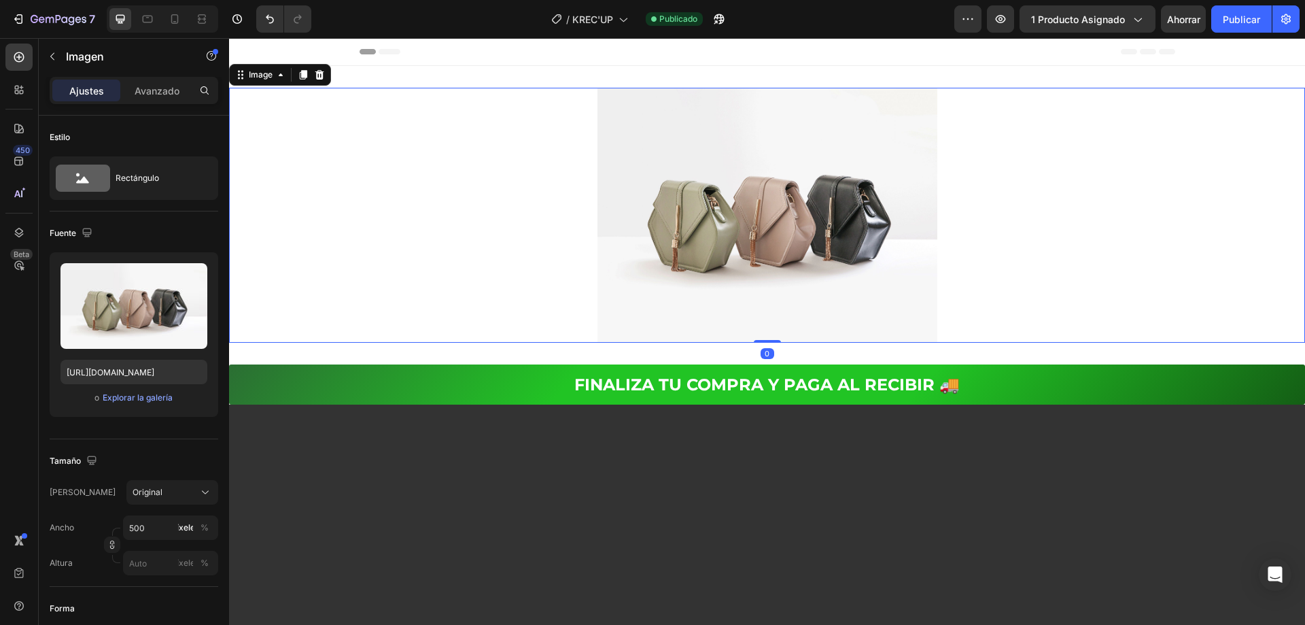
click at [695, 144] on img at bounding box center [767, 215] width 340 height 255
click at [128, 397] on font "Explorar la galería" at bounding box center [138, 397] width 70 height 10
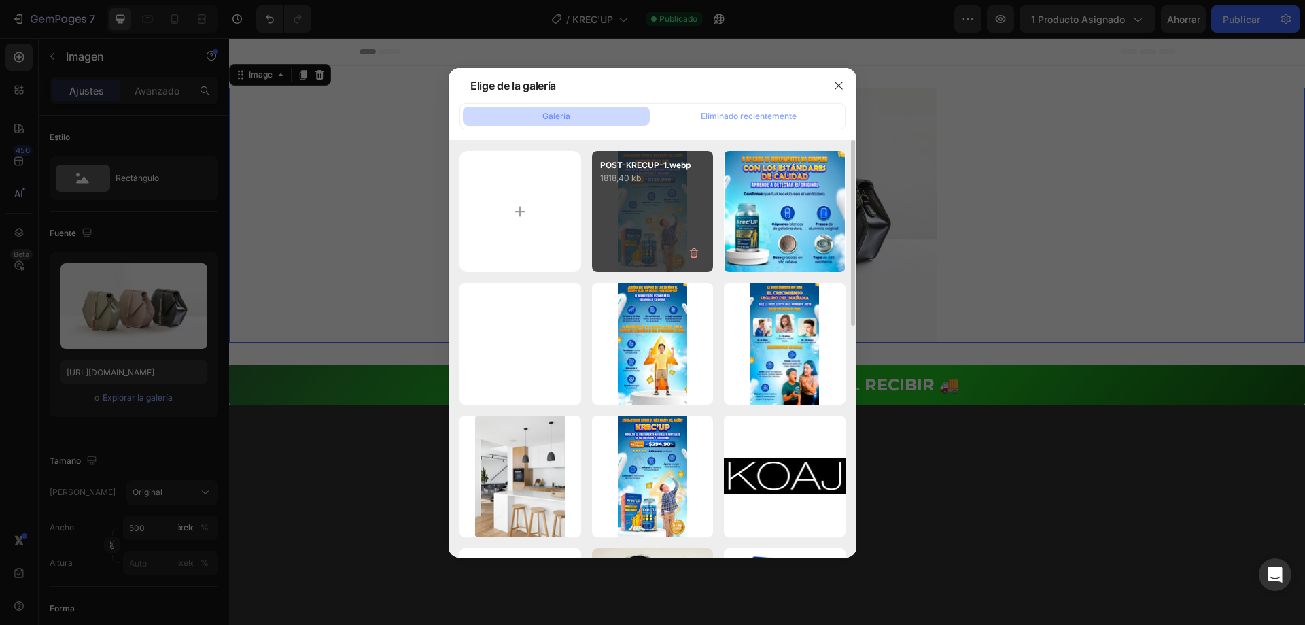
click at [646, 231] on div "POST-KRECUP-1.webp 1818,40 kb" at bounding box center [653, 212] width 122 height 122
type input "[URL][DOMAIN_NAME]"
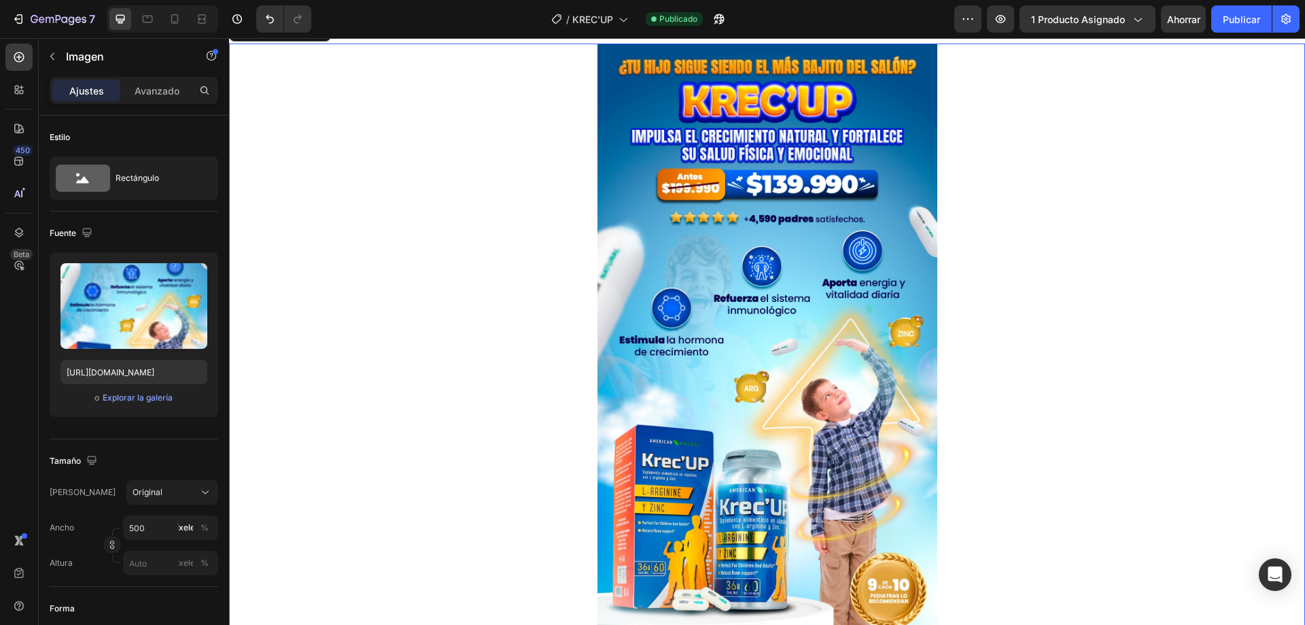
scroll to position [68, 0]
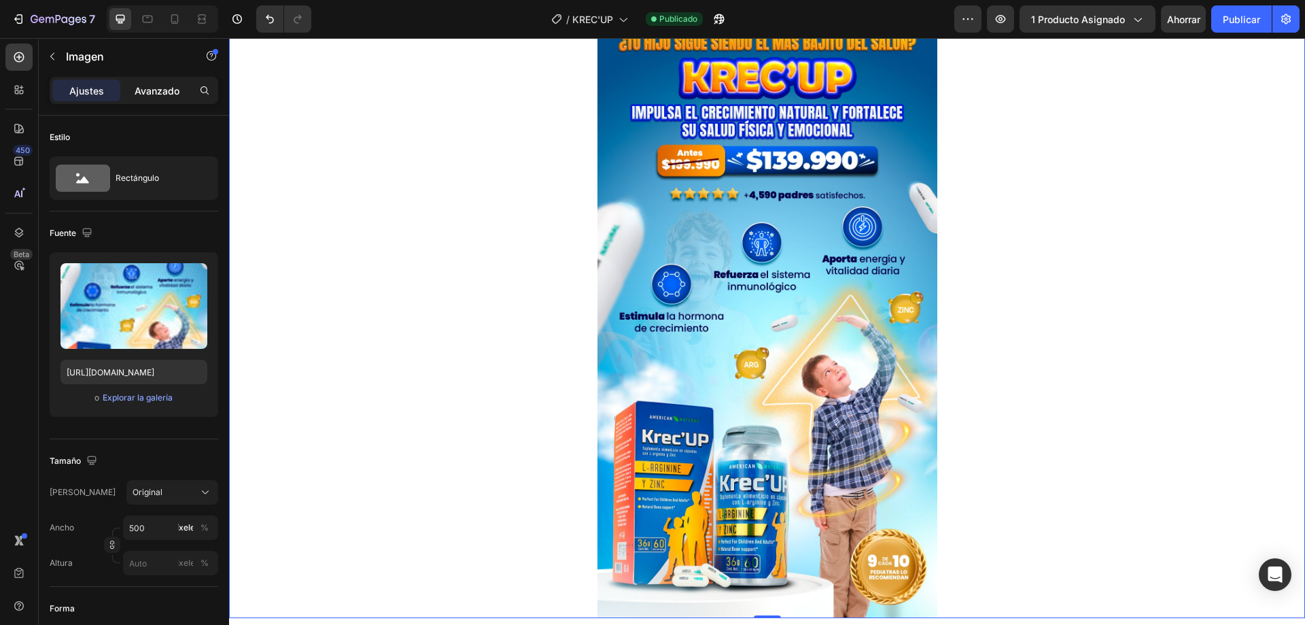
click at [149, 88] on font "Avanzado" at bounding box center [157, 91] width 45 height 12
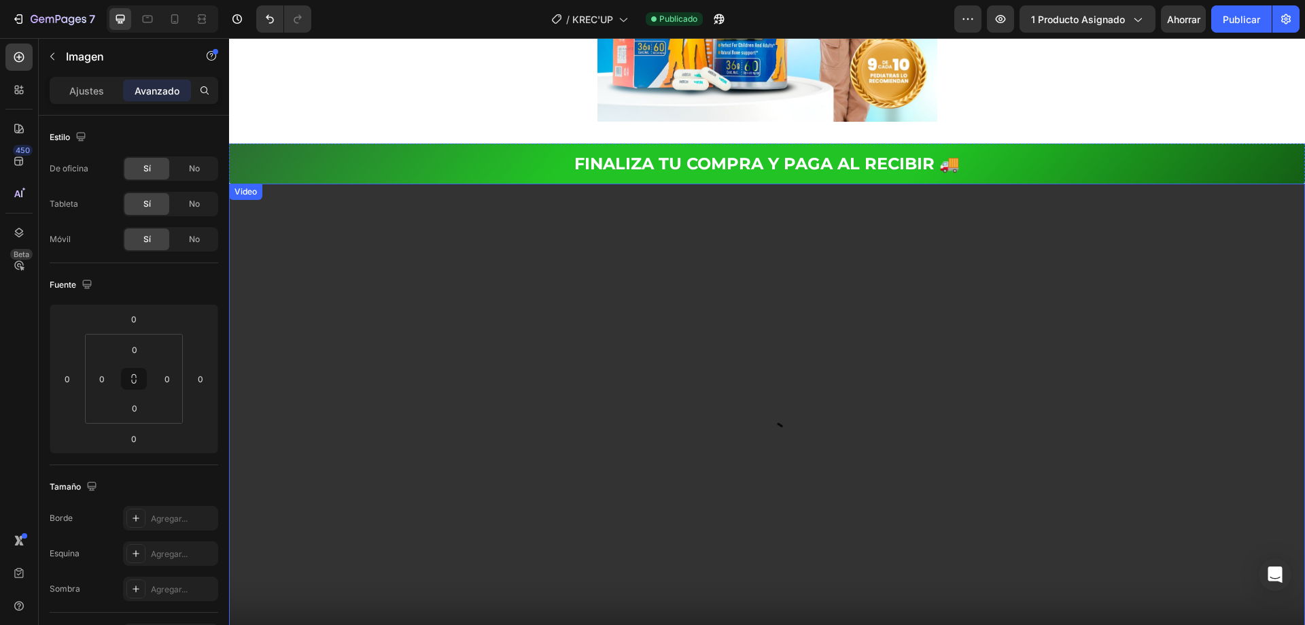
scroll to position [544, 0]
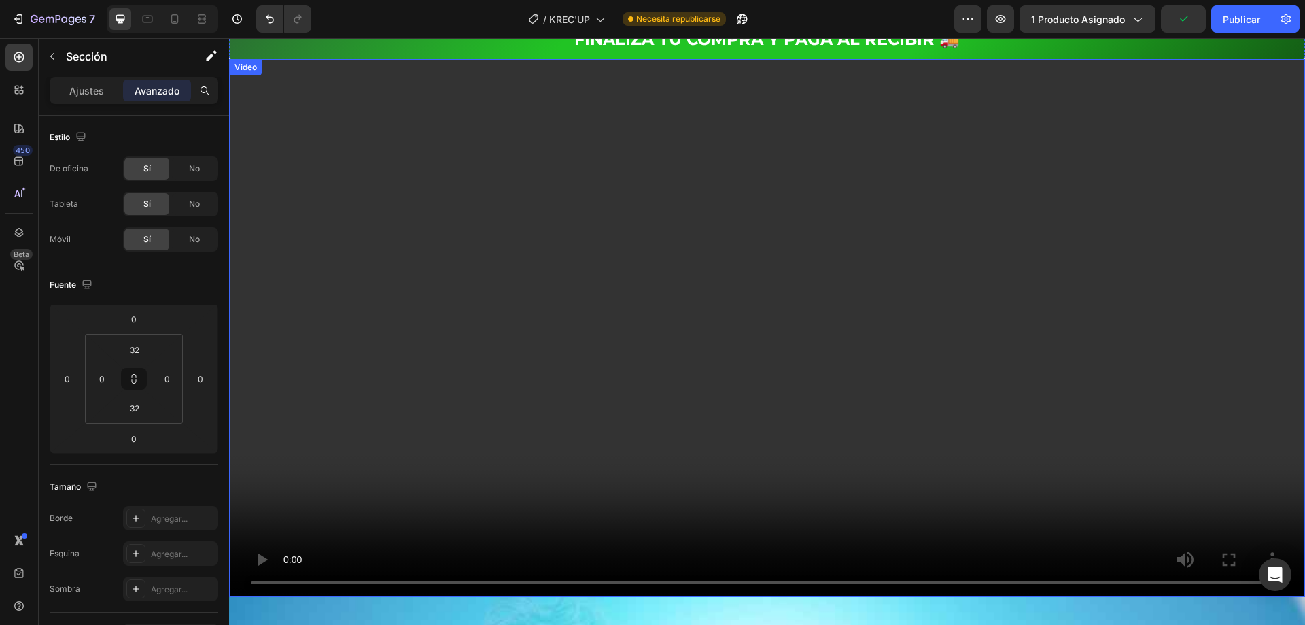
scroll to position [816, 0]
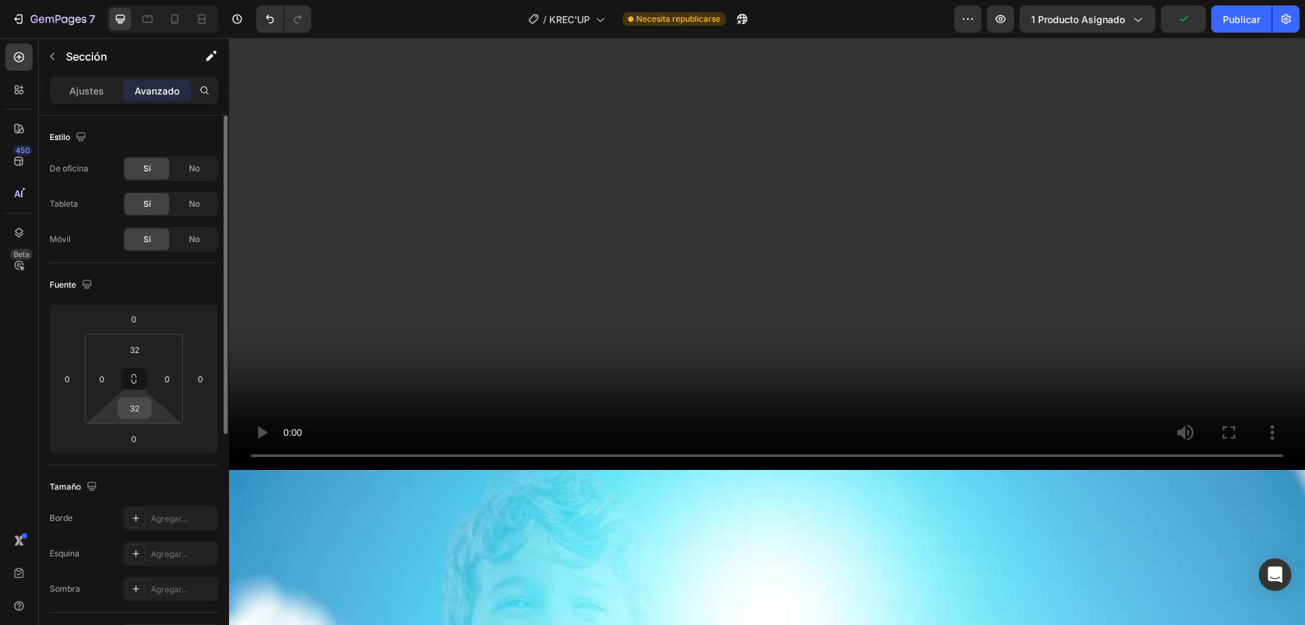
click at [131, 409] on input "32" at bounding box center [134, 408] width 27 height 20
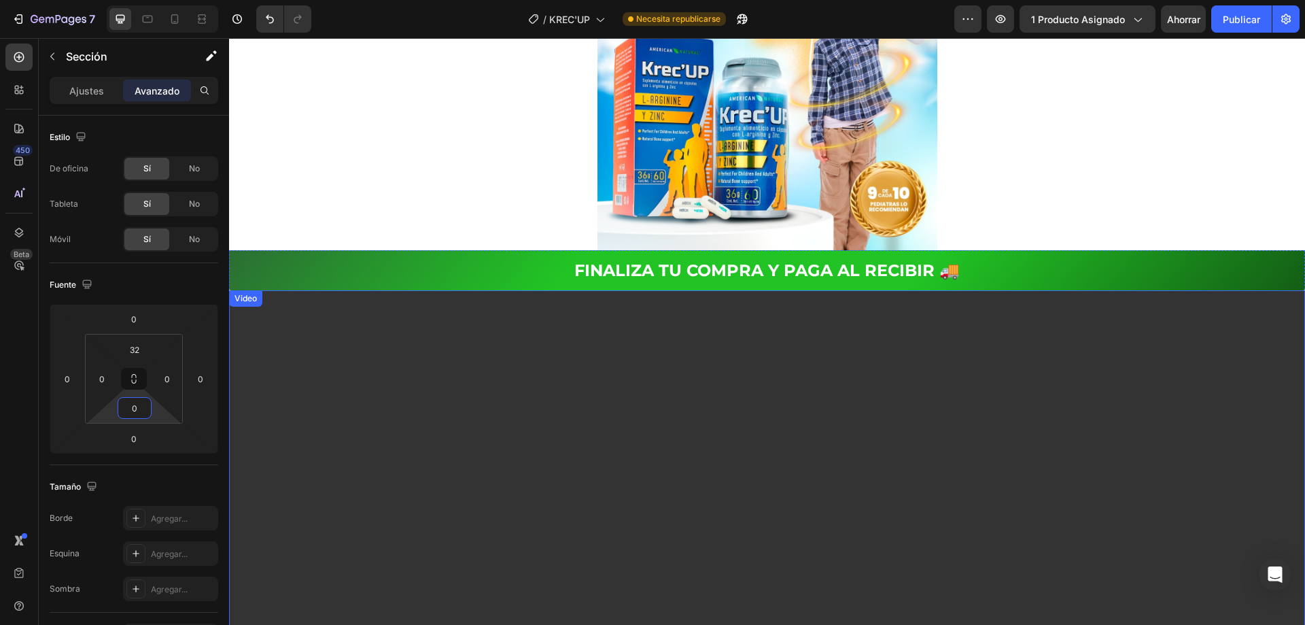
scroll to position [386, 0]
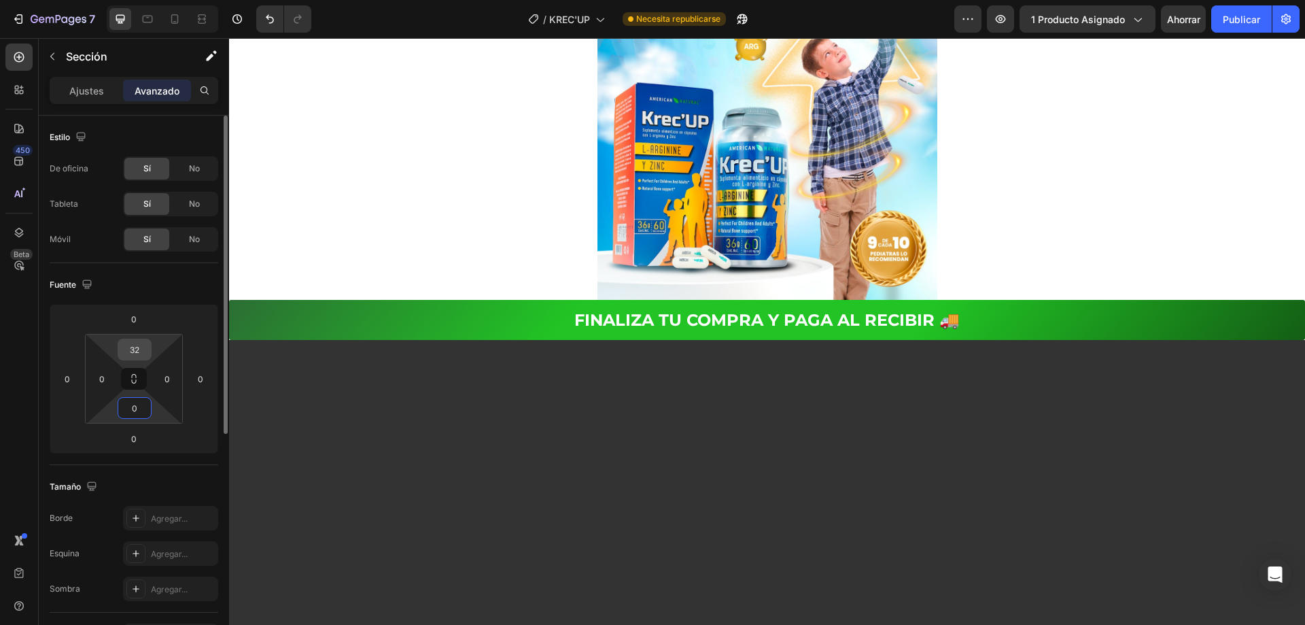
type input "0"
click at [138, 351] on input "32" at bounding box center [134, 349] width 27 height 20
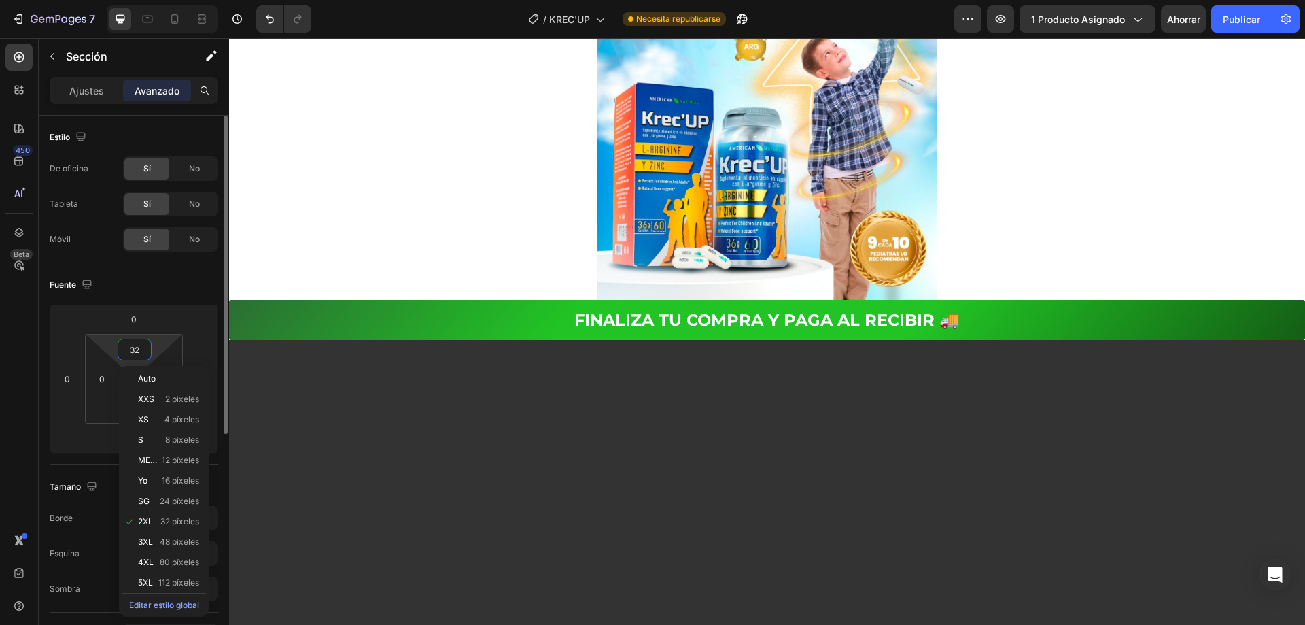
click at [138, 351] on input "32" at bounding box center [134, 349] width 27 height 20
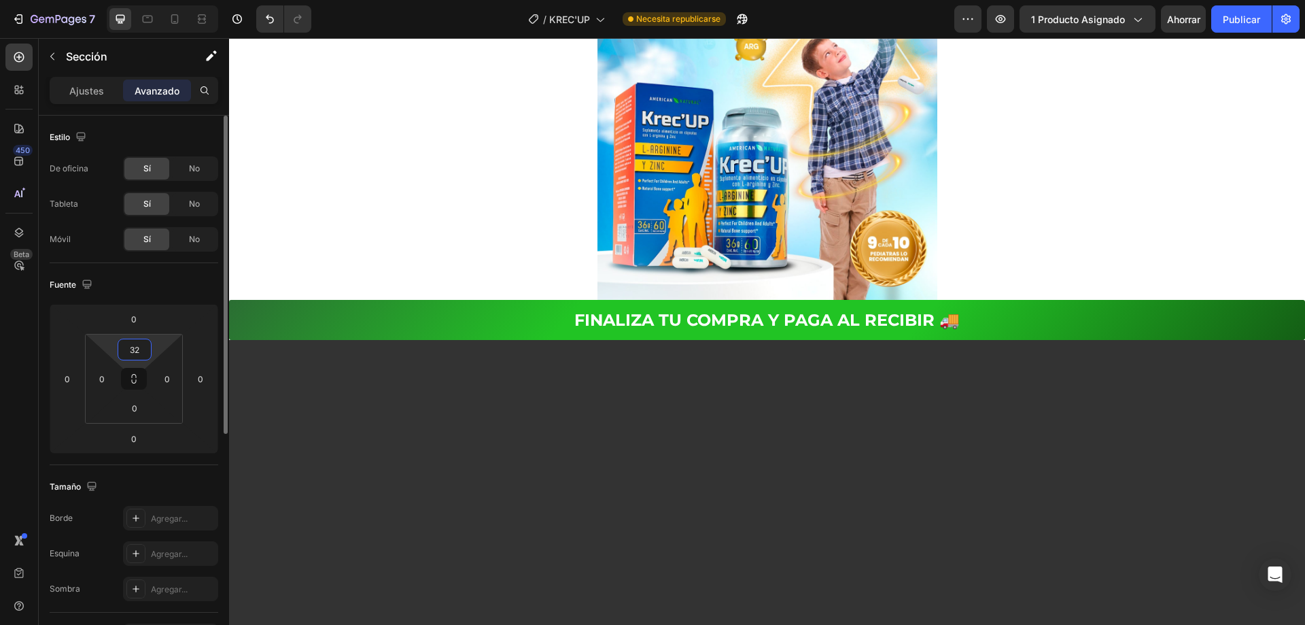
type input "0"
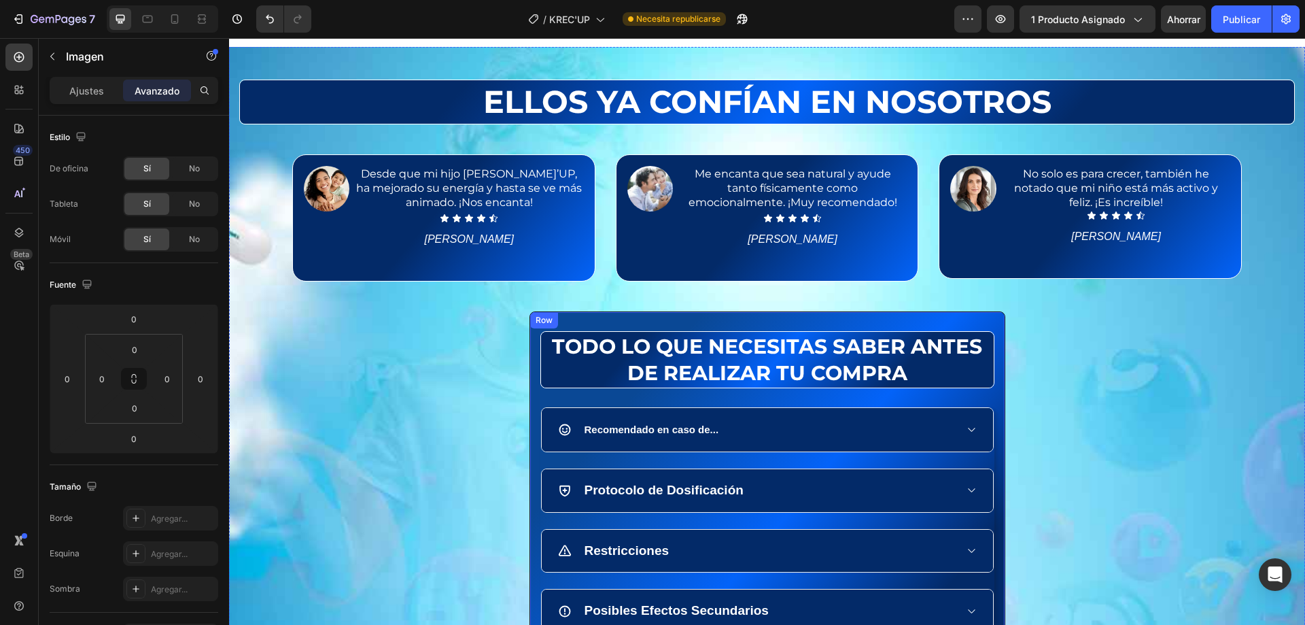
scroll to position [2855, 0]
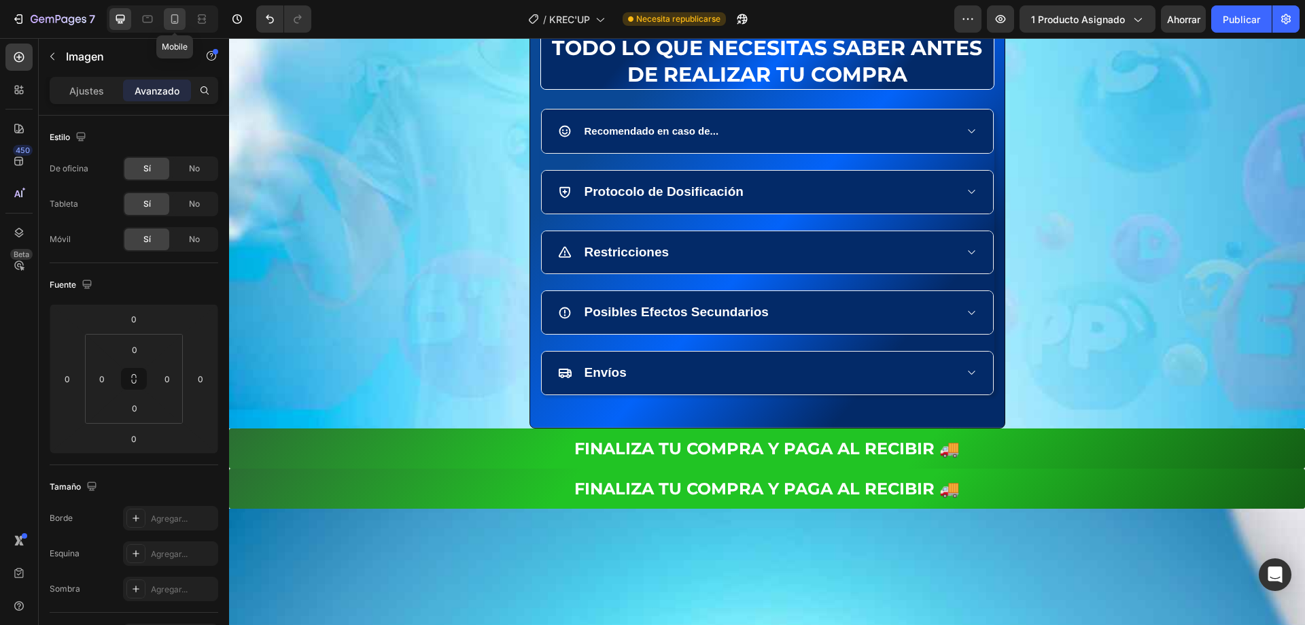
click at [176, 16] on icon at bounding box center [175, 19] width 14 height 14
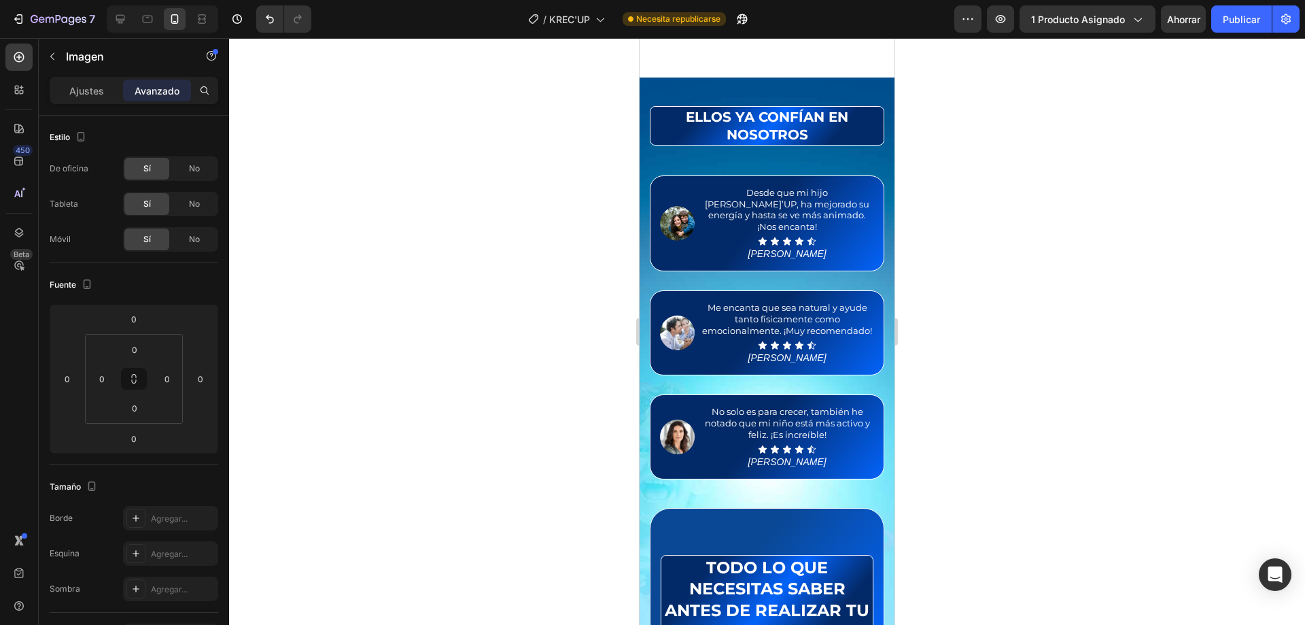
scroll to position [93, 0]
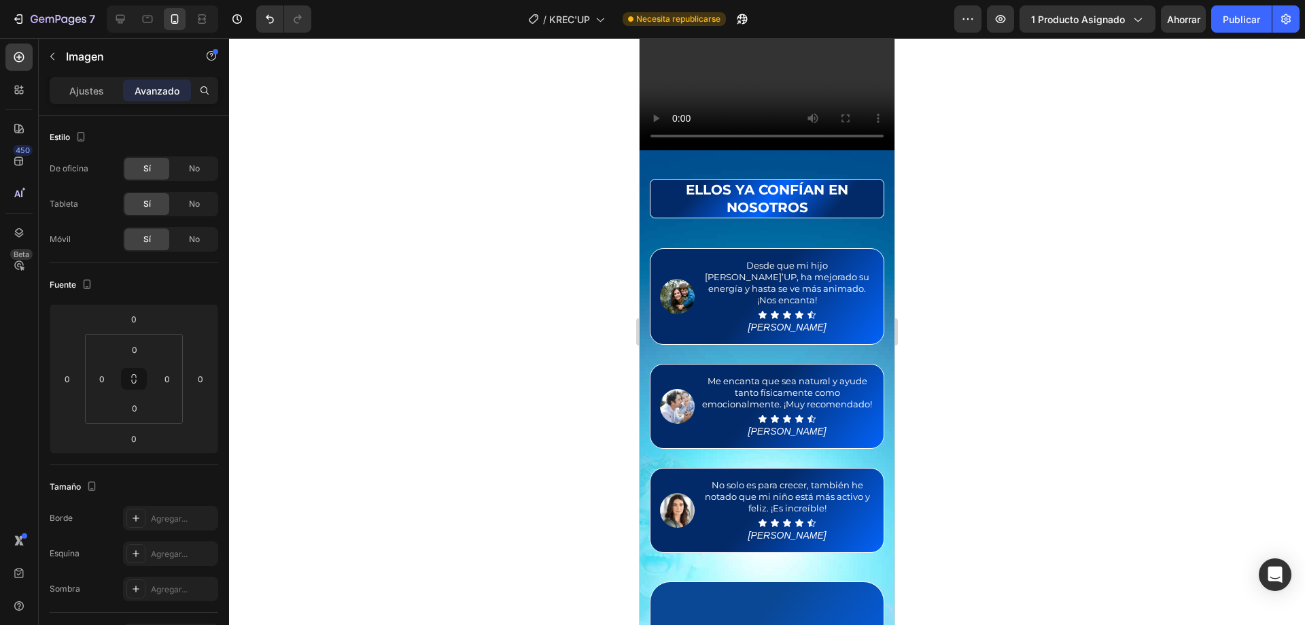
click at [1238, 33] on div "7 / KREC'UP Necesita republicarse Avance 1 producto asignado Ahorrar Publicar" at bounding box center [652, 19] width 1305 height 39
click at [1236, 20] on font "Publicar" at bounding box center [1241, 20] width 37 height 12
